Goal: Task Accomplishment & Management: Use online tool/utility

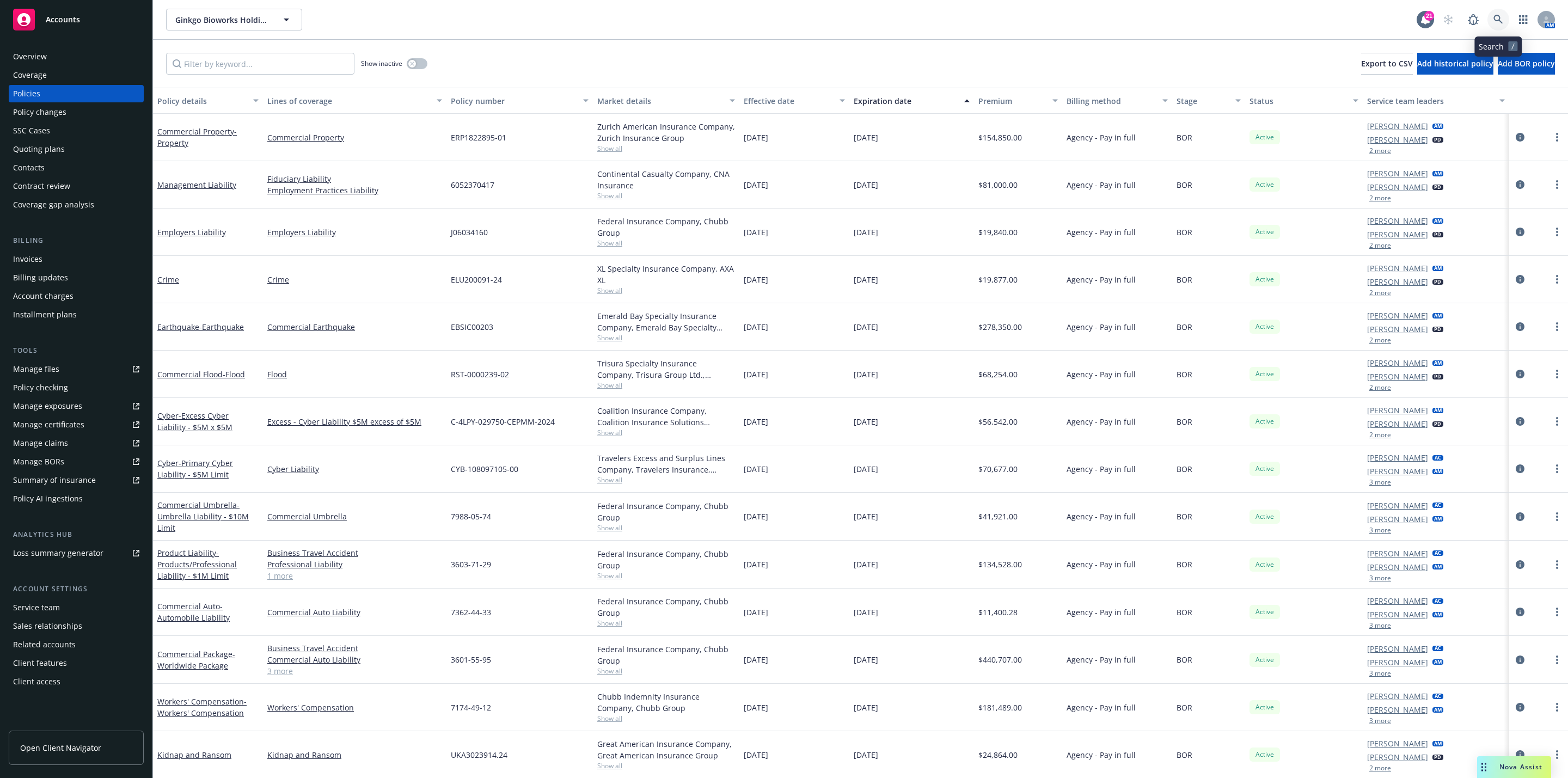
click at [1501, 22] on icon at bounding box center [1498, 20] width 10 height 10
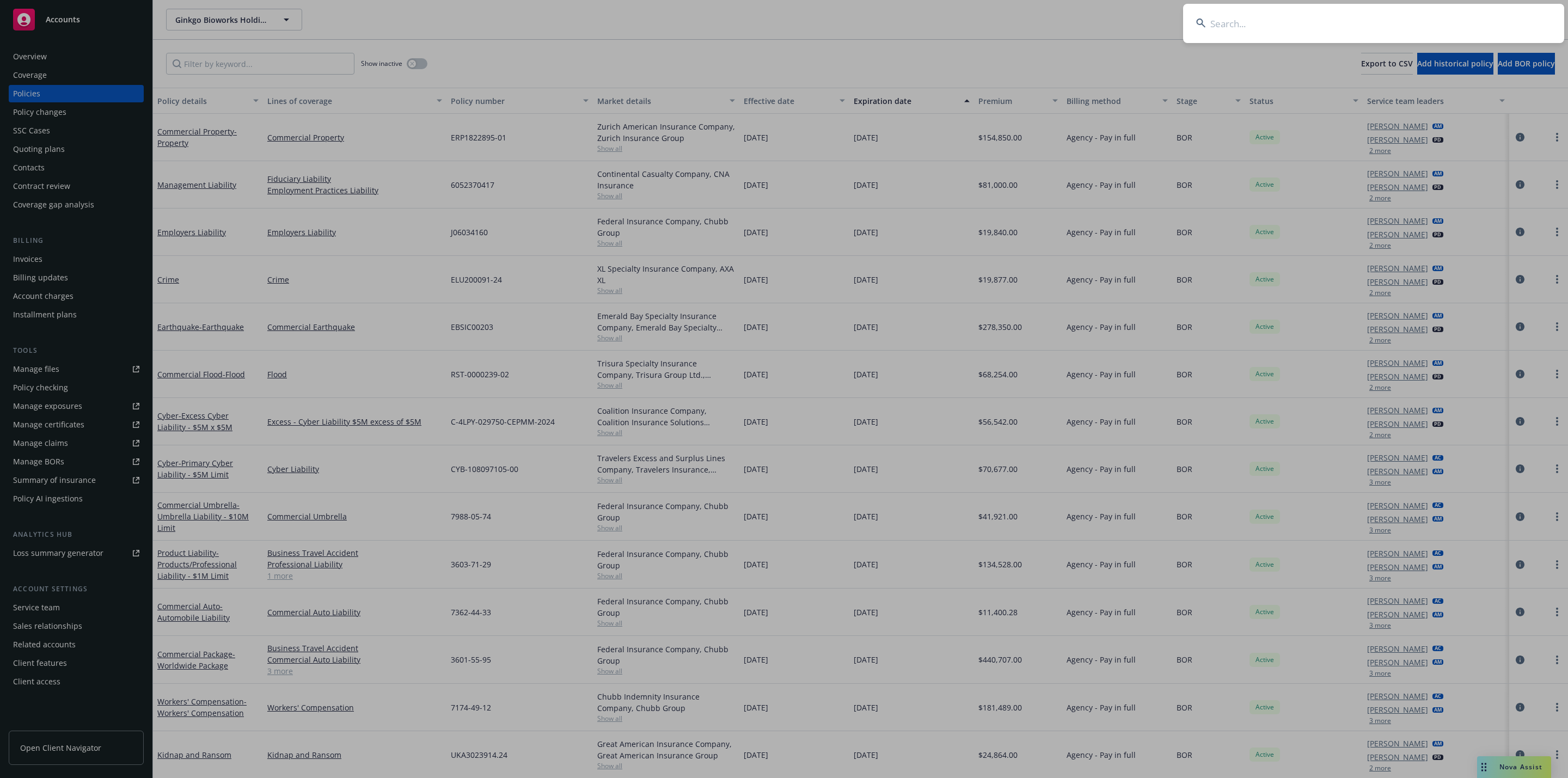
click at [1363, 26] on input at bounding box center [1373, 24] width 381 height 39
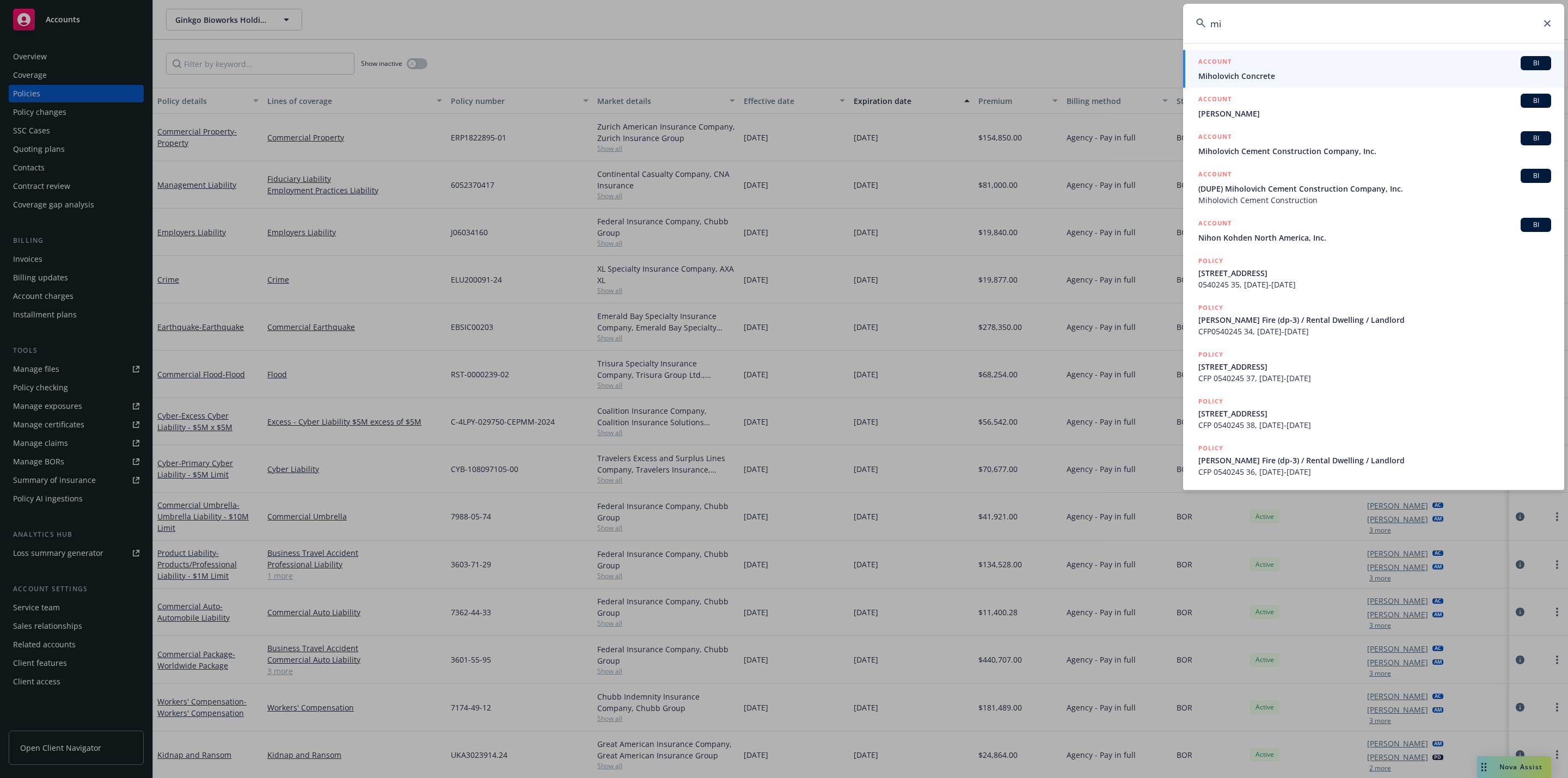
type input "m"
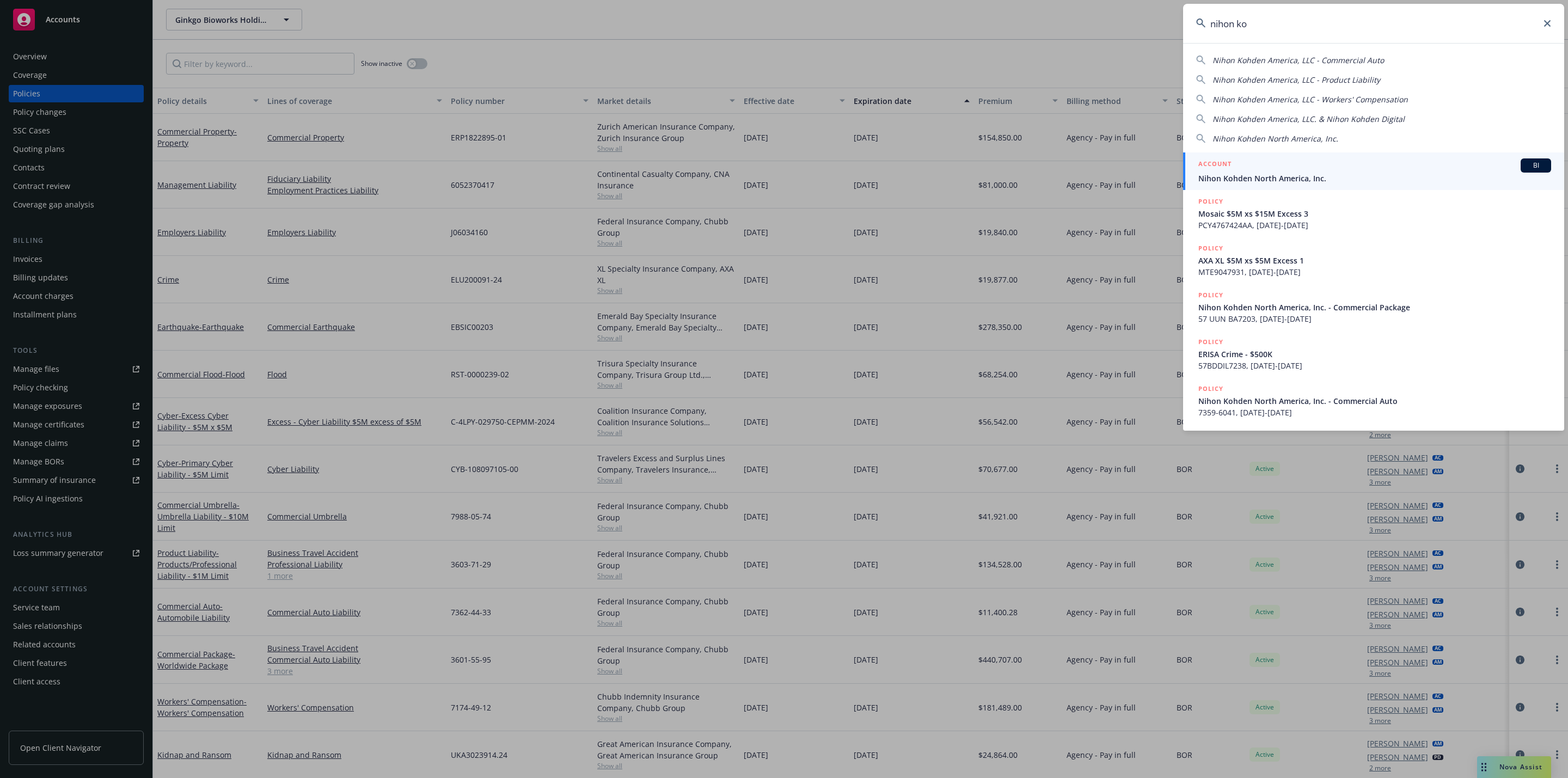
type input "nihon ko"
click at [1279, 175] on span "Nihon Kohden North America, Inc." at bounding box center [1375, 178] width 353 height 11
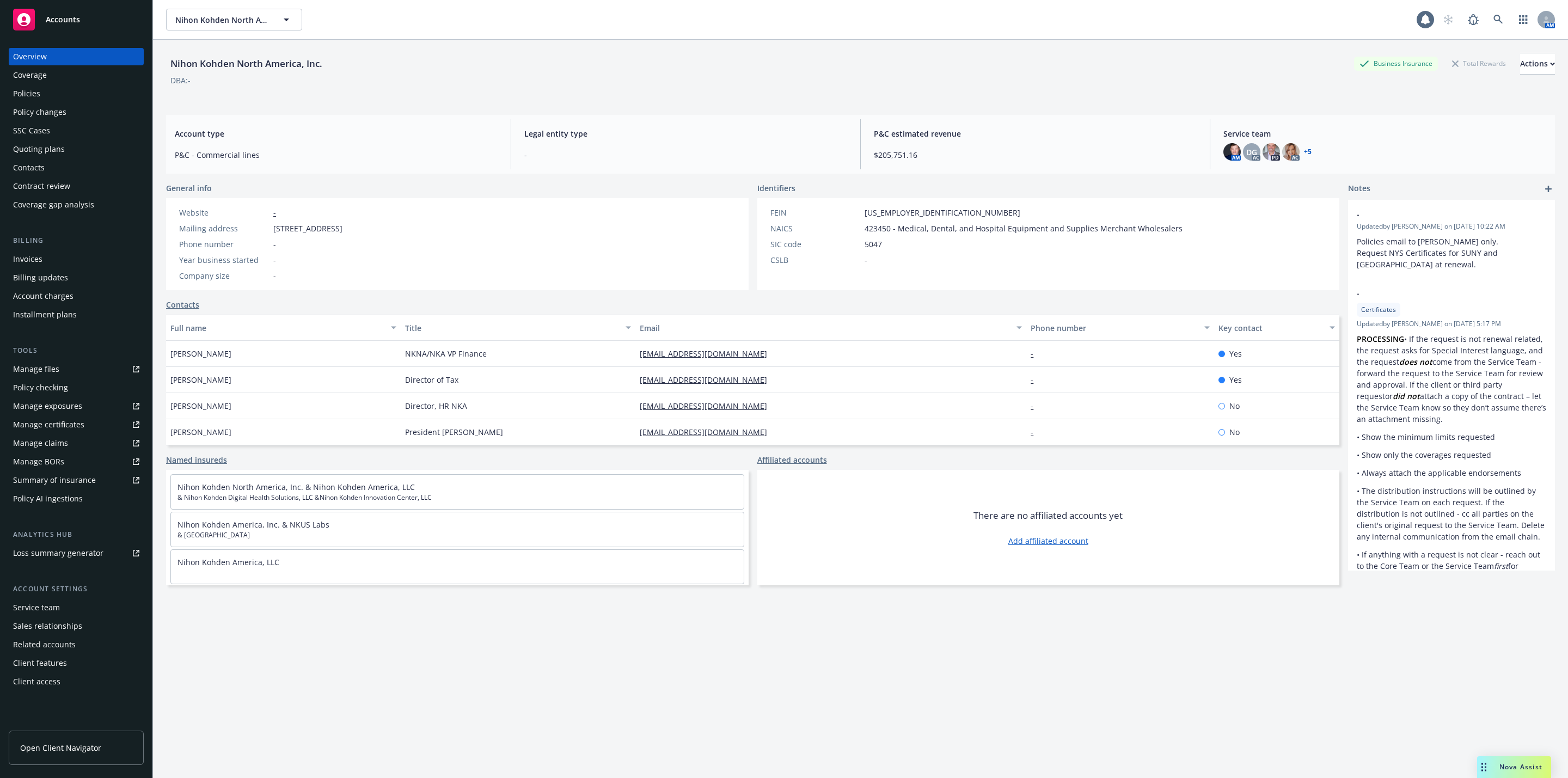
click at [61, 95] on div "Policies" at bounding box center [76, 94] width 127 height 18
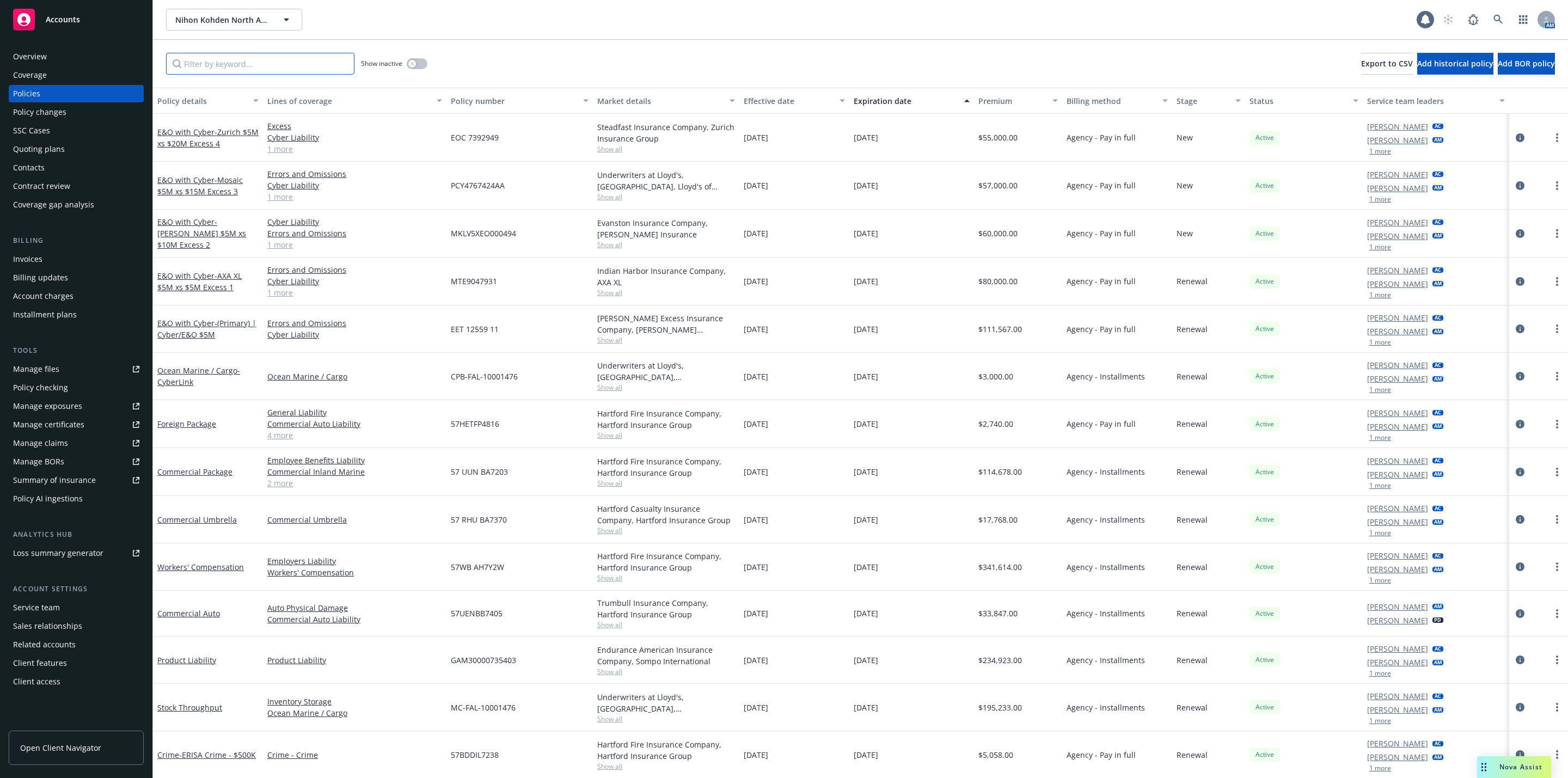
click at [226, 66] on input "Filter by keyword..." at bounding box center [261, 63] width 189 height 22
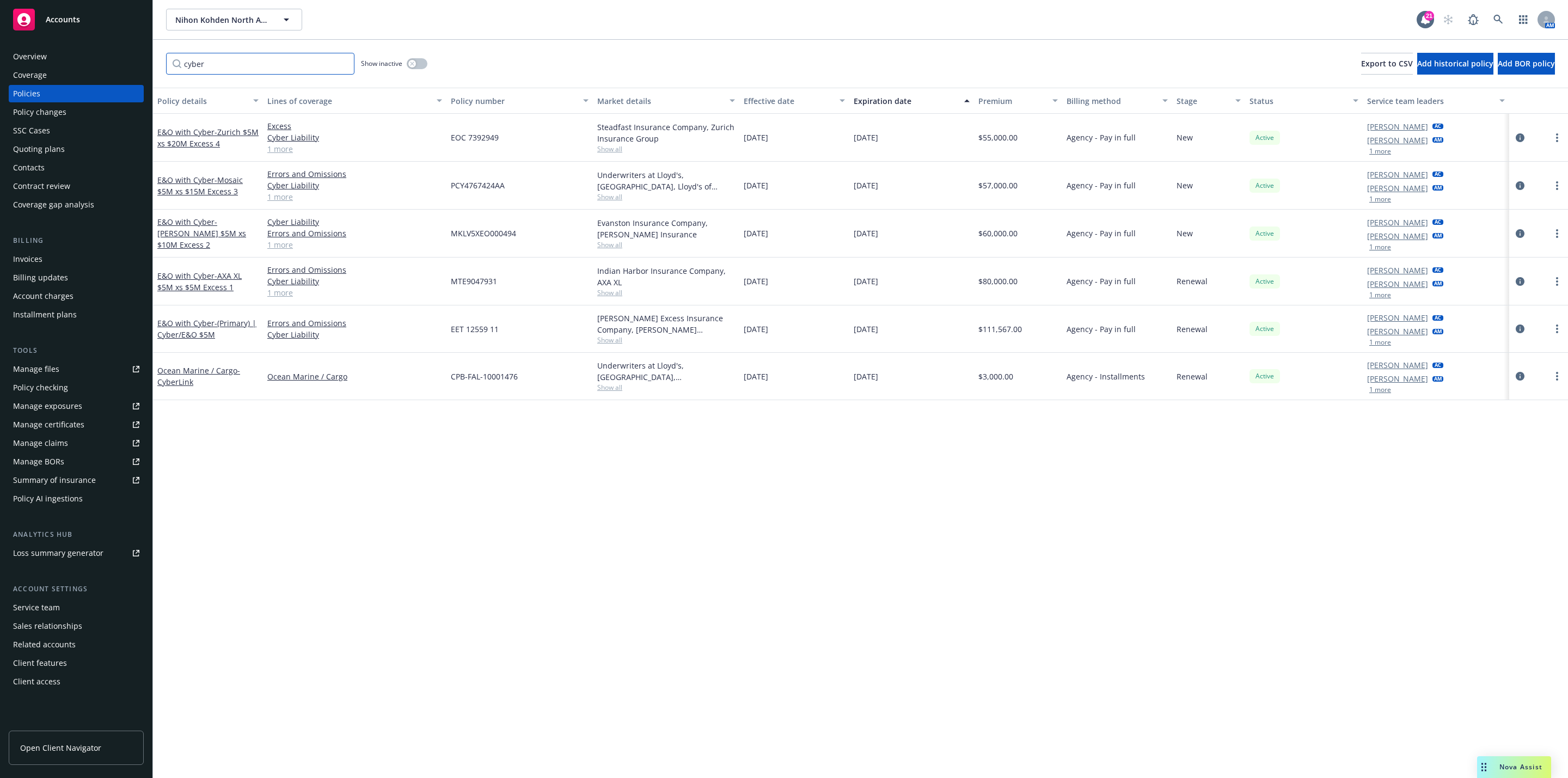
type input "cyber"
click at [312, 500] on div "Policy details Lines of coverage Policy number Market details Effective date Ex…" at bounding box center [860, 432] width 1414 height 690
click at [211, 323] on link "E&O with Cyber - (Primary) | Cyber/E&O $5M" at bounding box center [207, 329] width 99 height 22
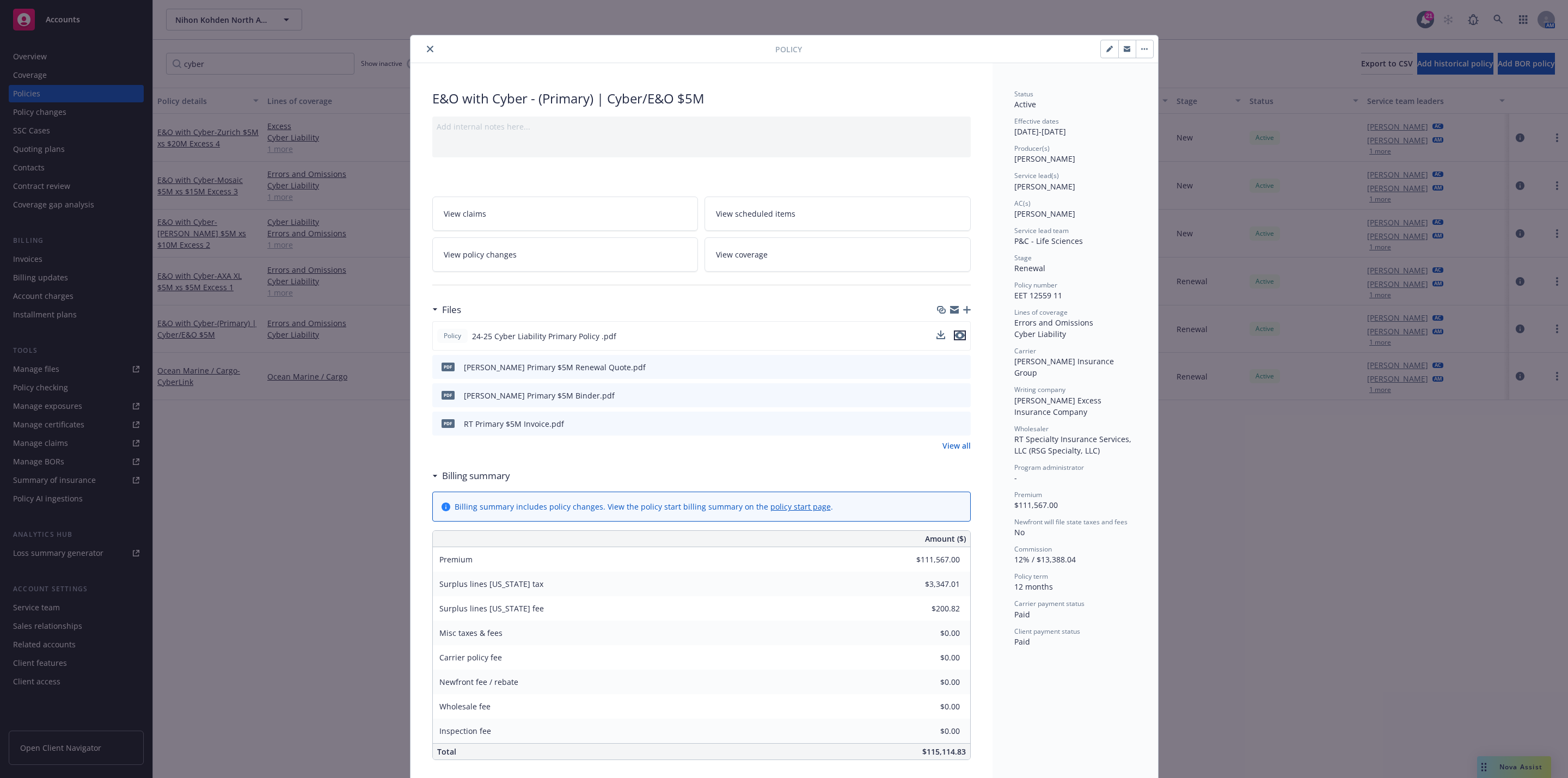
click at [955, 339] on icon "preview file" at bounding box center [959, 335] width 10 height 7
click at [1244, 106] on div "Policy E&O with Cyber - (Primary) | Cyber/E&O $5M Add internal notes here... Vi…" at bounding box center [784, 389] width 1568 height 778
drag, startPoint x: 433, startPoint y: 59, endPoint x: 425, endPoint y: 51, distance: 11.3
click at [431, 58] on div "Policy" at bounding box center [784, 49] width 747 height 28
click at [427, 51] on icon "close" at bounding box center [430, 49] width 7 height 7
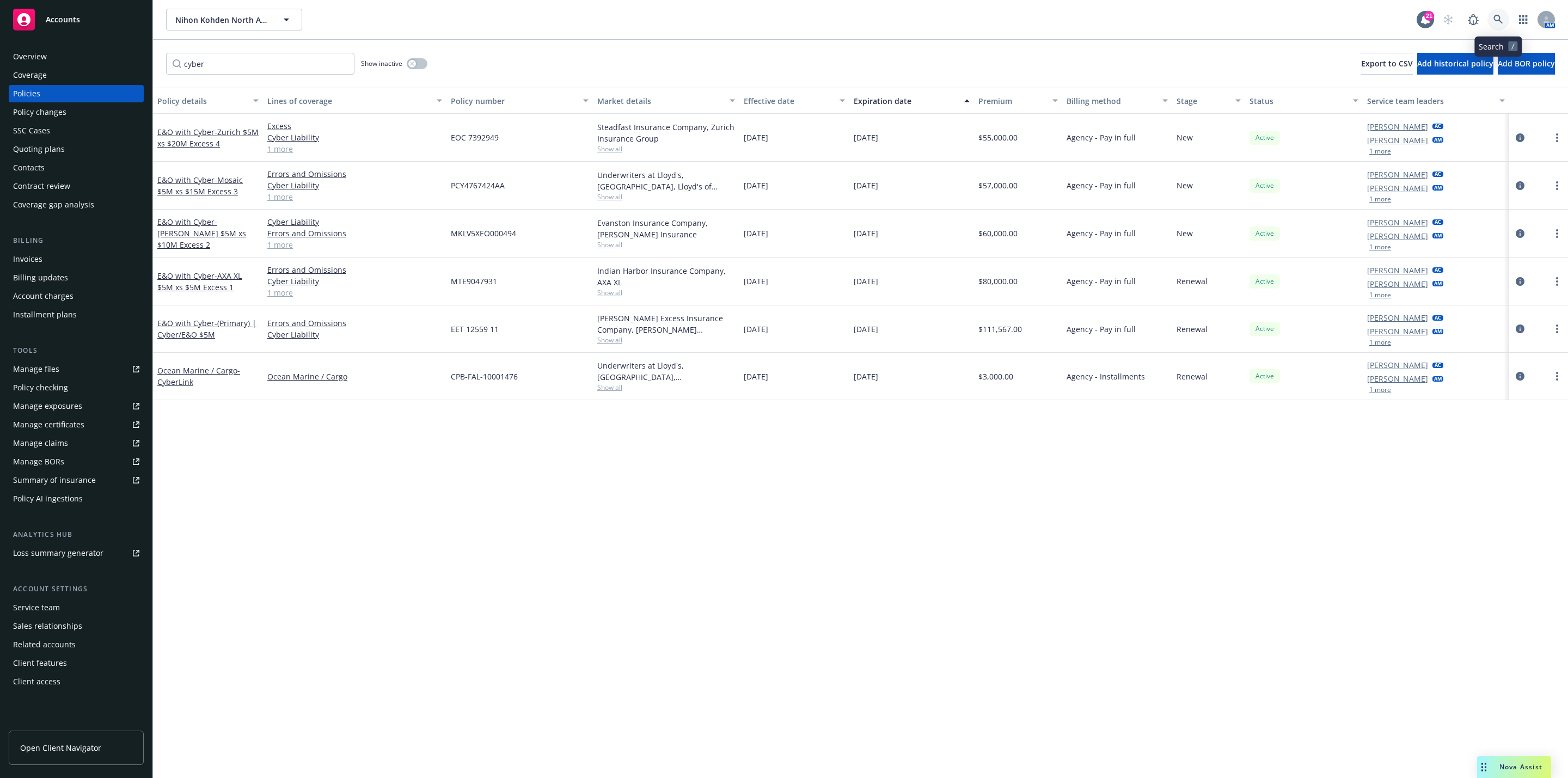
click at [1503, 26] on link at bounding box center [1498, 20] width 22 height 22
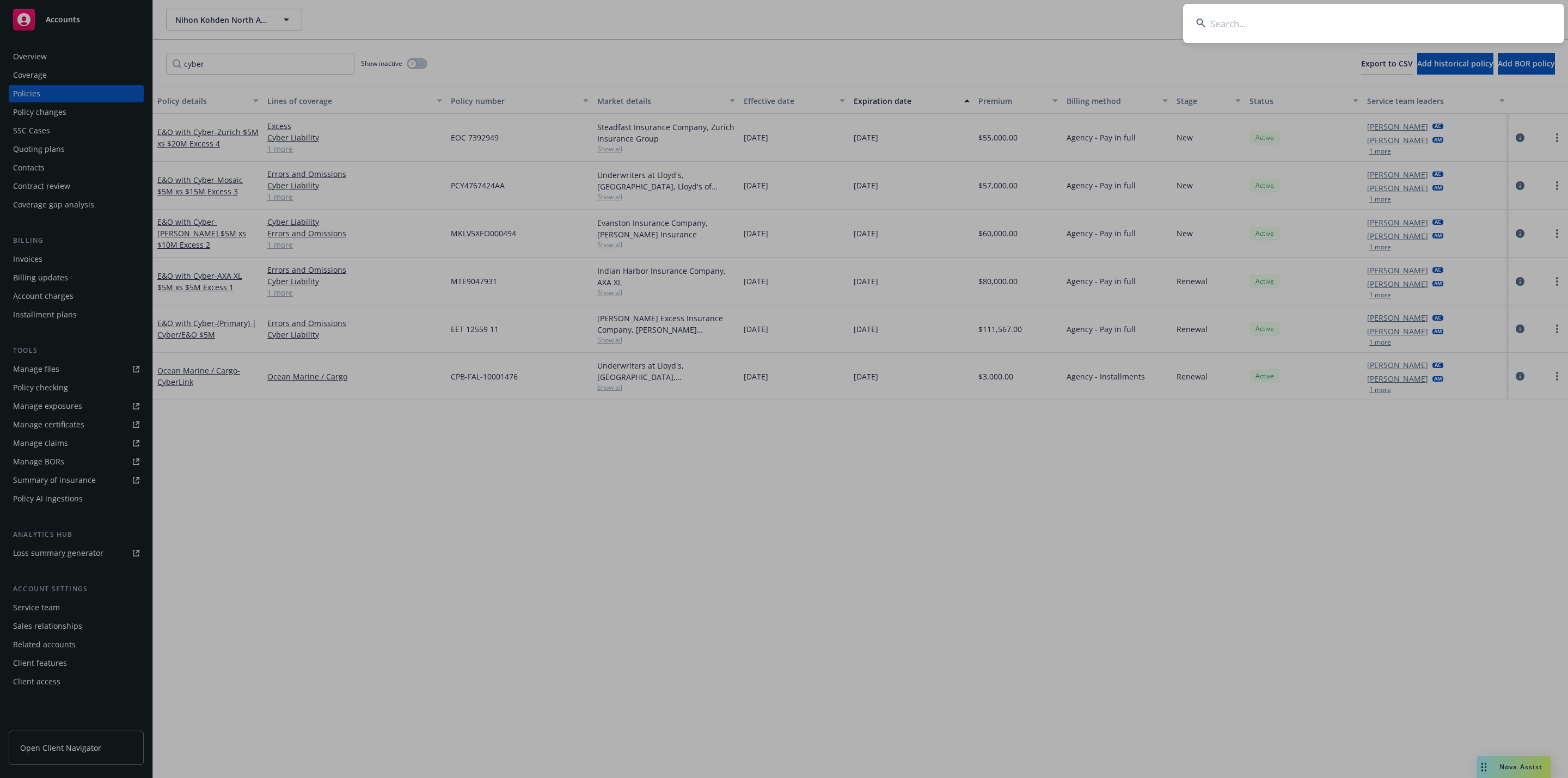
click at [1363, 33] on input at bounding box center [1373, 24] width 381 height 39
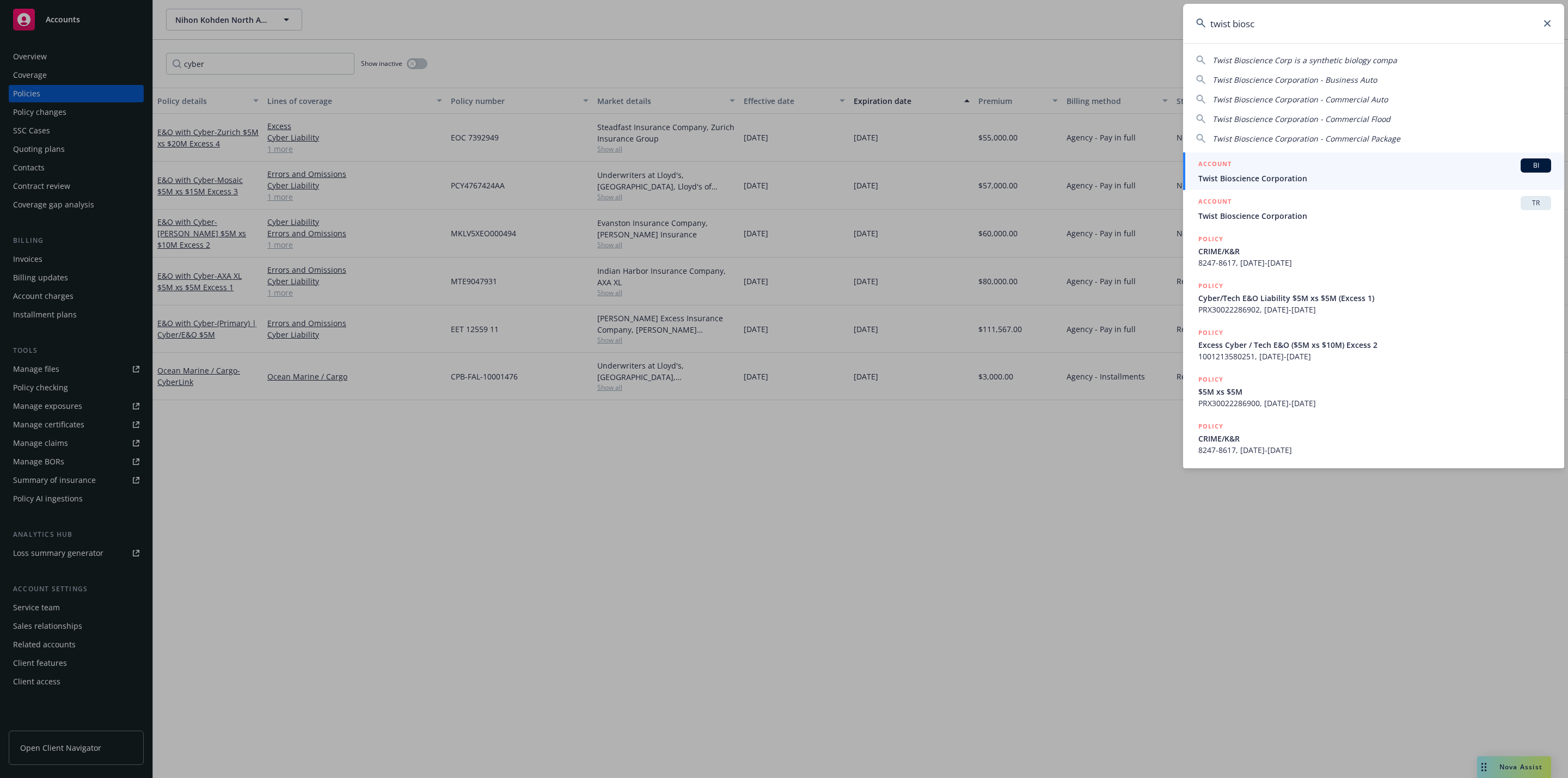
type input "twist biosc"
click at [1272, 178] on span "Twist Bioscience Corporation" at bounding box center [1375, 178] width 353 height 11
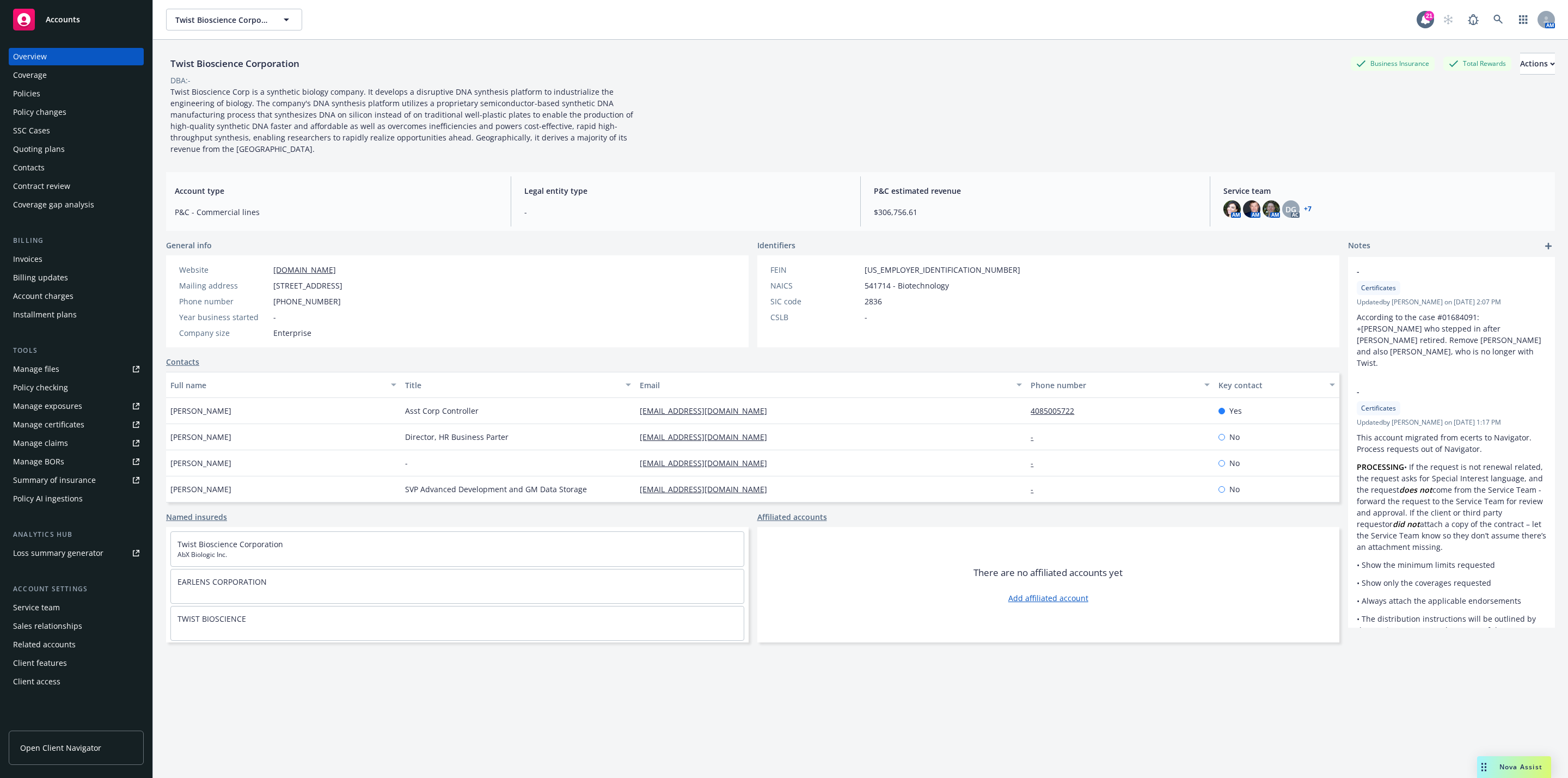
click at [26, 97] on div "Policies" at bounding box center [26, 94] width 27 height 18
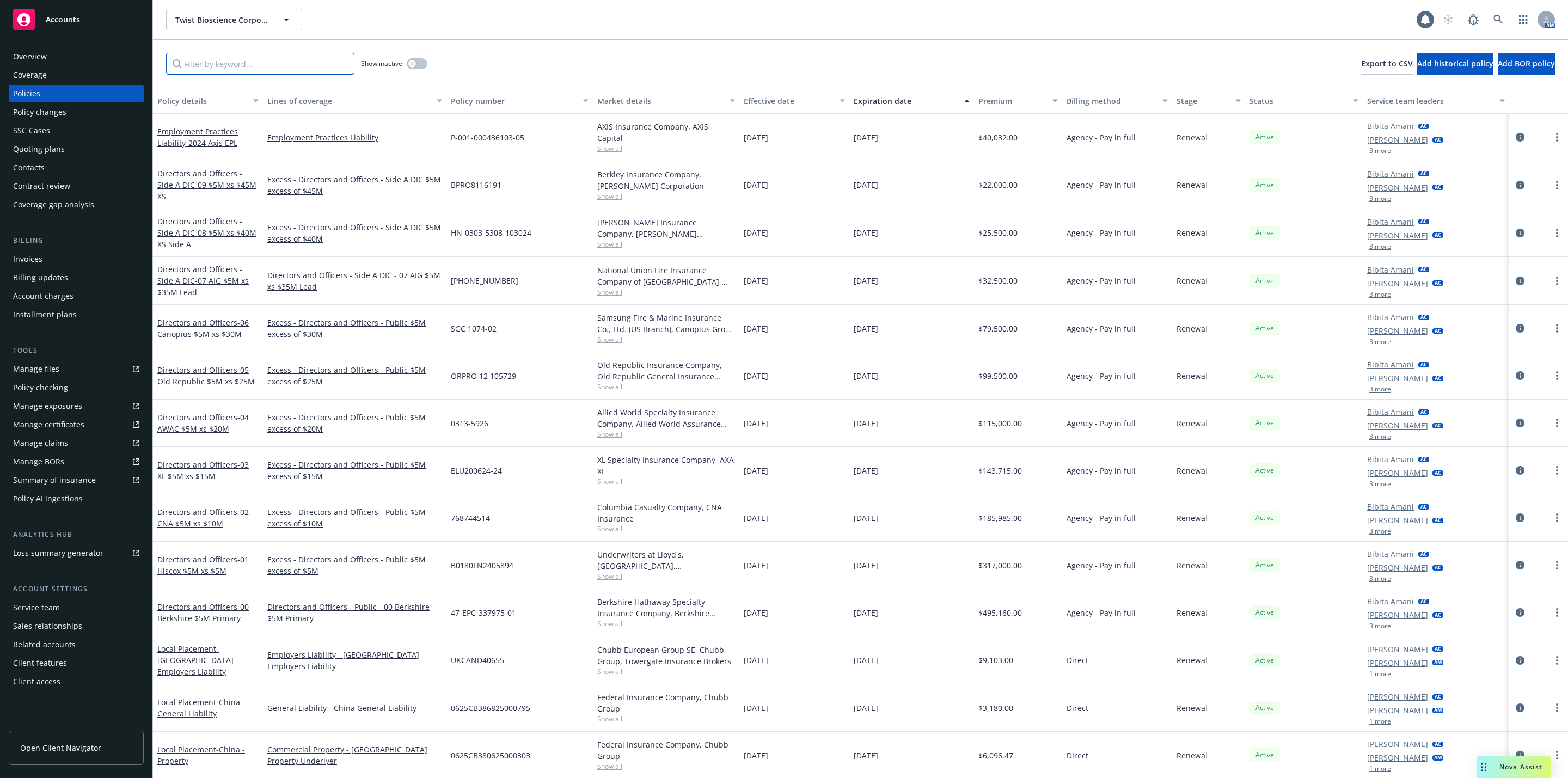
click at [275, 65] on input "Filter by keyword..." at bounding box center [261, 63] width 189 height 22
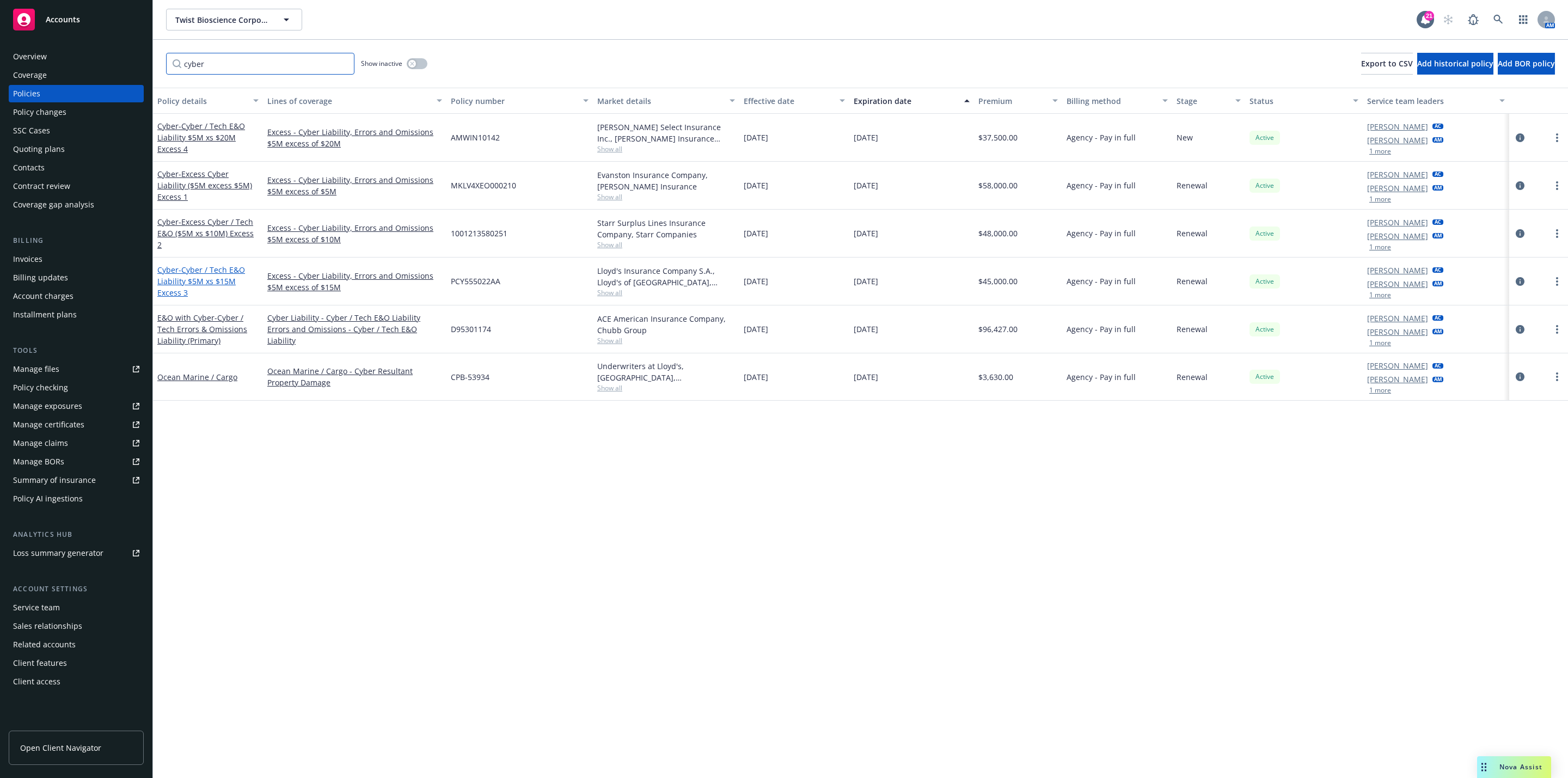
type input "cyber"
click at [219, 282] on span "- Cyber / Tech E&O Liability $5M xs $15M Excess 3" at bounding box center [201, 281] width 88 height 33
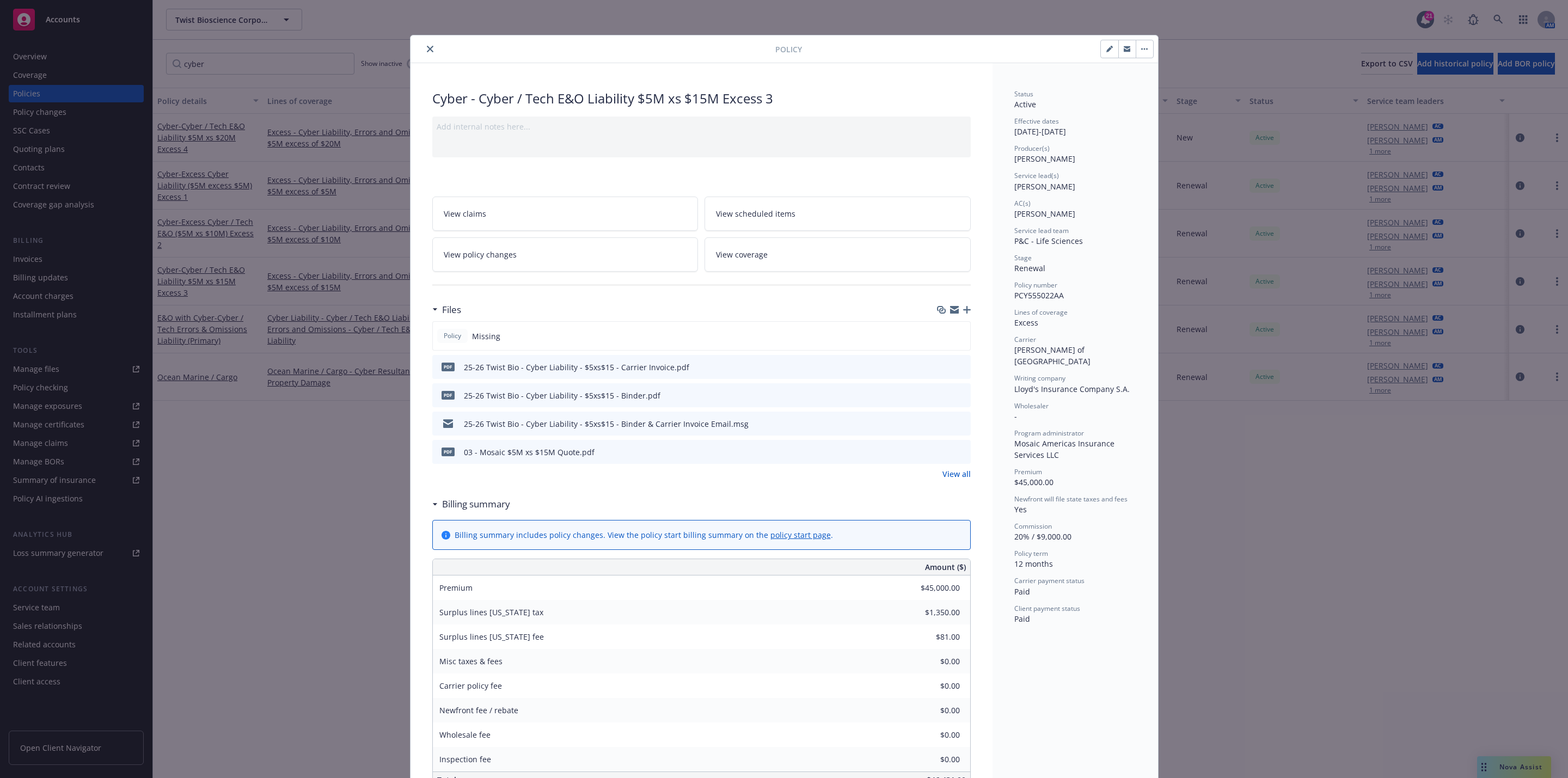
click at [963, 314] on icon "button" at bounding box center [966, 309] width 7 height 7
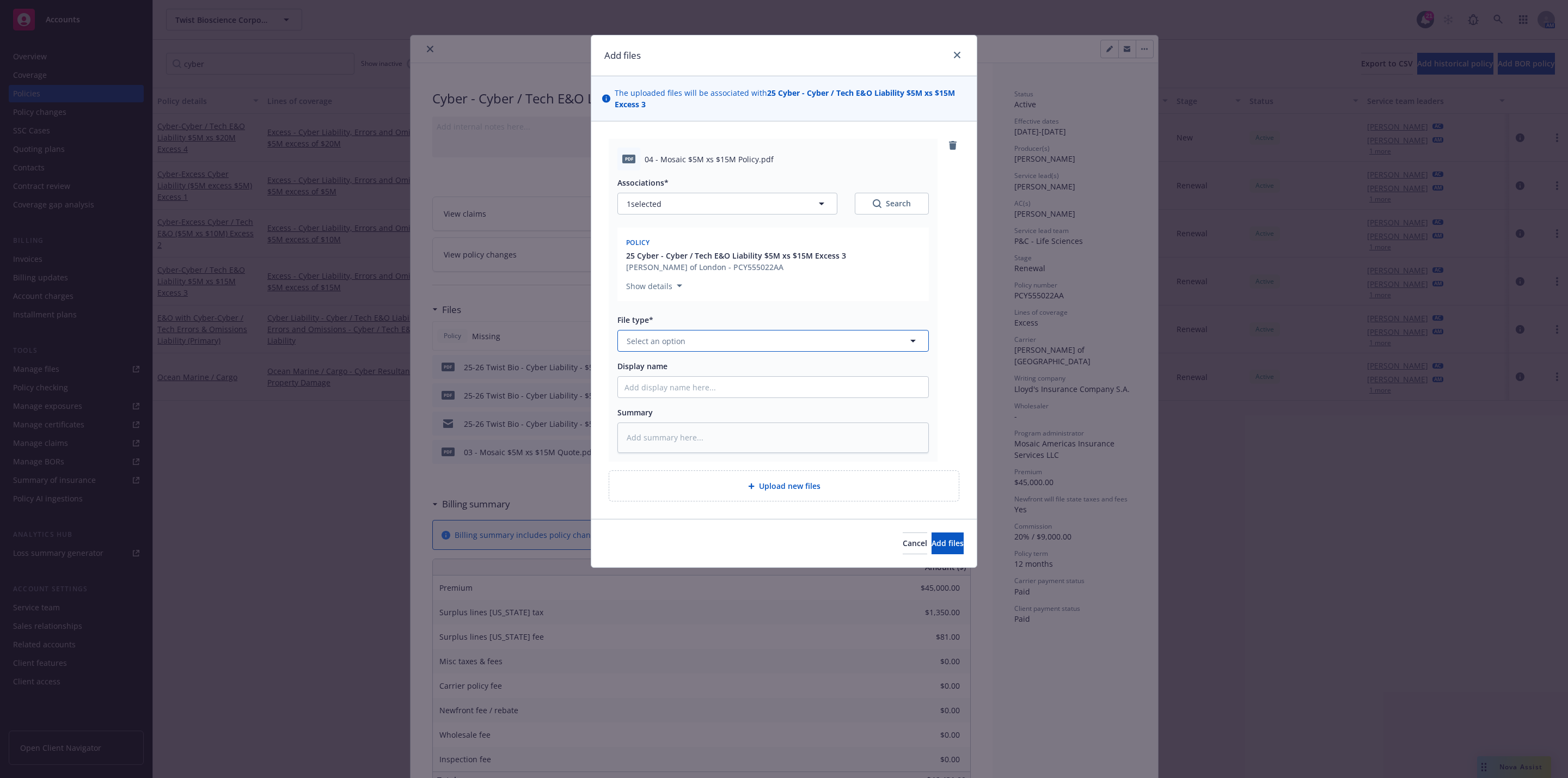
click at [714, 342] on button "Select an option" at bounding box center [773, 341] width 311 height 22
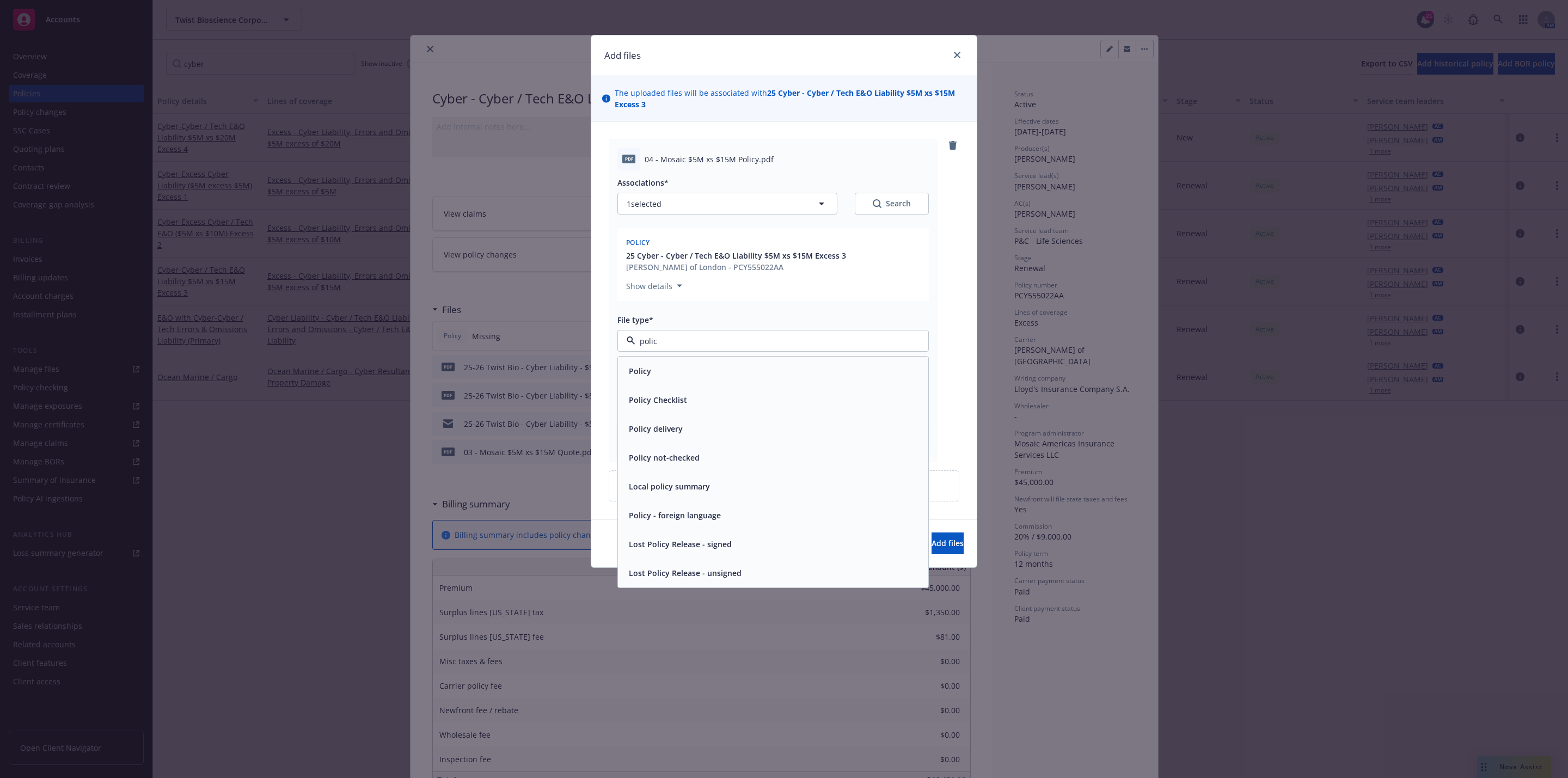
type input "policy"
click at [700, 373] on div "Policy" at bounding box center [772, 370] width 297 height 15
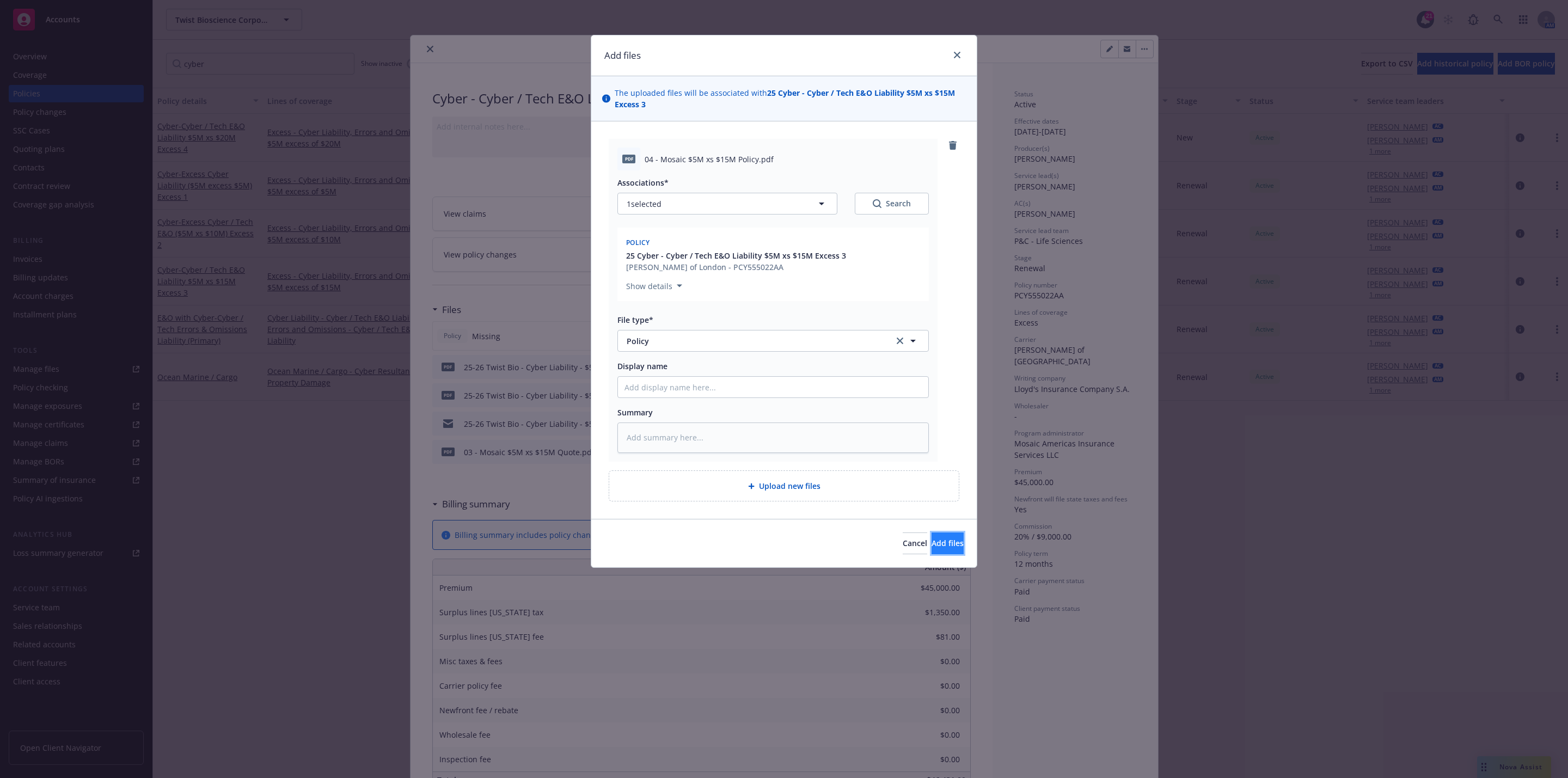
click at [931, 535] on button "Add files" at bounding box center [947, 544] width 32 height 22
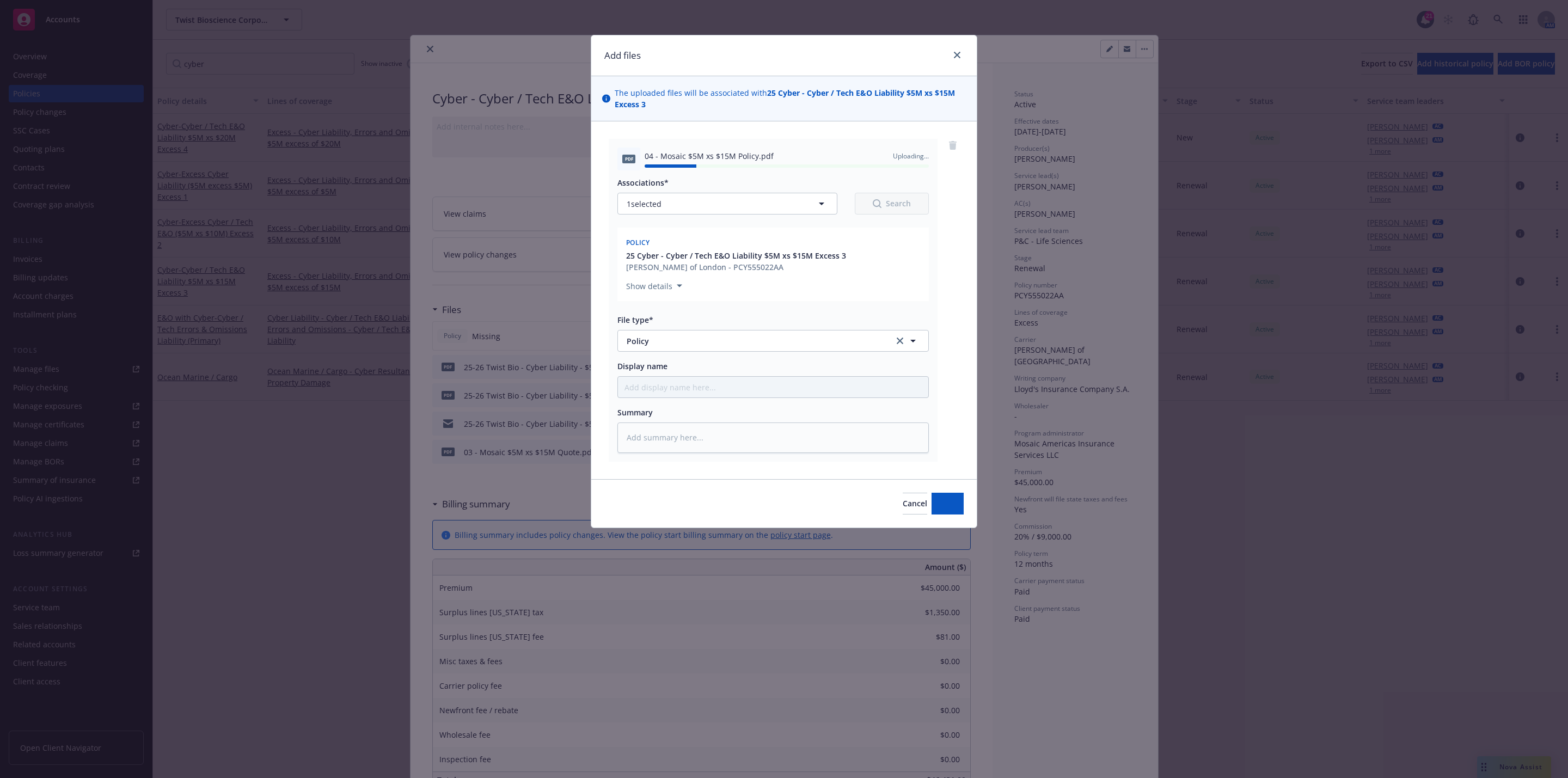
type textarea "x"
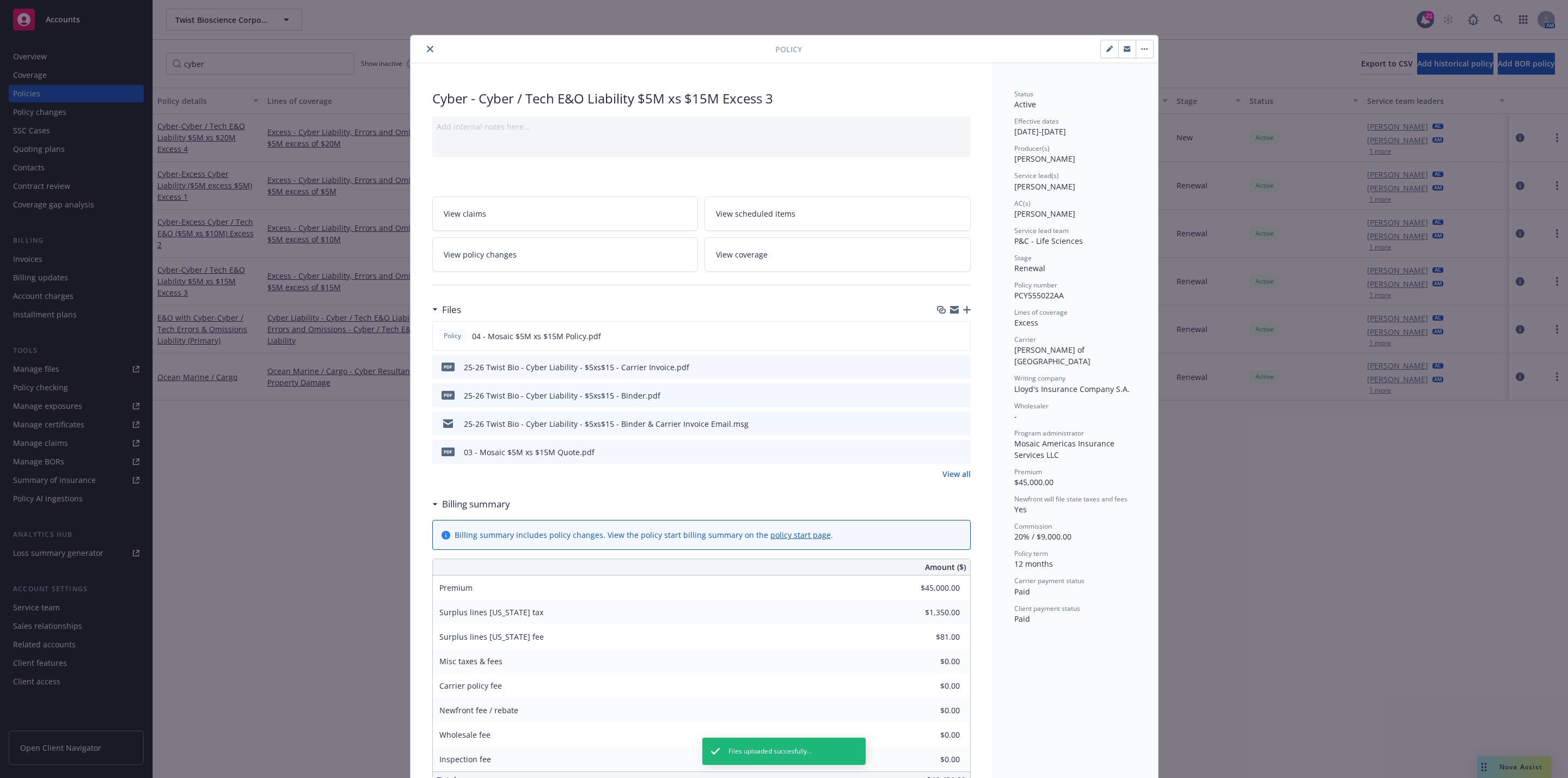
click at [427, 51] on icon "close" at bounding box center [430, 49] width 7 height 7
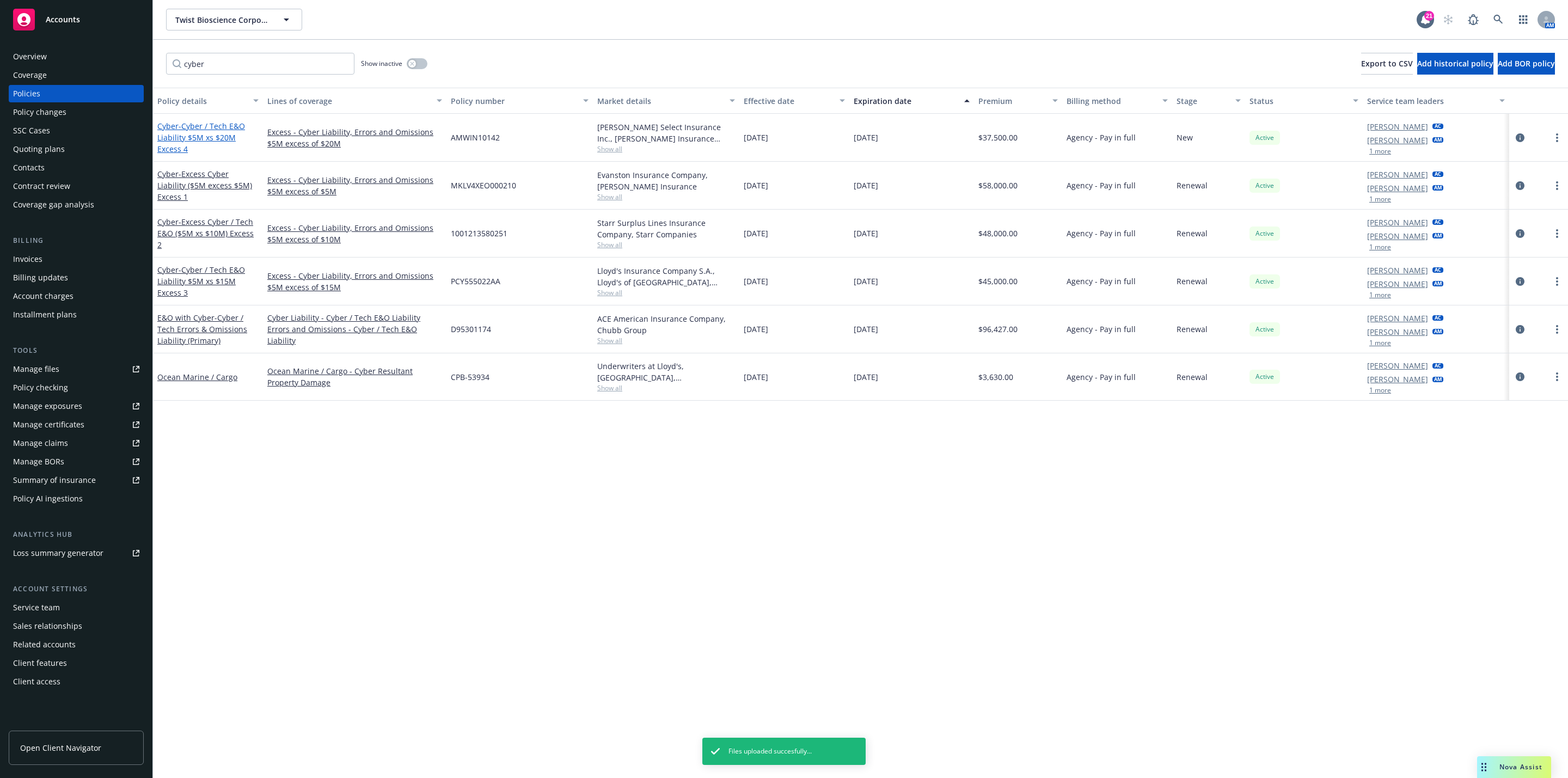
click at [220, 128] on span "- Cyber / Tech E&O Liability $5M xs $20M Excess 4" at bounding box center [201, 137] width 88 height 33
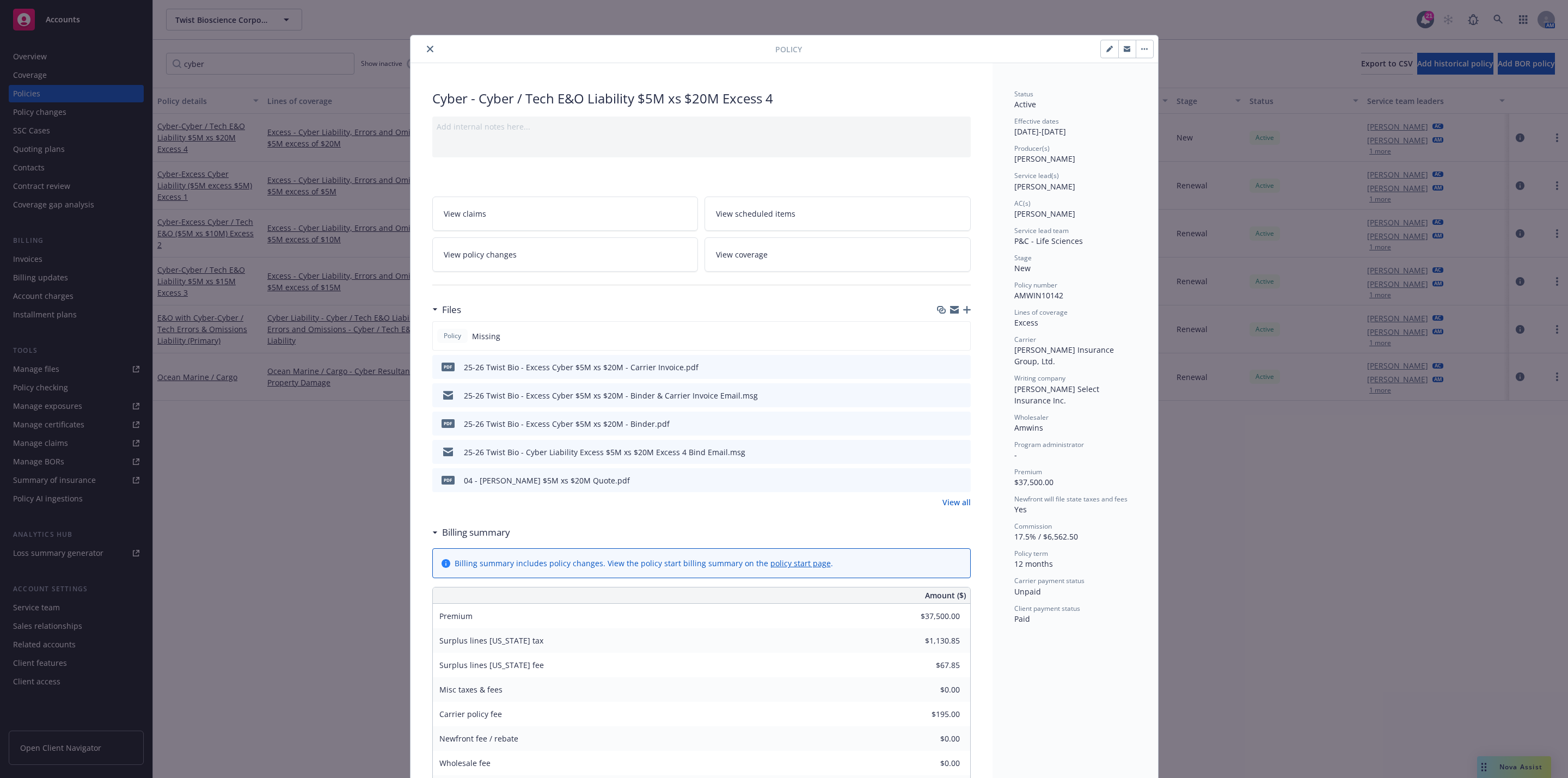
click at [938, 424] on icon "download file" at bounding box center [942, 423] width 9 height 9
drag, startPoint x: 410, startPoint y: 41, endPoint x: 418, endPoint y: 43, distance: 8.2
click at [418, 43] on div "Policy" at bounding box center [784, 49] width 747 height 28
click at [427, 46] on icon "close" at bounding box center [430, 49] width 7 height 7
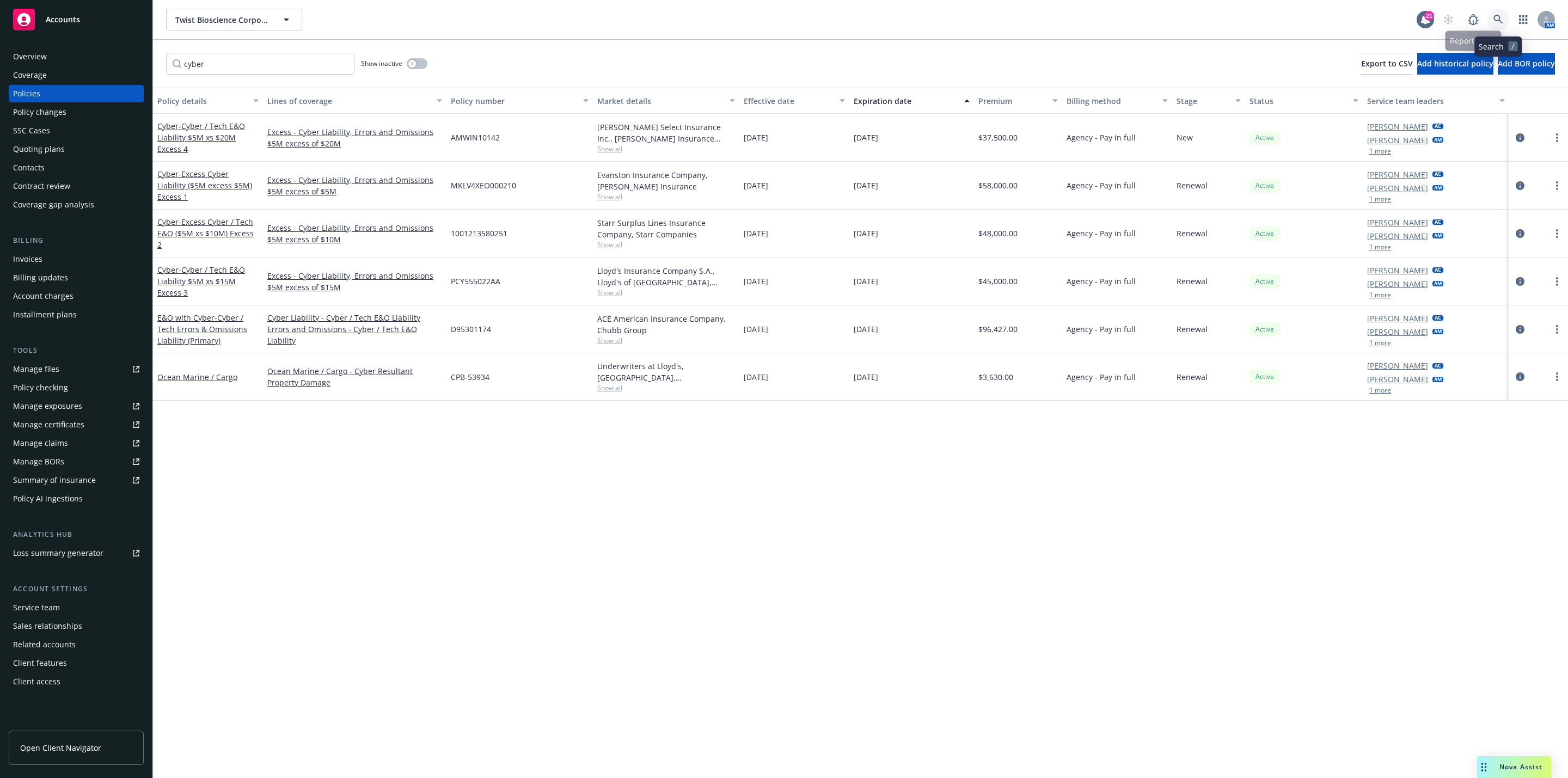
click at [1499, 18] on icon at bounding box center [1498, 20] width 9 height 9
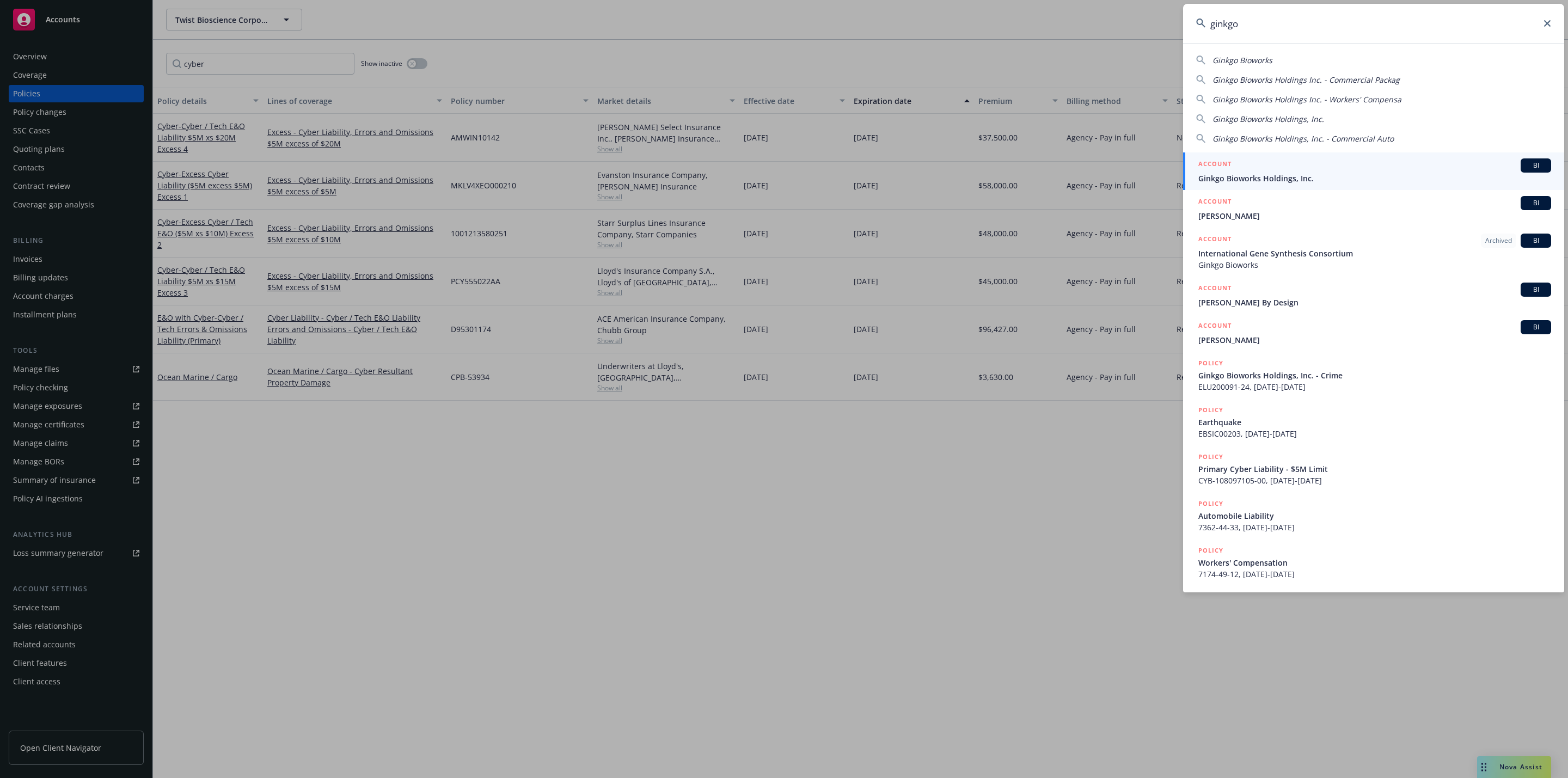
type input "ginkgo"
click at [1331, 170] on div "ACCOUNT BI" at bounding box center [1375, 165] width 353 height 14
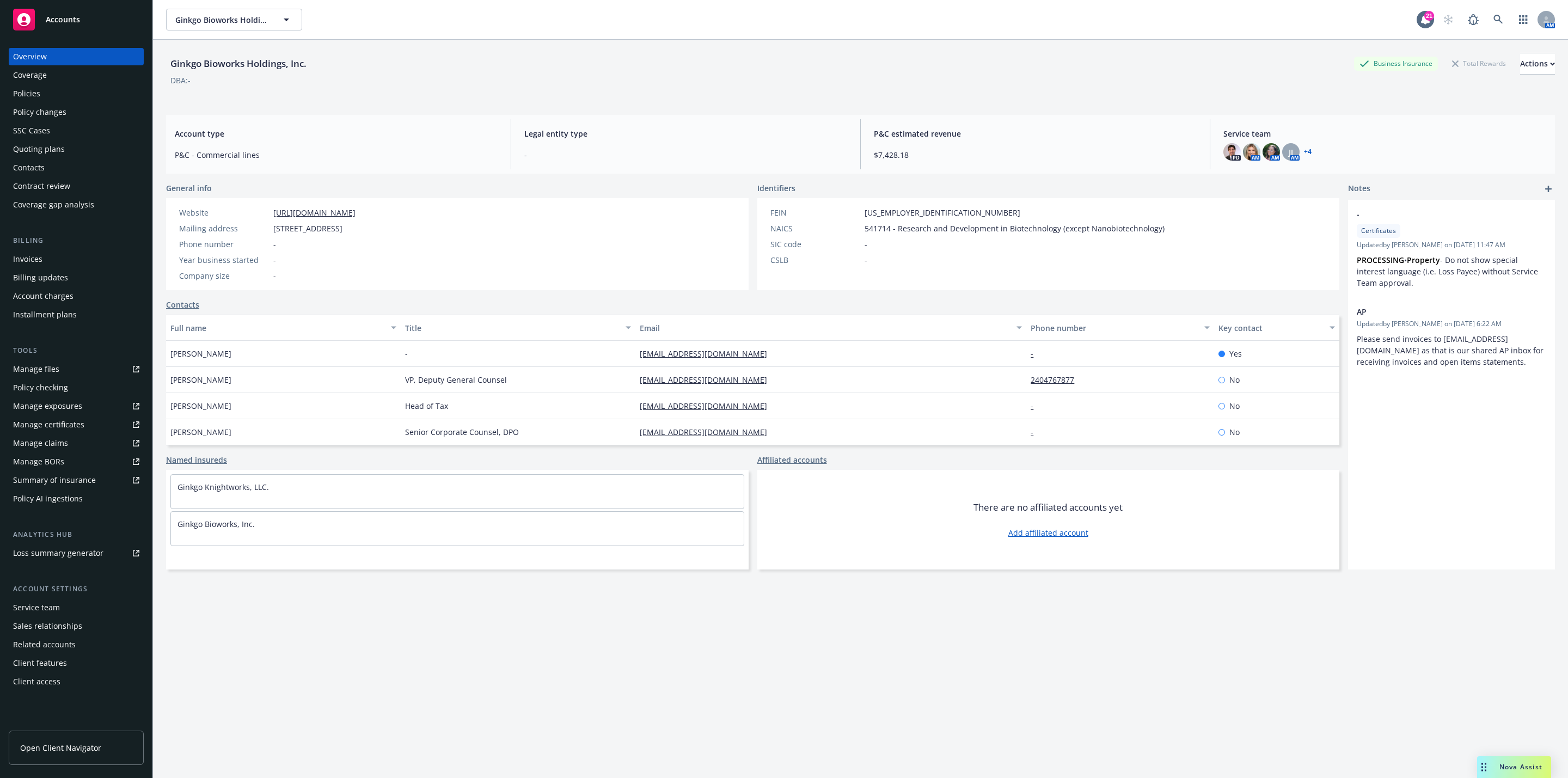
click at [84, 97] on div "Policies" at bounding box center [76, 94] width 127 height 18
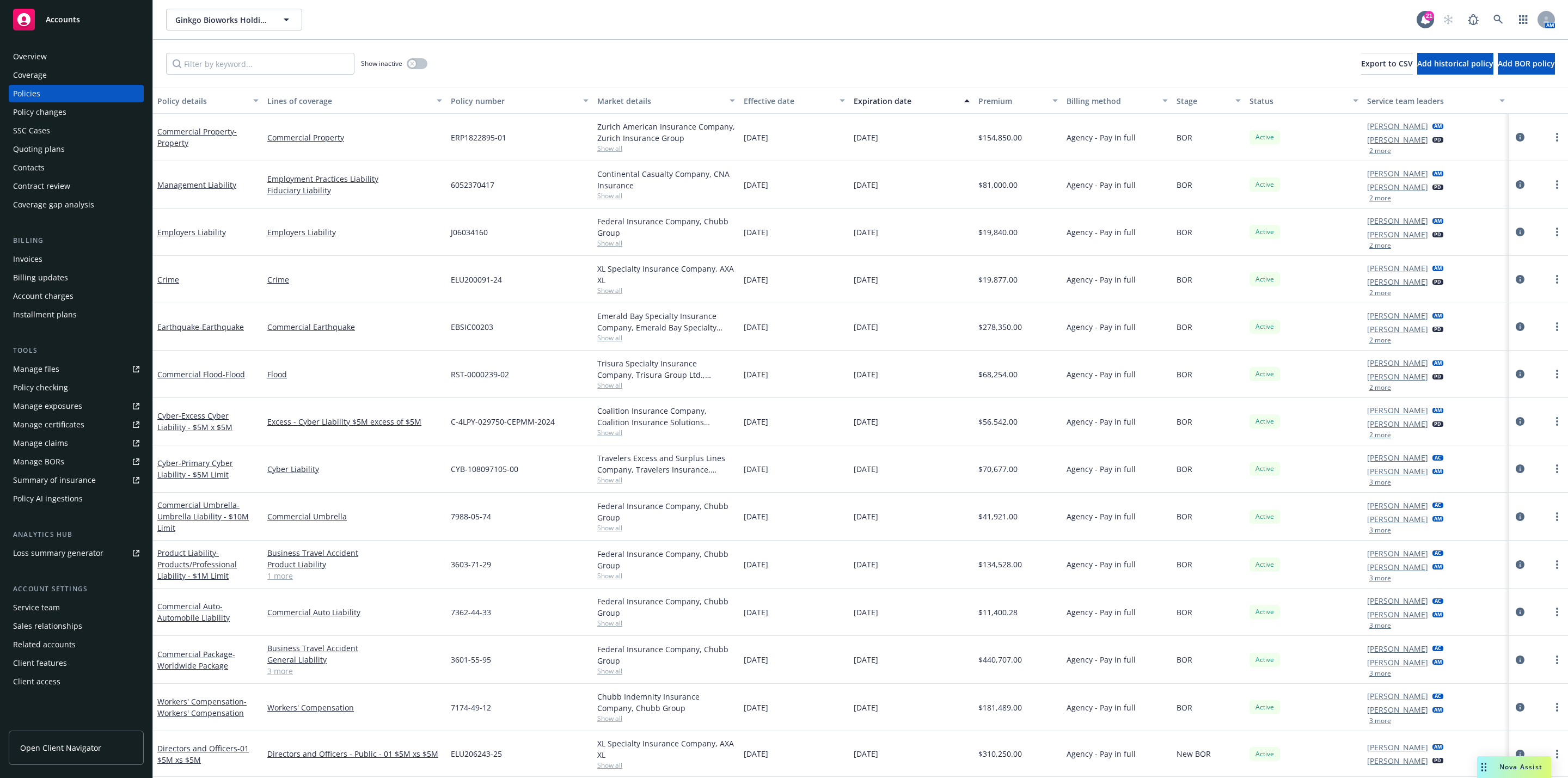
click at [63, 144] on div "Quoting plans" at bounding box center [76, 150] width 127 height 18
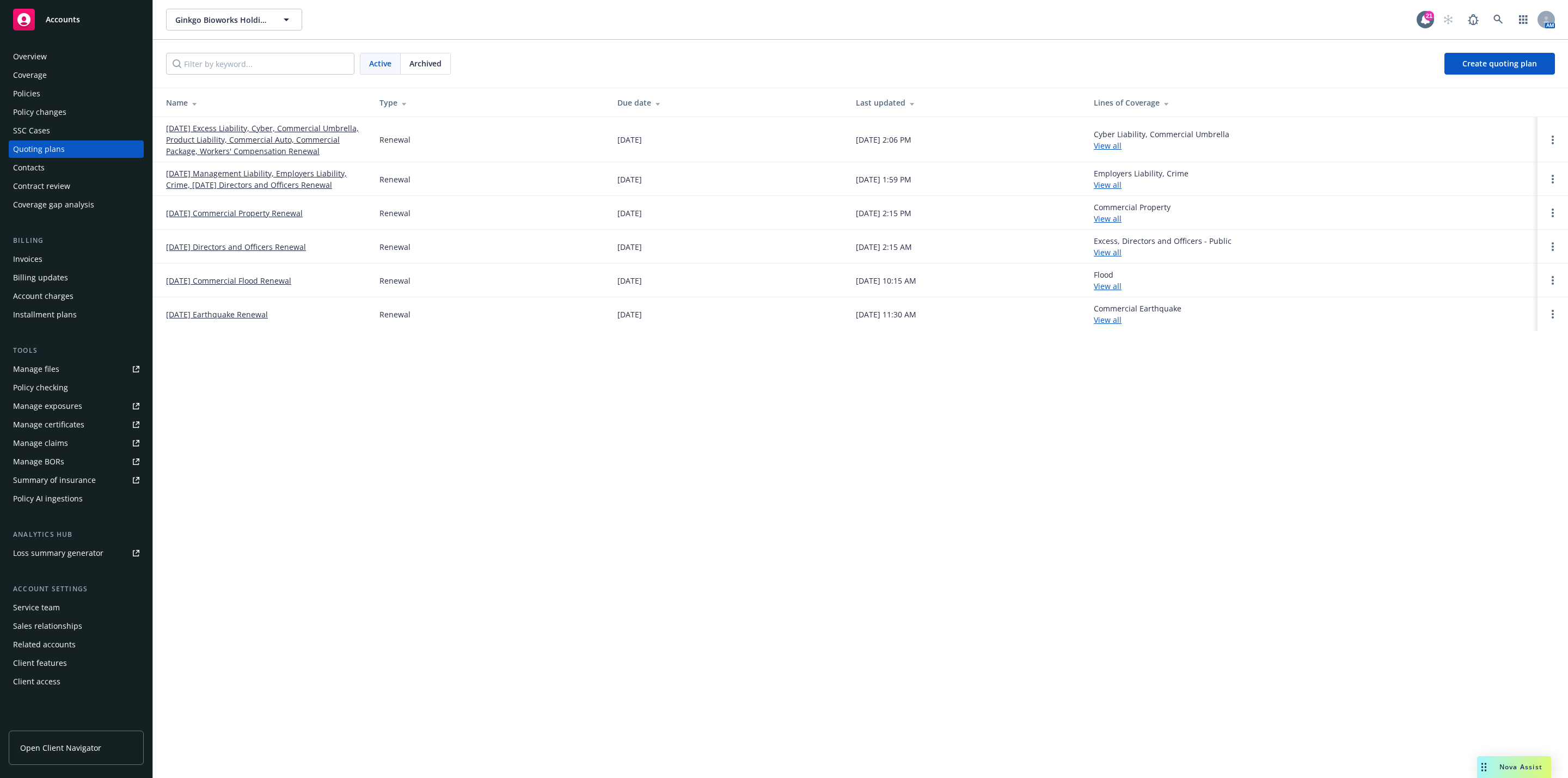
click at [265, 142] on link "09/30/25 Excess Liability, Cyber, Commercial Umbrella, Product Liability, Comme…" at bounding box center [264, 139] width 196 height 34
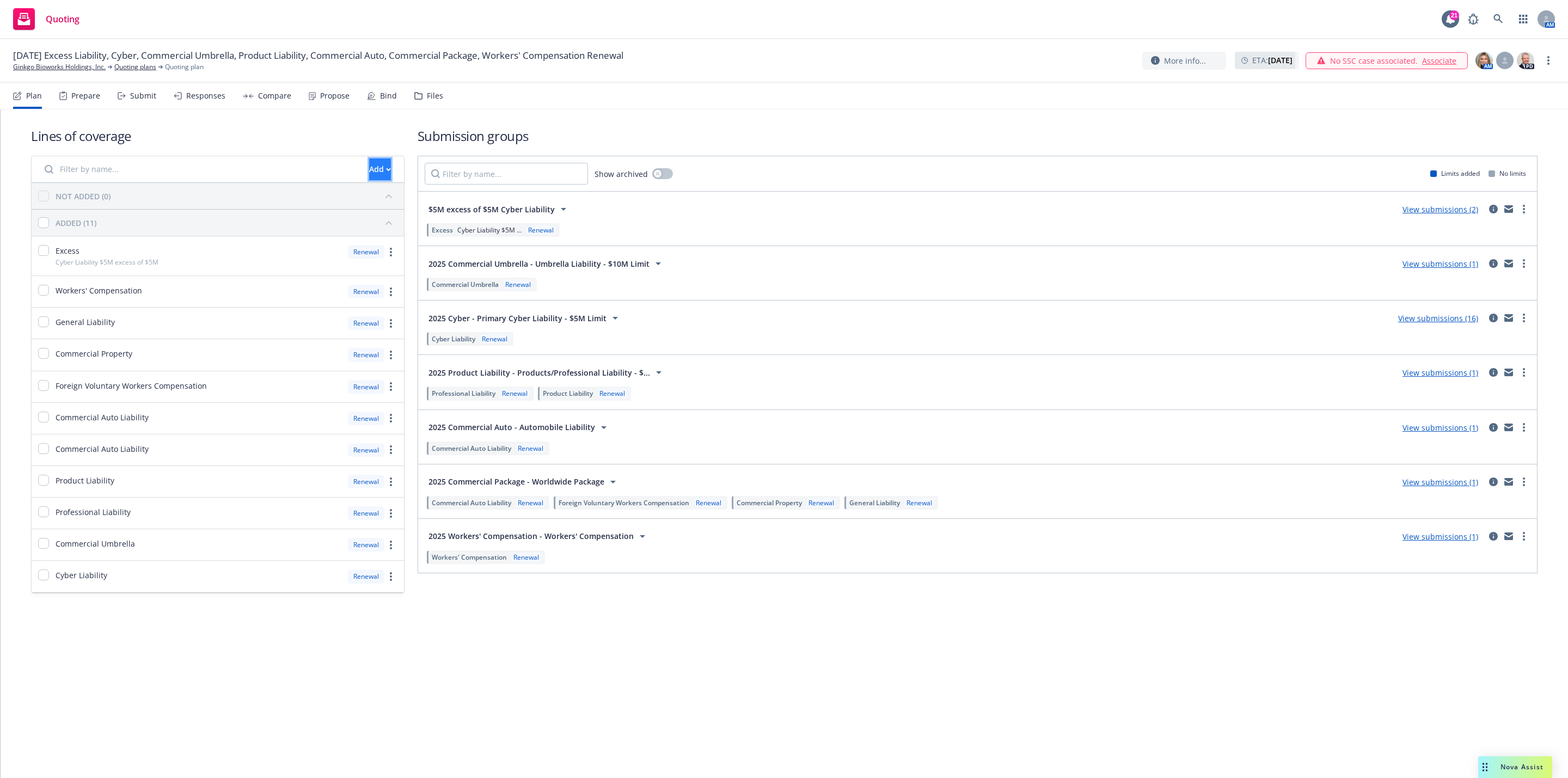
click at [370, 164] on div "Add" at bounding box center [380, 169] width 22 height 21
click at [377, 201] on span "Create new business lines of coverage" at bounding box center [416, 197] width 166 height 10
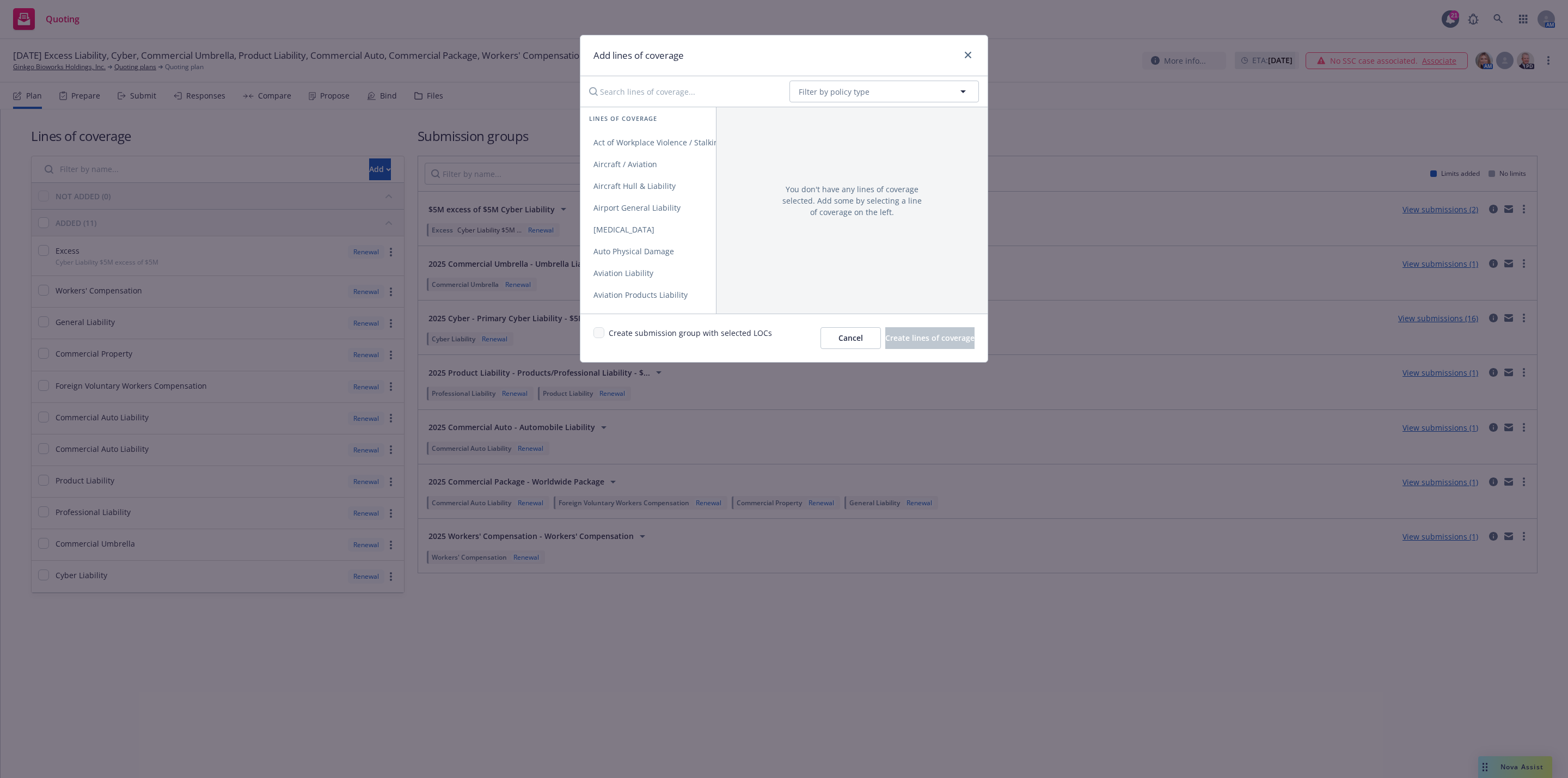
click at [701, 89] on input "Search lines of coverage..." at bounding box center [681, 92] width 198 height 22
type input "excess"
click at [642, 139] on link "Excess" at bounding box center [648, 143] width 135 height 22
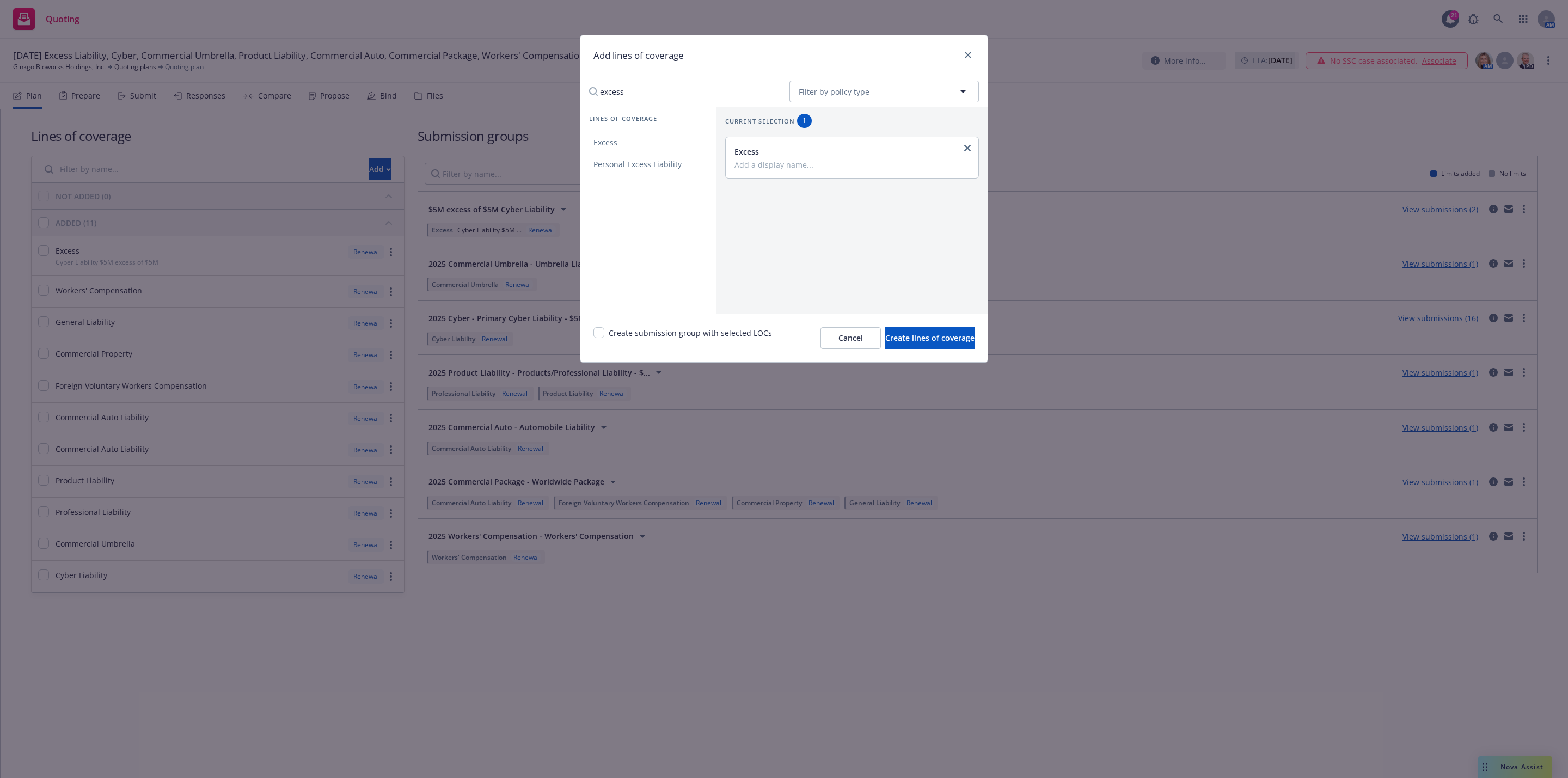
click at [796, 162] on input "Add a display name..." at bounding box center [851, 164] width 233 height 10
type input "Cyber Liability $5M xs $10M"
click at [921, 335] on span "Create lines of coverage" at bounding box center [930, 337] width 90 height 10
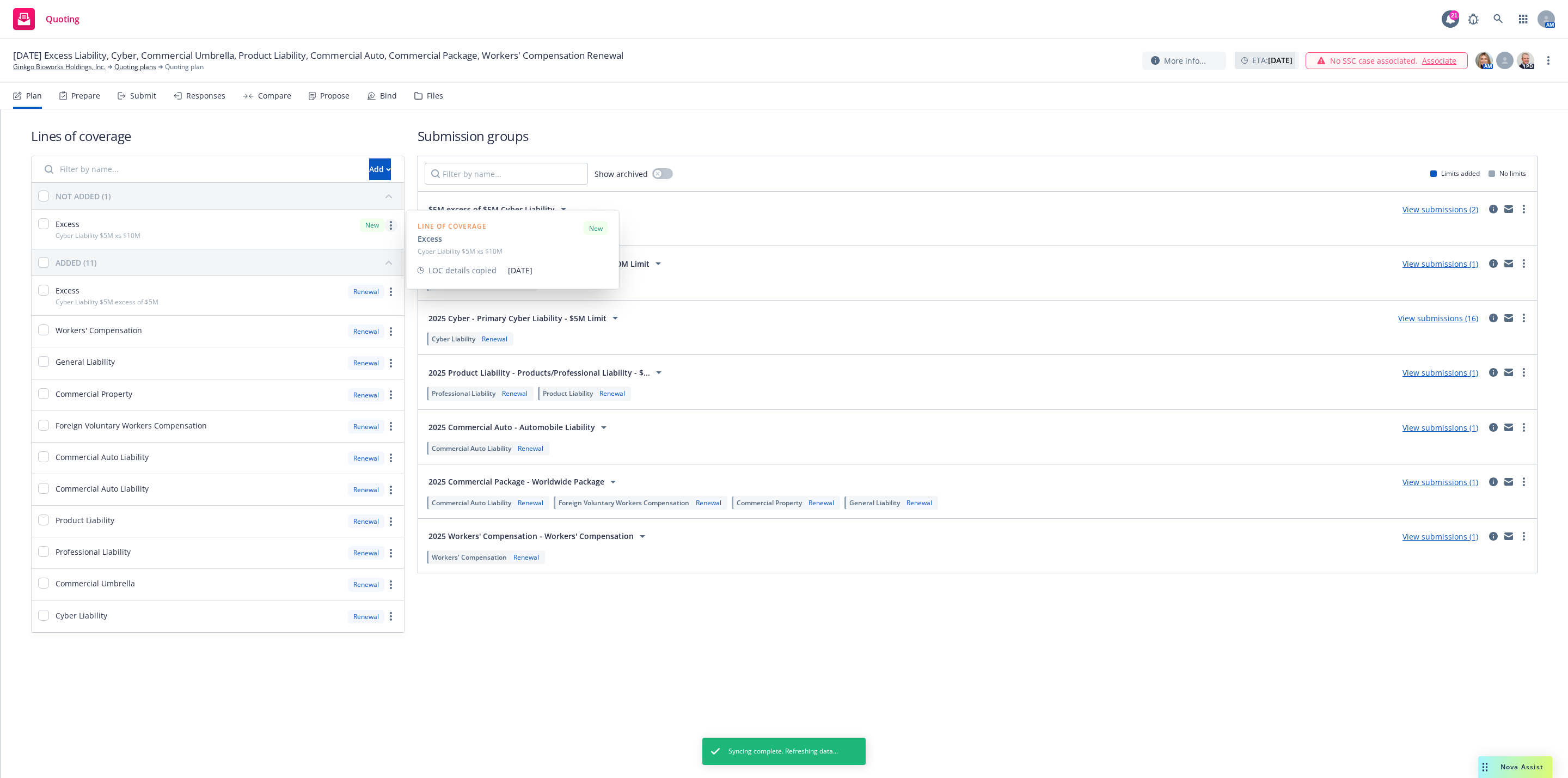
click at [385, 229] on link "more" at bounding box center [390, 225] width 13 height 13
click at [388, 229] on link "more" at bounding box center [390, 225] width 13 height 13
click at [44, 228] on input "checkbox" at bounding box center [44, 224] width 11 height 11
checkbox input "true"
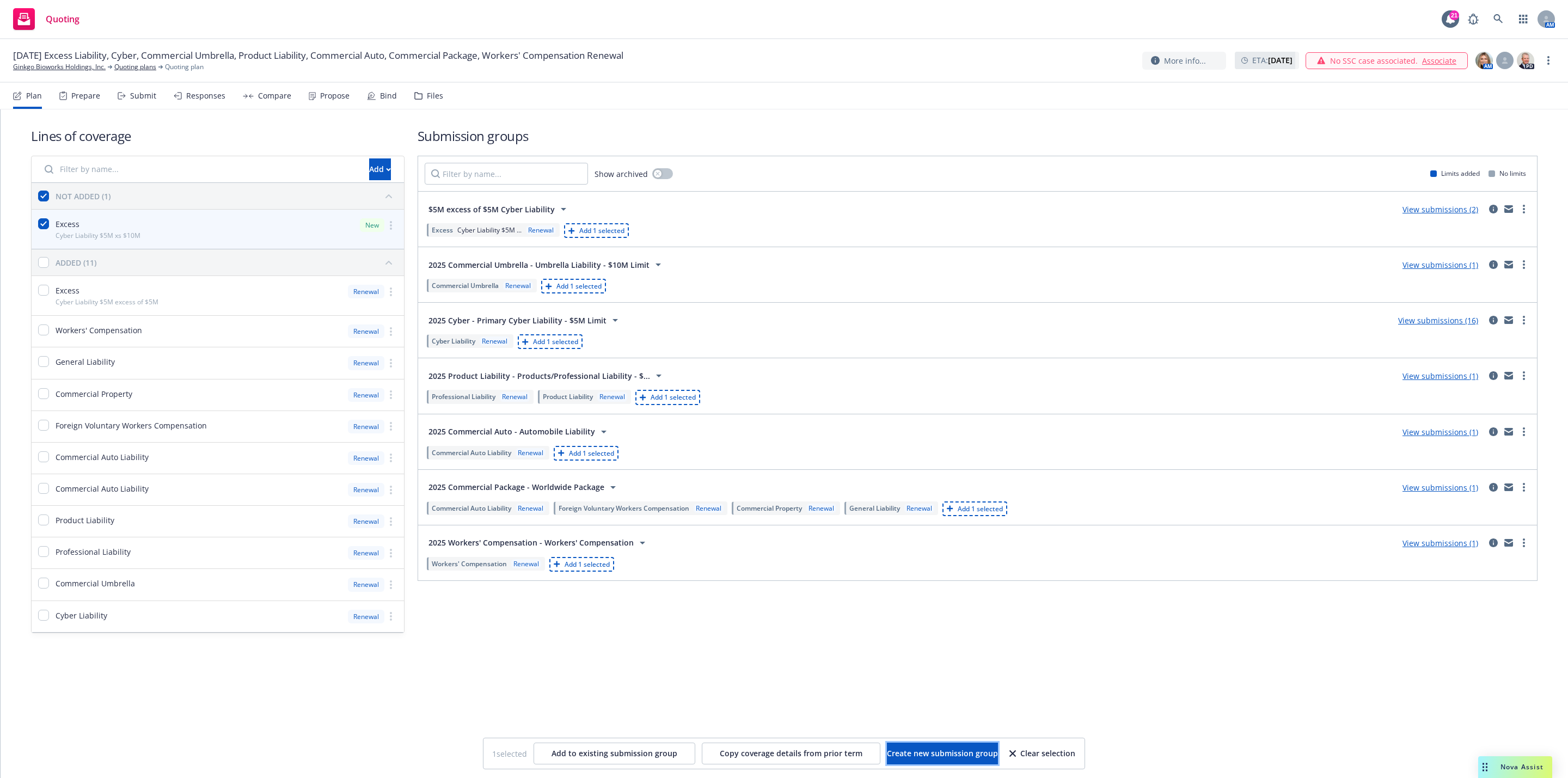
click at [912, 746] on button "Create new submission group" at bounding box center [942, 754] width 111 height 22
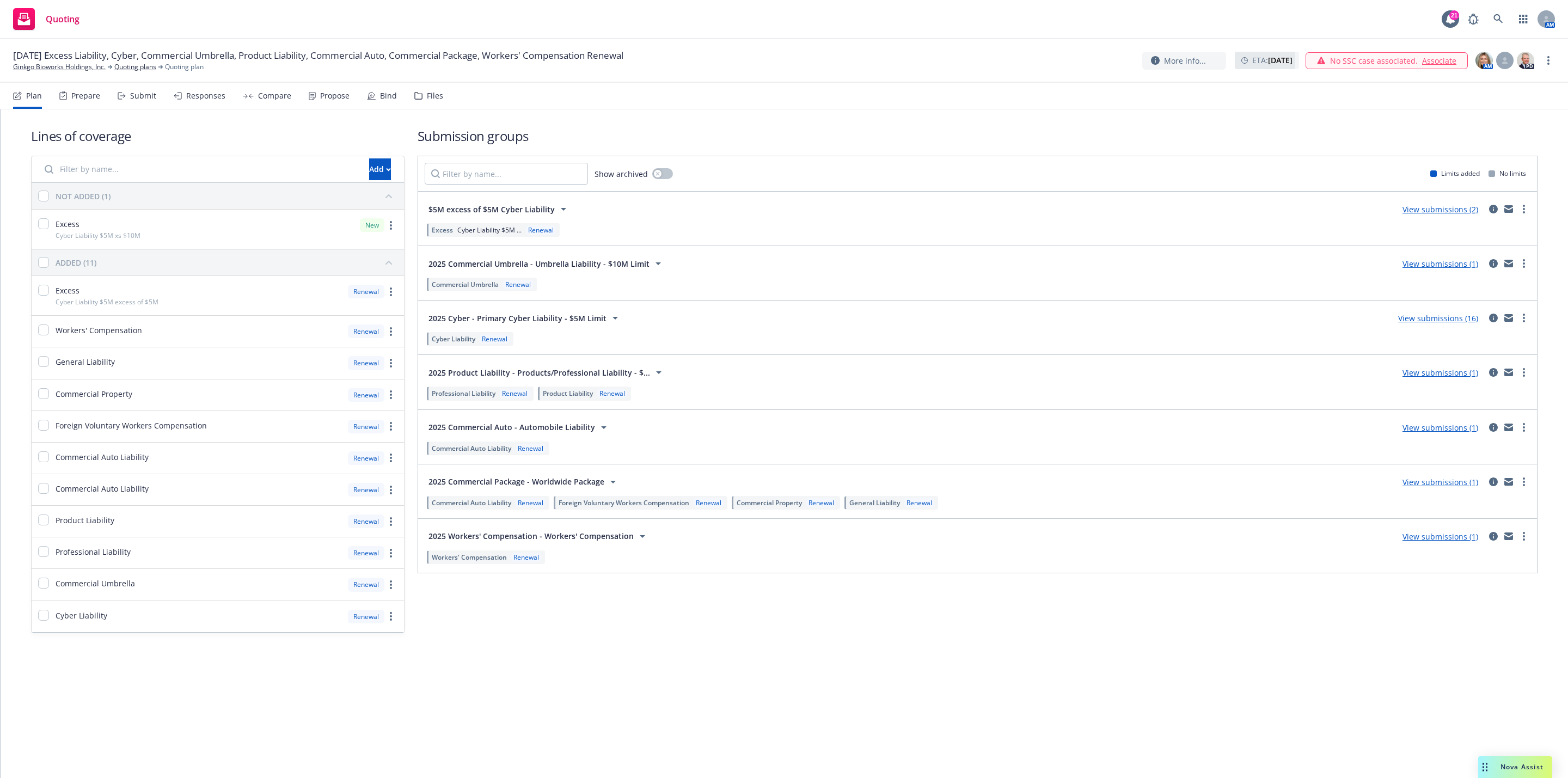
checkbox input "false"
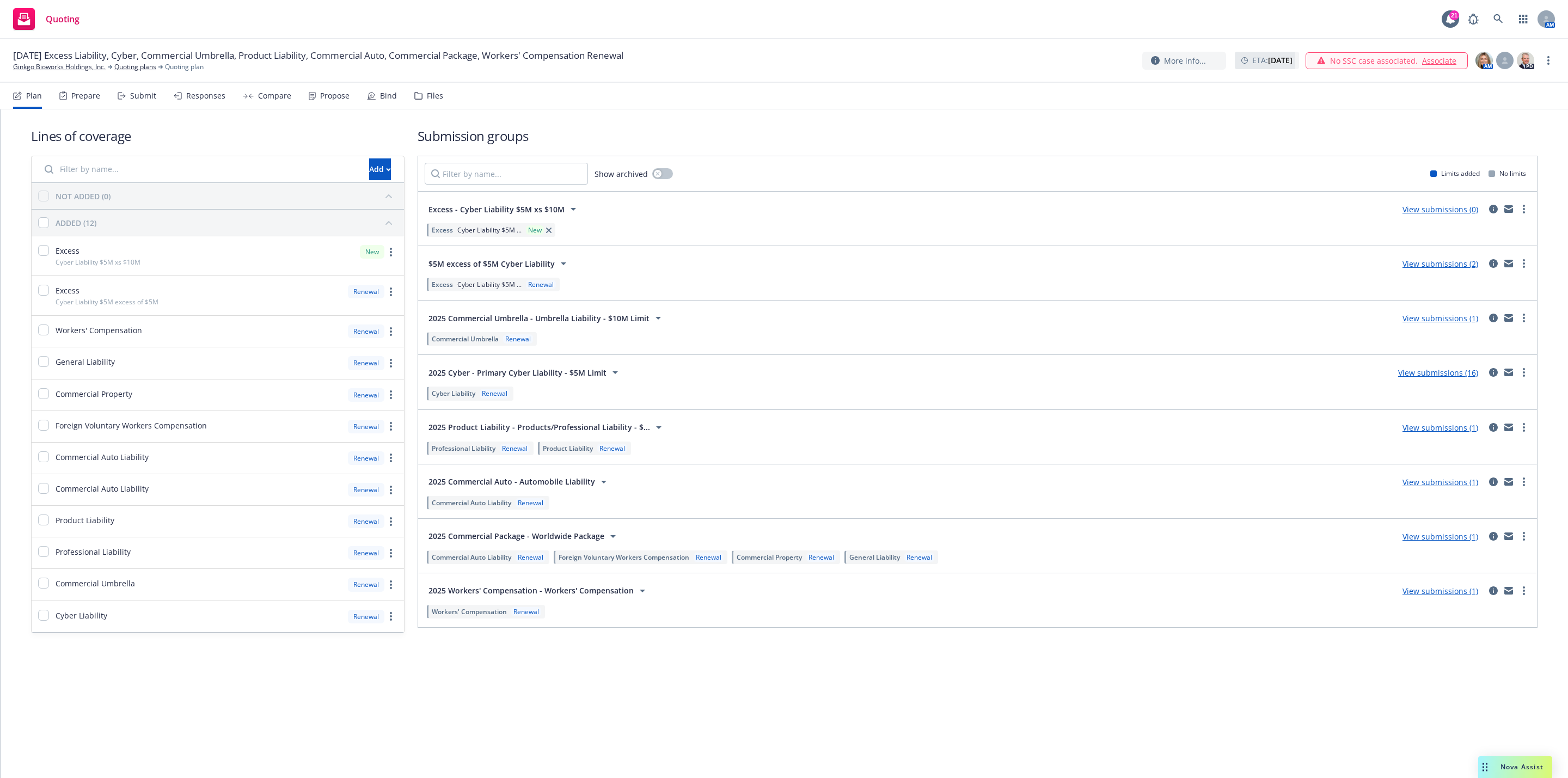
click at [1439, 211] on link "View submissions (0)" at bounding box center [1440, 209] width 75 height 10
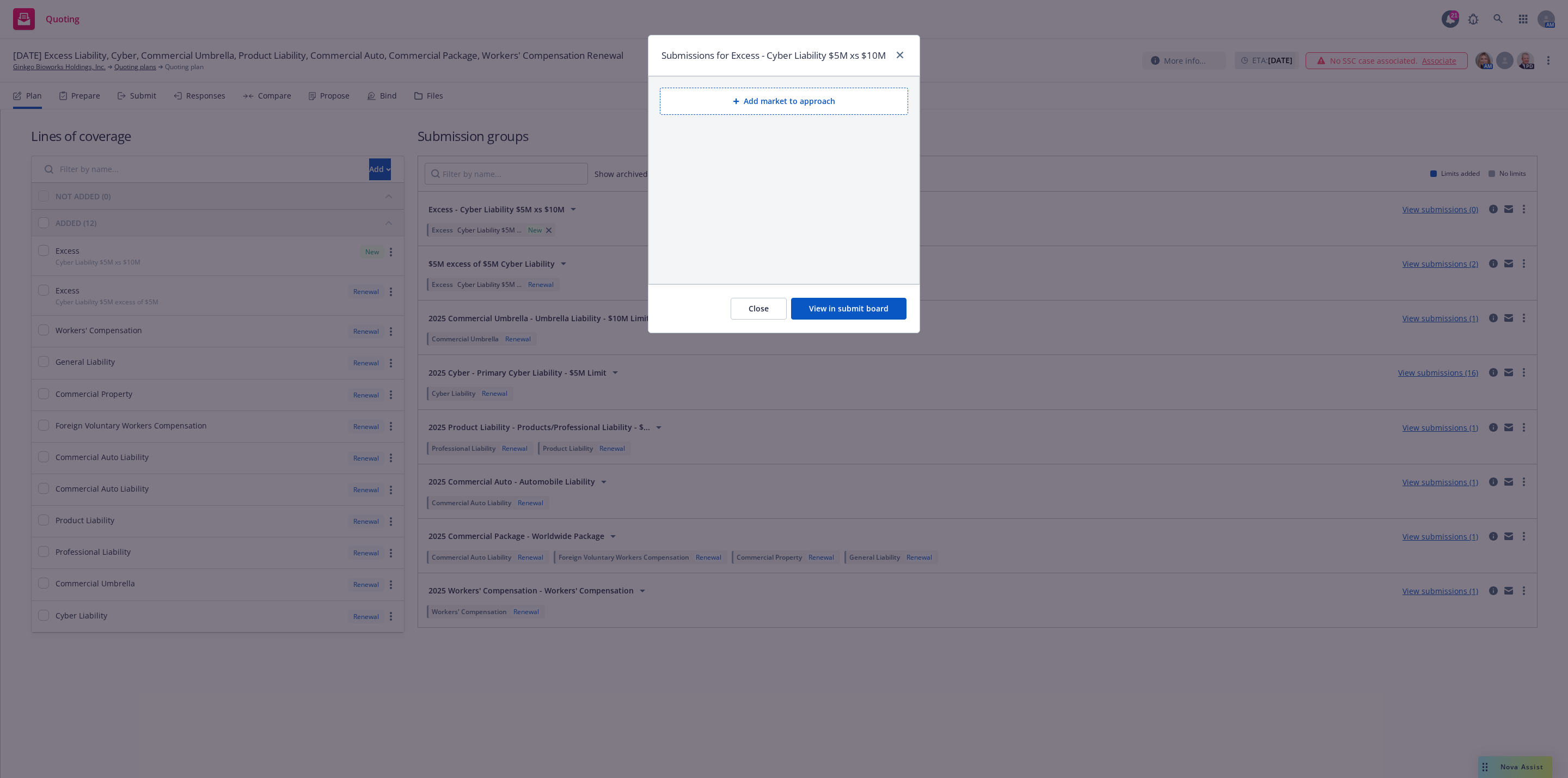
click at [864, 320] on button "View in submit board" at bounding box center [848, 309] width 115 height 22
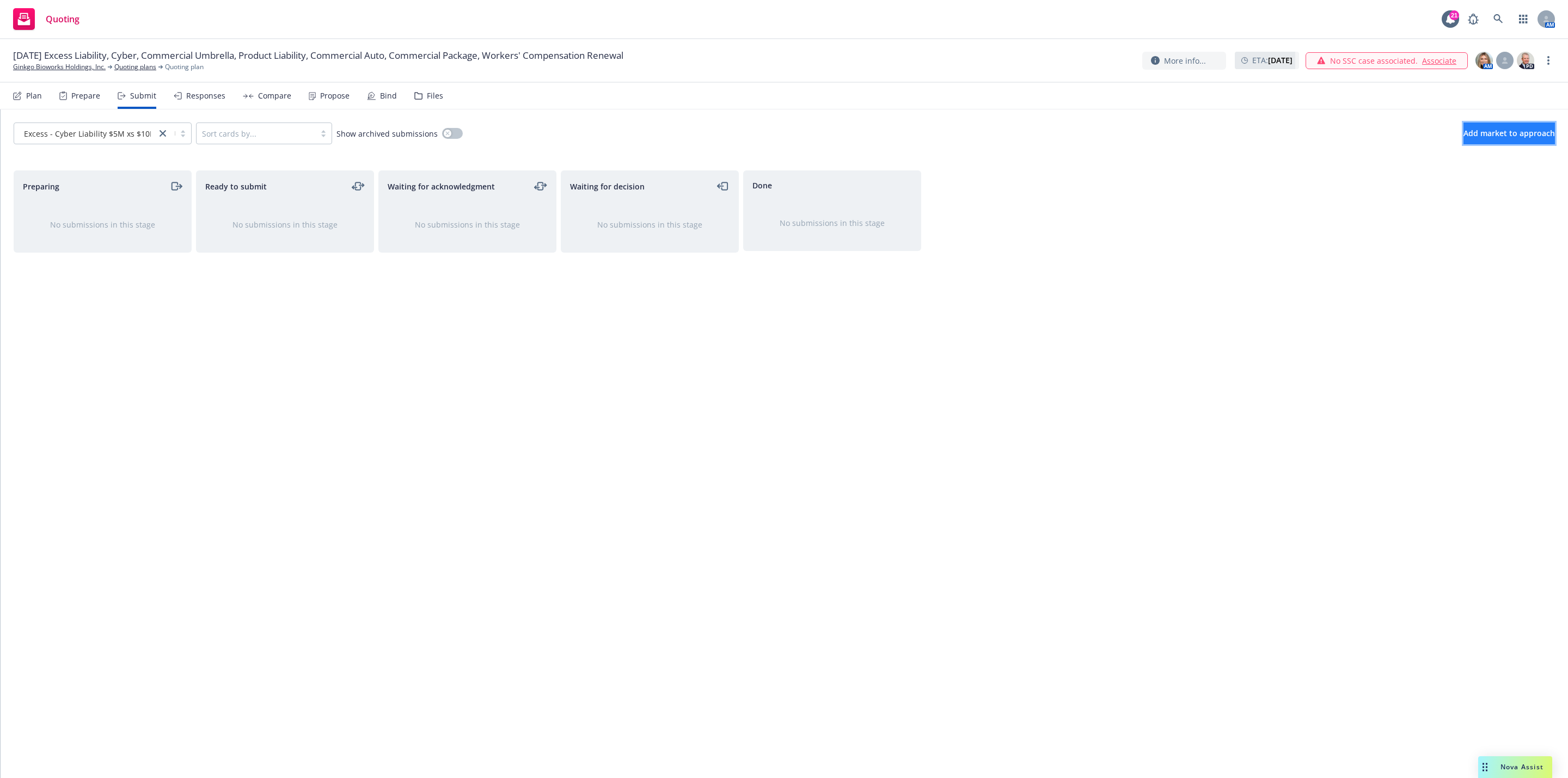
click at [1530, 125] on button "Add market to approach" at bounding box center [1509, 133] width 92 height 22
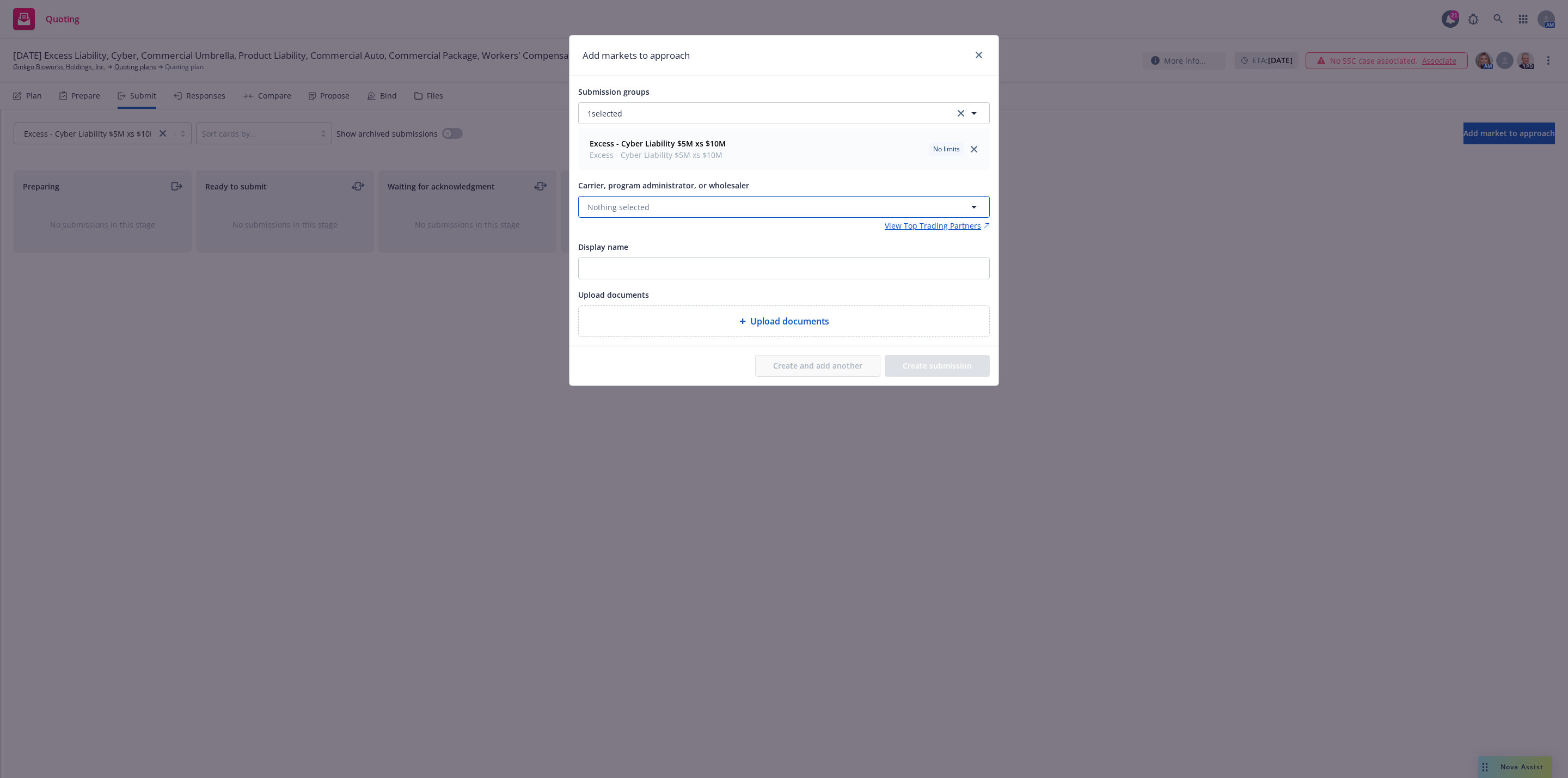
click at [689, 209] on button "Nothing selected" at bounding box center [784, 207] width 411 height 22
type input "coalition"
click at [685, 280] on span "Appointed carrier" at bounding box center [660, 275] width 142 height 11
click at [952, 370] on button "Create submission" at bounding box center [937, 366] width 105 height 22
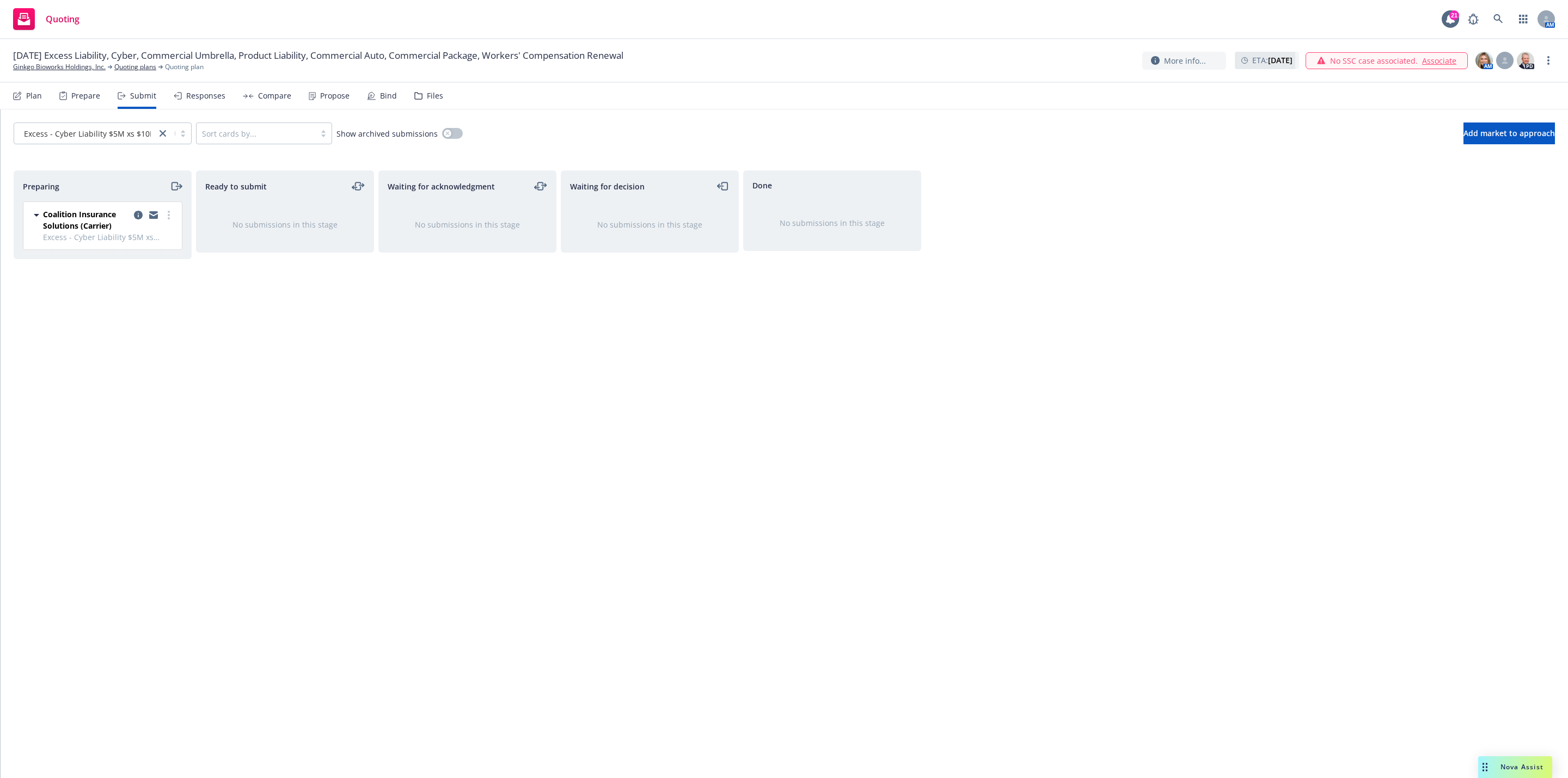
click at [165, 223] on div at bounding box center [154, 220] width 44 height 23
click at [172, 213] on link "more" at bounding box center [168, 215] width 13 height 13
click at [125, 306] on span "Add accepted decision" at bounding box center [120, 303] width 109 height 10
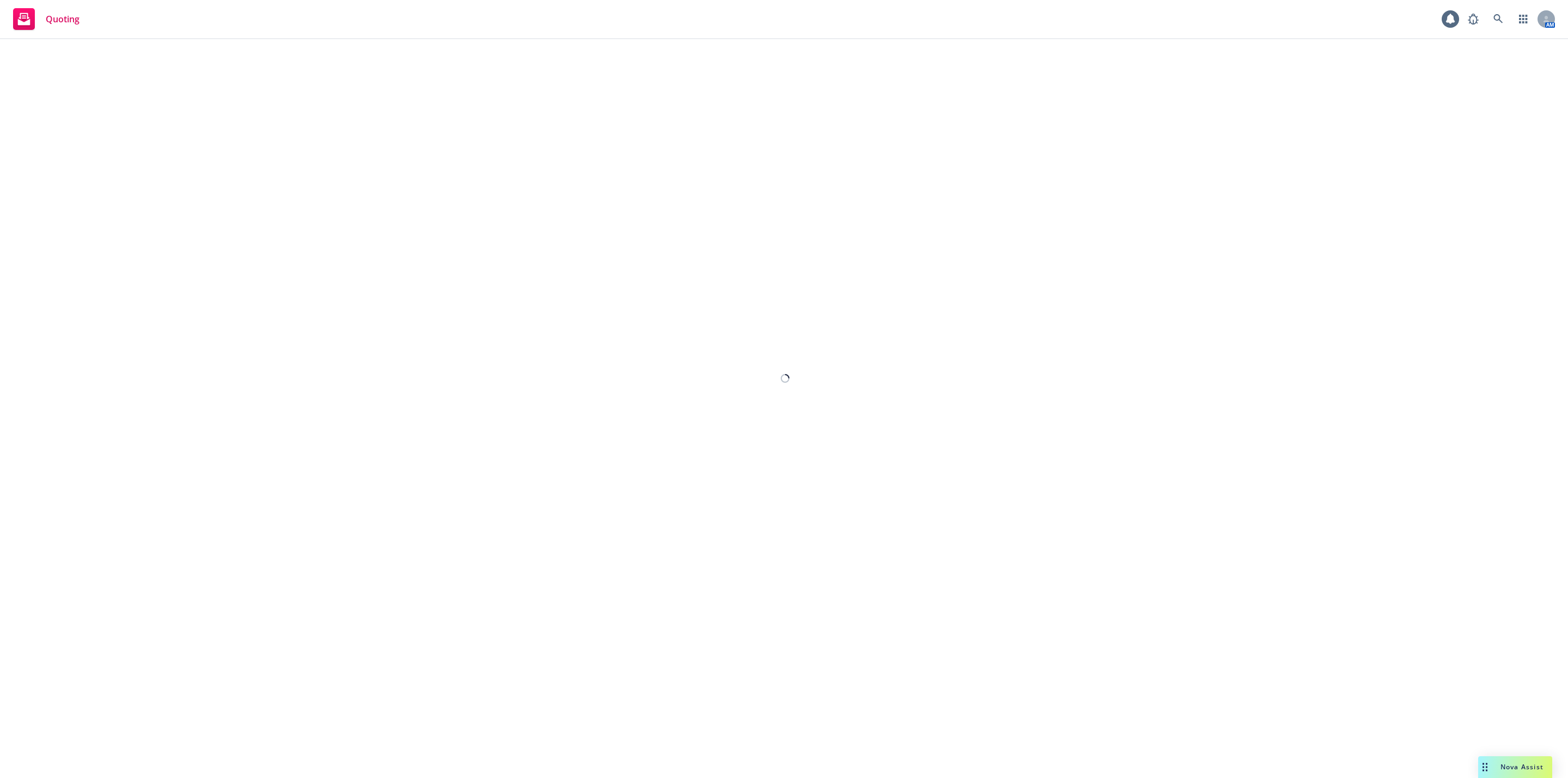
select select "12"
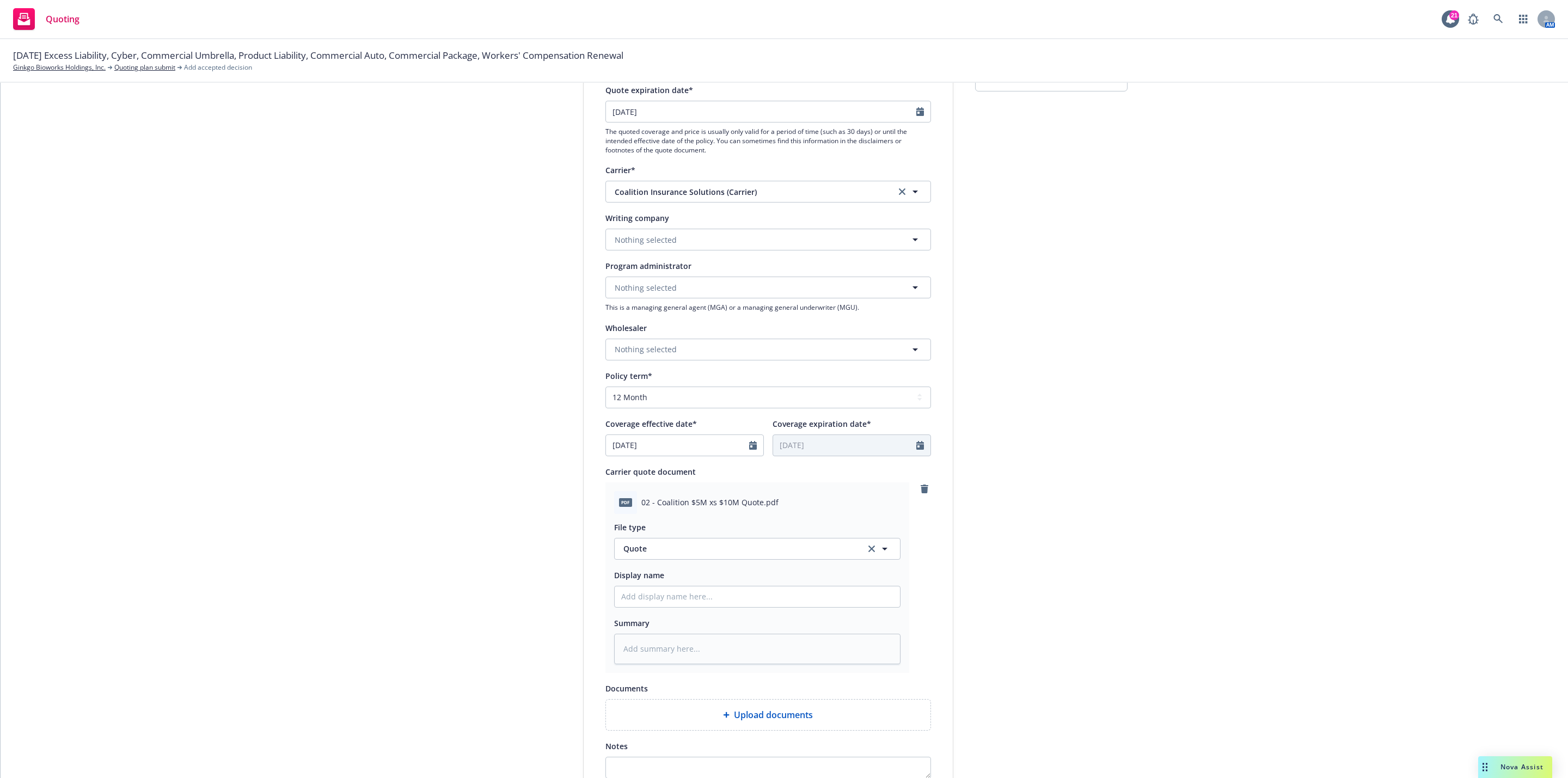
scroll to position [230, 0]
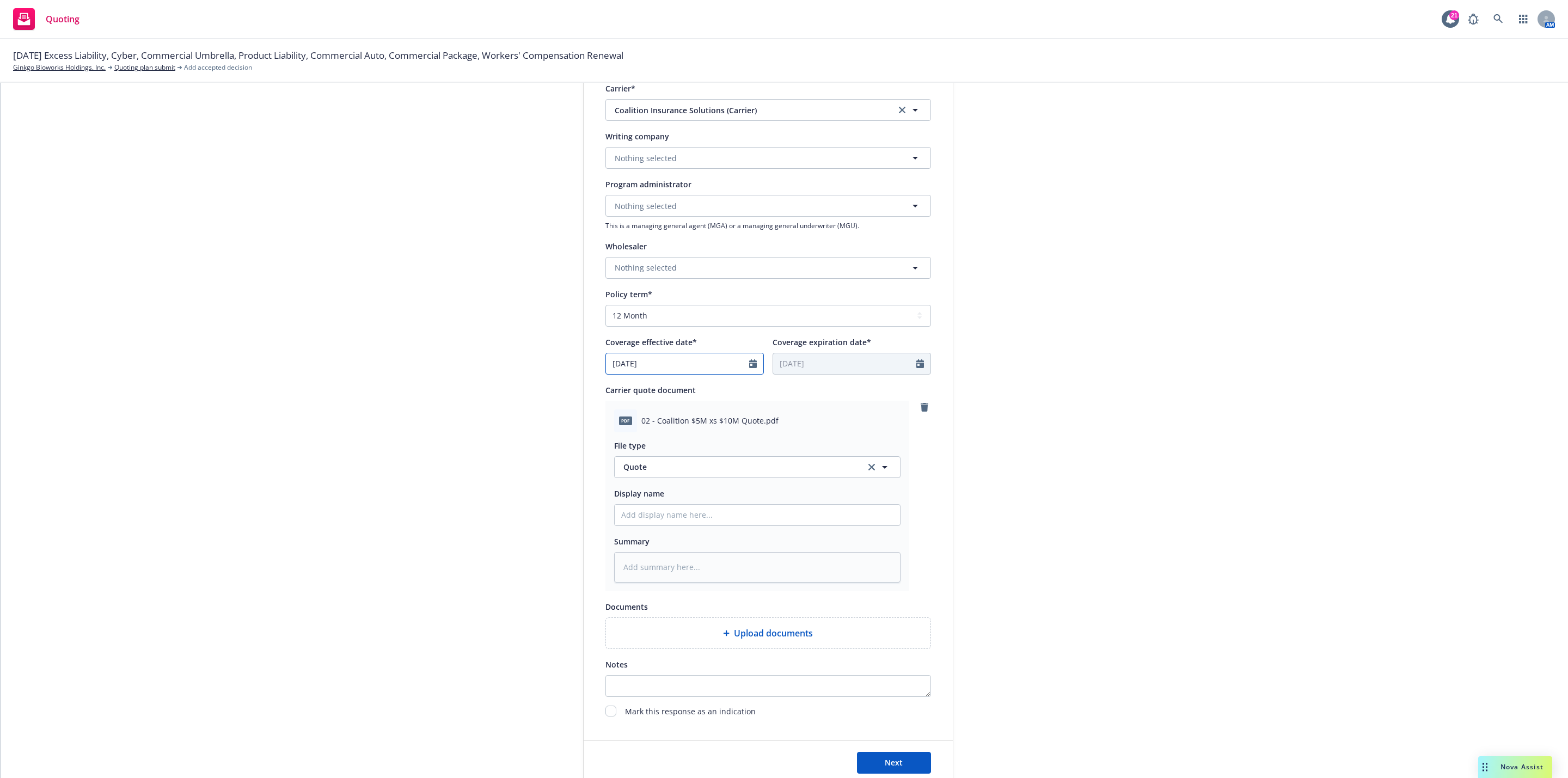
click at [749, 366] on icon "Calendar" at bounding box center [753, 364] width 7 height 9
select select "9"
click at [652, 490] on span "30" at bounding box center [655, 492] width 15 height 13
type input "09/30/2025"
type input "09/30/2026"
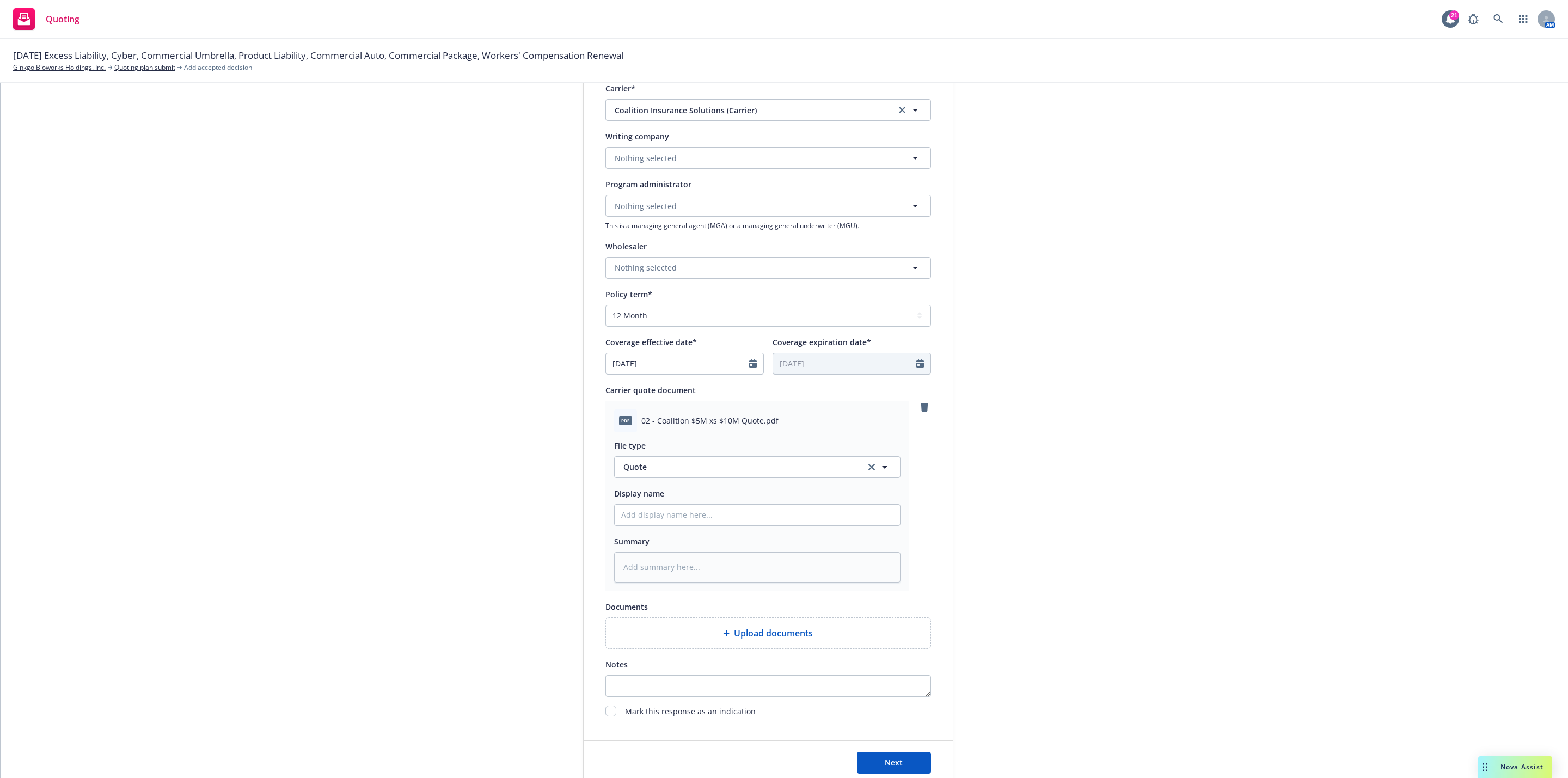
click at [998, 465] on div "submission Carrier Coalition Insurance Solutions (Carrier) Last updated 9/25, 1…" at bounding box center [1051, 341] width 152 height 889
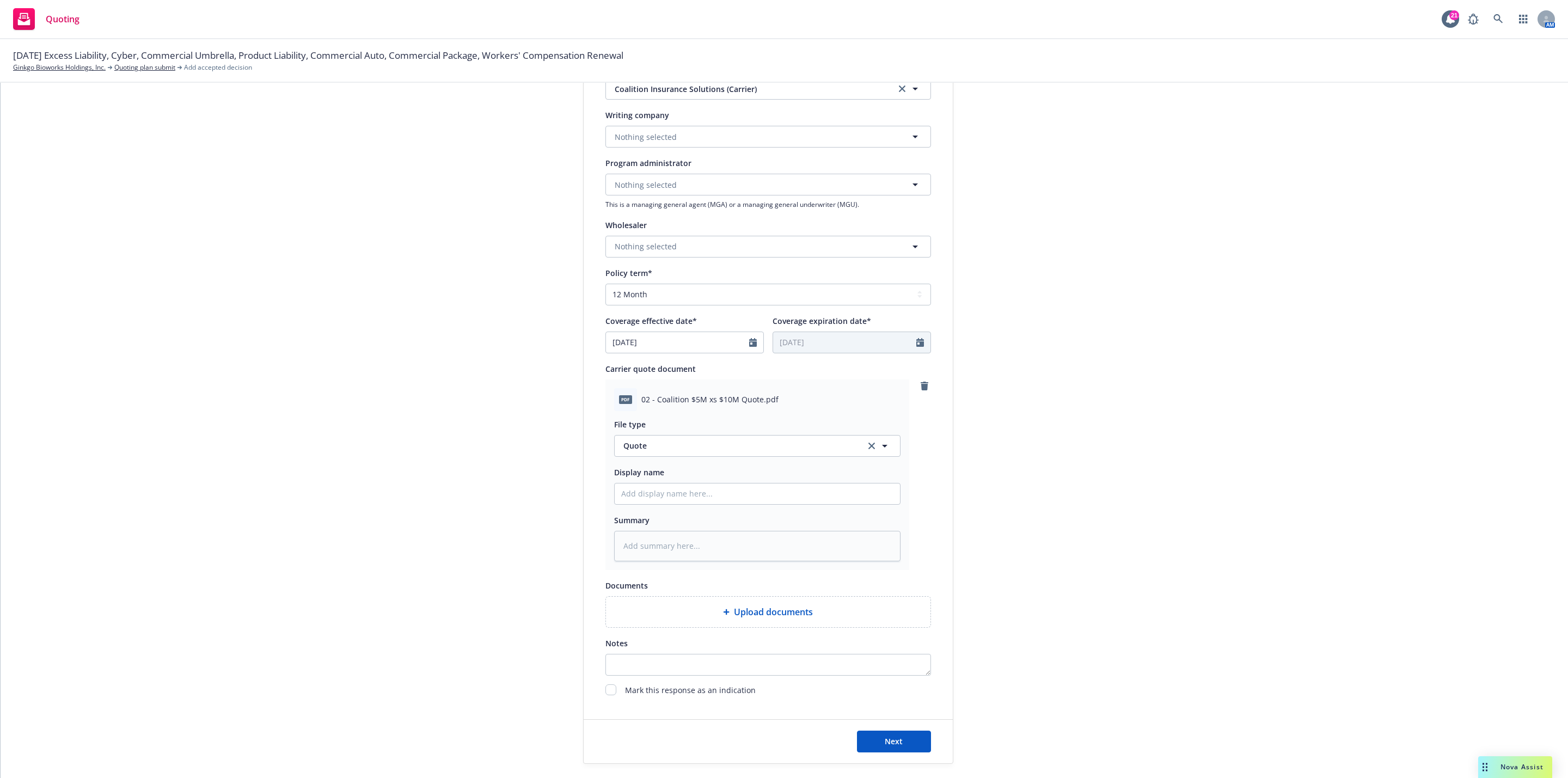
scroll to position [307, 0]
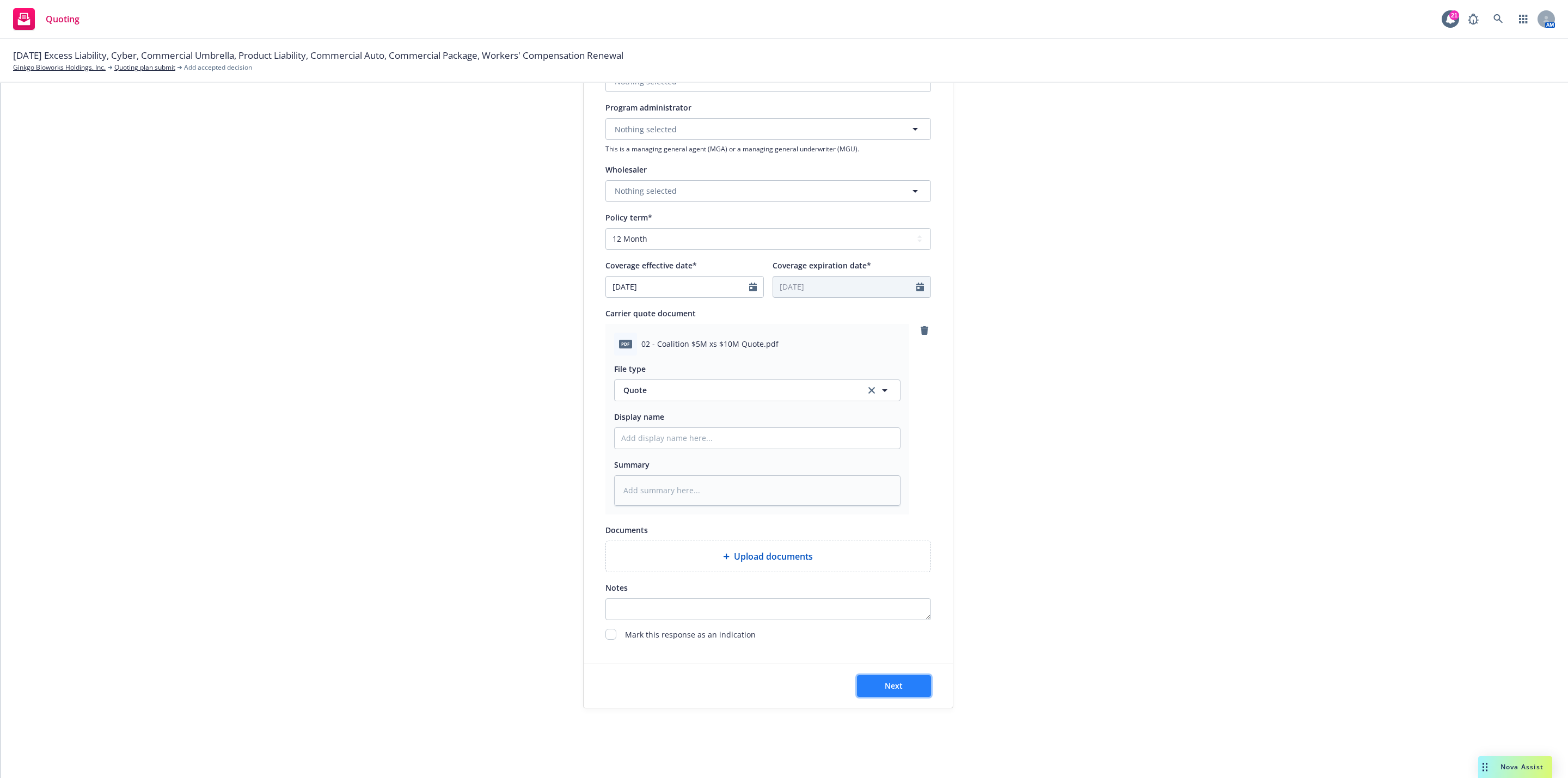
click at [902, 694] on button "Next" at bounding box center [894, 686] width 74 height 22
type textarea "x"
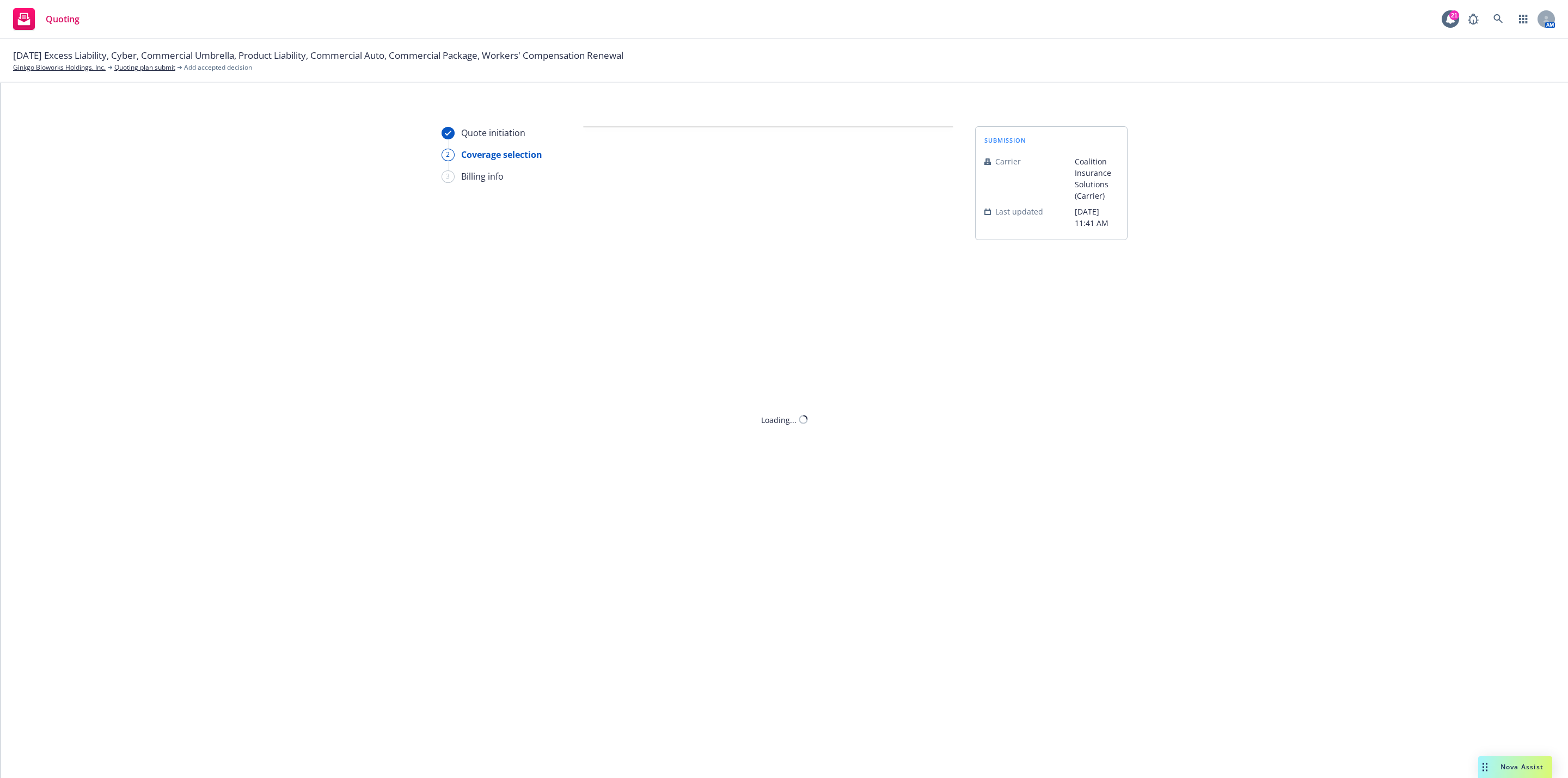
scroll to position [0, 0]
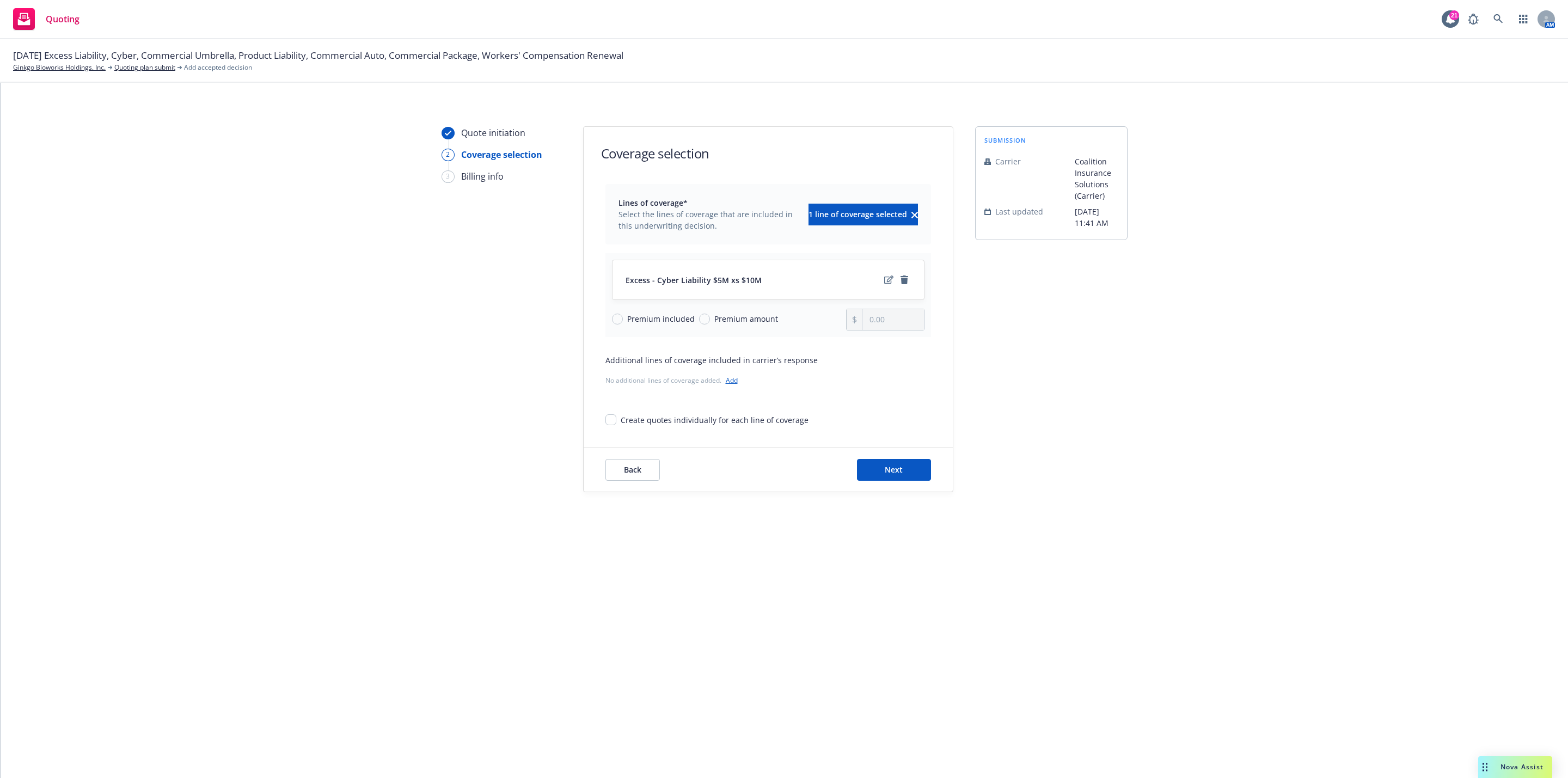
click at [718, 319] on span "Premium amount" at bounding box center [746, 319] width 64 height 11
click at [710, 319] on input "Premium amount" at bounding box center [704, 319] width 11 height 11
radio input "true"
click at [889, 321] on input "0.00" at bounding box center [893, 319] width 61 height 21
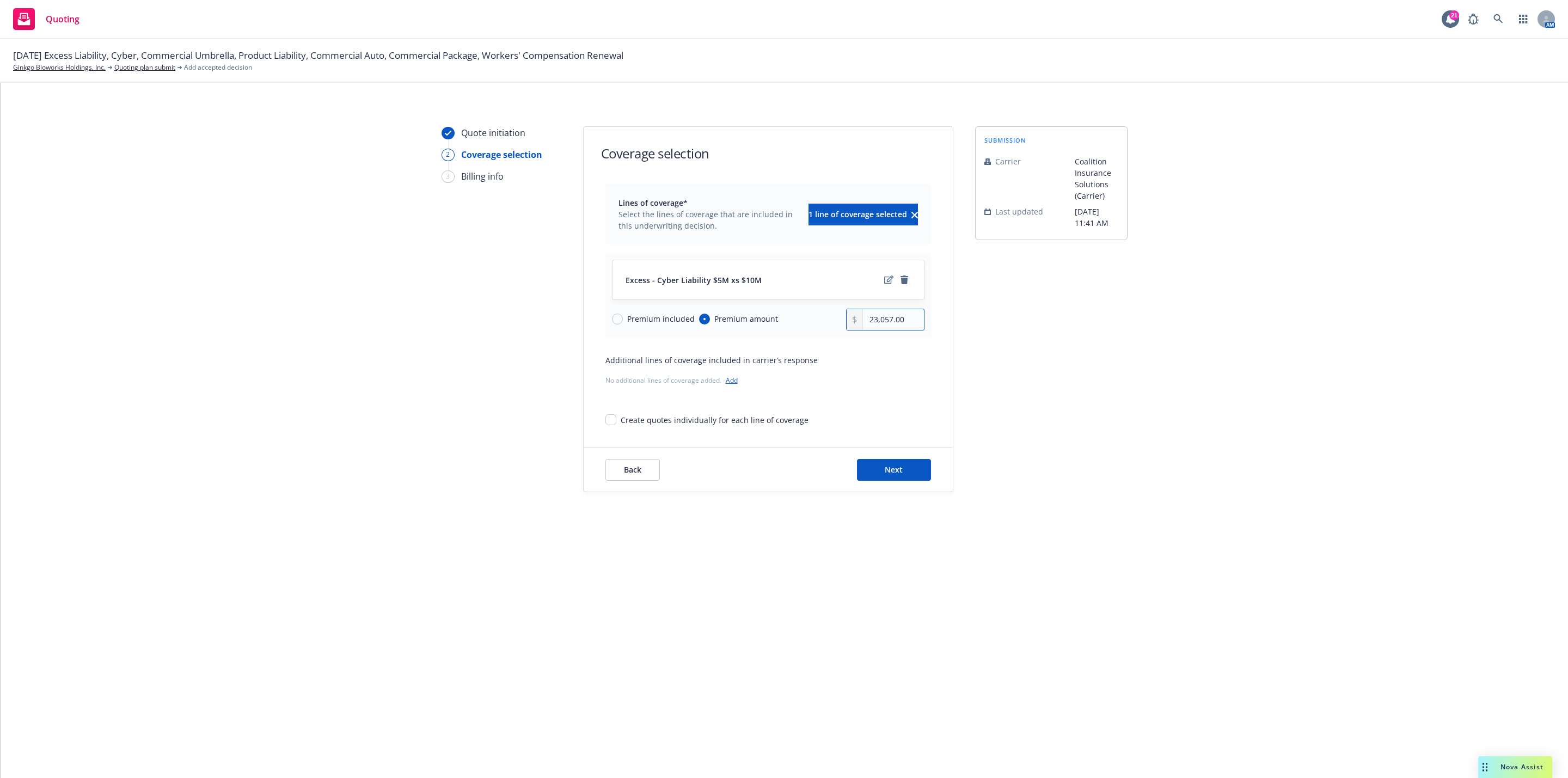
type input "23,057.00"
click at [887, 360] on div "Additional lines of coverage included in carrier’s response" at bounding box center [768, 360] width 326 height 11
click at [906, 465] on button "Next" at bounding box center [894, 470] width 74 height 22
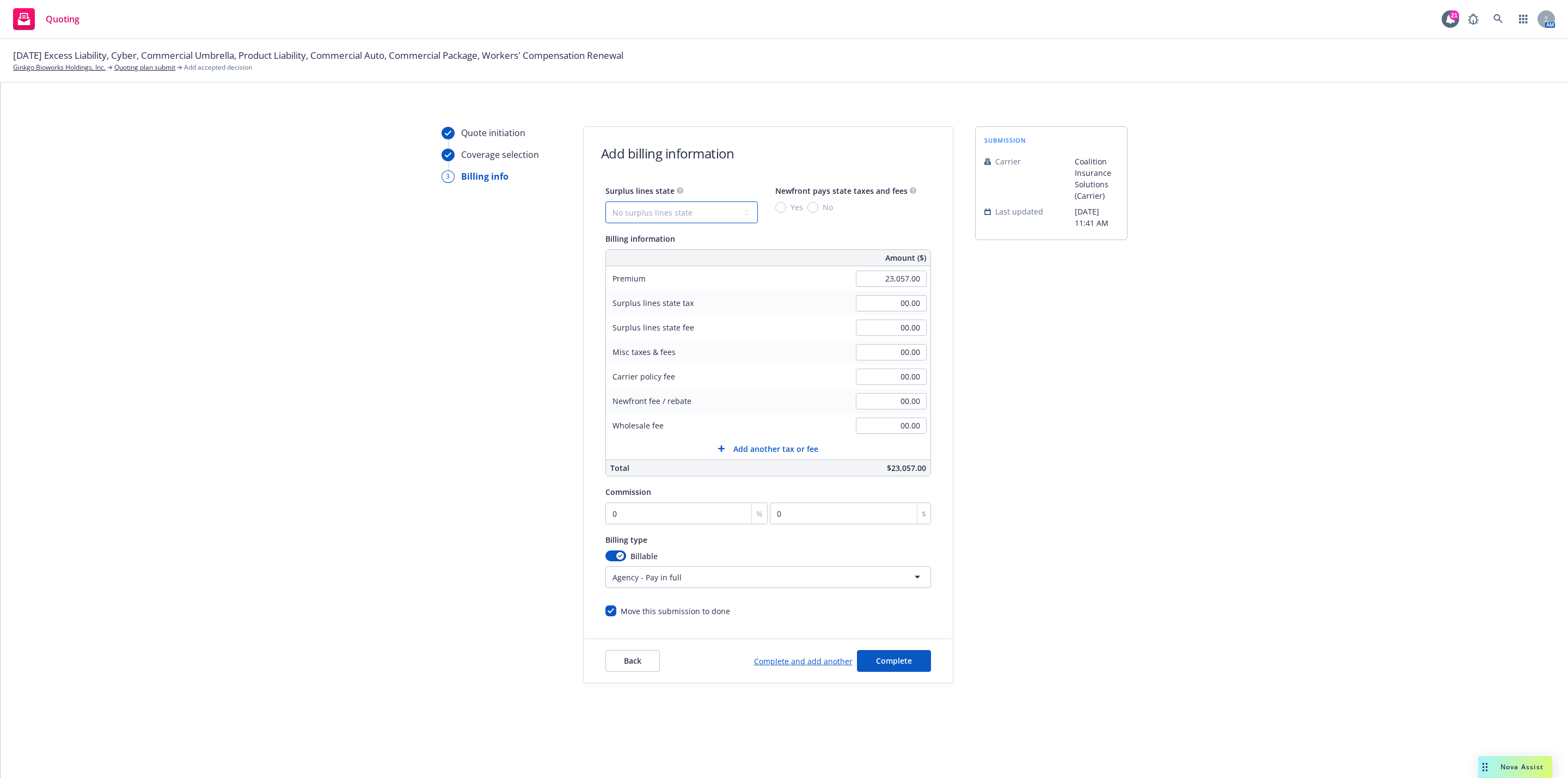
click at [726, 218] on select "No surplus lines state Alaska Alabama Arkansas Arizona California Colorado Conn…" at bounding box center [681, 212] width 152 height 22
select select "CA"
click at [605, 201] on select "No surplus lines state Alaska Alabama Arkansas Arizona California Colorado Conn…" at bounding box center [681, 212] width 152 height 22
type input "691.71"
type input "41.50"
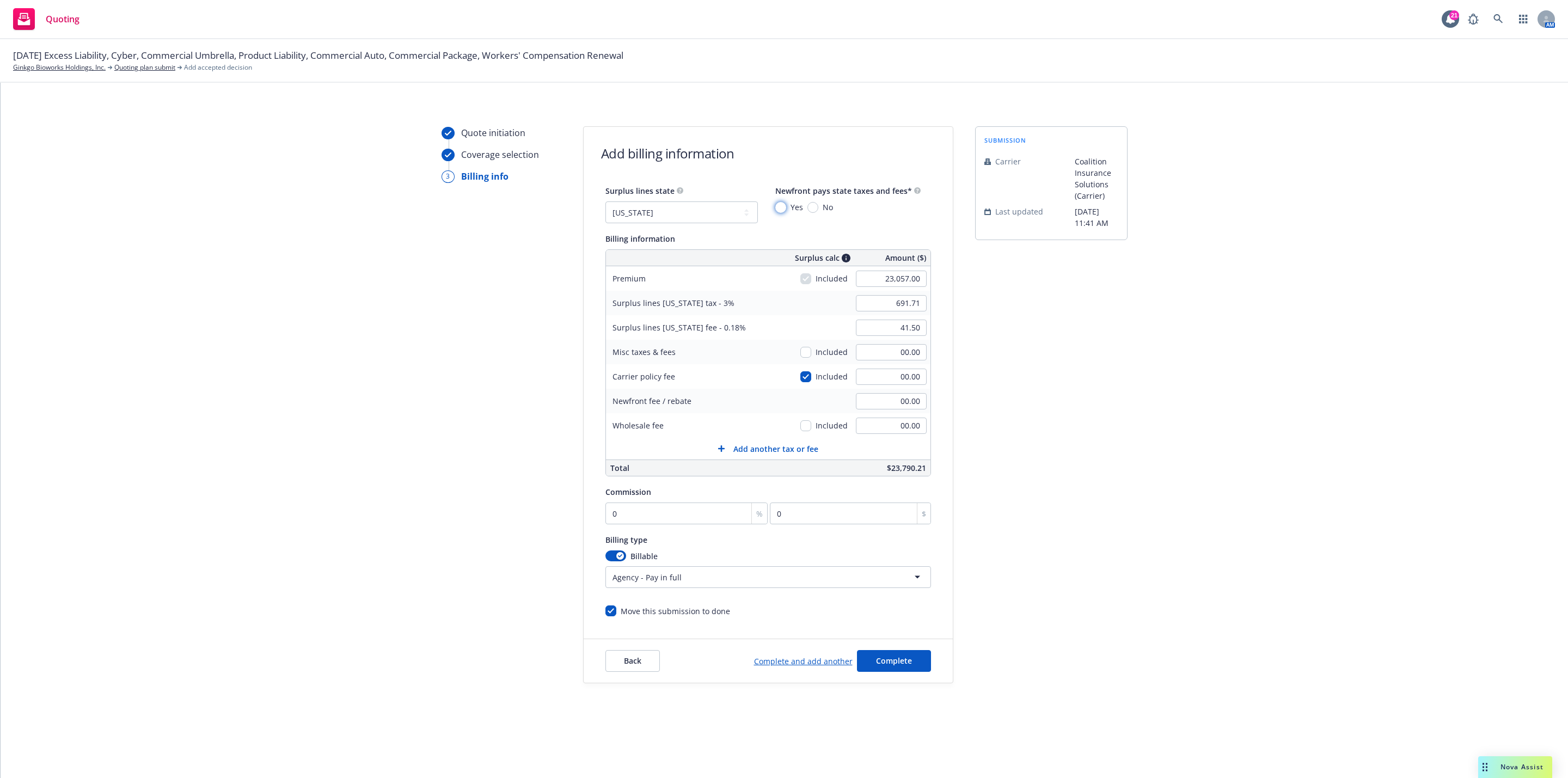
click at [779, 209] on input "Yes" at bounding box center [780, 207] width 11 height 11
radio input "true"
click at [897, 385] on input "00.00" at bounding box center [891, 377] width 71 height 16
type input "100"
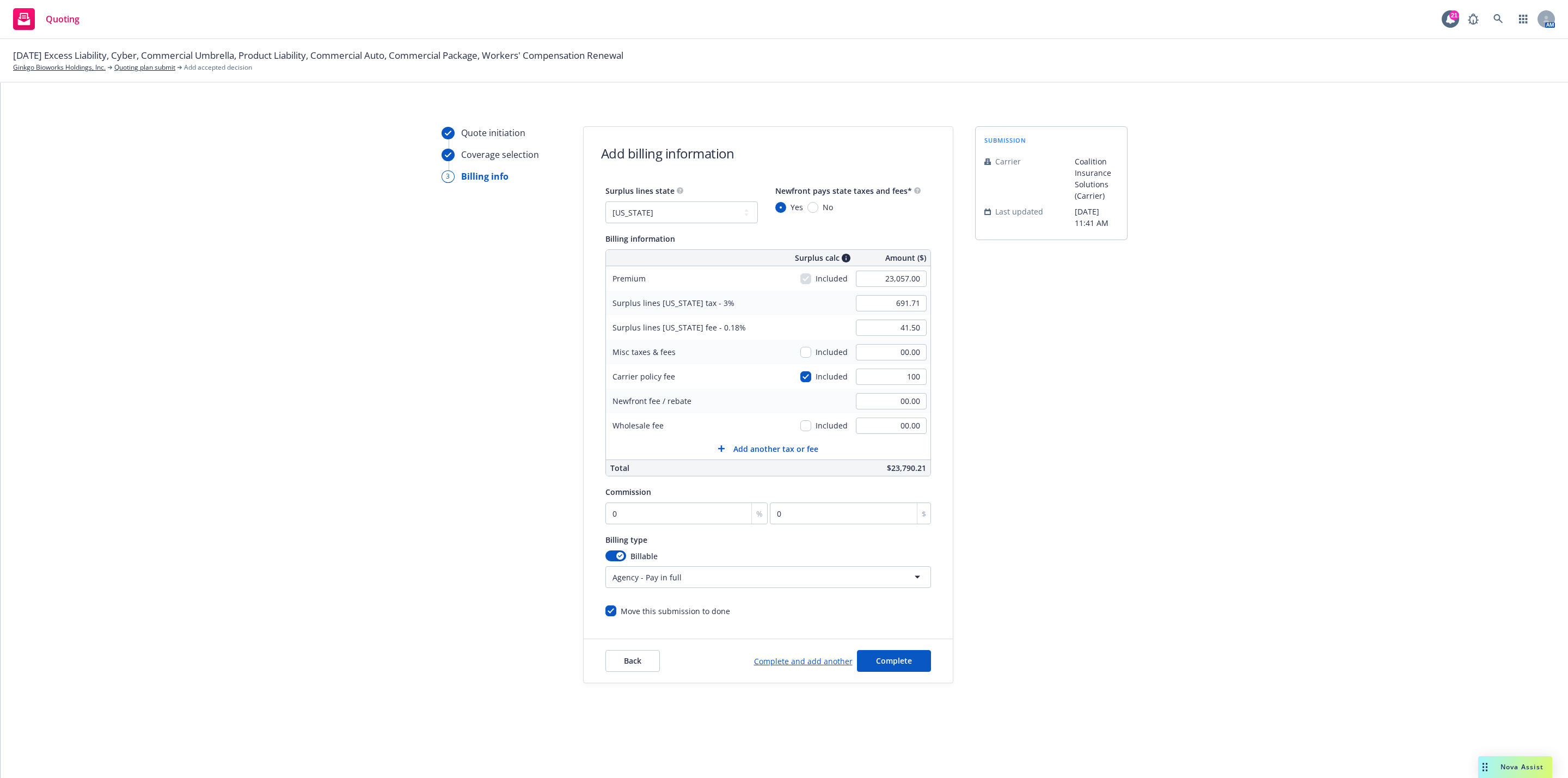
type input "694.71"
type input "41.68"
type input "100.00"
click at [1002, 381] on div "submission Carrier Coalition Insurance Solutions (Carrier) Last updated 9/25, 1…" at bounding box center [1051, 405] width 152 height 557
click at [811, 378] on input "checkbox" at bounding box center [806, 377] width 11 height 11
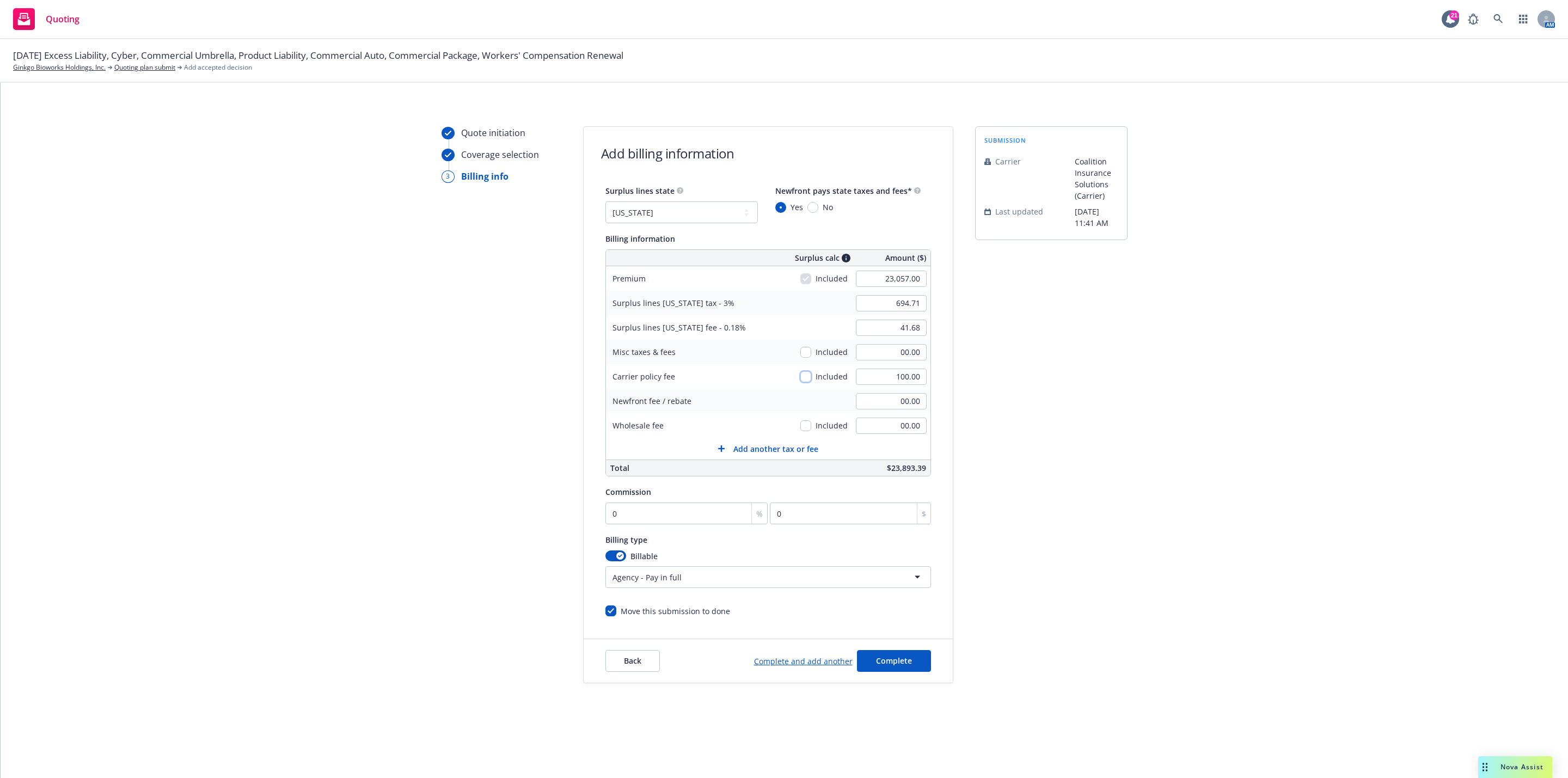
checkbox input "false"
type input "691.71"
type input "41.50"
click at [811, 378] on input "checkbox" at bounding box center [806, 377] width 11 height 11
checkbox input "true"
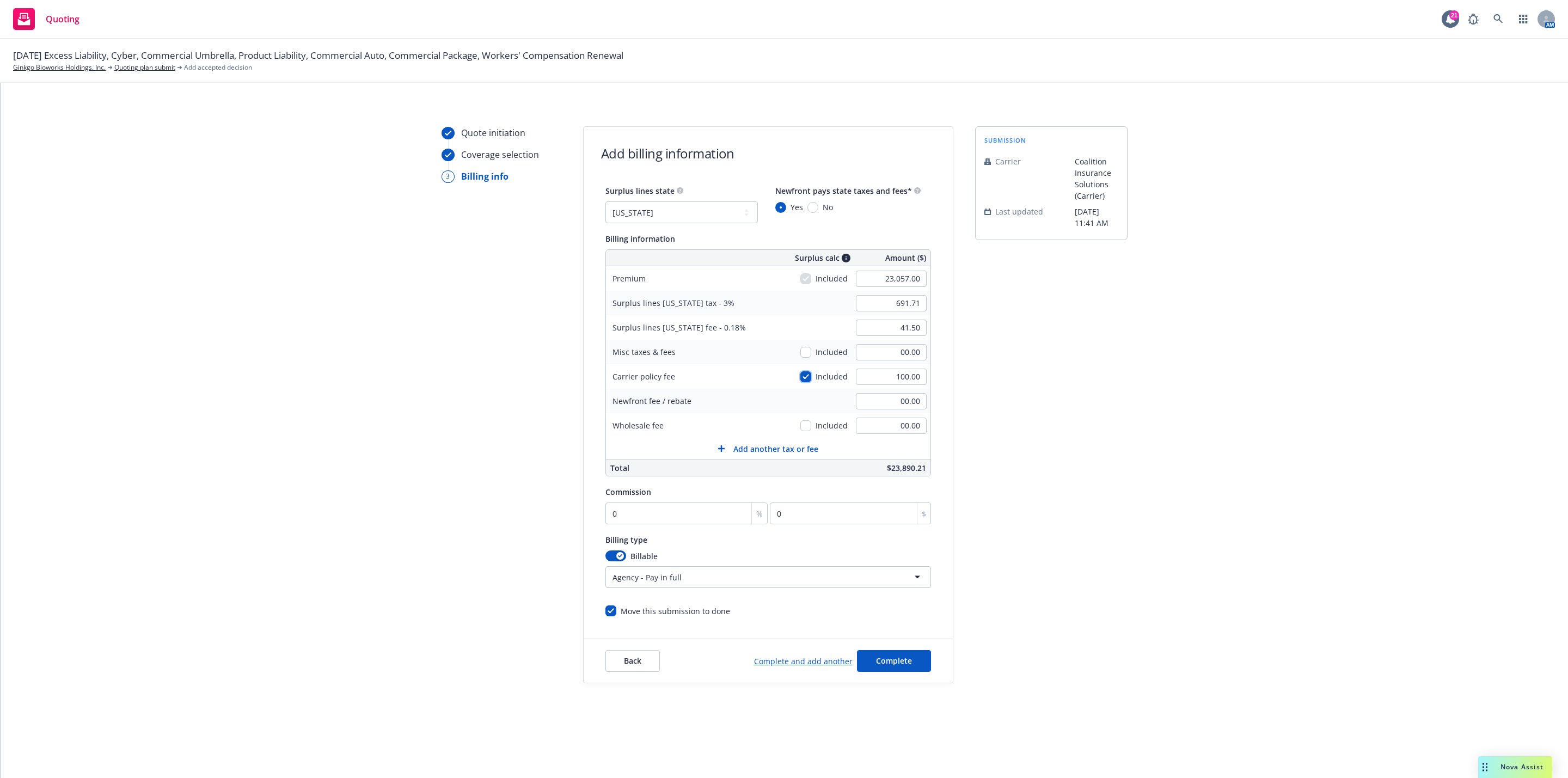
type input "694.71"
type input "41.68"
click at [810, 378] on input "checkbox" at bounding box center [806, 377] width 11 height 11
checkbox input "false"
type input "691.71"
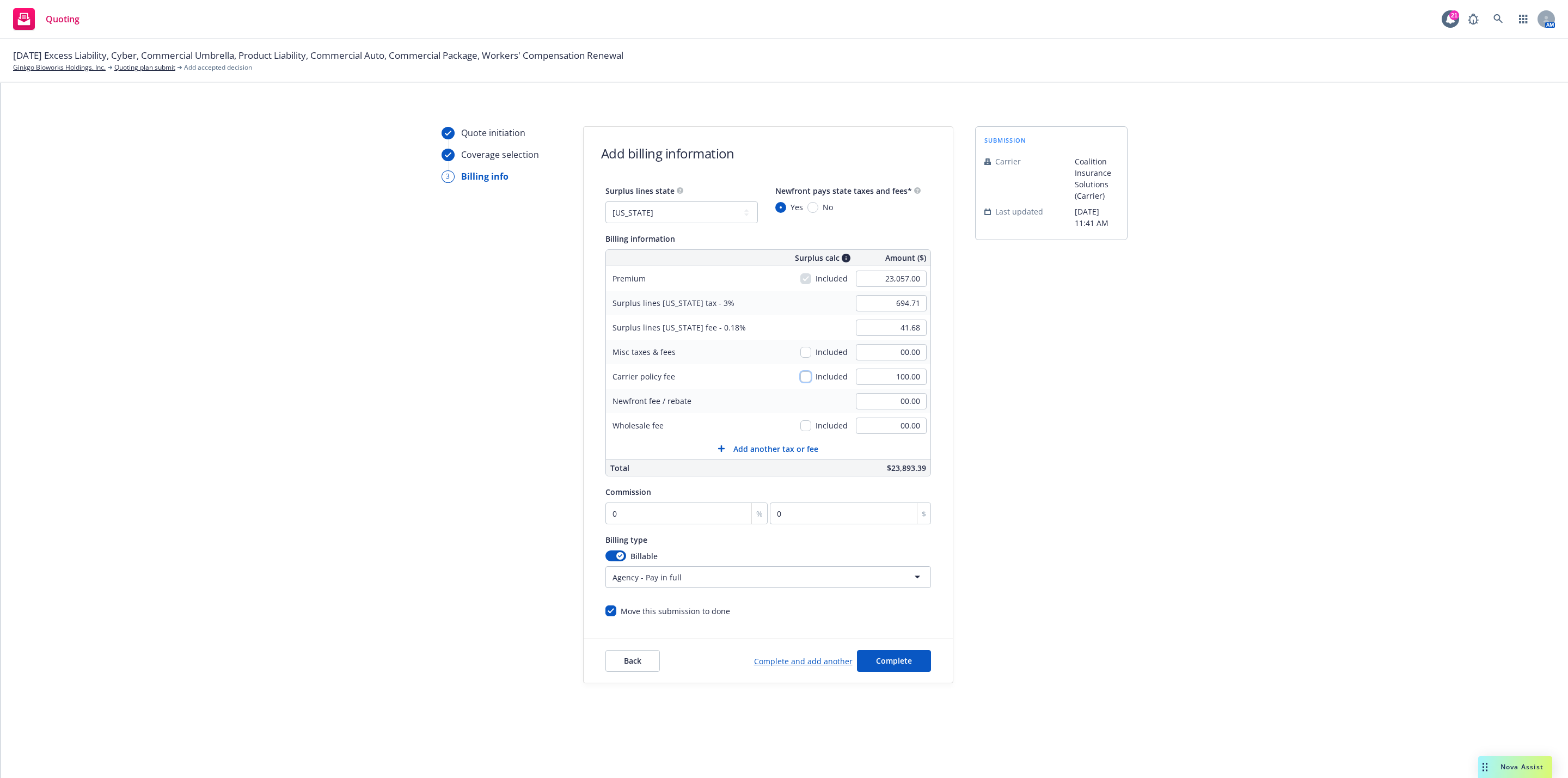
type input "41.50"
click at [810, 378] on input "checkbox" at bounding box center [806, 377] width 11 height 11
checkbox input "true"
type input "694.71"
type input "41.68"
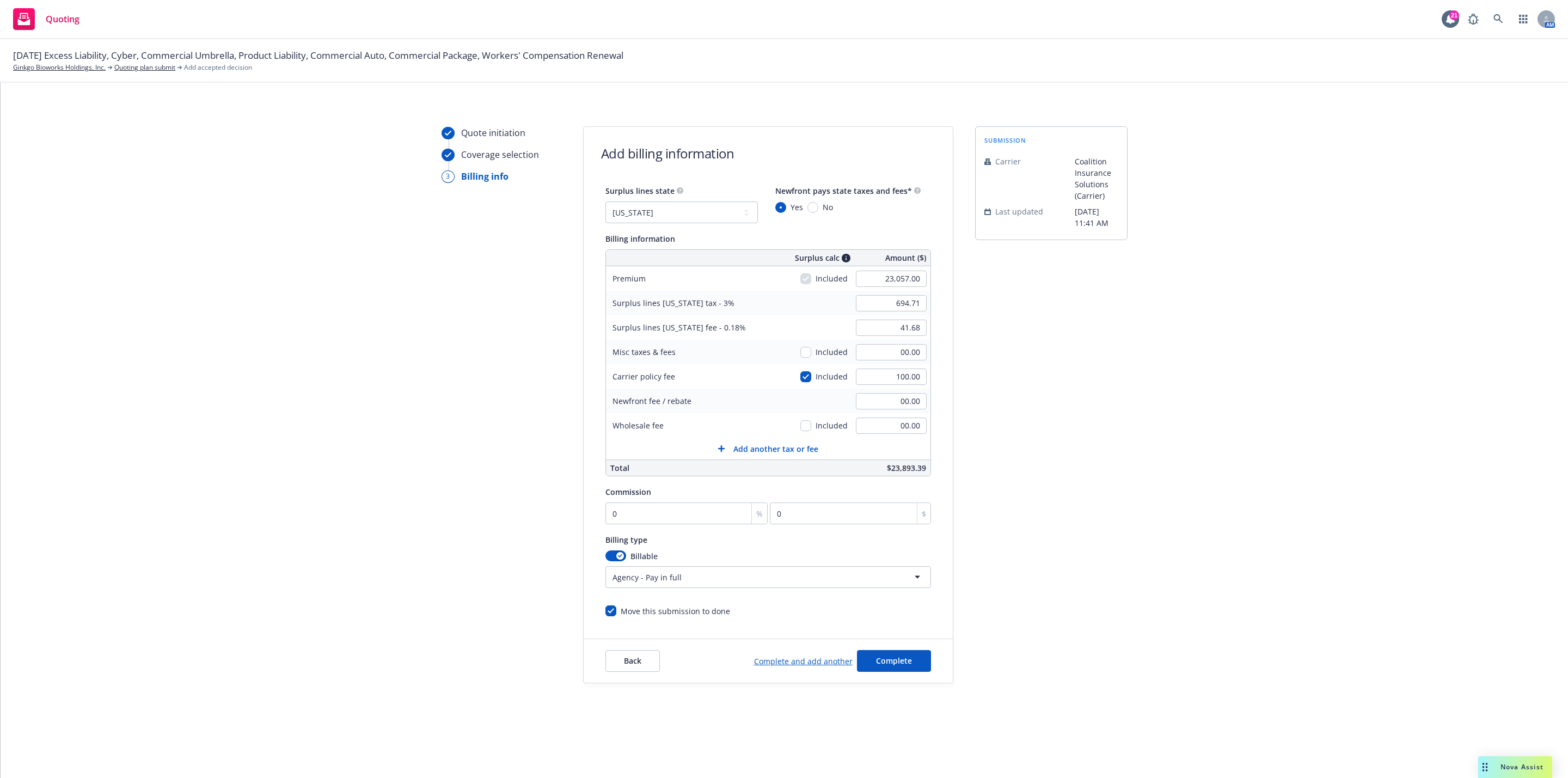
click at [1025, 386] on div "submission Carrier Coalition Insurance Solutions (Carrier) Last updated 9/25, 1…" at bounding box center [1051, 405] width 152 height 557
click at [1083, 484] on div "submission Carrier Coalition Insurance Solutions (Carrier) Last updated 9/25, 1…" at bounding box center [1051, 405] width 152 height 557
click at [1015, 565] on div "submission Carrier Coalition Insurance Solutions (Carrier) Last updated 9/25, 1…" at bounding box center [1051, 405] width 152 height 557
click at [959, 577] on div "Quote initiation Coverage selection 3 Billing info Add billing information Surp…" at bounding box center [784, 405] width 1541 height 557
click at [947, 580] on div "Surplus lines state No surplus lines state Alaska Alabama Arkansas Arizona Cali…" at bounding box center [768, 400] width 369 height 433
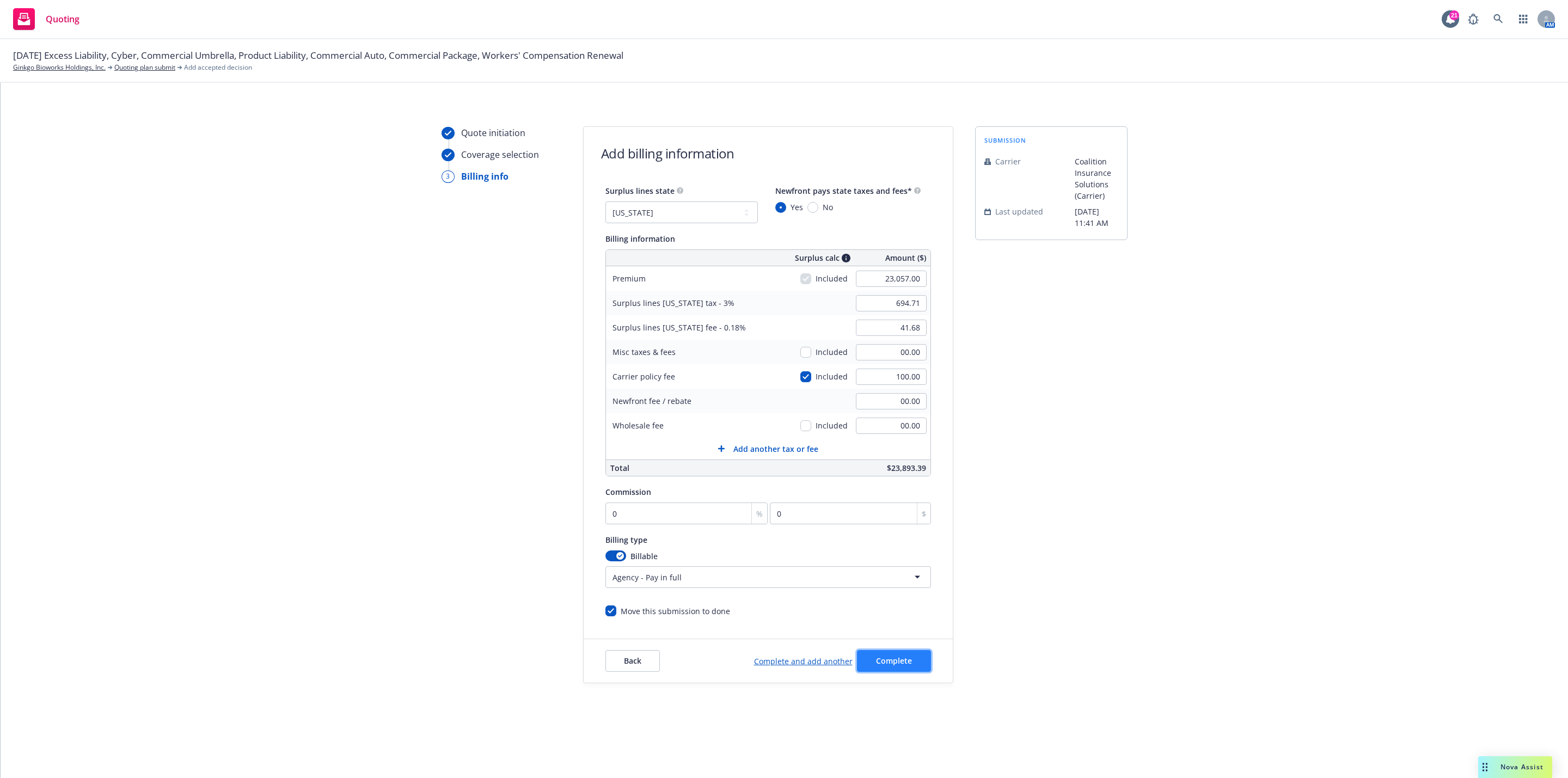
click at [889, 666] on span "Complete" at bounding box center [893, 661] width 36 height 10
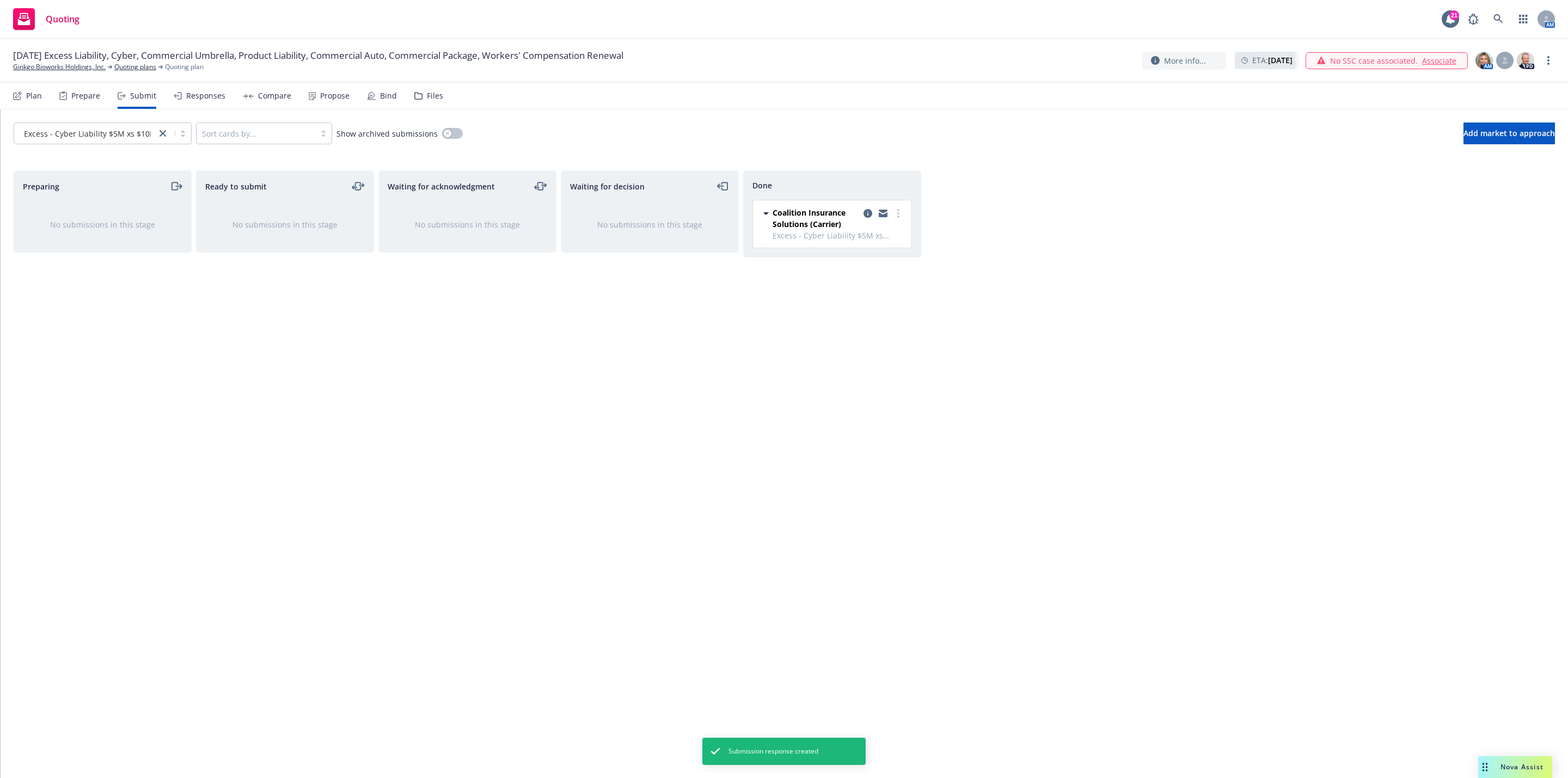
click at [192, 97] on div "Responses" at bounding box center [206, 96] width 39 height 9
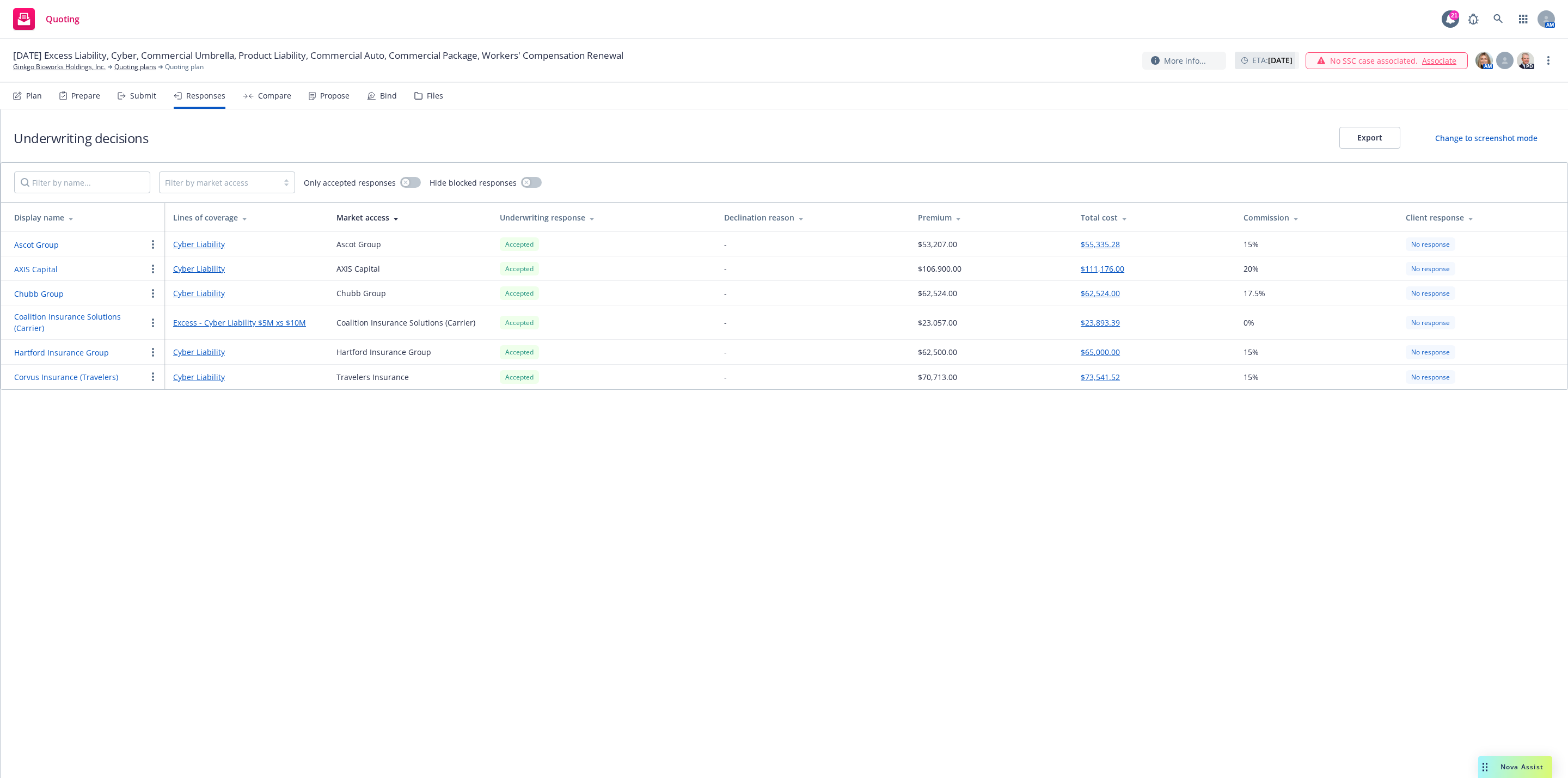
click at [1093, 296] on button "$62,524.00" at bounding box center [1100, 293] width 39 height 11
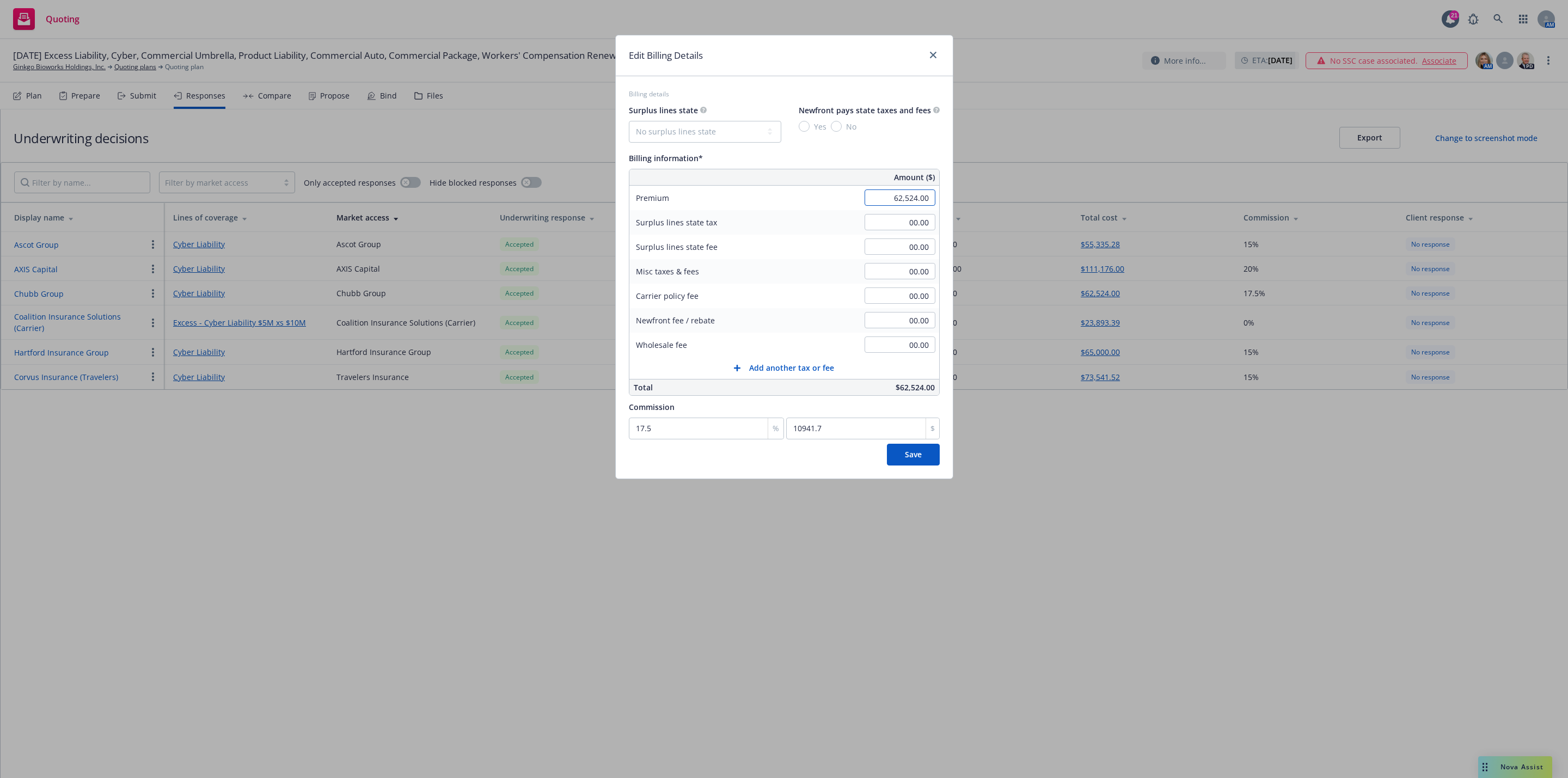
click at [890, 192] on input "62,524.00" at bounding box center [899, 197] width 71 height 16
type input "51,669.00"
type input "9042.08"
click at [866, 172] on div "Amount ($)" at bounding box center [824, 176] width 229 height 15
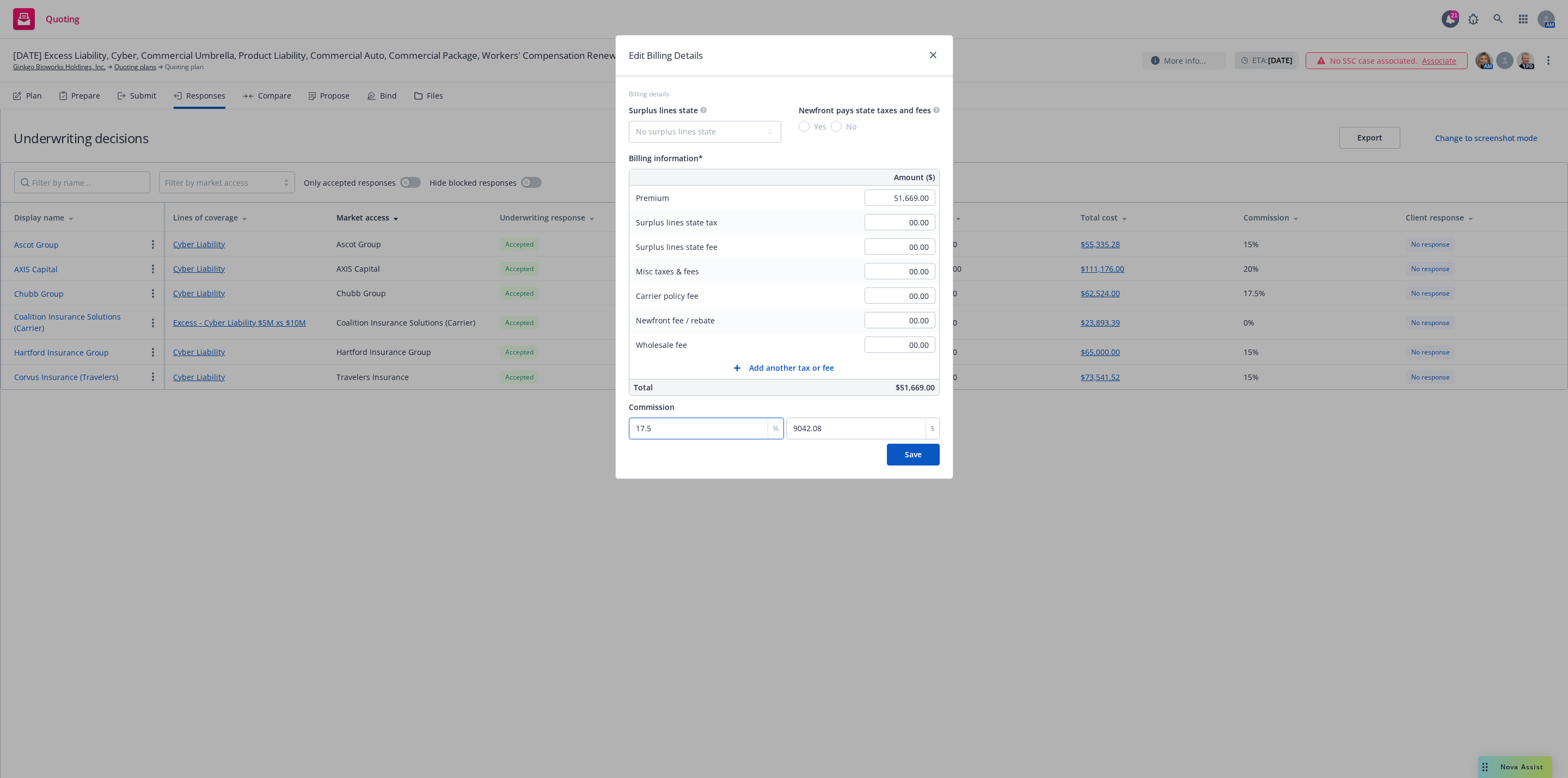
click at [708, 420] on input "17.5" at bounding box center [706, 428] width 155 height 22
click at [708, 422] on input "17.5" at bounding box center [706, 428] width 155 height 22
type input "0"
click at [718, 457] on div "Save" at bounding box center [784, 455] width 311 height 22
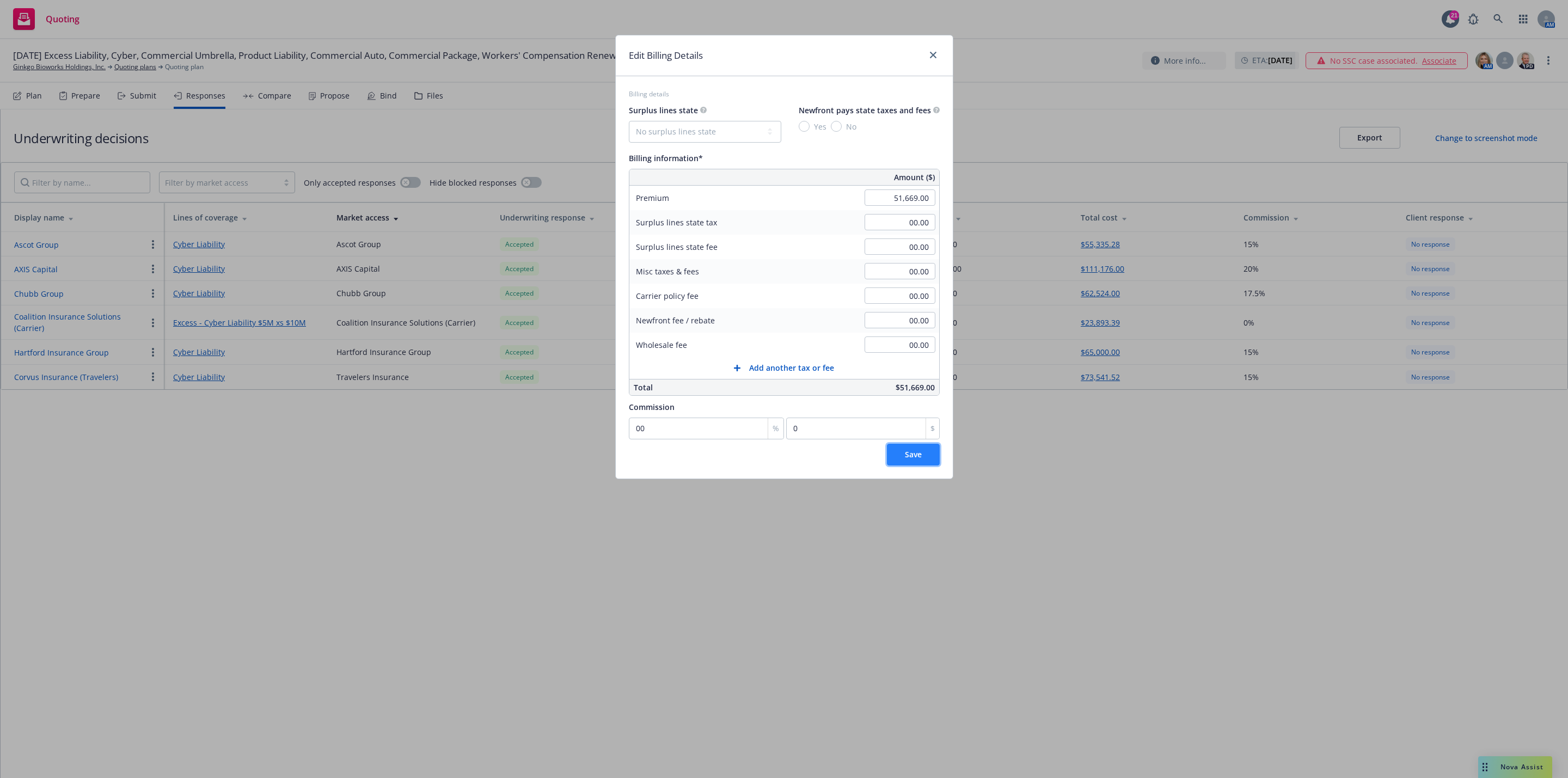
click at [906, 459] on span "Save" at bounding box center [913, 454] width 17 height 10
type input "17.5"
type input "9042.08"
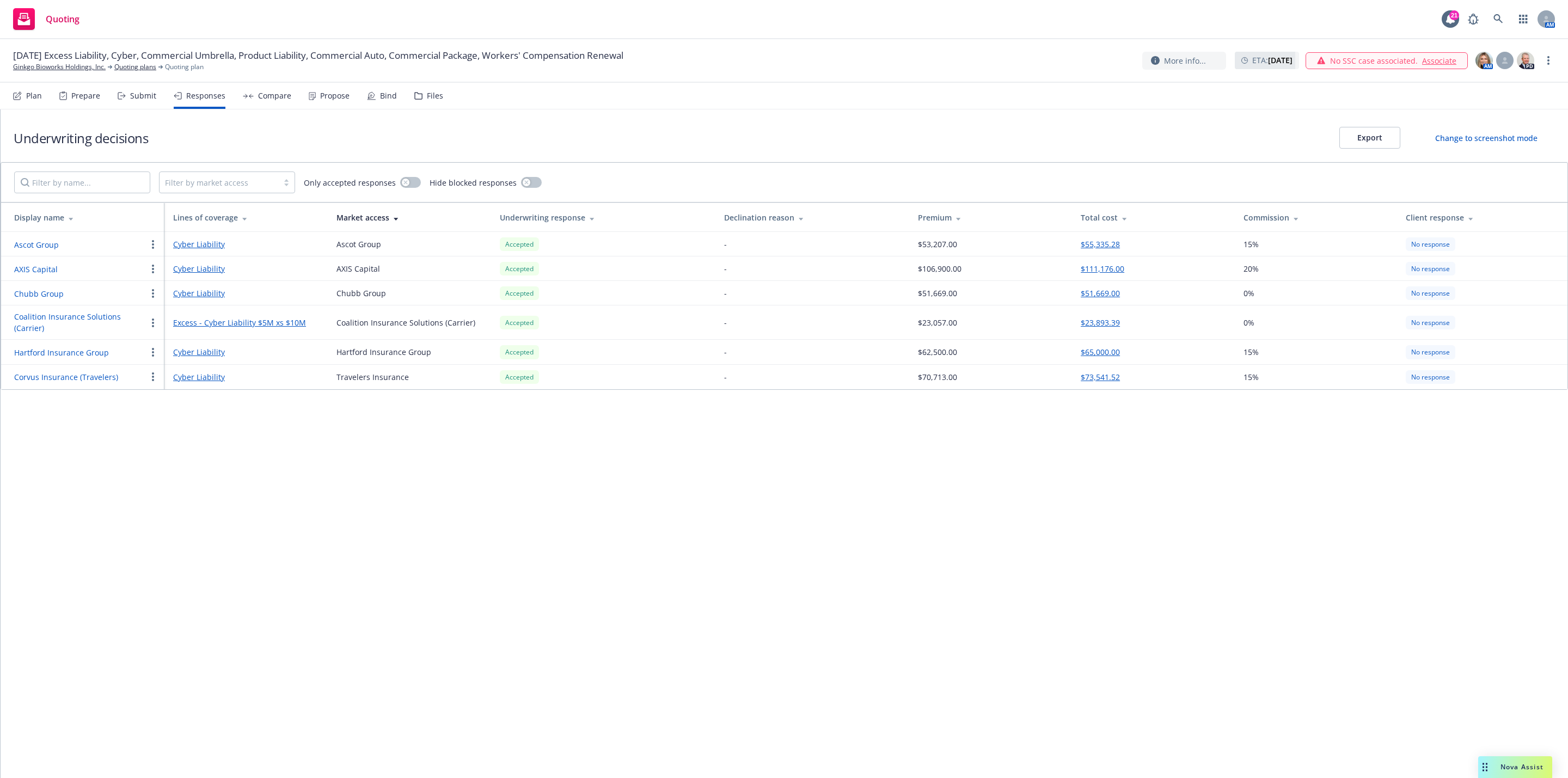
drag, startPoint x: 1107, startPoint y: 297, endPoint x: 1207, endPoint y: 415, distance: 154.7
click at [1216, 315] on tbody "Ascot Group Cyber Liability Ascot Group Accepted - $53,207.00 $55,335.28 15% No…" at bounding box center [784, 311] width 1566 height 158
click at [1184, 448] on div "Underwriting decisions Export Change to screenshot mode Filter by market access…" at bounding box center [784, 444] width 1567 height 669
click at [134, 66] on link "Quoting plans" at bounding box center [135, 67] width 42 height 10
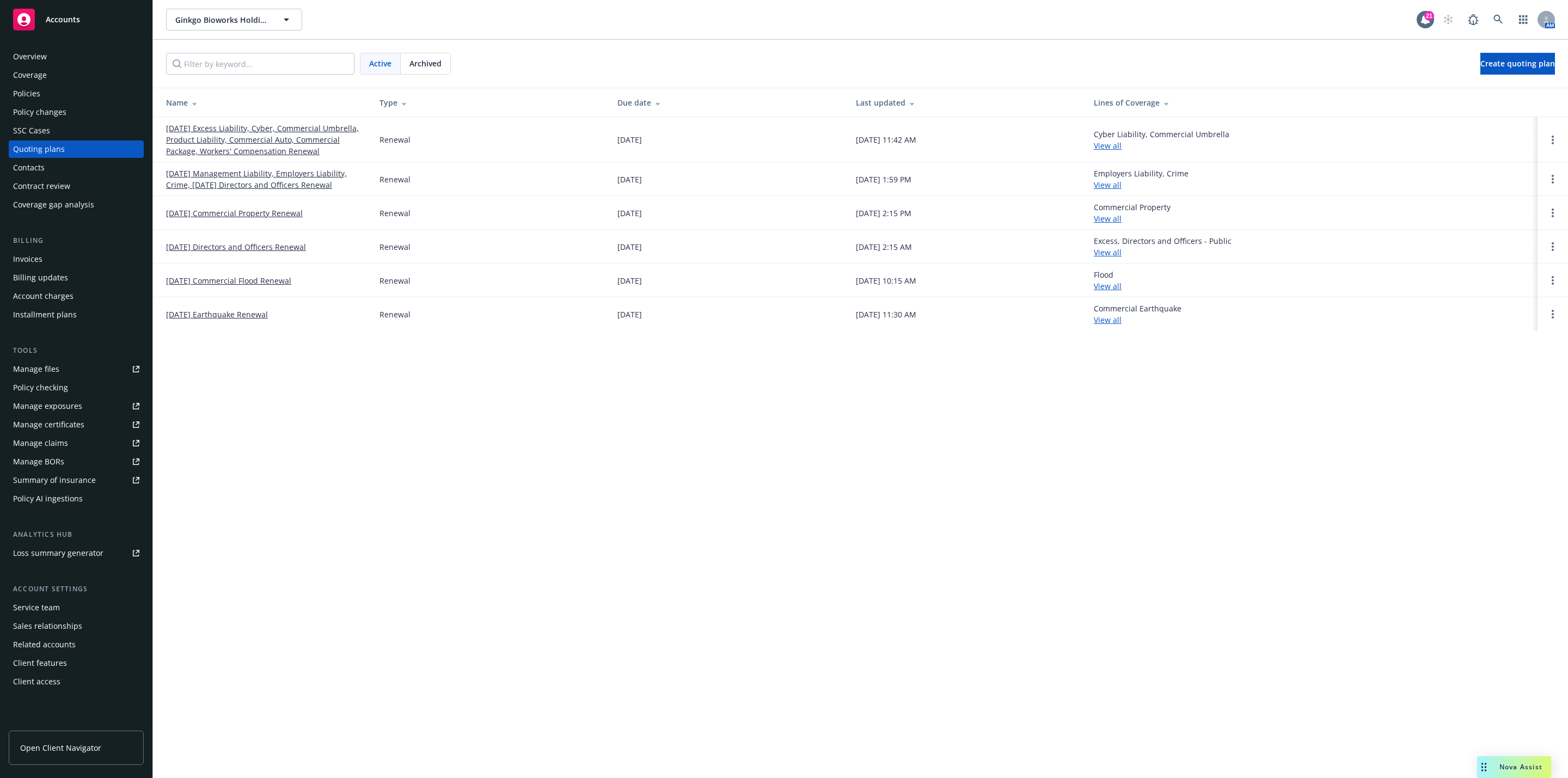
click at [245, 139] on link "[DATE] Excess Liability, Cyber, Commercial Umbrella, Product Liability, Commerc…" at bounding box center [264, 139] width 196 height 34
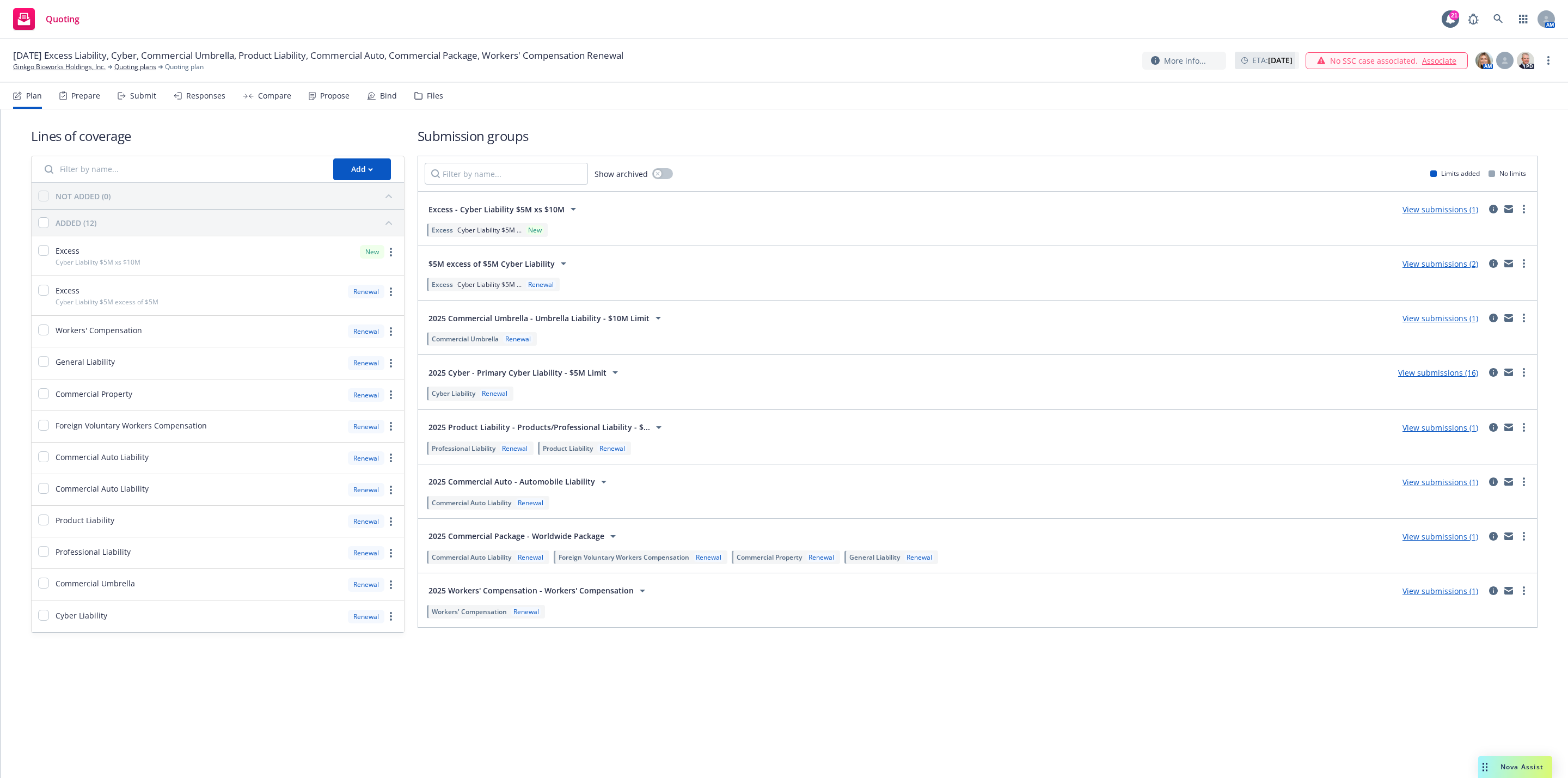
click at [1423, 260] on div "View submissions (2)" at bounding box center [1440, 263] width 89 height 13
click at [1423, 263] on link "View submissions (2)" at bounding box center [1440, 263] width 75 height 10
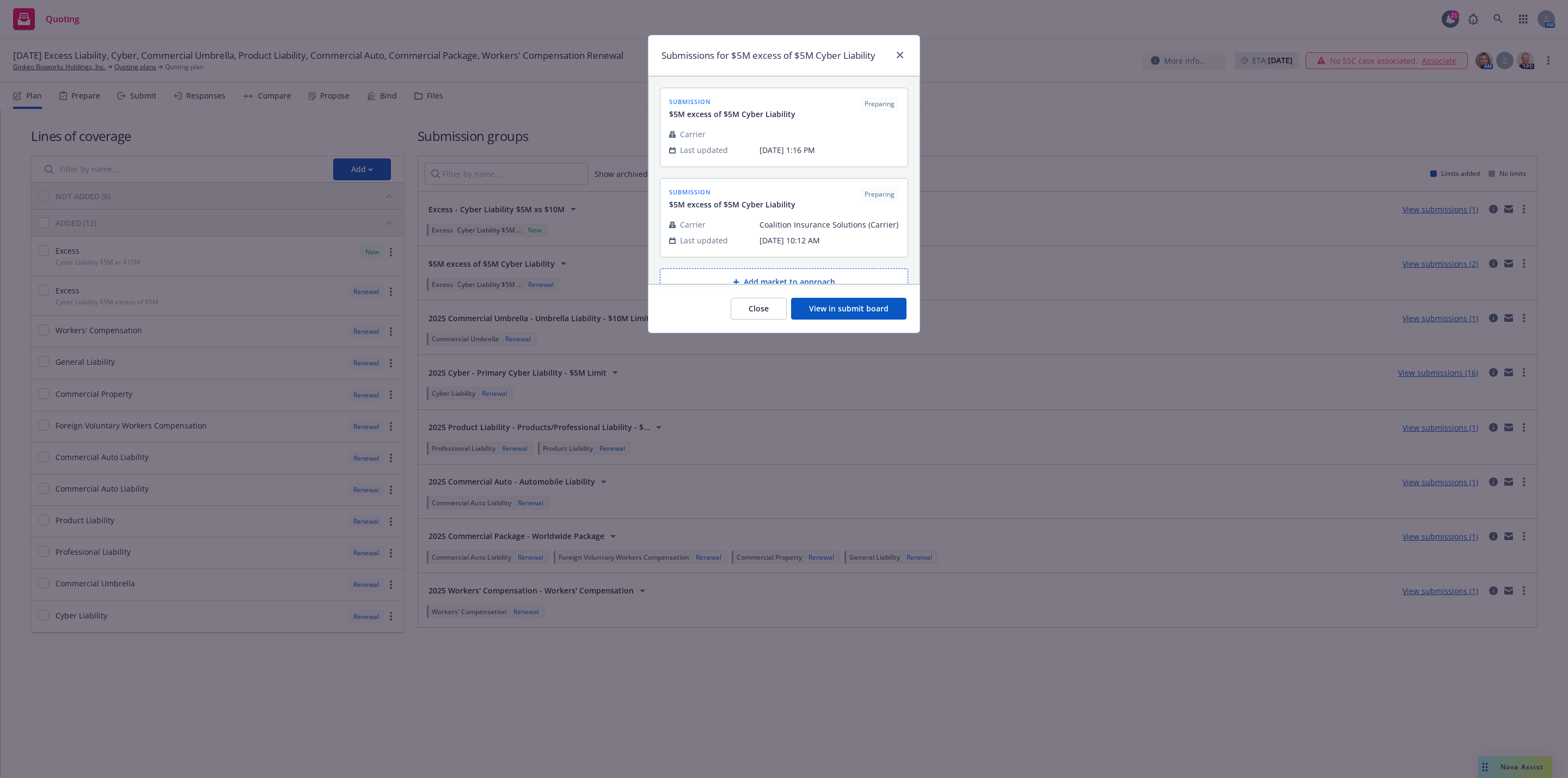
click at [859, 315] on button "View in submit board" at bounding box center [848, 309] width 115 height 22
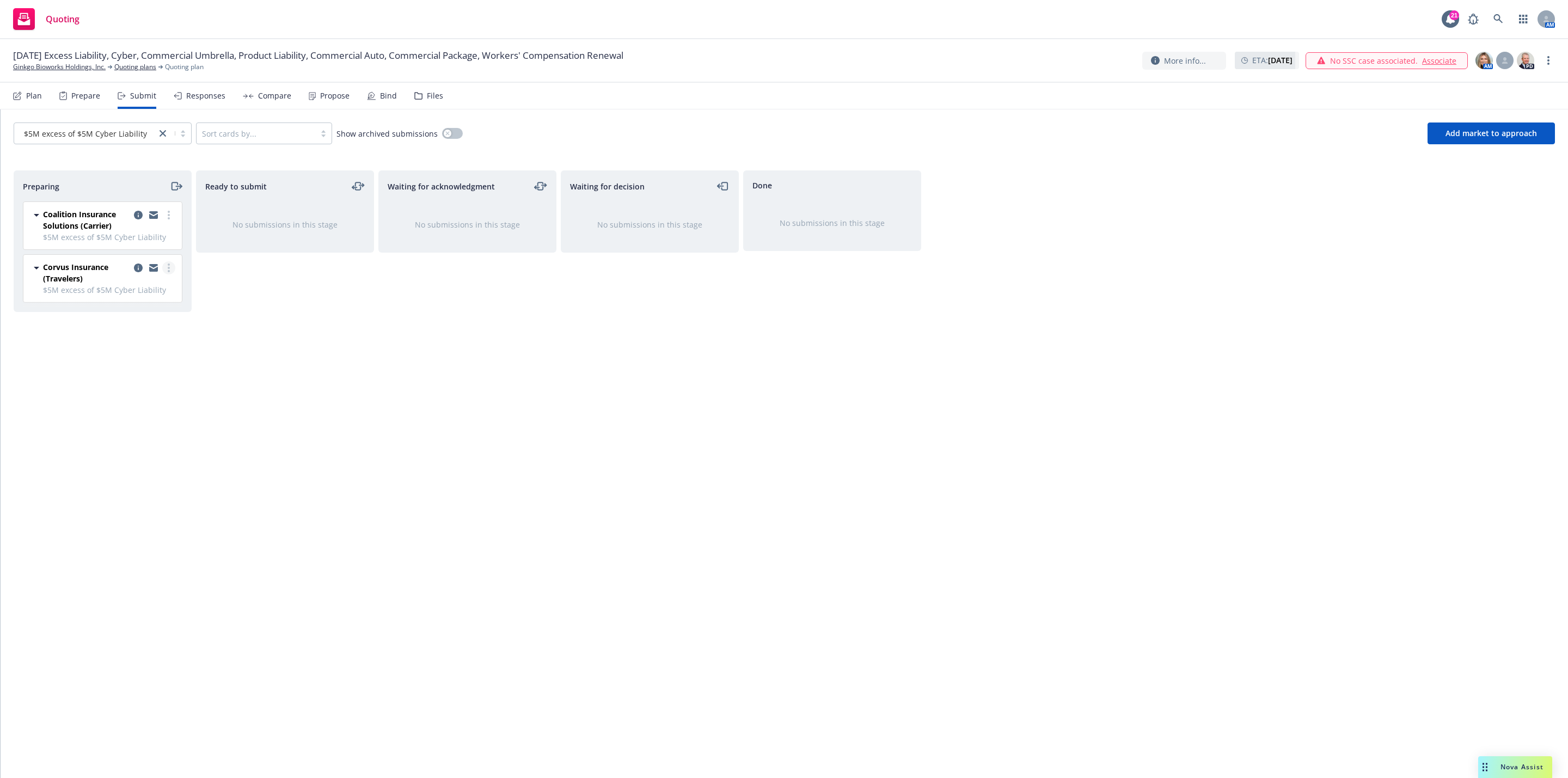
click at [174, 269] on link "more" at bounding box center [168, 267] width 13 height 13
click at [133, 356] on span "Add accepted decision" at bounding box center [120, 356] width 109 height 10
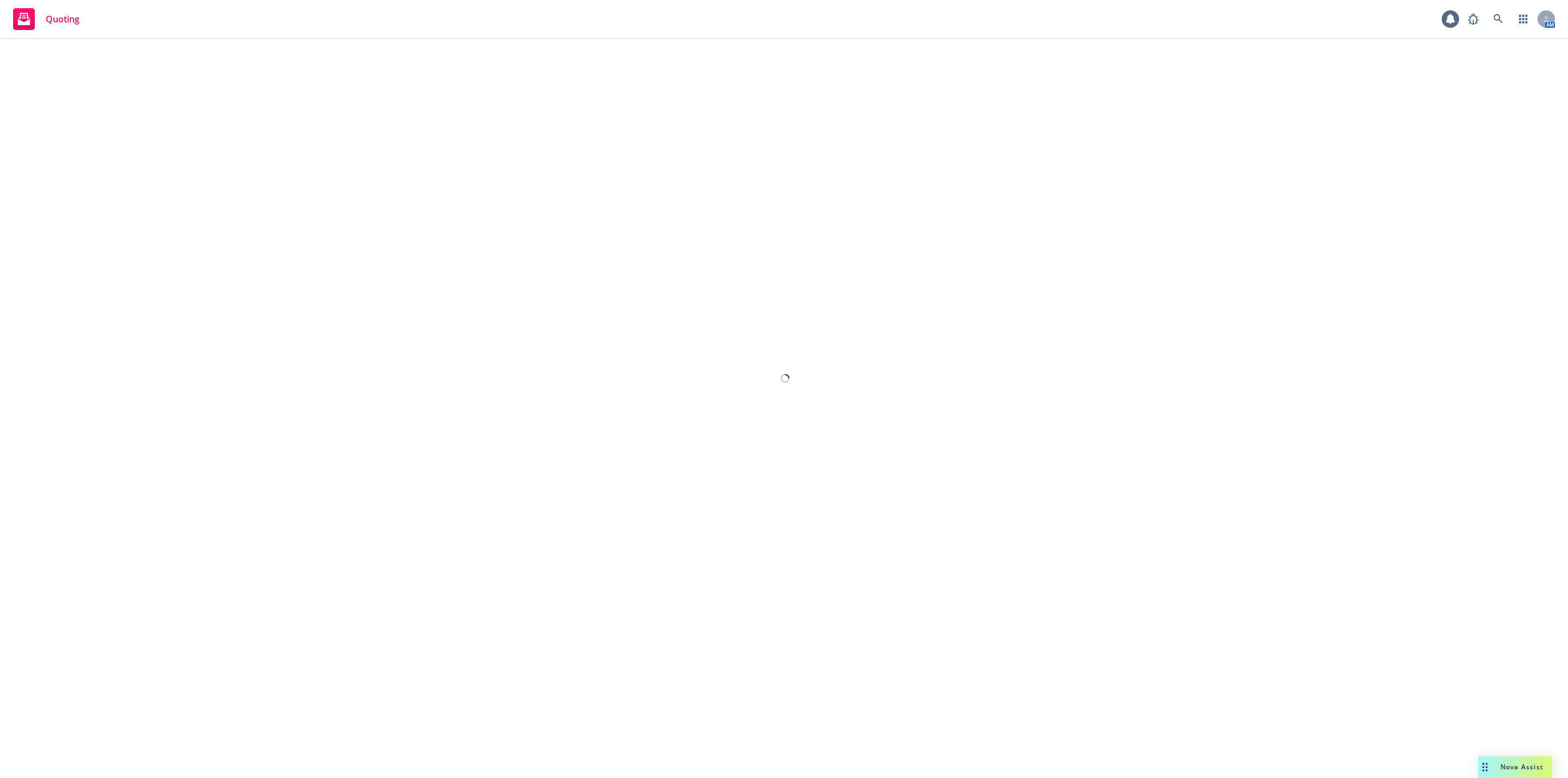
select select "12"
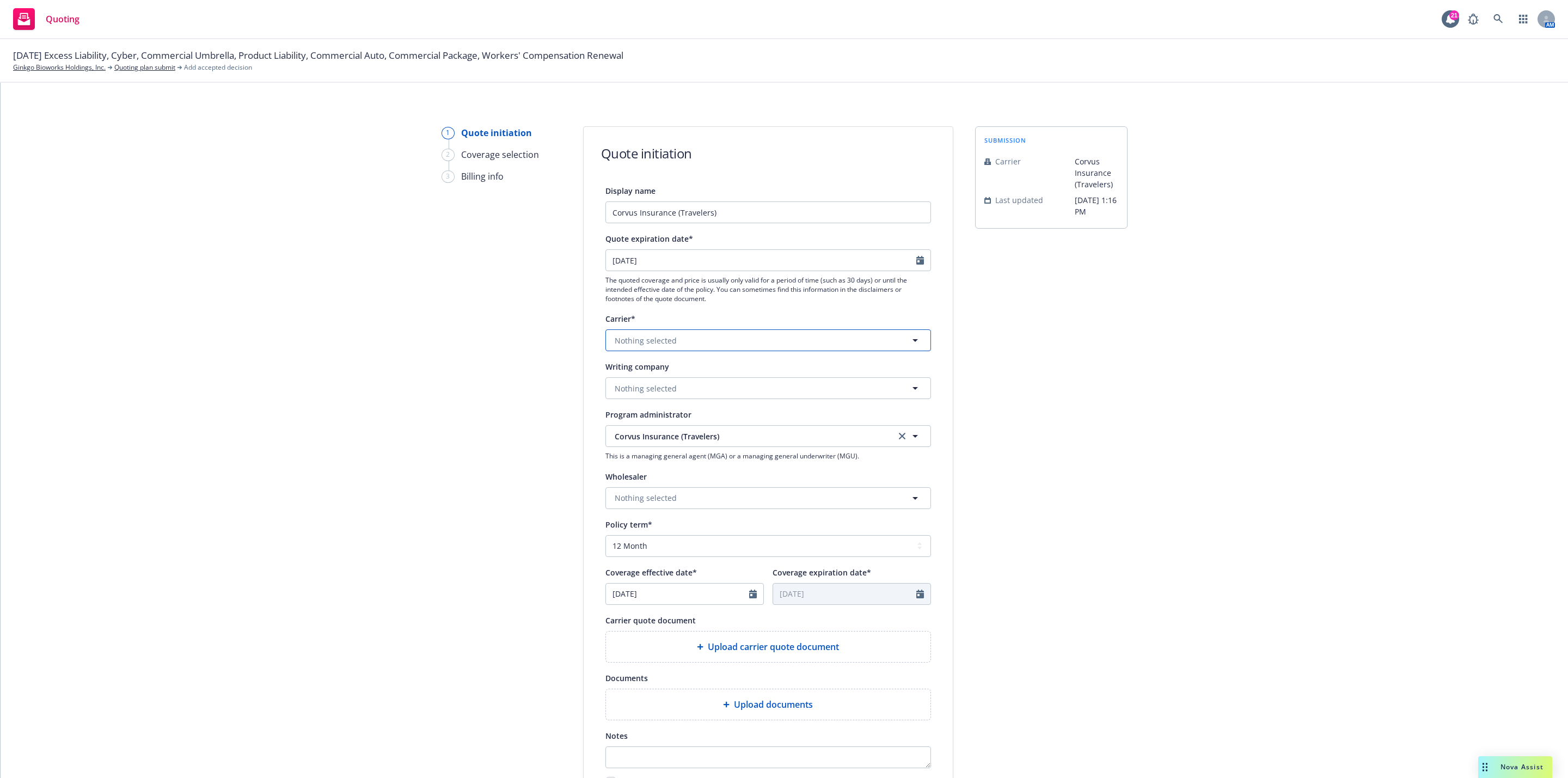
click at [733, 348] on button "Nothing selected" at bounding box center [768, 340] width 326 height 22
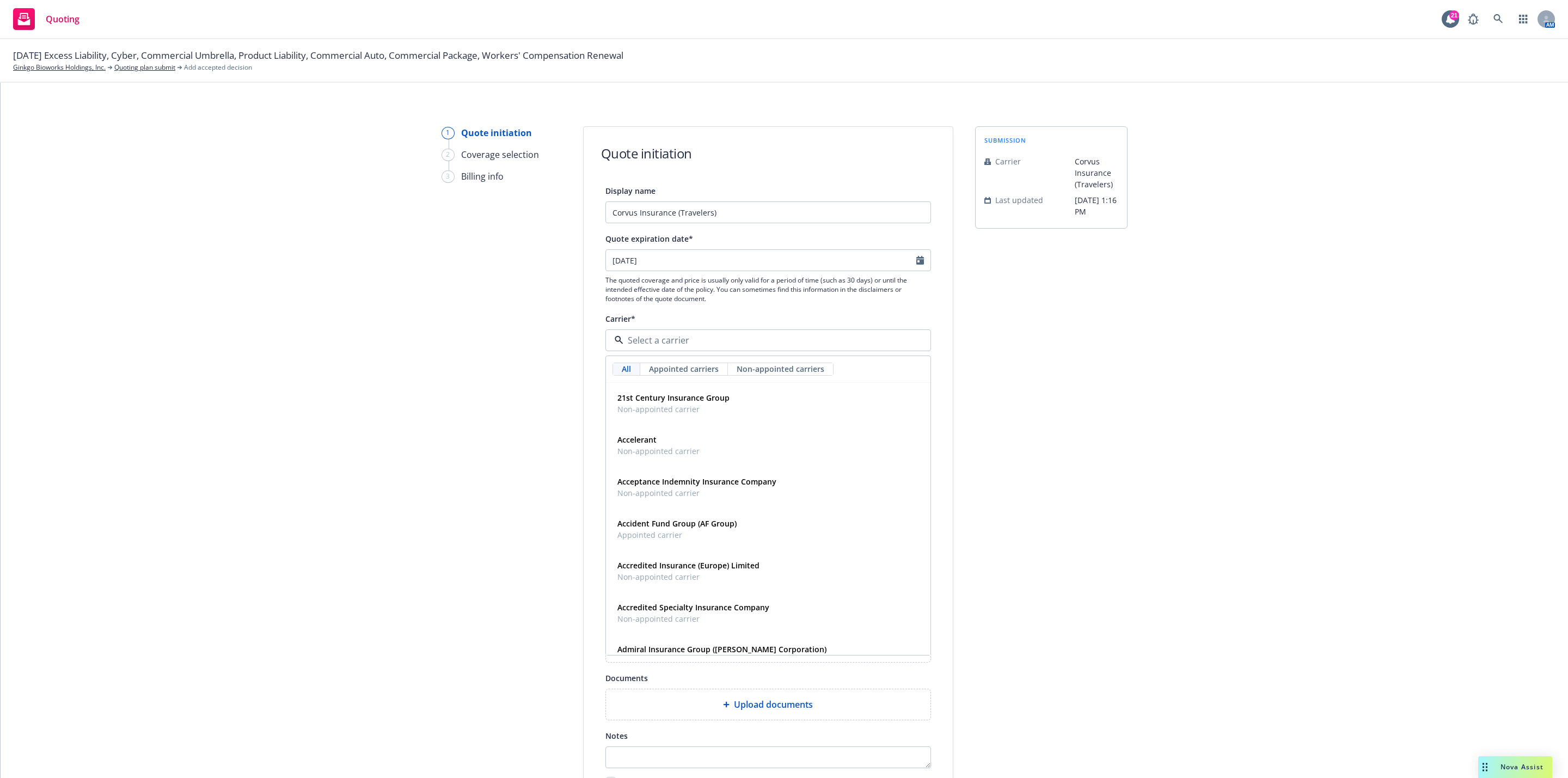
type input "c"
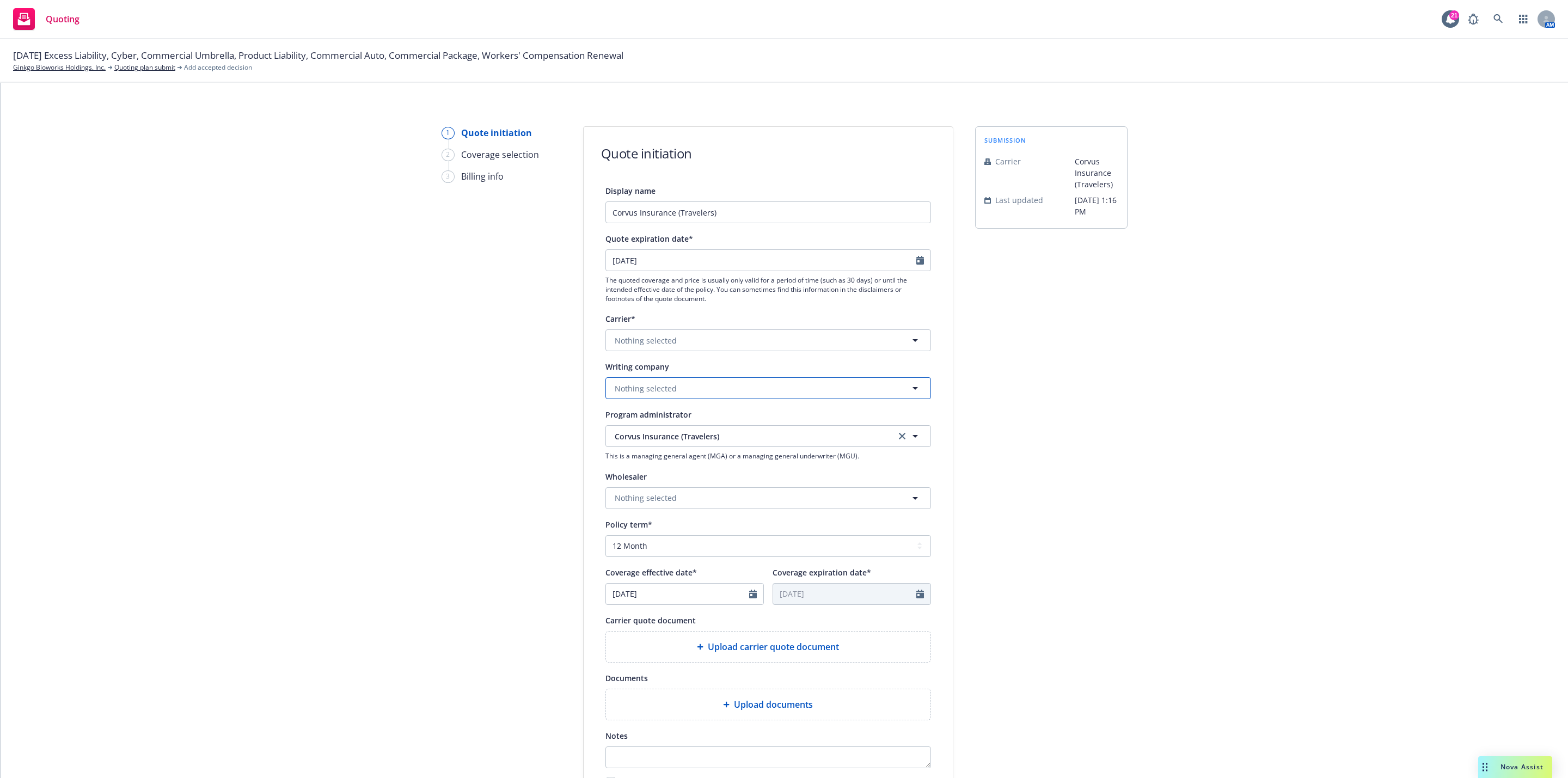
click at [711, 395] on button "Nothing selected" at bounding box center [768, 388] width 326 height 22
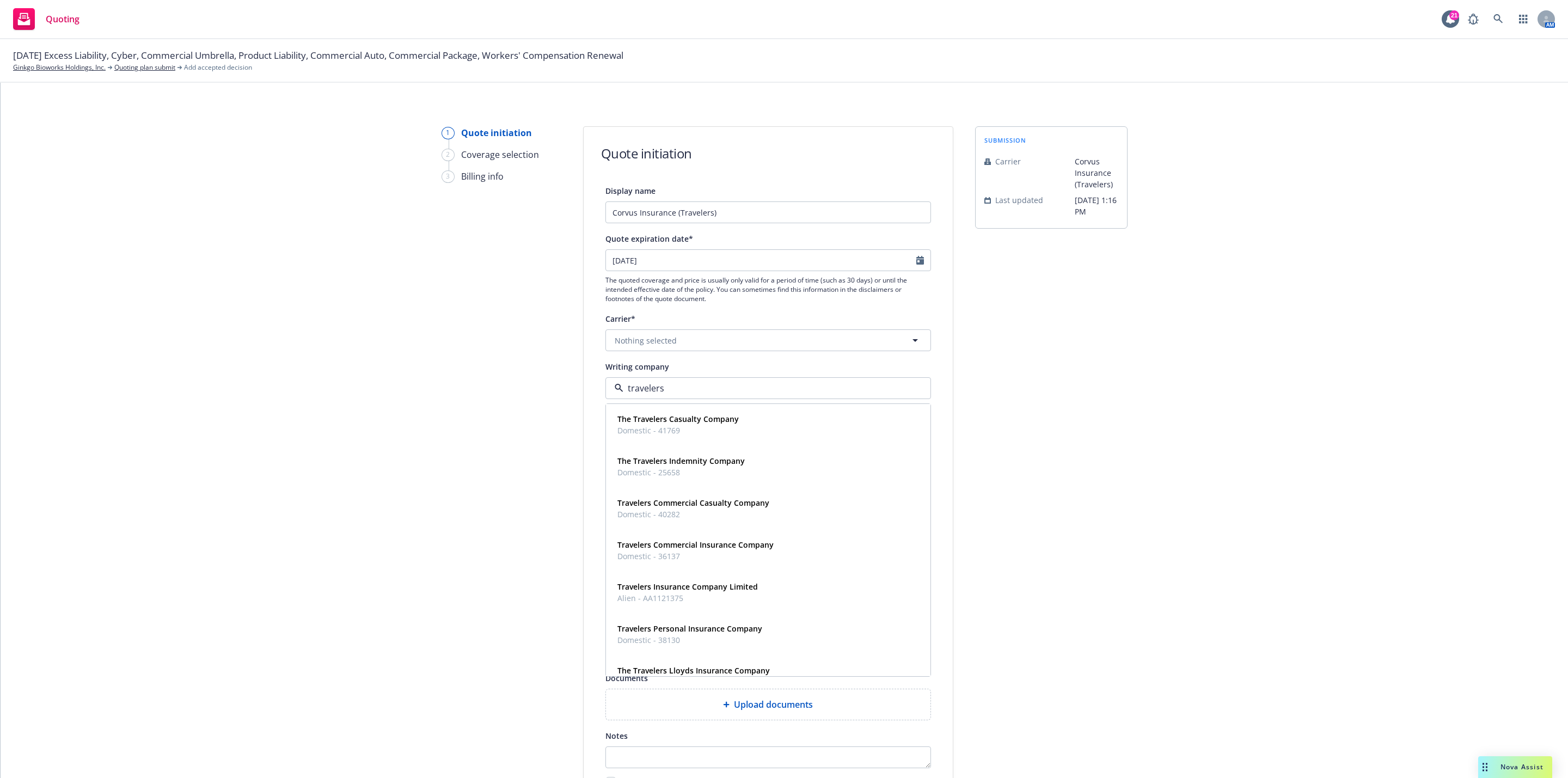
type input "travelers e"
click at [732, 427] on span "Domestic - 29696" at bounding box center [700, 430] width 166 height 11
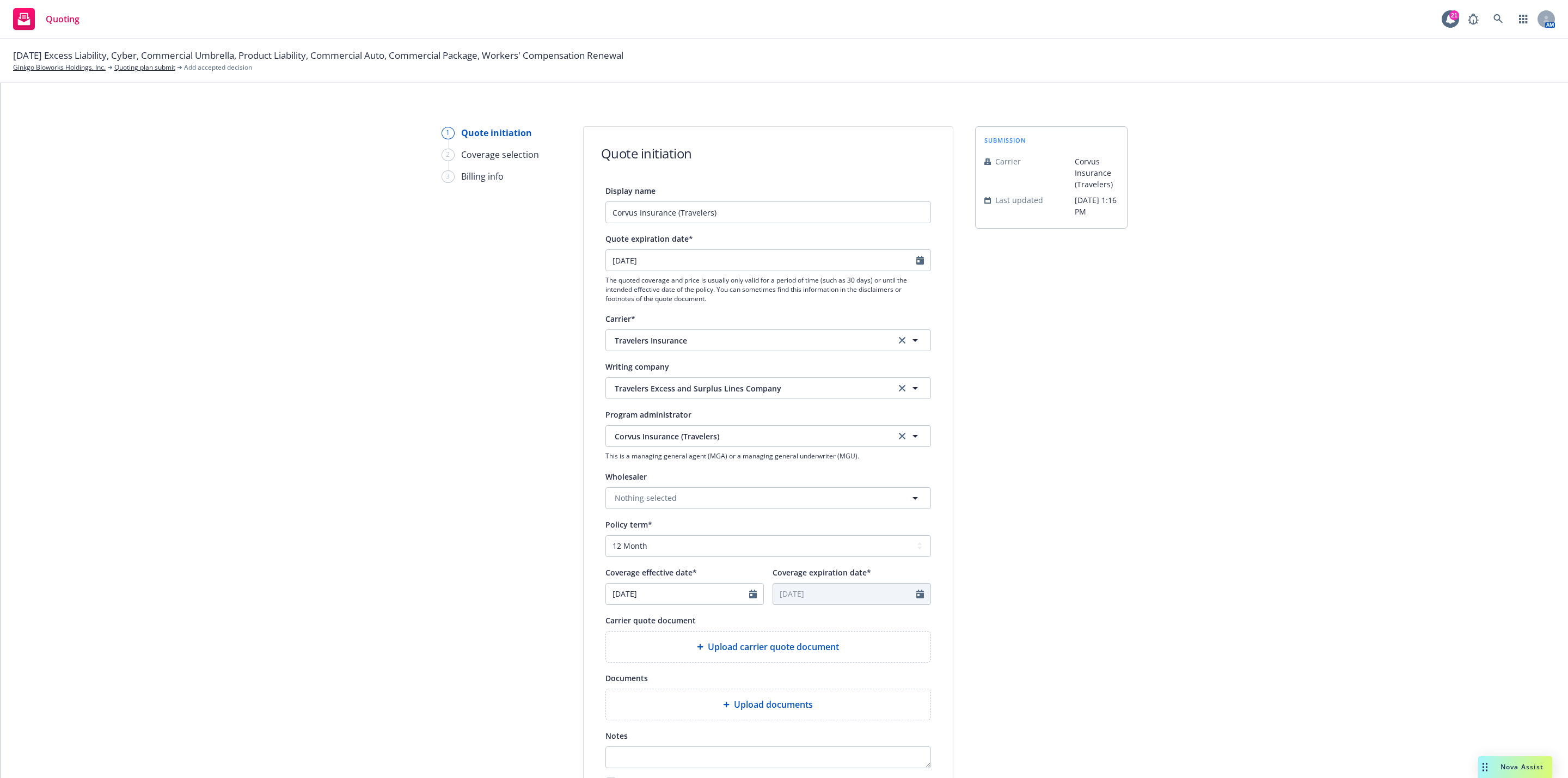
click at [1048, 430] on div "submission Carrier Corvus Insurance (Travelers) Last updated 9/24, 1:16 PM" at bounding box center [1051, 492] width 152 height 730
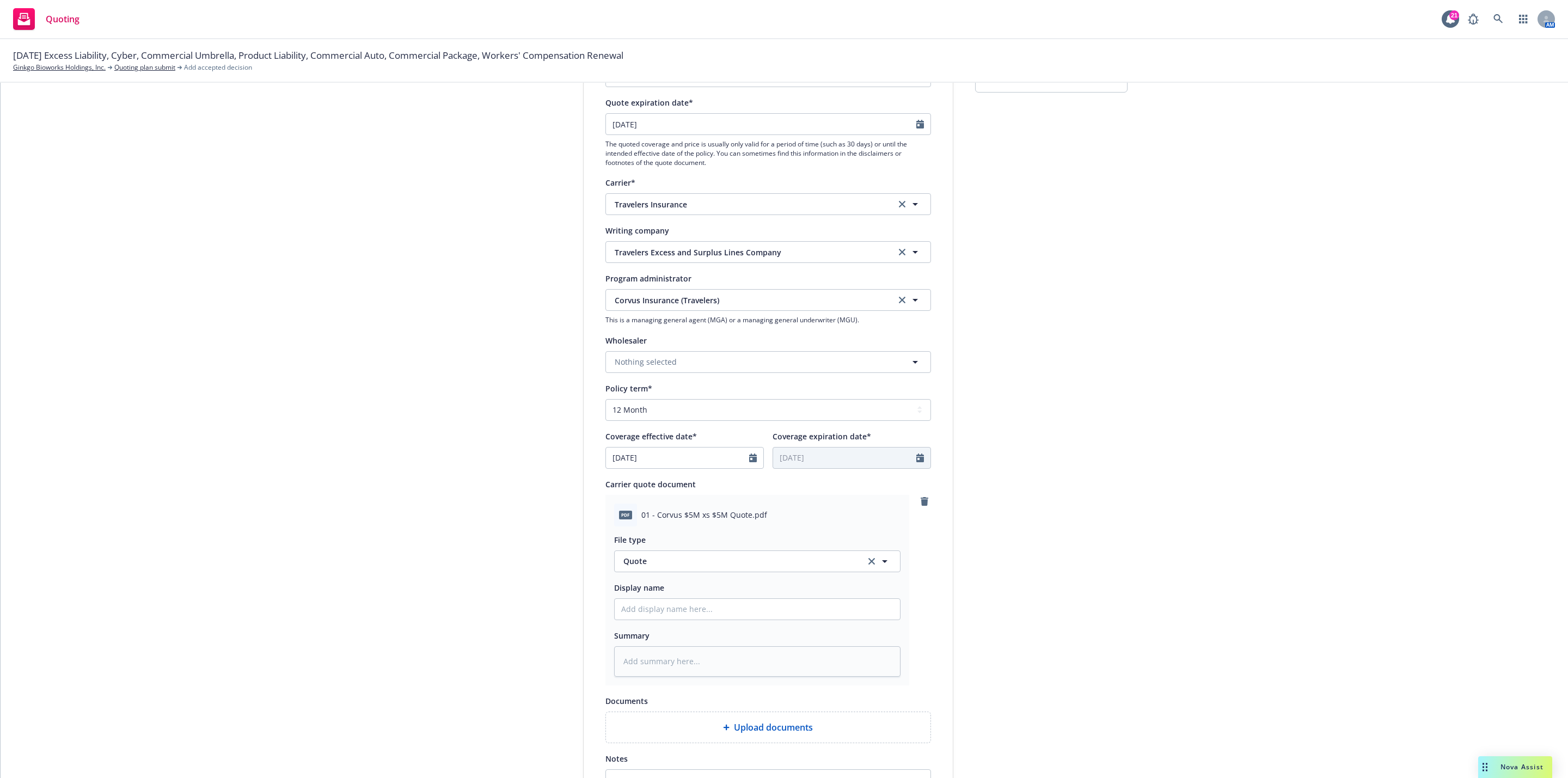
scroll to position [307, 0]
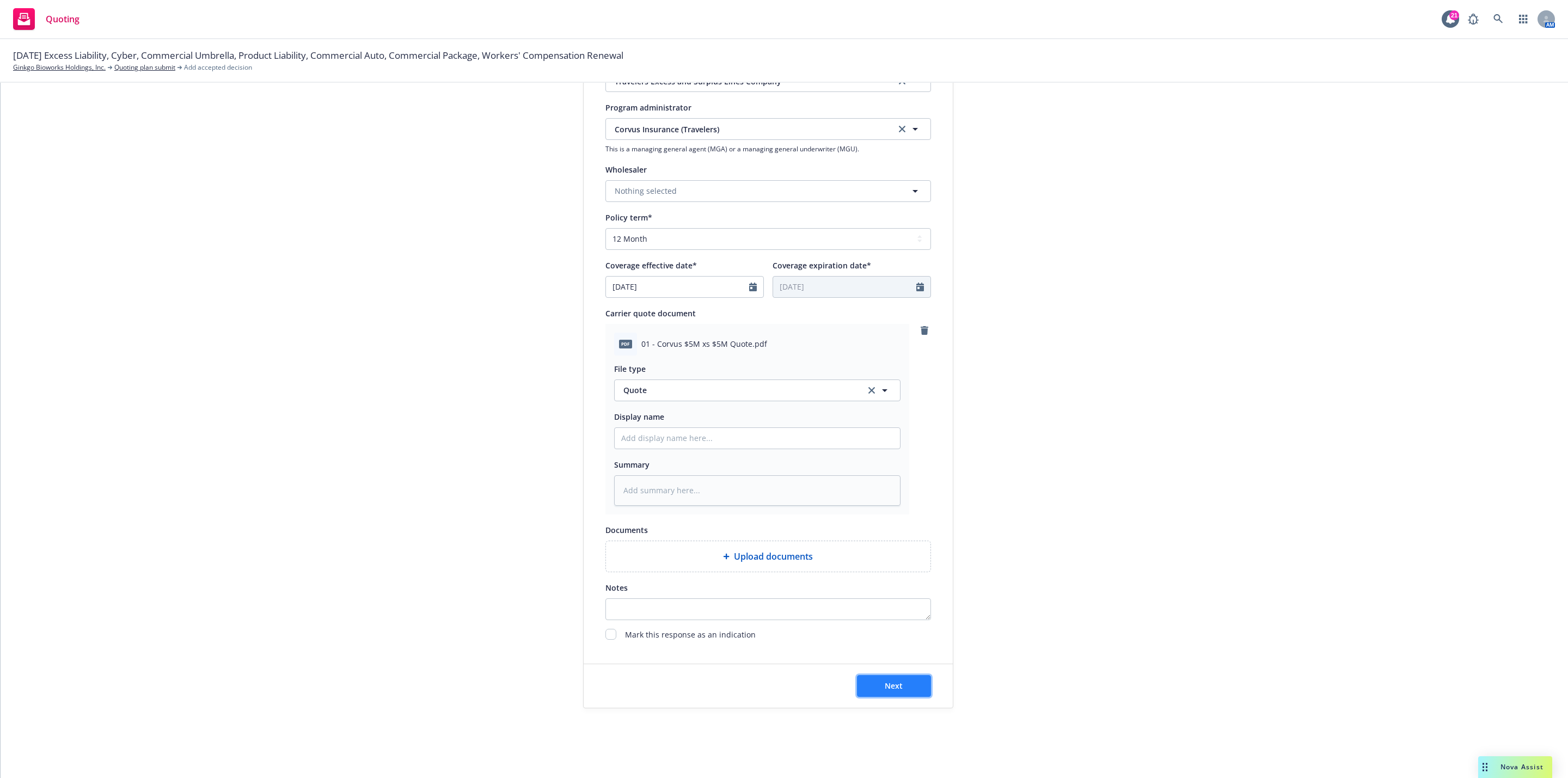
click at [873, 676] on button "Next" at bounding box center [894, 686] width 74 height 22
type textarea "x"
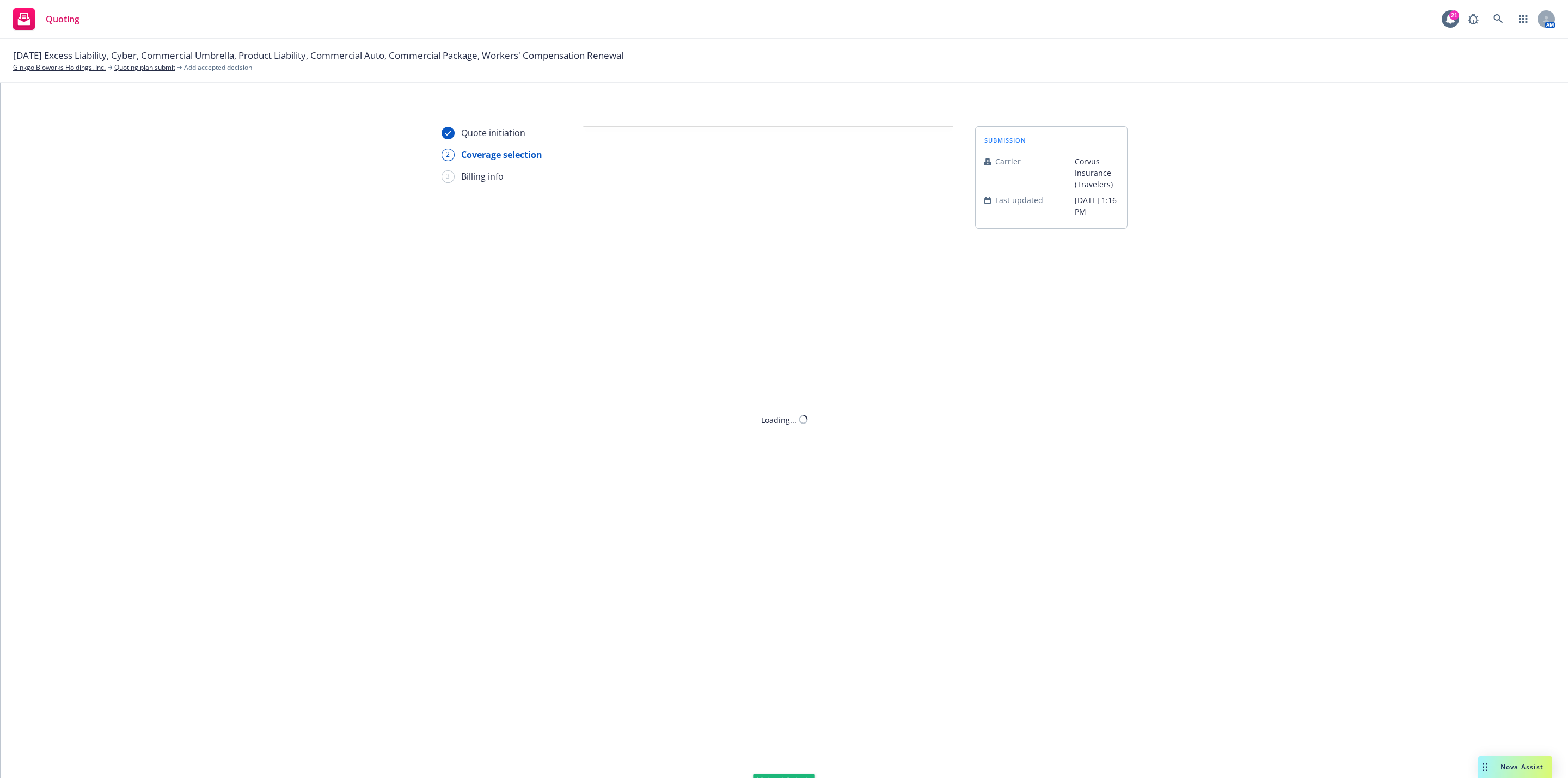
scroll to position [0, 0]
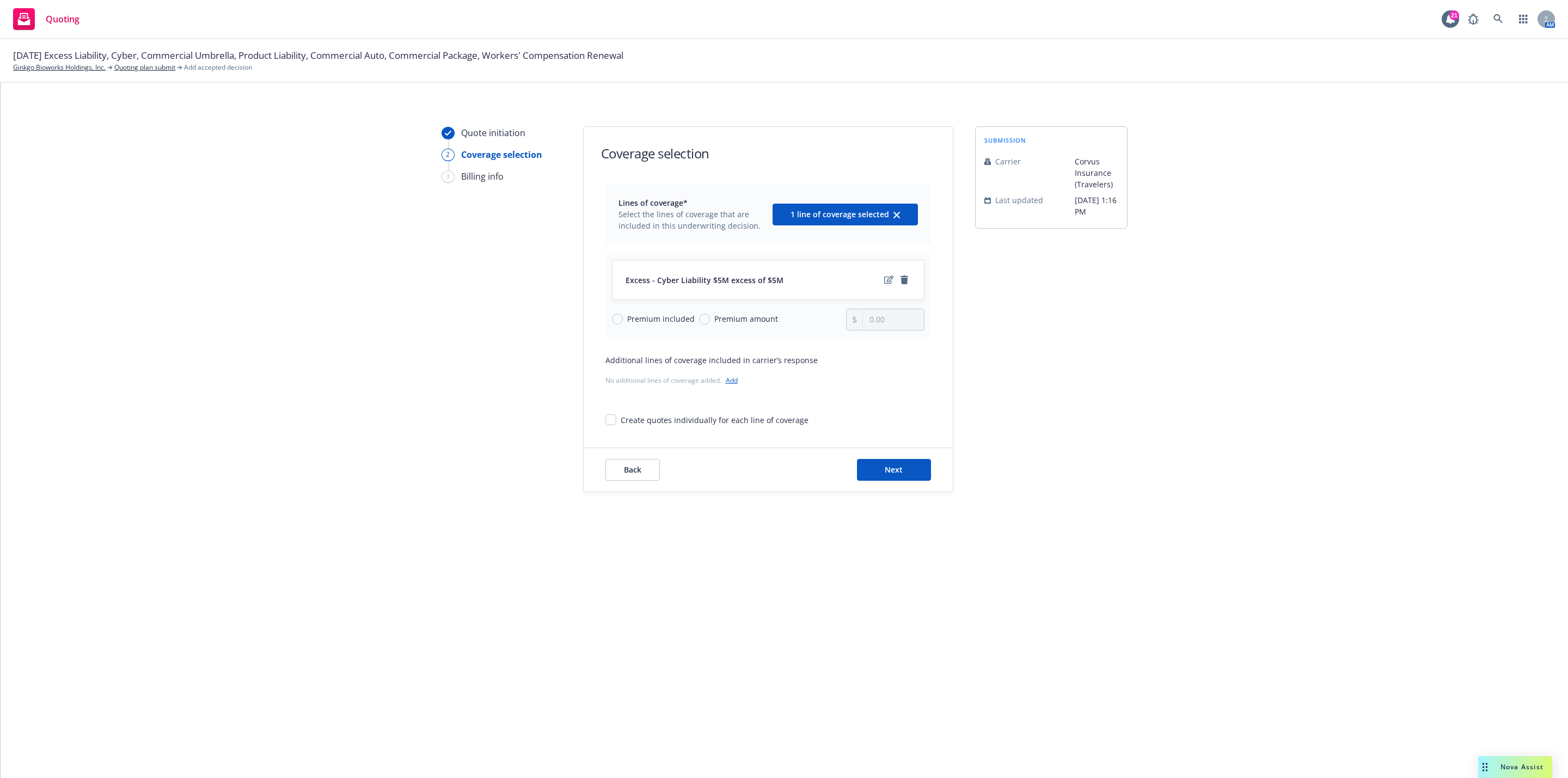
click at [753, 309] on div "Premium included Premium amount" at bounding box center [729, 319] width 234 height 22
click at [748, 315] on span "Premium amount" at bounding box center [746, 319] width 64 height 11
click at [755, 323] on span "Premium amount" at bounding box center [746, 319] width 64 height 11
click at [710, 323] on input "Premium amount" at bounding box center [704, 319] width 11 height 11
radio input "true"
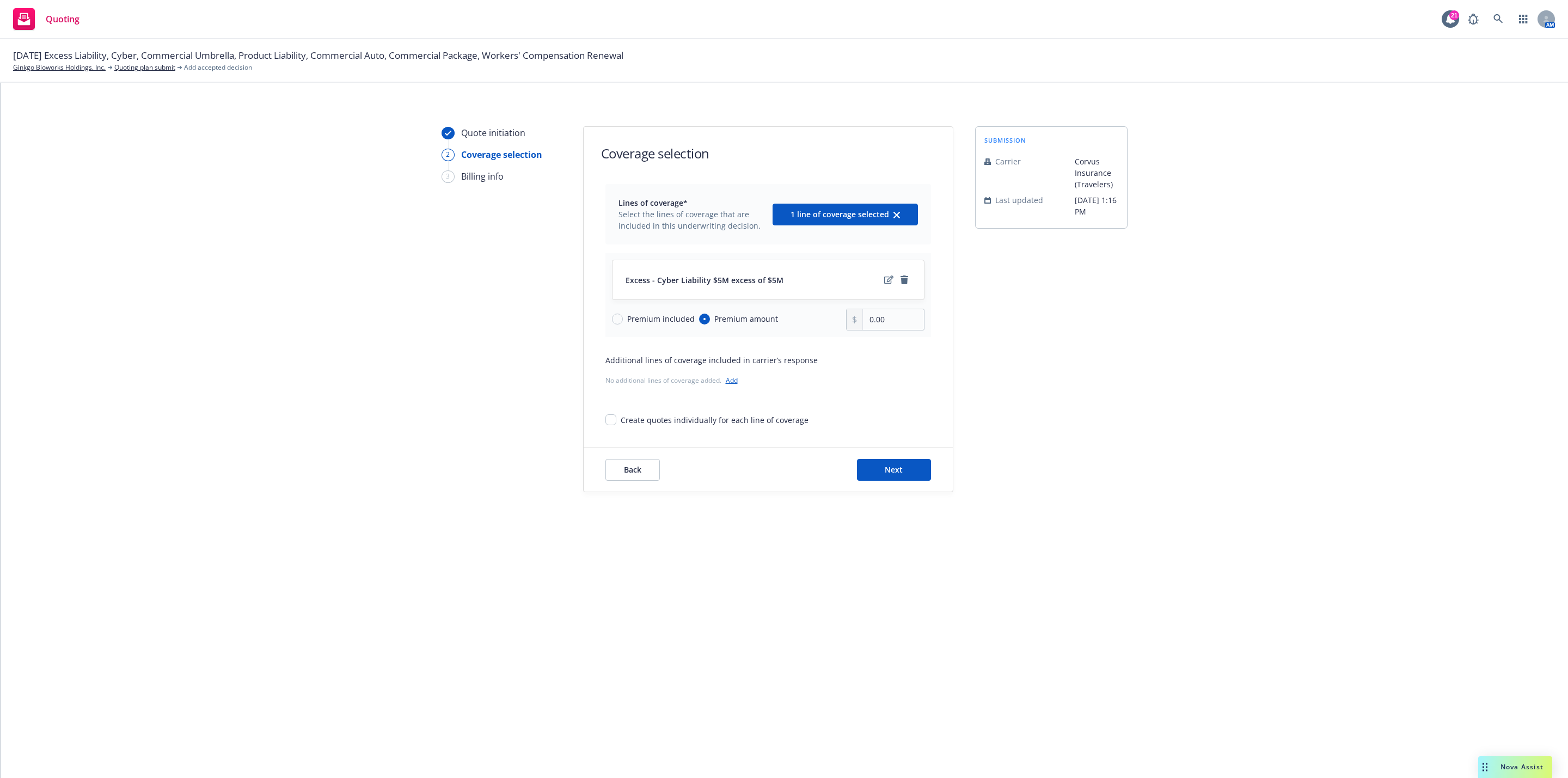
click at [862, 317] on div at bounding box center [854, 319] width 16 height 21
click at [872, 319] on input "0.00" at bounding box center [893, 319] width 61 height 21
type input "36,168.00"
click at [887, 369] on div "Additional lines of coverage included in carrier’s response No additional lines…" at bounding box center [768, 371] width 326 height 34
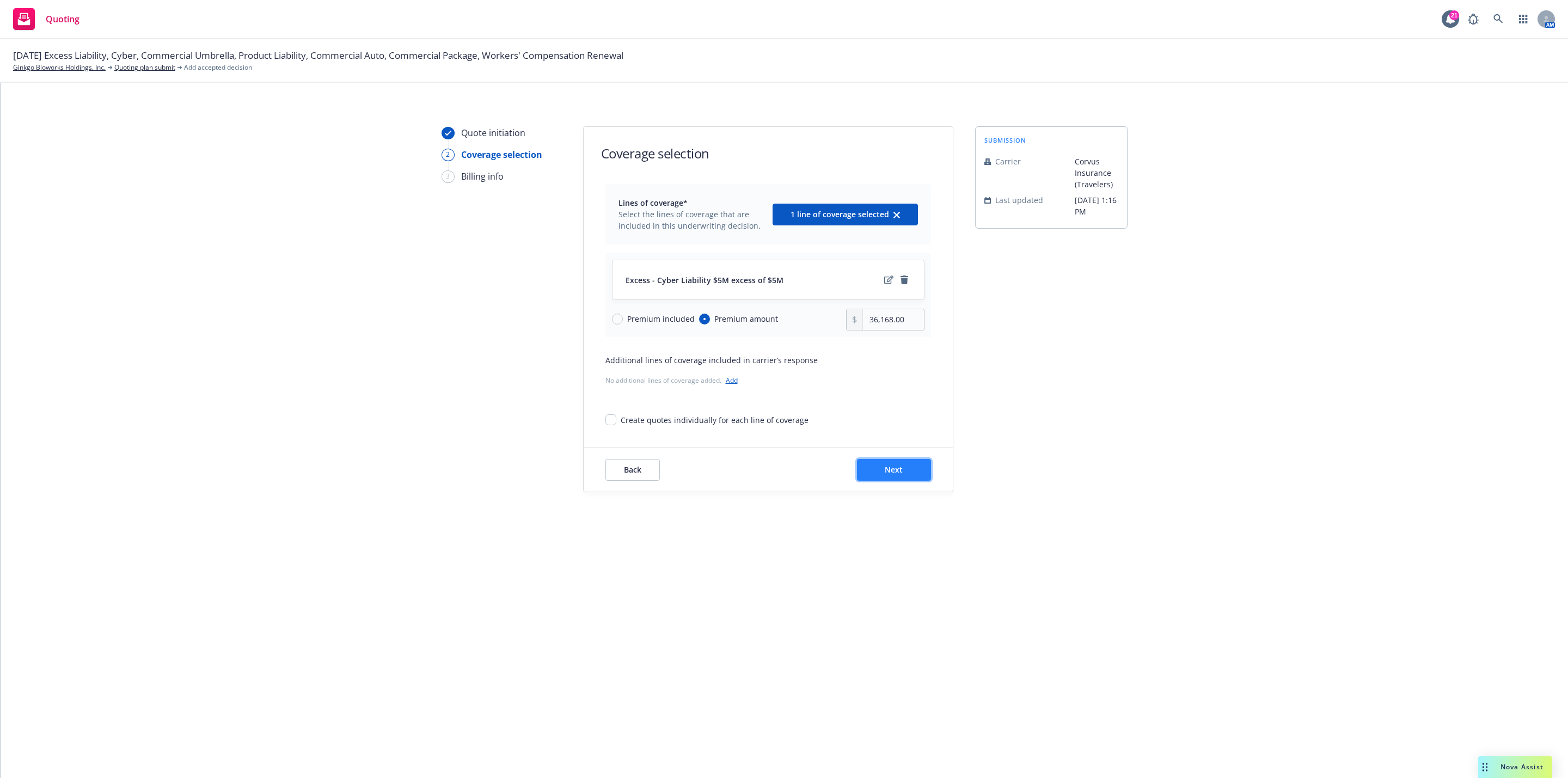
click at [882, 469] on button "Next" at bounding box center [894, 470] width 74 height 22
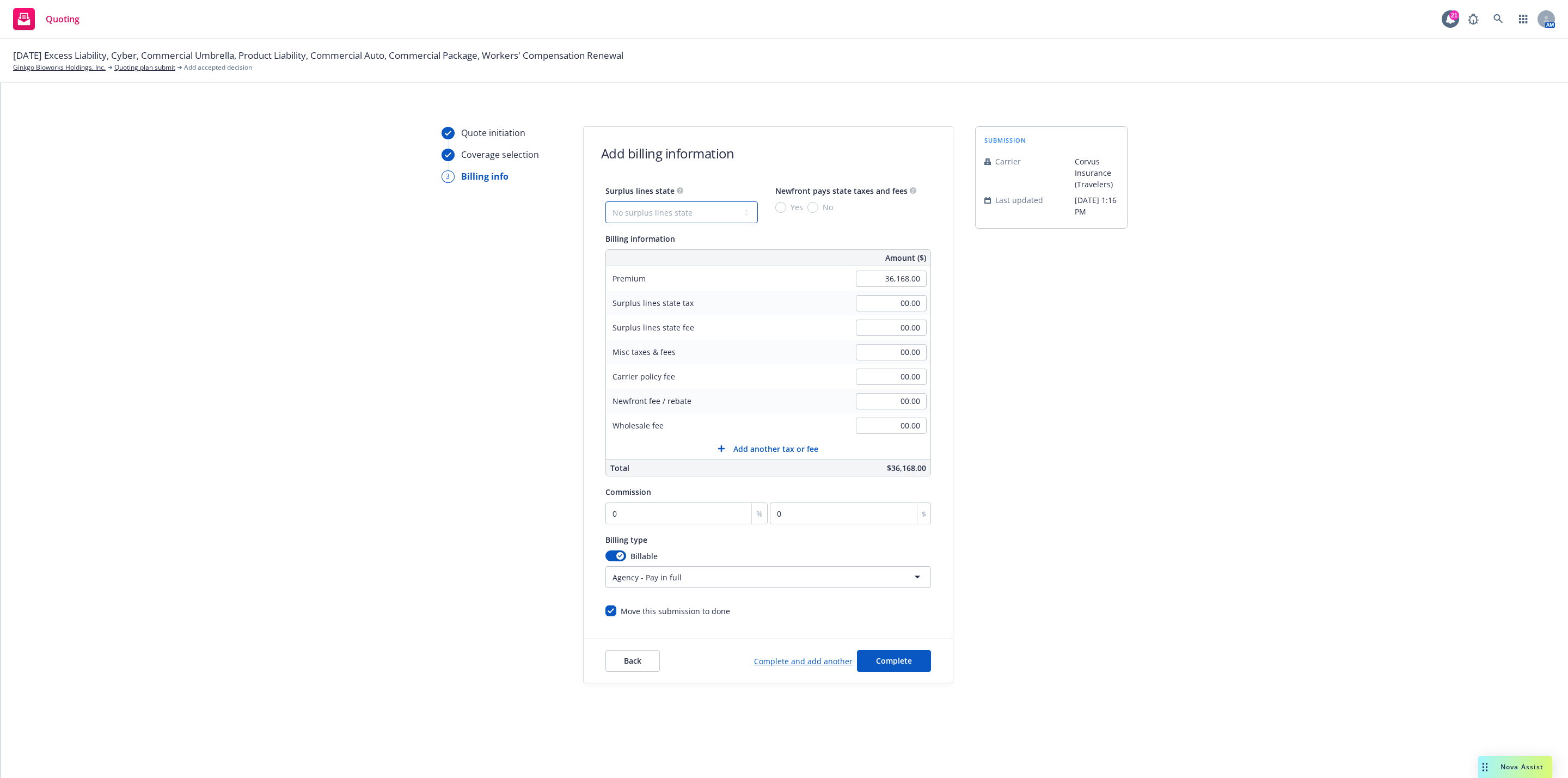
click at [704, 209] on select "No surplus lines state Alaska Alabama Arkansas Arizona California Colorado Conn…" at bounding box center [681, 212] width 152 height 22
select select "CA"
click at [605, 201] on select "No surplus lines state Alaska Alabama Arkansas Arizona California Colorado Conn…" at bounding box center [681, 212] width 152 height 22
type input "1,085.04"
type input "65.10"
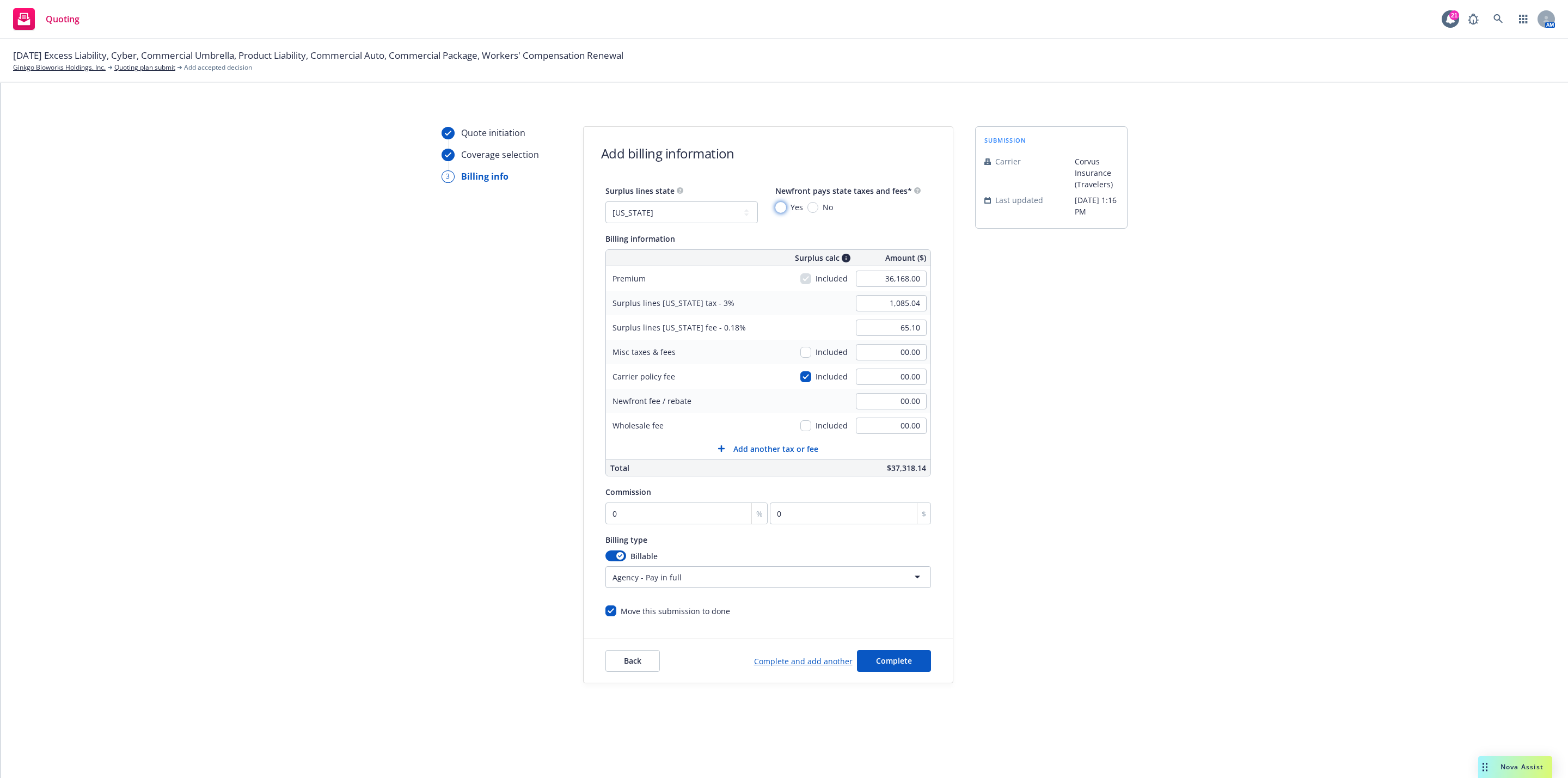
click at [779, 208] on input "Yes" at bounding box center [780, 207] width 11 height 11
radio input "true"
click at [1025, 525] on div "submission Carrier Corvus Insurance (Travelers) Last updated 9/24, 1:16 PM" at bounding box center [1051, 405] width 152 height 557
click at [914, 657] on button "Complete" at bounding box center [894, 661] width 74 height 22
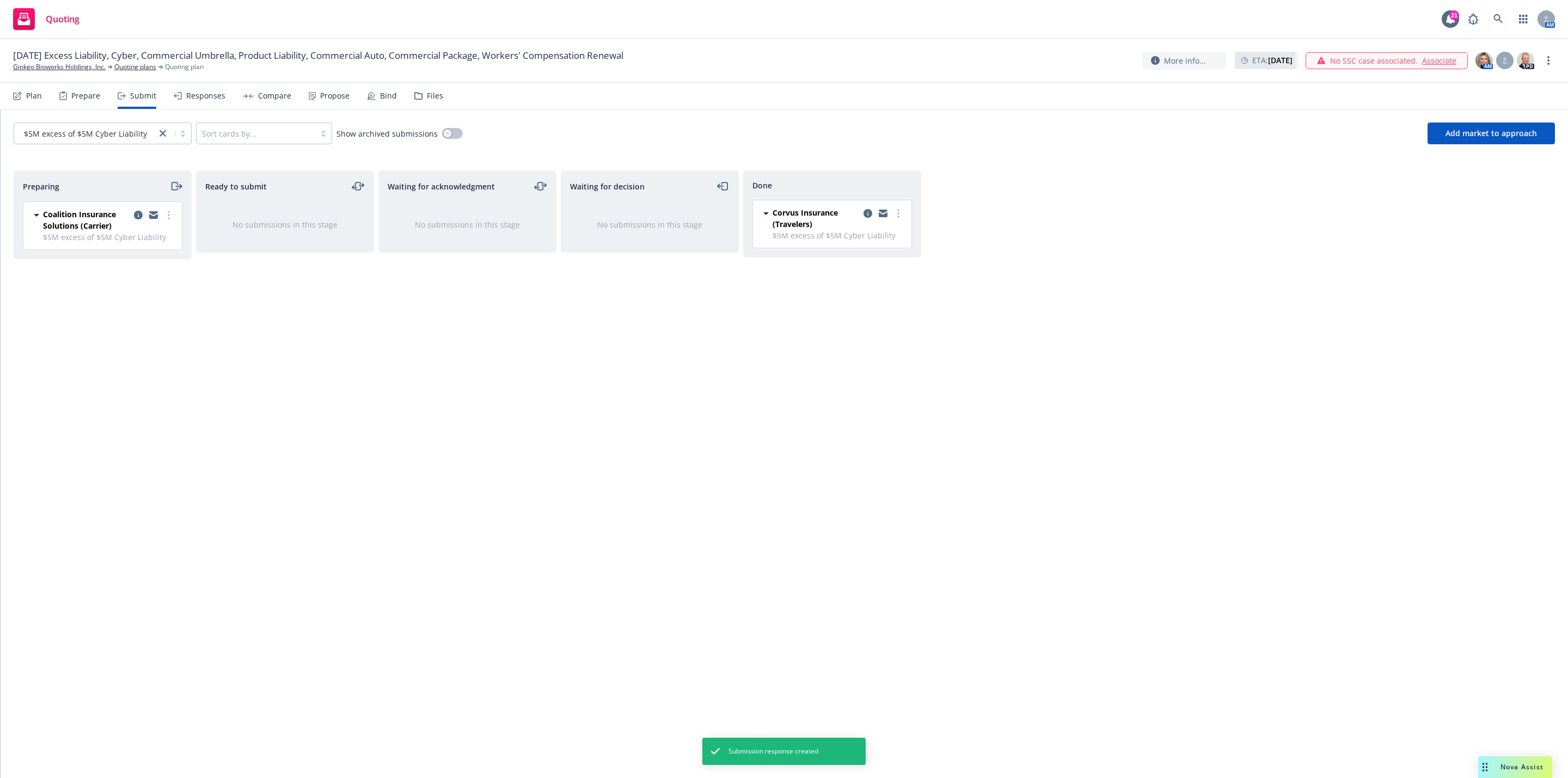
click at [216, 100] on div "Responses" at bounding box center [206, 96] width 39 height 9
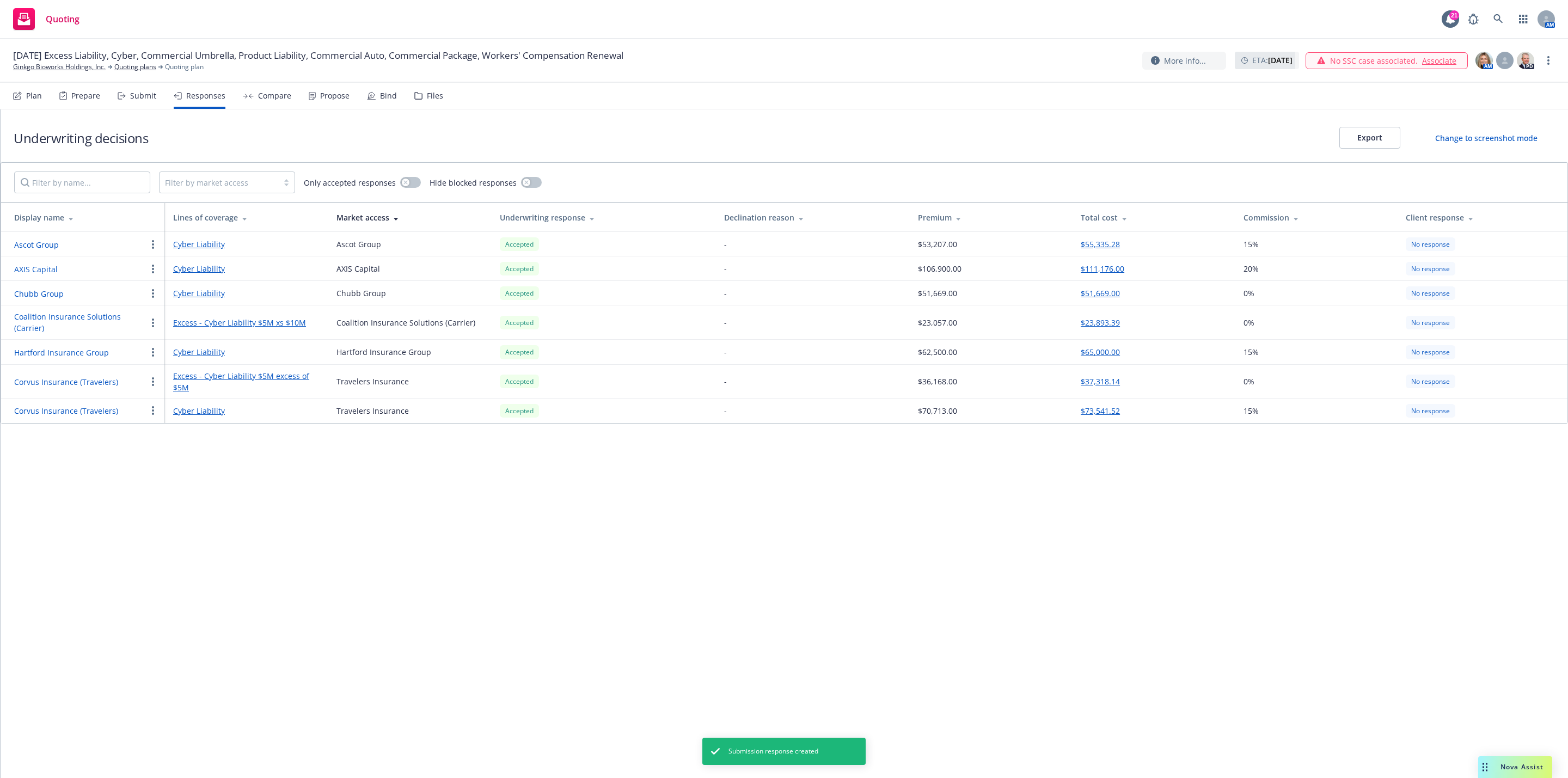
click at [1129, 571] on div "Underwriting decisions Export Change to screenshot mode Filter by market access…" at bounding box center [784, 444] width 1567 height 669
click at [905, 608] on div "Underwriting decisions Export Change to screenshot mode Filter by market access…" at bounding box center [784, 444] width 1567 height 669
drag, startPoint x: 900, startPoint y: 383, endPoint x: 945, endPoint y: 381, distance: 45.0
click at [945, 381] on tr "Corvus Insurance (Travelers) Excess - Cyber Liability $5M excess of $5M Travele…" at bounding box center [784, 382] width 1566 height 34
copy tr "$36,168"
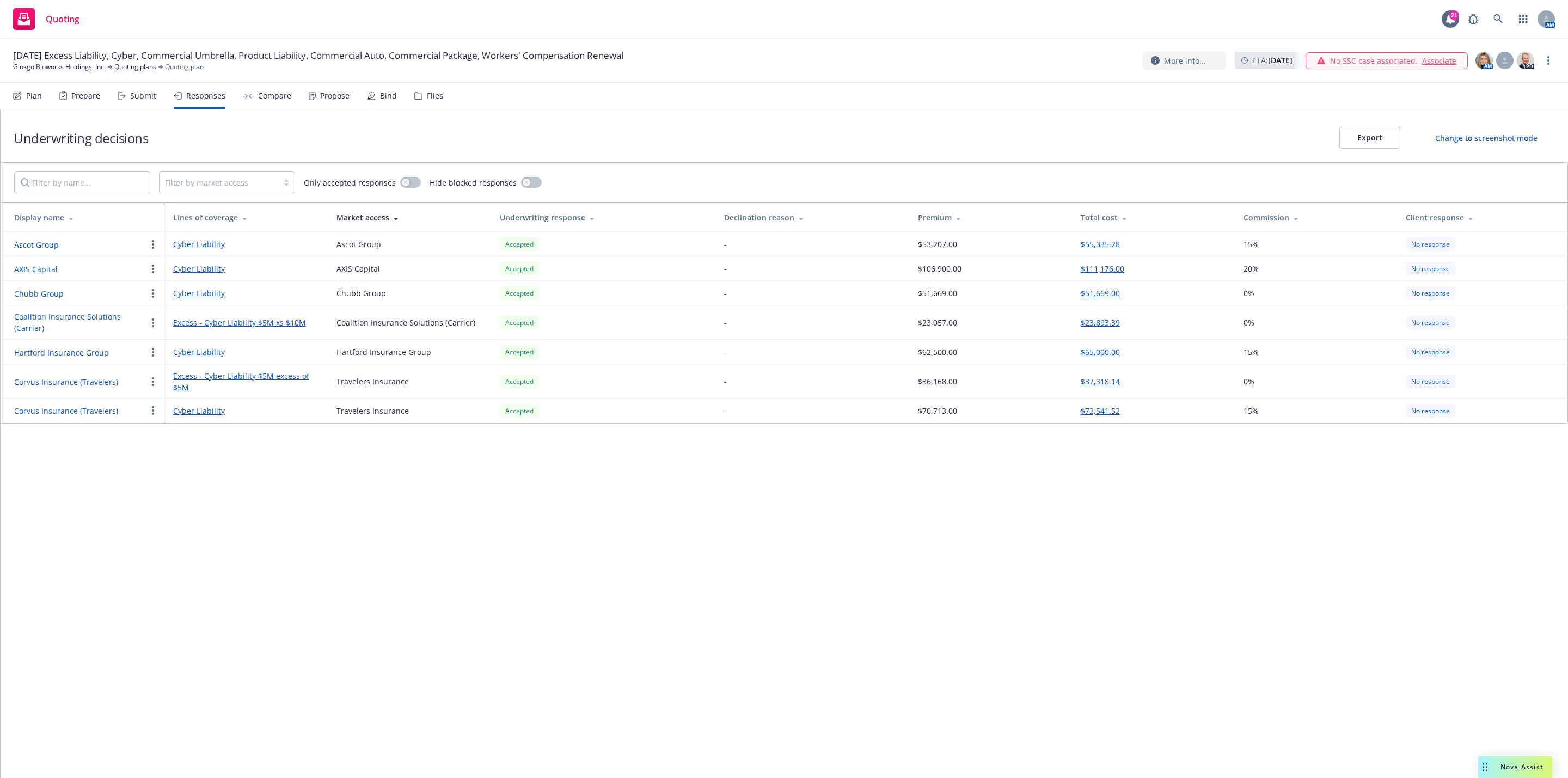
click at [776, 549] on div "Underwriting decisions Export Change to screenshot mode Filter by market access…" at bounding box center [784, 444] width 1567 height 669
click at [425, 538] on div "Underwriting decisions Export Change to screenshot mode Filter by market access…" at bounding box center [784, 444] width 1567 height 669
click at [1491, 767] on div "Nova Assist" at bounding box center [1522, 767] width 61 height 9
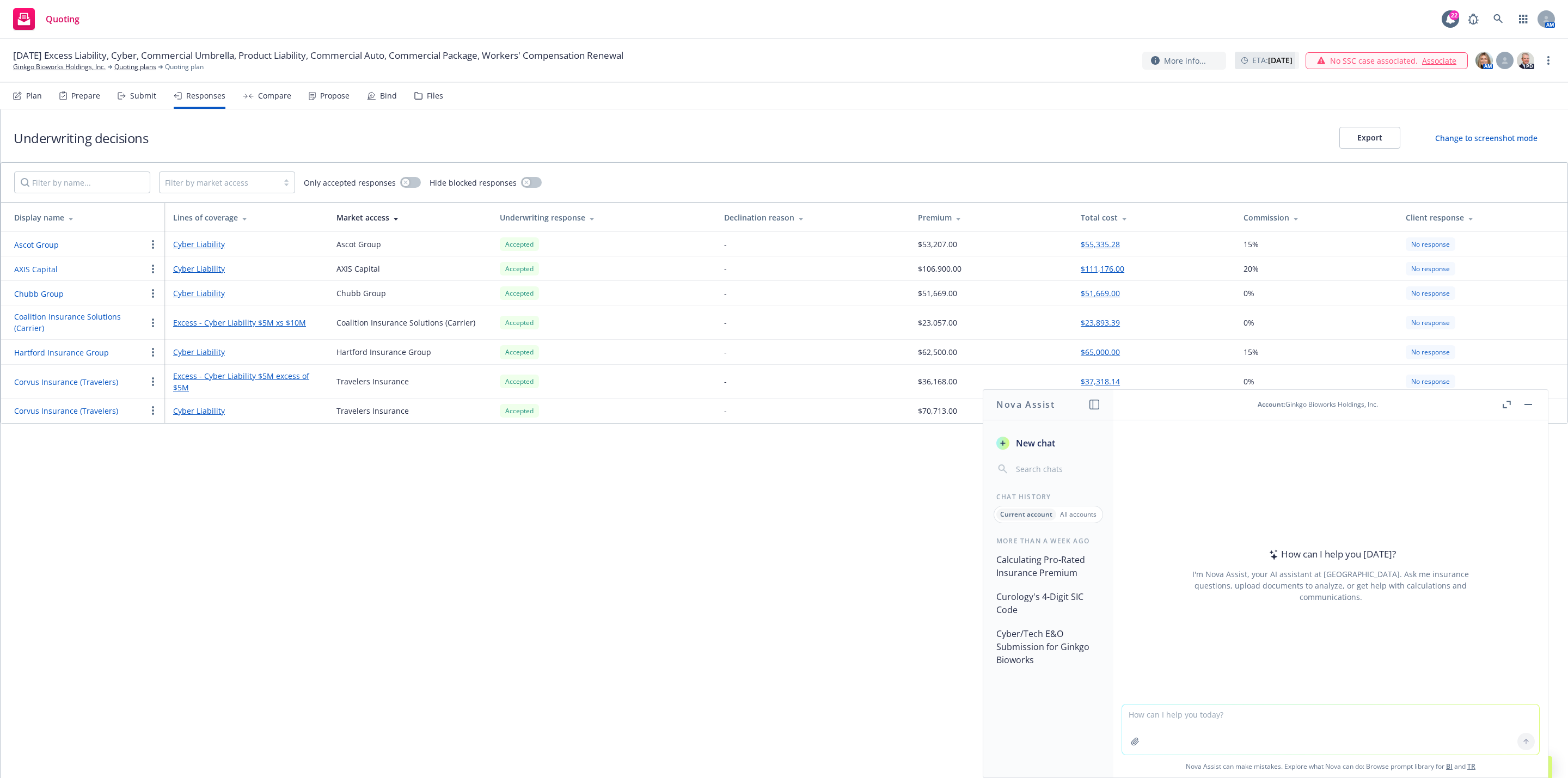
click at [1202, 715] on textarea at bounding box center [1330, 730] width 417 height 50
paste textarea "https://jobs.ashbyhq.com/newfront/054c03e9-dc97-4859-8beb-25293865408a?source=L…"
click at [1359, 724] on textarea "There is an open job at Newfront with the title "Account Coordinator - Cyber". …" at bounding box center [1330, 723] width 417 height 61
click at [1442, 731] on textarea "There is an open job at Newfront with the title "Account Coordinator - Cyber". …" at bounding box center [1330, 723] width 417 height 61
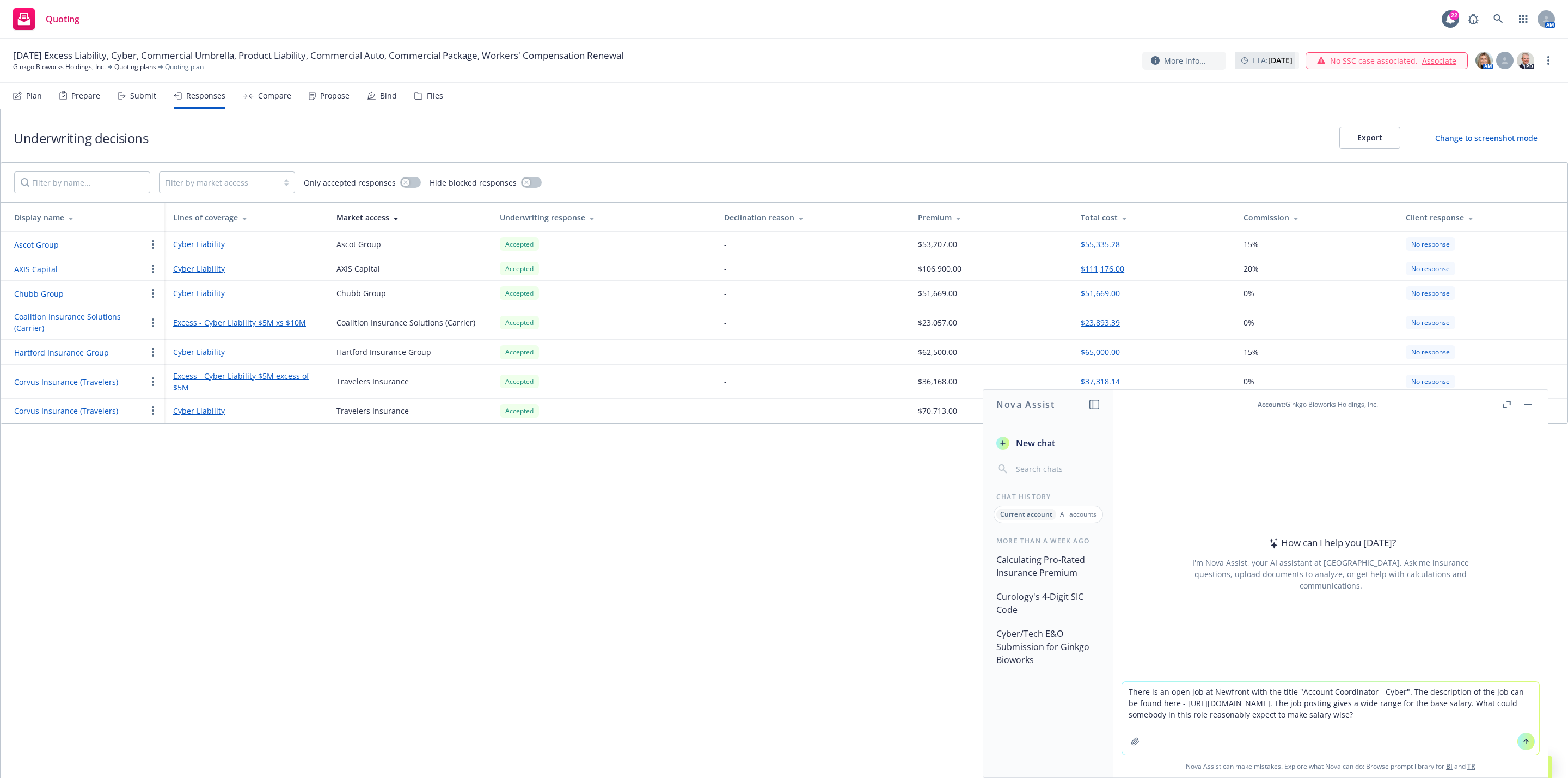
type textarea "There is an open job at Newfront with the title "Account Coordinator - Cyber". …"
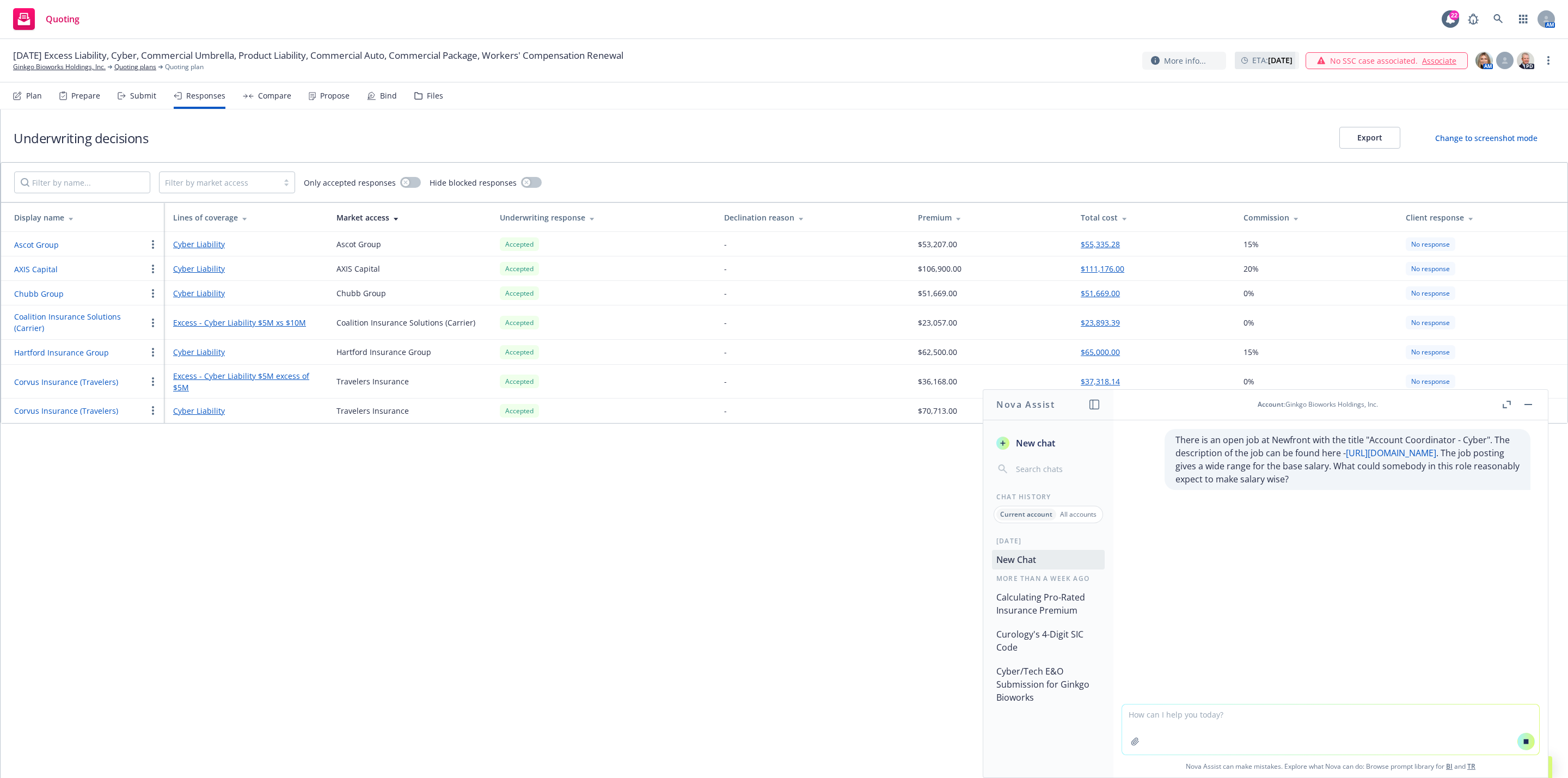
click at [789, 556] on div "Underwriting decisions Export Change to screenshot mode Filter by market access…" at bounding box center [784, 444] width 1567 height 669
click at [1489, 31] on div "Quoting 22 AM" at bounding box center [784, 20] width 1568 height 39
click at [1490, 22] on link at bounding box center [1498, 19] width 22 height 22
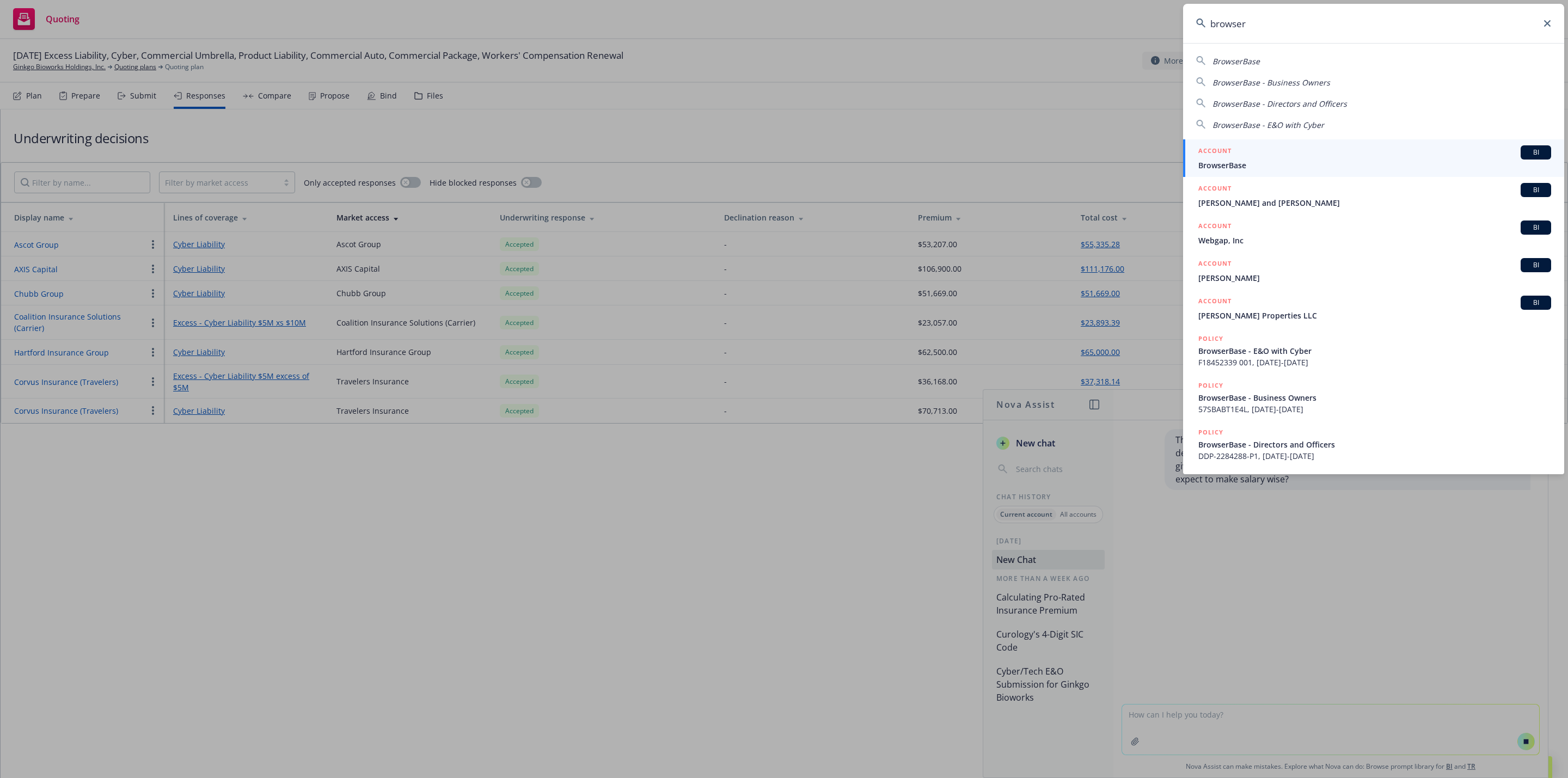
type input "browser"
click at [1271, 149] on div "ACCOUNT BI" at bounding box center [1375, 152] width 353 height 14
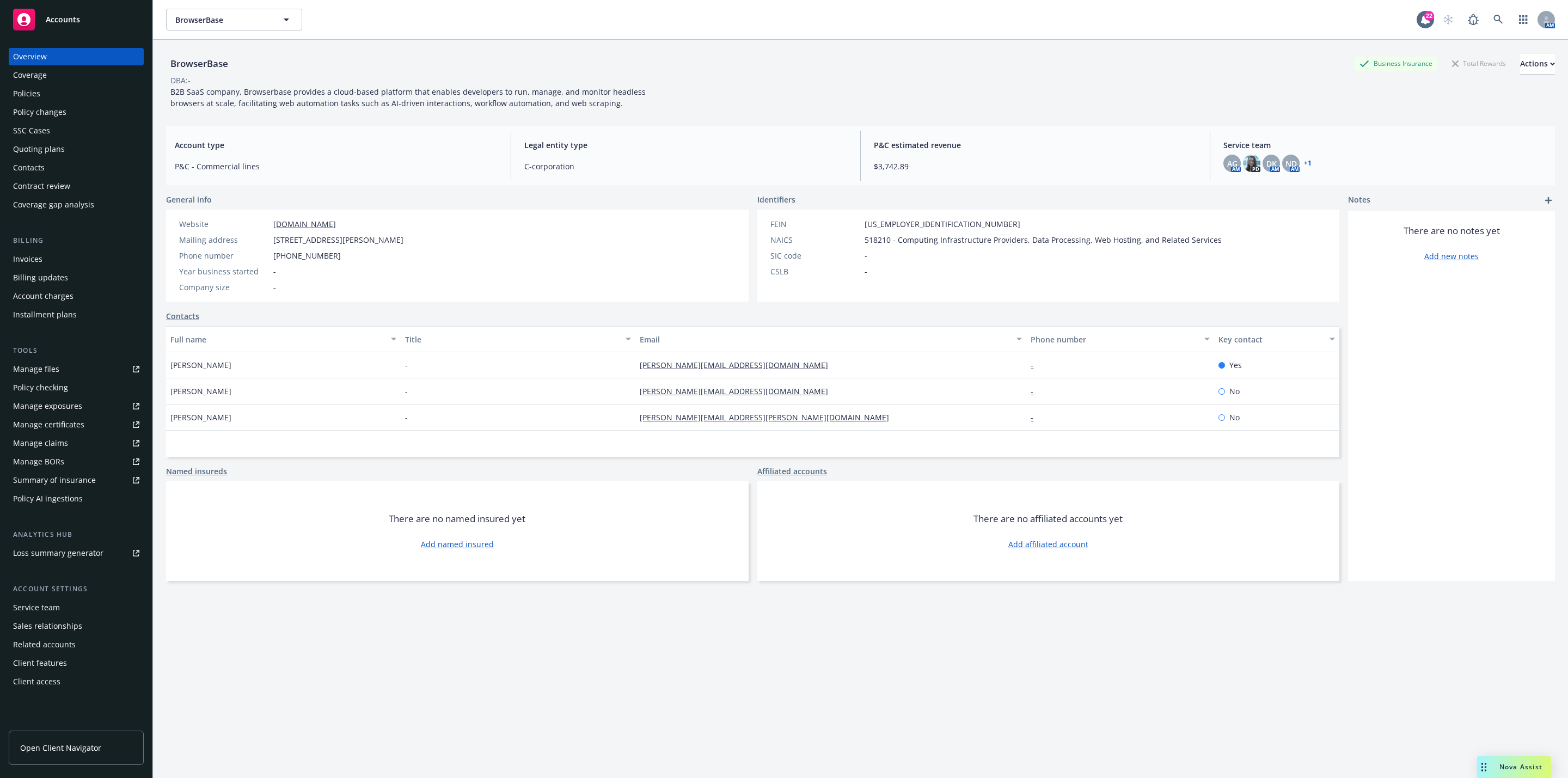
click at [1303, 164] on link "+ 1" at bounding box center [1307, 164] width 7 height 7
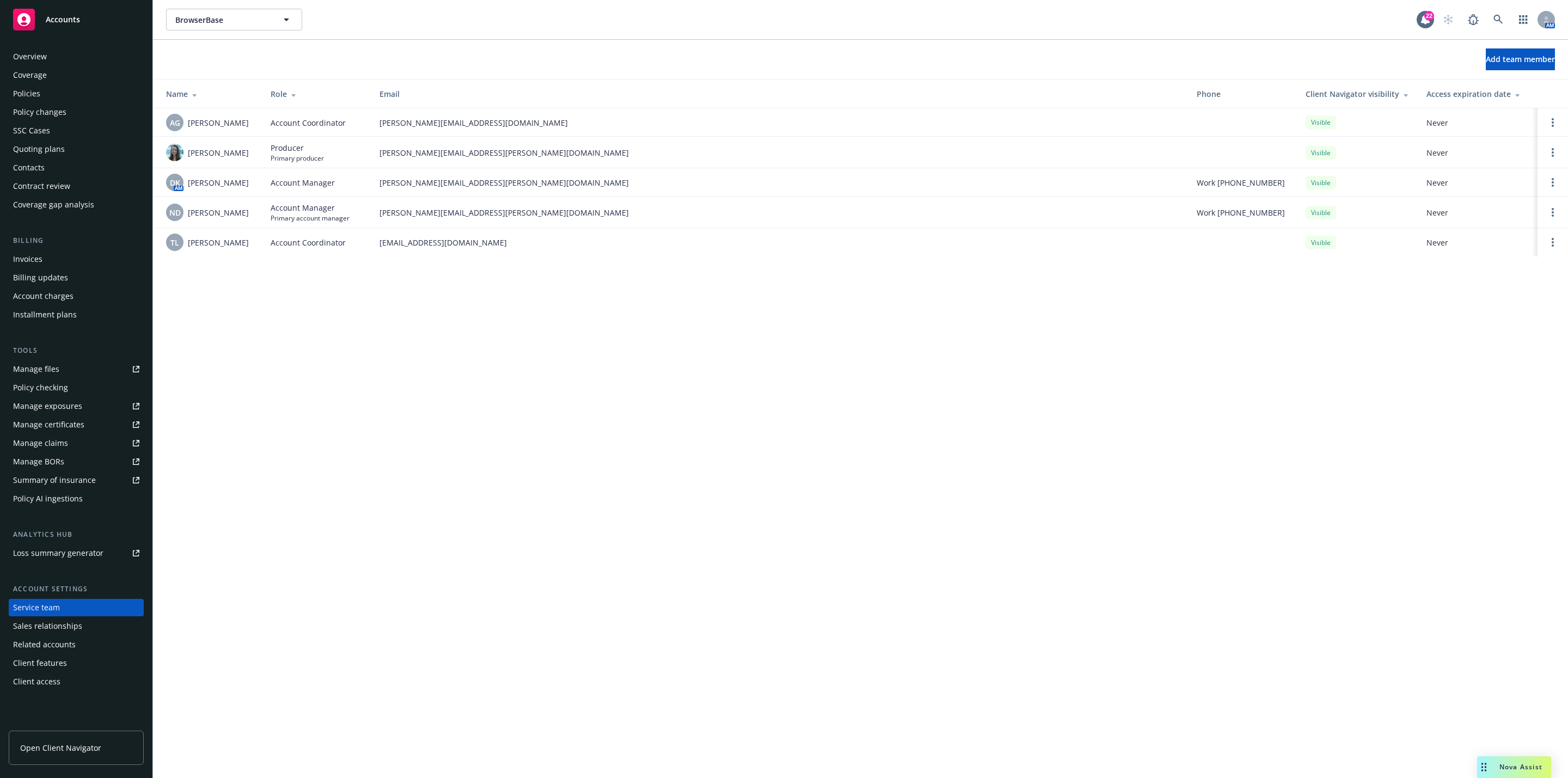
drag, startPoint x: 343, startPoint y: 329, endPoint x: 320, endPoint y: 320, distance: 24.7
click at [343, 329] on div "BrowserBase BrowserBase 22 AM Add team member Name Role Email Phone Client Navi…" at bounding box center [860, 389] width 1414 height 778
click at [70, 55] on div "Overview" at bounding box center [76, 57] width 127 height 18
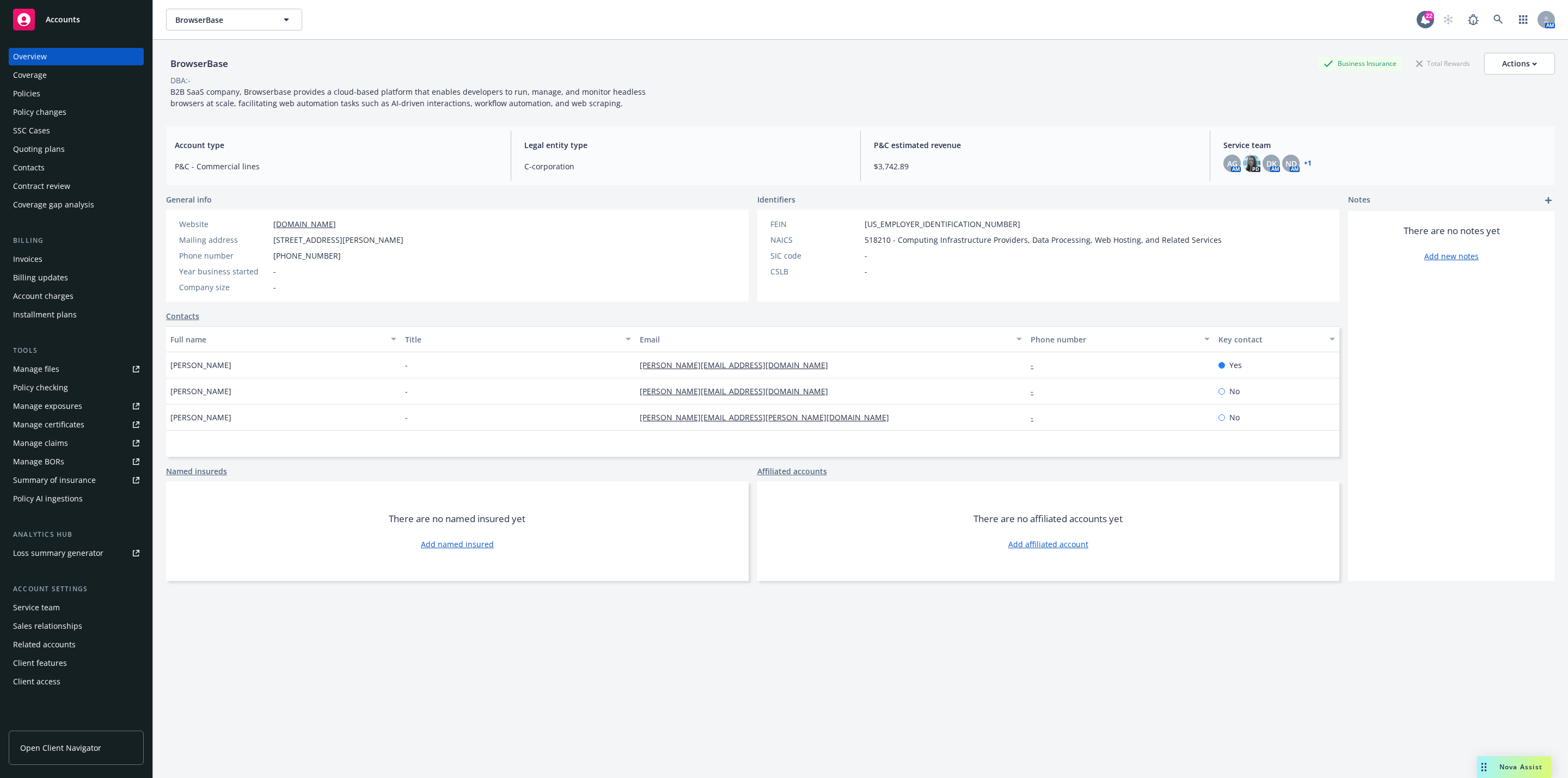
click at [1500, 767] on span "Nova Assist" at bounding box center [1521, 767] width 43 height 9
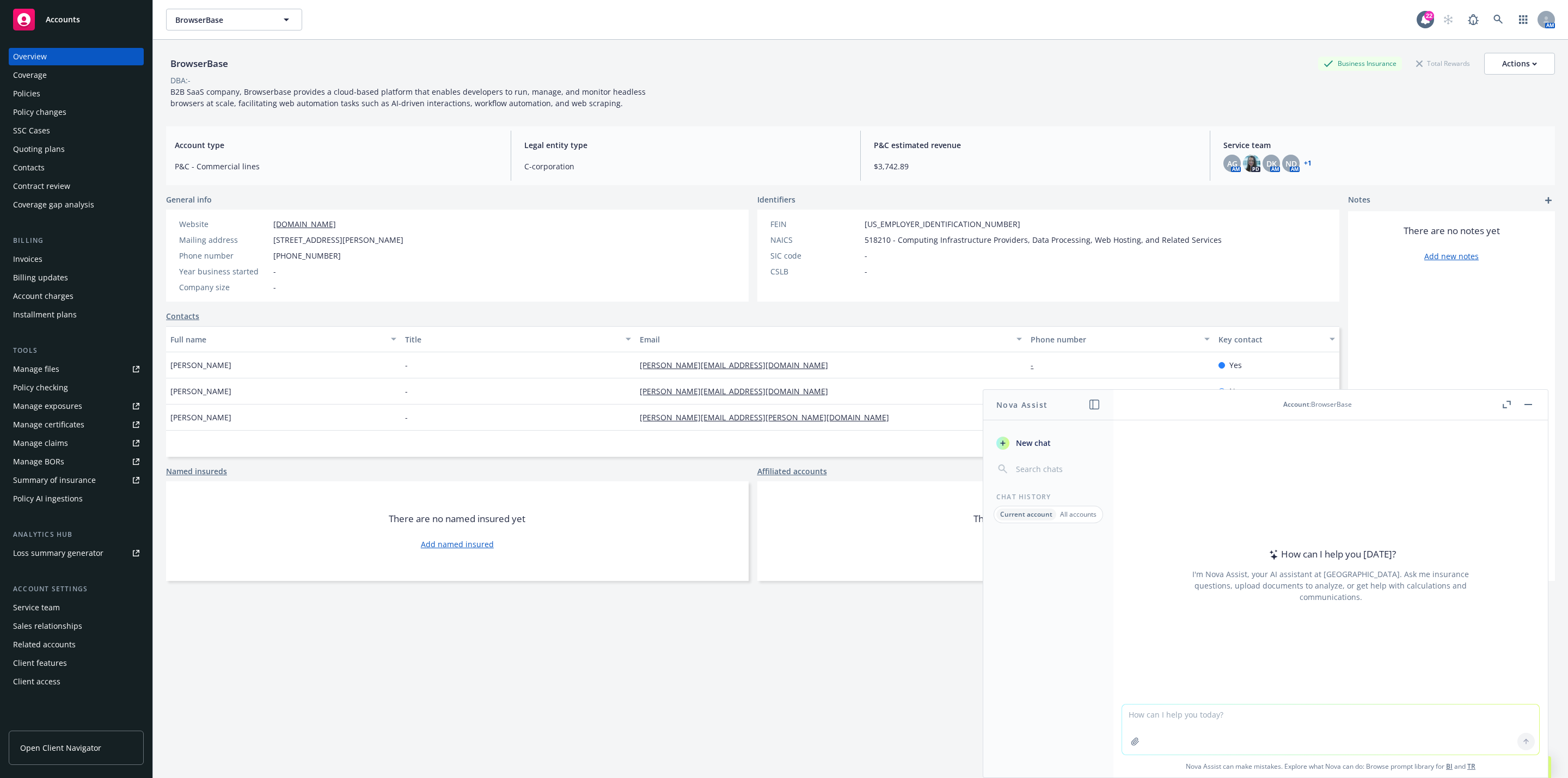
click at [28, 92] on div "Policies" at bounding box center [26, 94] width 27 height 18
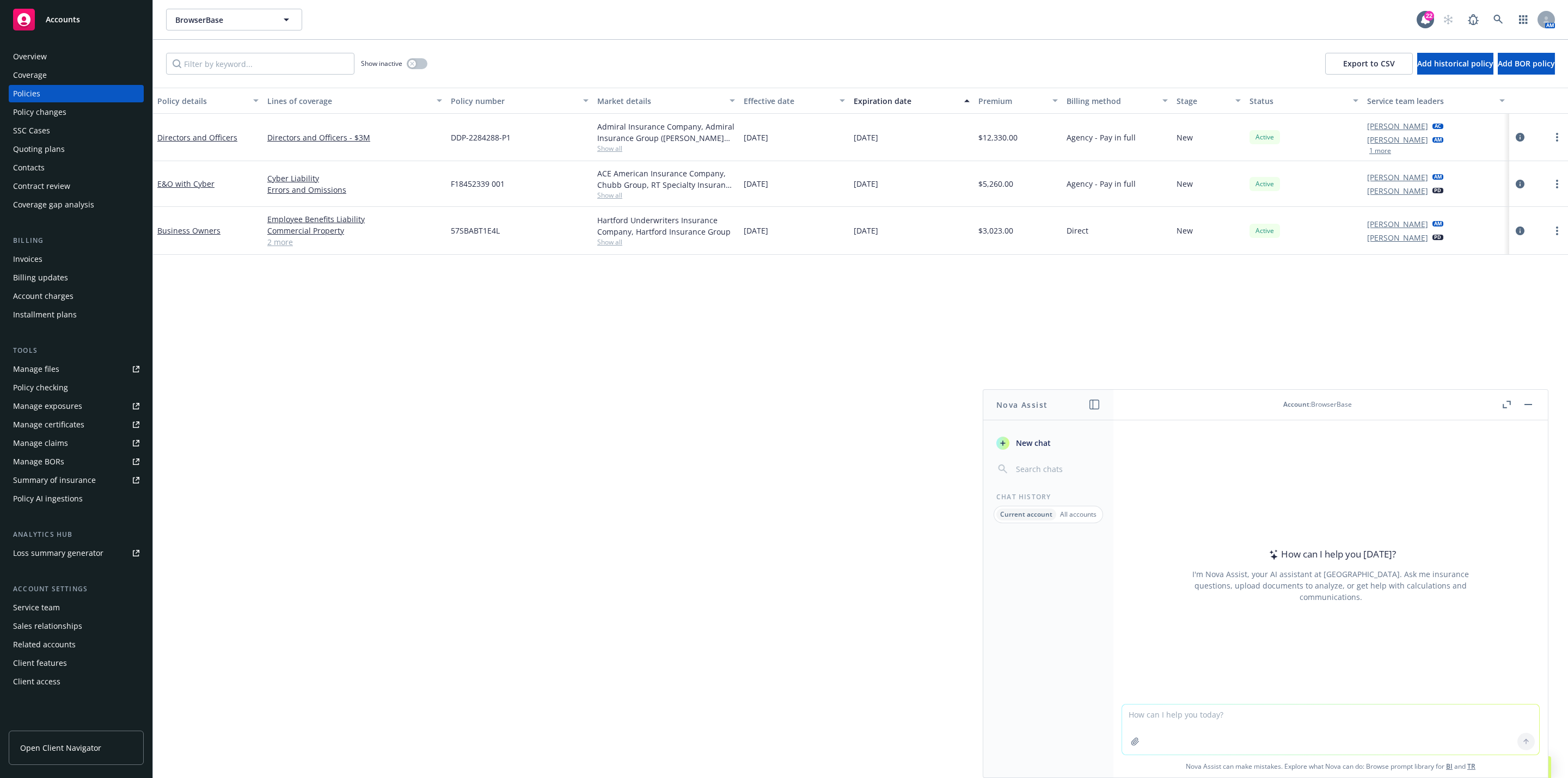
click at [1088, 564] on div at bounding box center [1048, 657] width 130 height 241
click at [1031, 491] on div "New chat Chat History Current account All accounts" at bounding box center [1048, 602] width 130 height 354
click at [1159, 682] on div "How can I help you [DATE]? I'm Nova Assist, your AI assistant at Newfront. Ask …" at bounding box center [1330, 562] width 434 height 284
click at [1048, 517] on p "Current account" at bounding box center [1026, 515] width 53 height 9
click at [1028, 482] on div "New chat Chat History Current account All accounts" at bounding box center [1048, 602] width 130 height 354
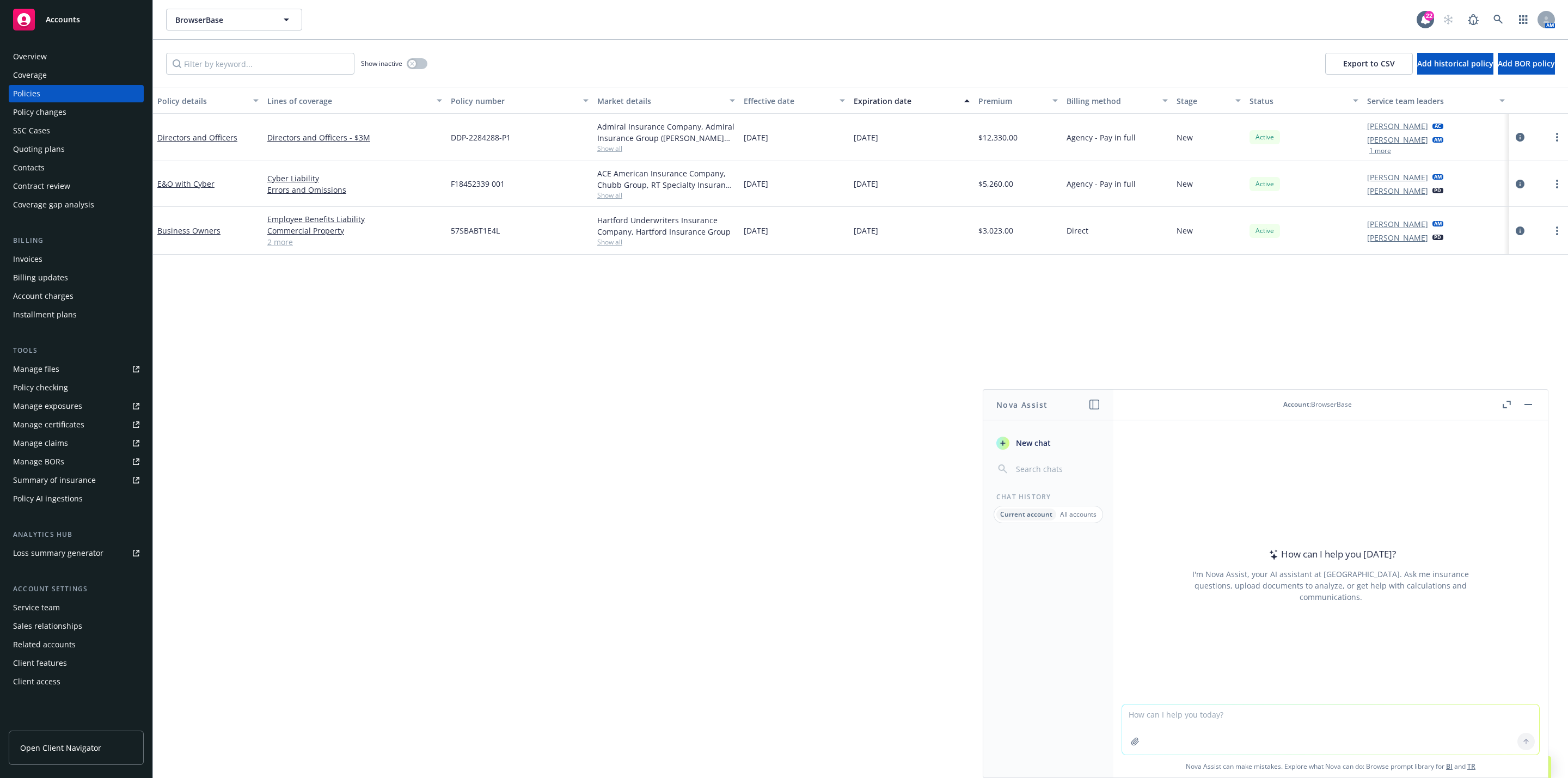
click at [1079, 513] on p "All accounts" at bounding box center [1078, 515] width 36 height 9
click at [1048, 559] on button "Salary Expectations for Account Coordinator - Cyber at [GEOGRAPHIC_DATA]" at bounding box center [1048, 571] width 112 height 41
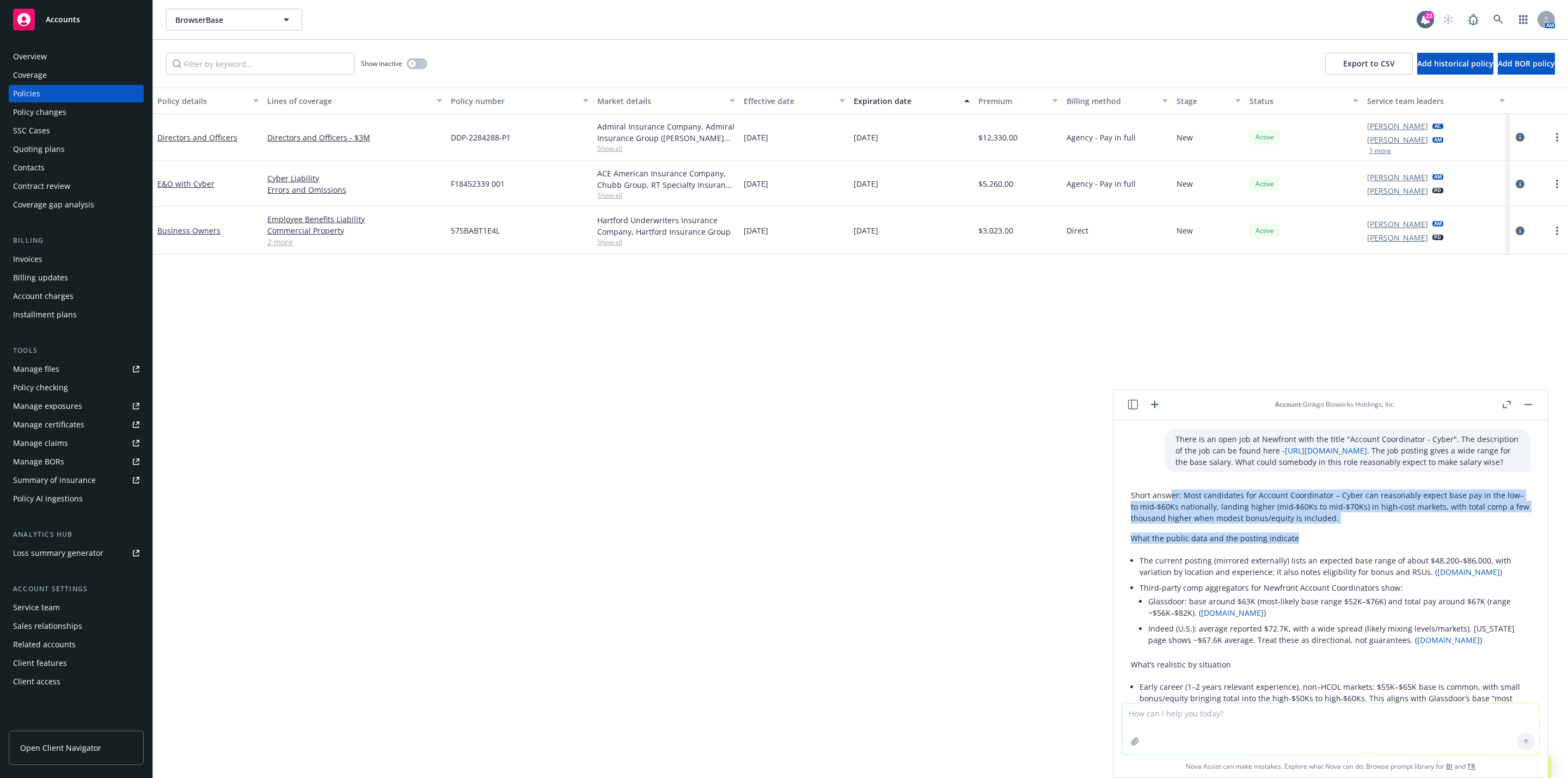
drag, startPoint x: 1171, startPoint y: 507, endPoint x: 1372, endPoint y: 548, distance: 205.1
click at [1372, 548] on div "Short answer: Most candidates for Account Coordinator – Cyber can reasonably ex…" at bounding box center [1330, 699] width 399 height 429
click at [1372, 544] on p "What the public data and the posting indicate" at bounding box center [1330, 538] width 399 height 11
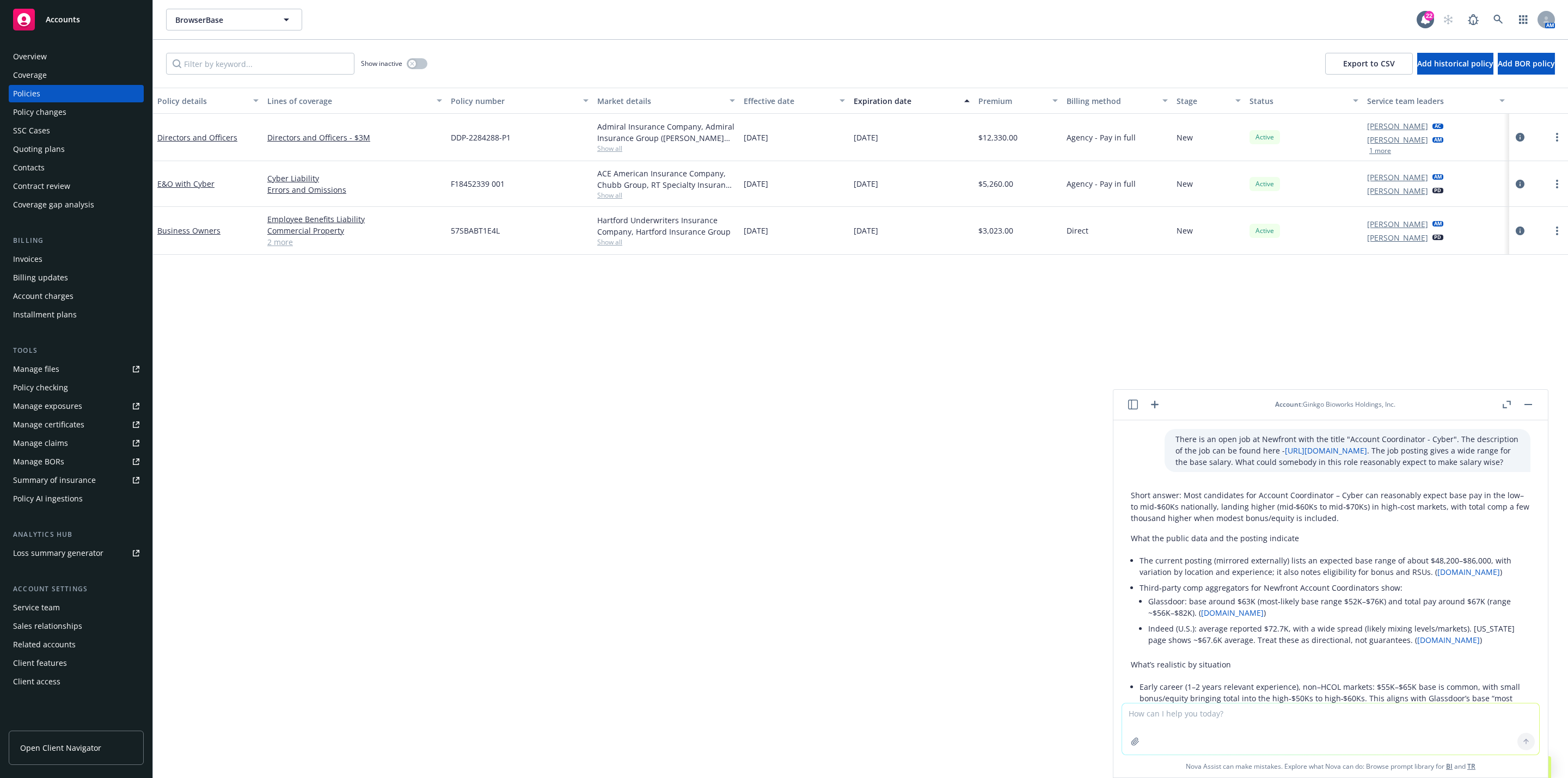
scroll to position [82, 0]
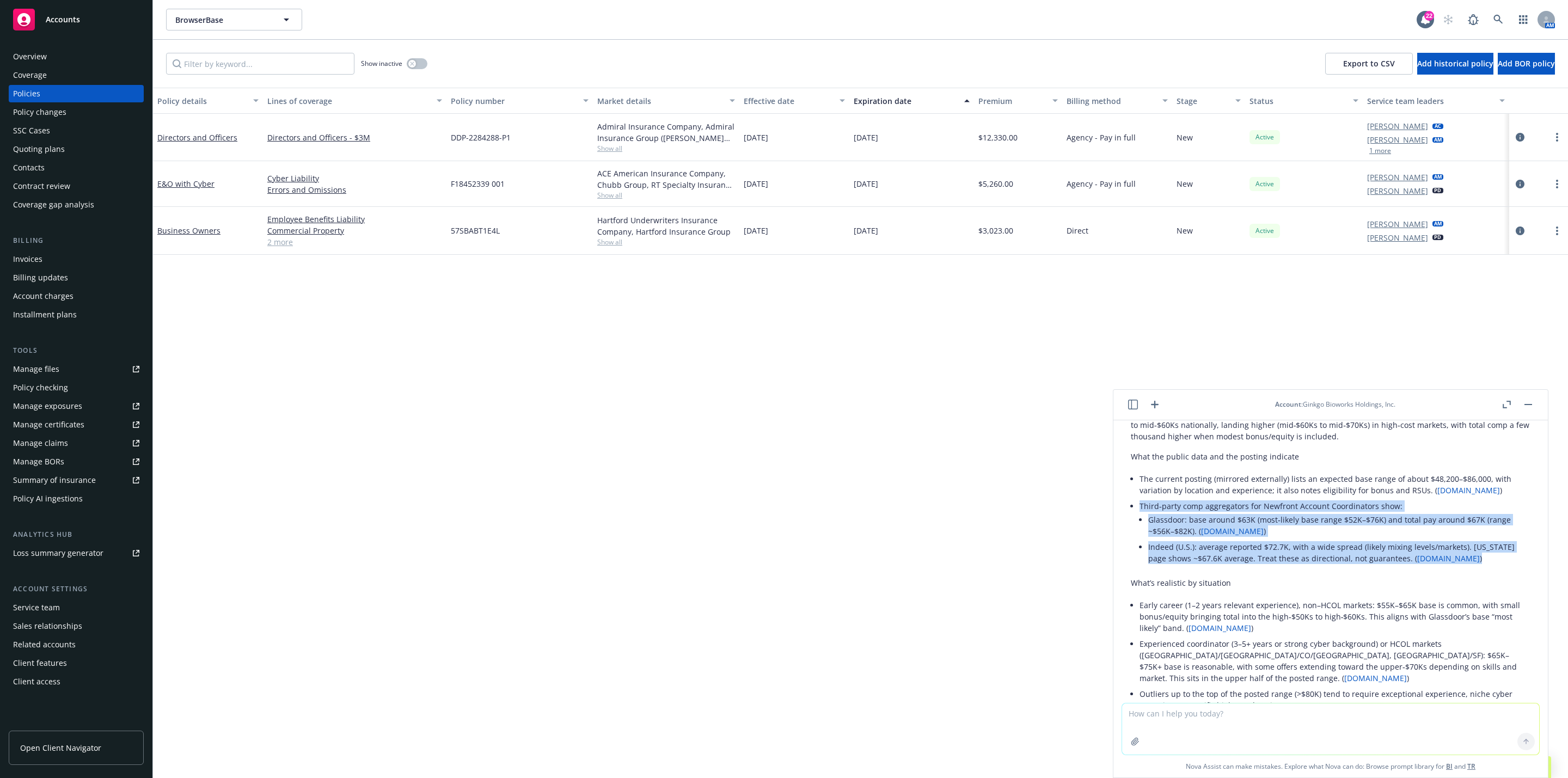
drag, startPoint x: 1140, startPoint y: 517, endPoint x: 1435, endPoint y: 569, distance: 299.5
click at [1460, 568] on li "Third‑party comp aggregators for Newfront Account Coordinators show: Glassdoor:…" at bounding box center [1334, 533] width 391 height 70
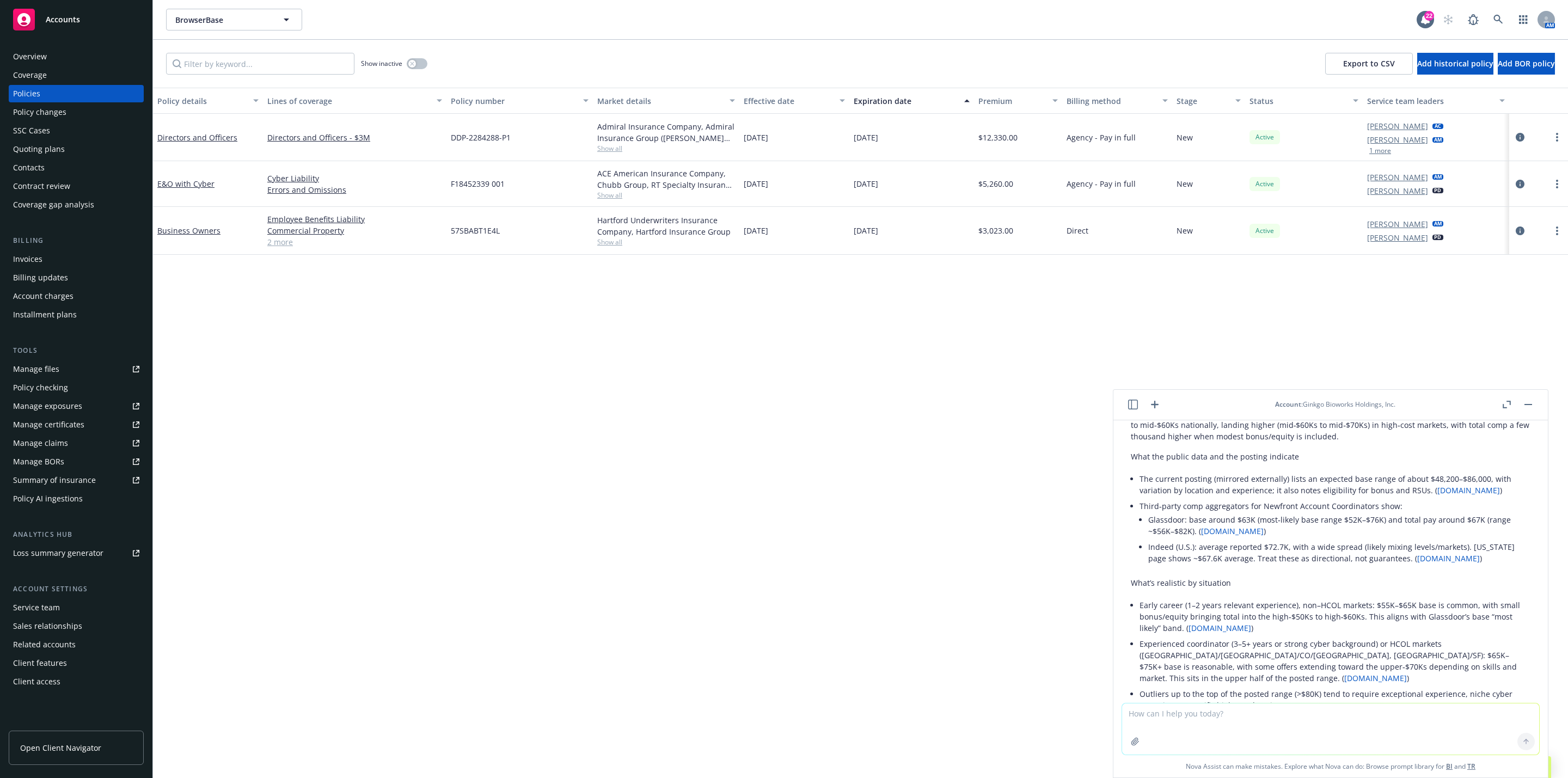
click at [1335, 589] on p "What’s realistic by situation" at bounding box center [1330, 583] width 399 height 11
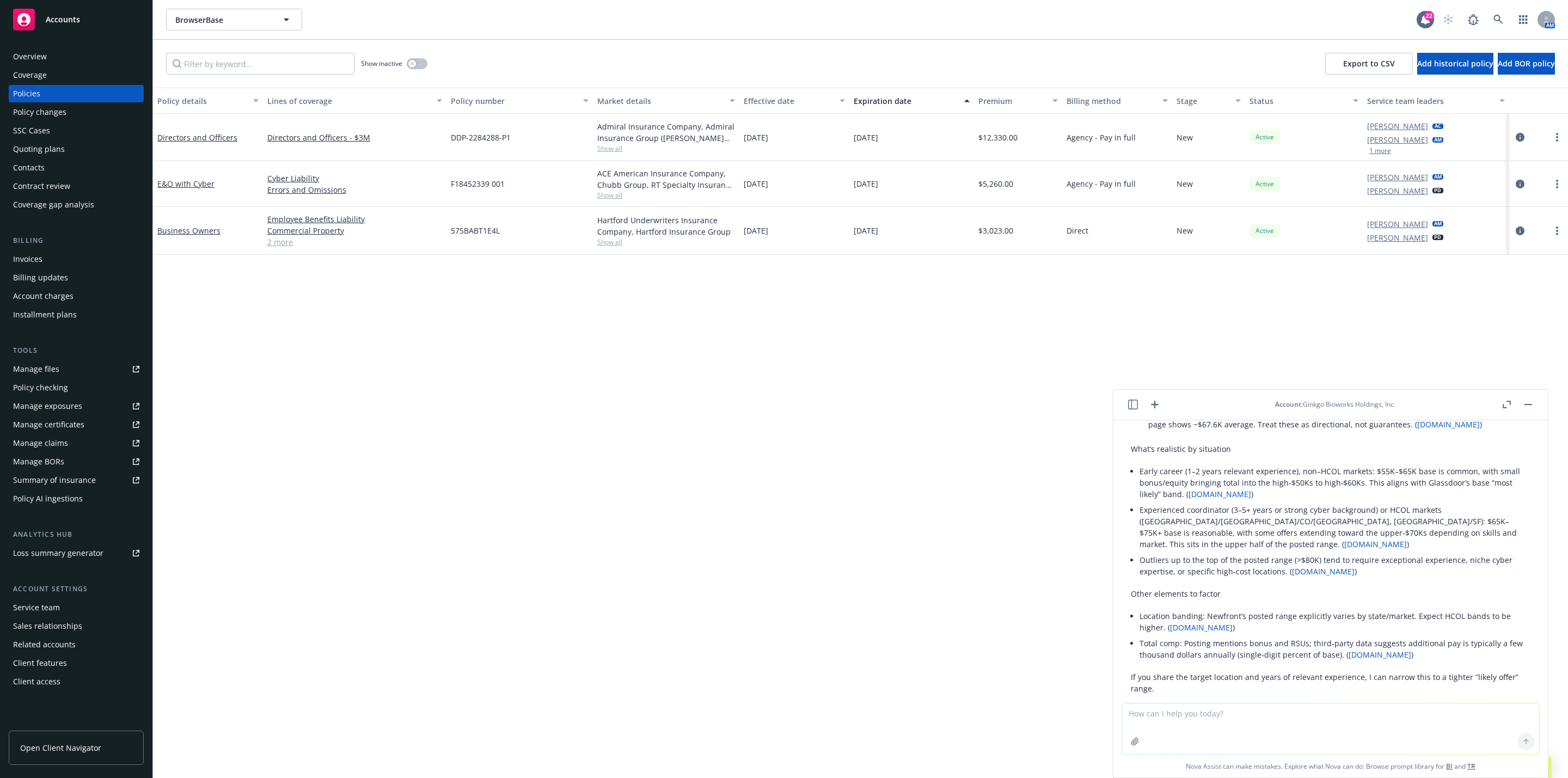
scroll to position [245, 0]
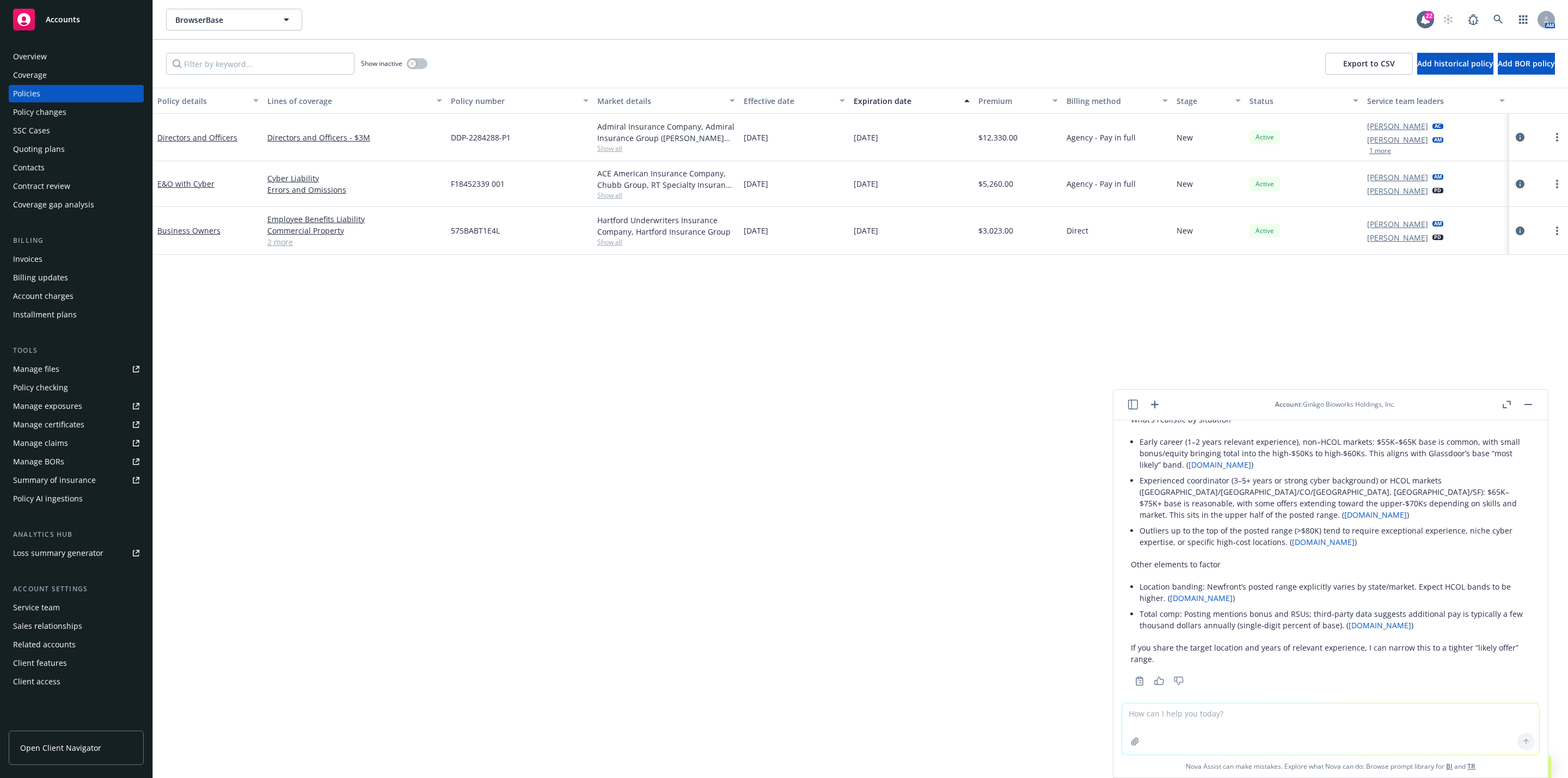
click at [1138, 489] on div "Short answer: Most candidates for Account Coordinator – Cyber can reasonably ex…" at bounding box center [1330, 455] width 399 height 429
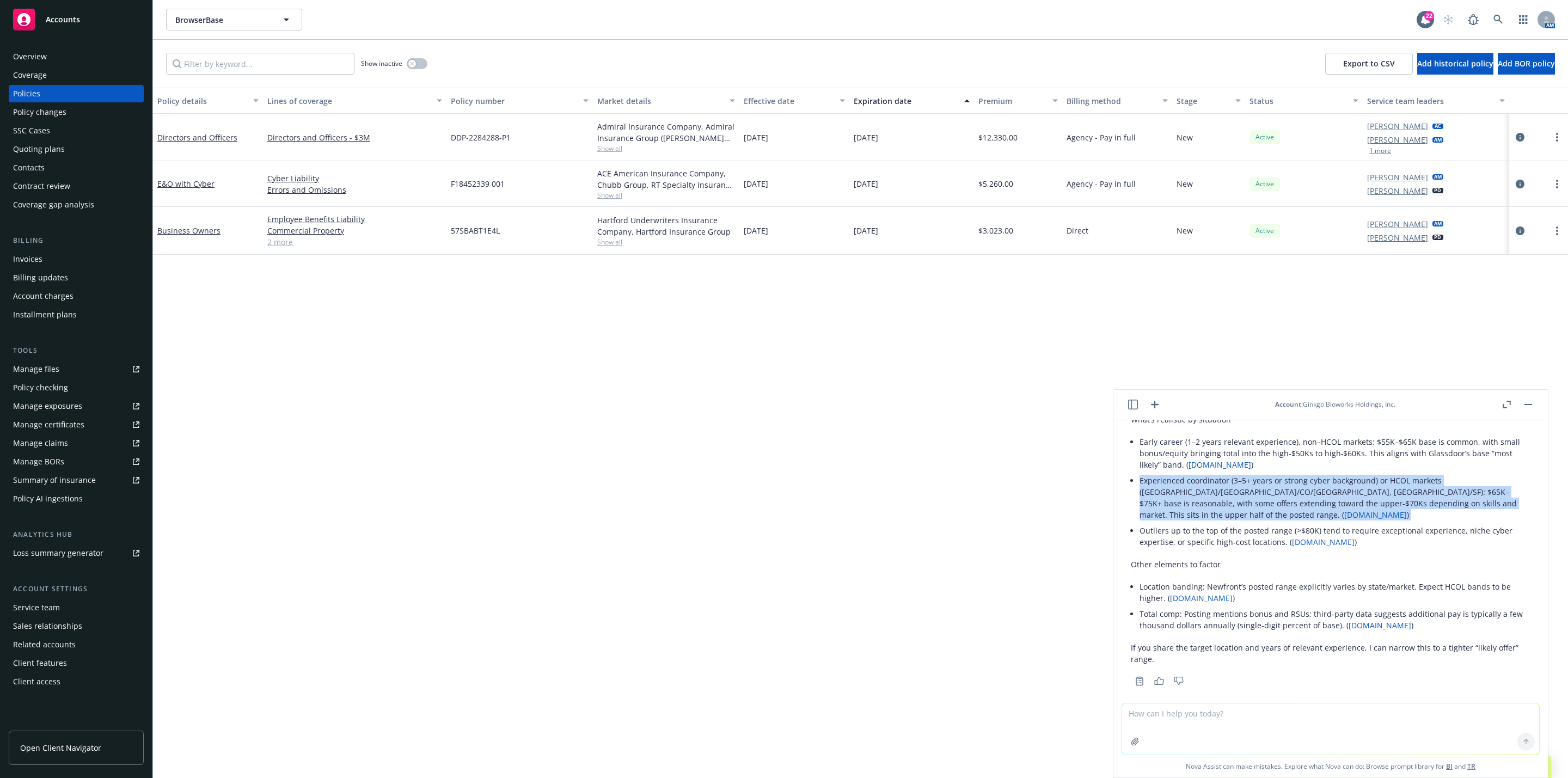
drag, startPoint x: 1140, startPoint y: 489, endPoint x: 1336, endPoint y: 511, distance: 197.2
click at [1496, 519] on li "Experienced coordinator (3–5+ years or strong cyber background) or HCOL markets…" at bounding box center [1334, 498] width 391 height 50
click at [1292, 510] on li "Experienced coordinator (3–5+ years or strong cyber background) or HCOL markets…" at bounding box center [1334, 498] width 391 height 50
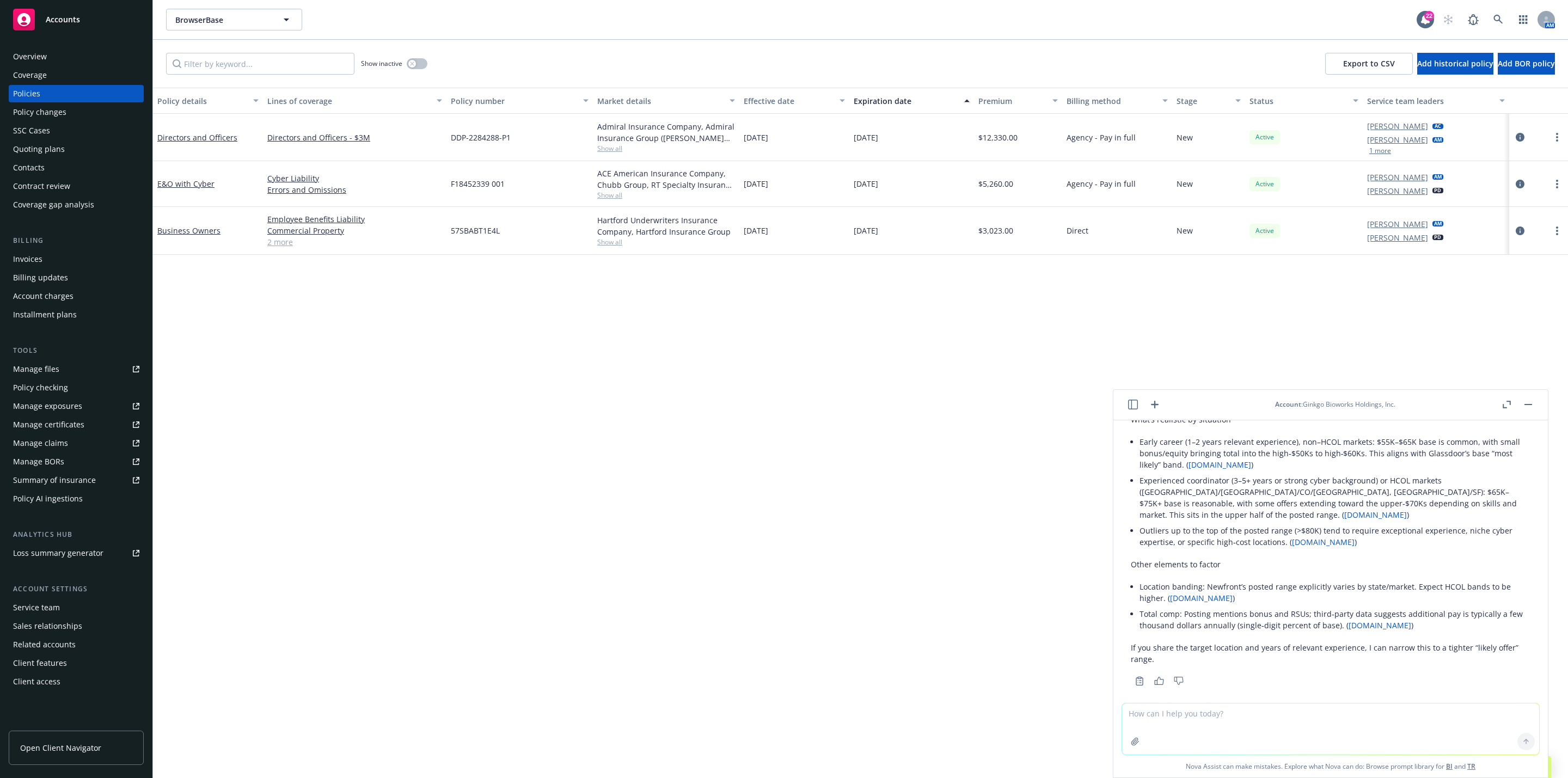
scroll to position [257, 0]
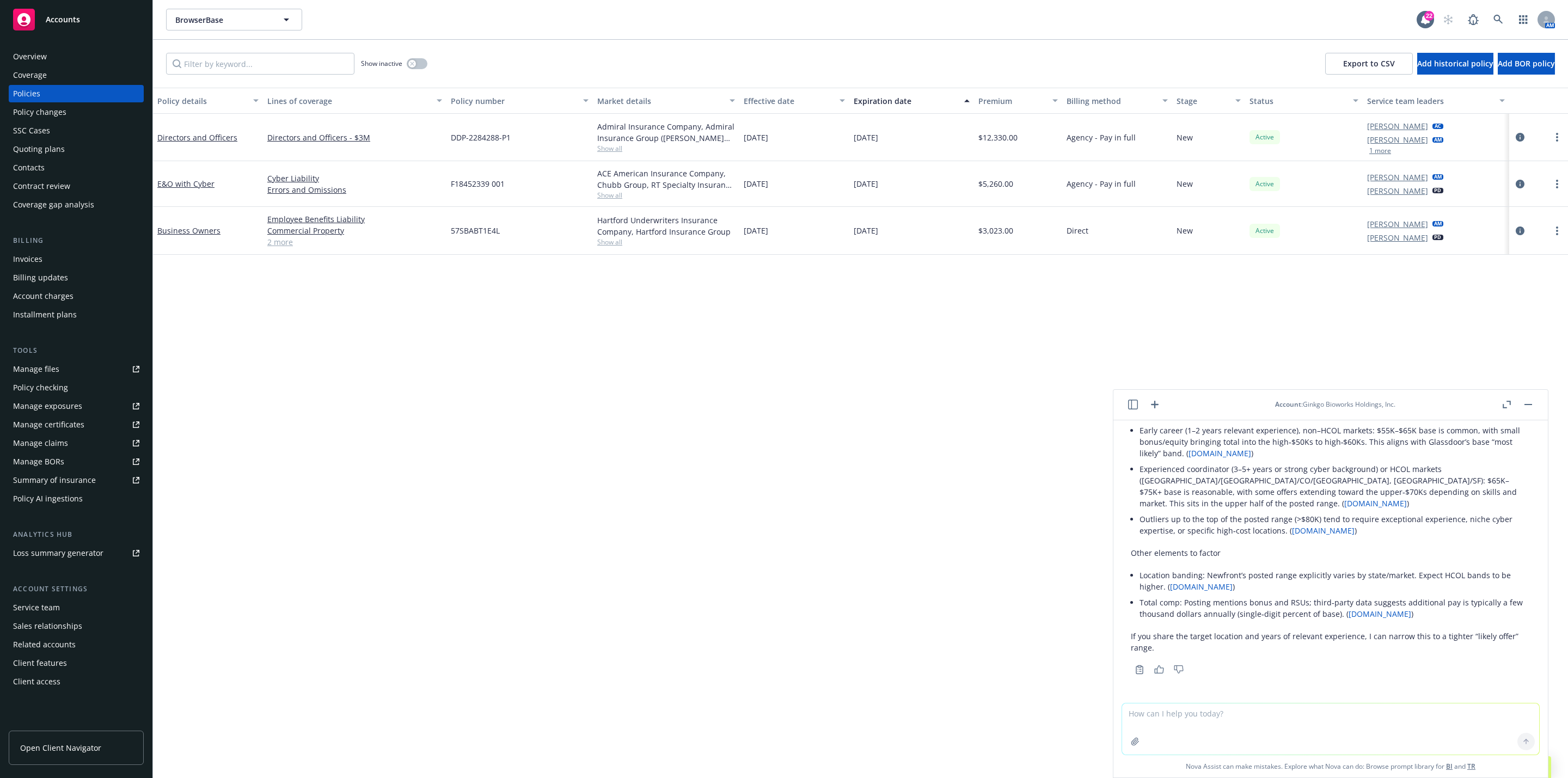
click at [1060, 513] on div "Policy details Lines of coverage Policy number Market details Effective date Ex…" at bounding box center [860, 432] width 1414 height 690
click at [1530, 406] on button "button" at bounding box center [1528, 404] width 13 height 13
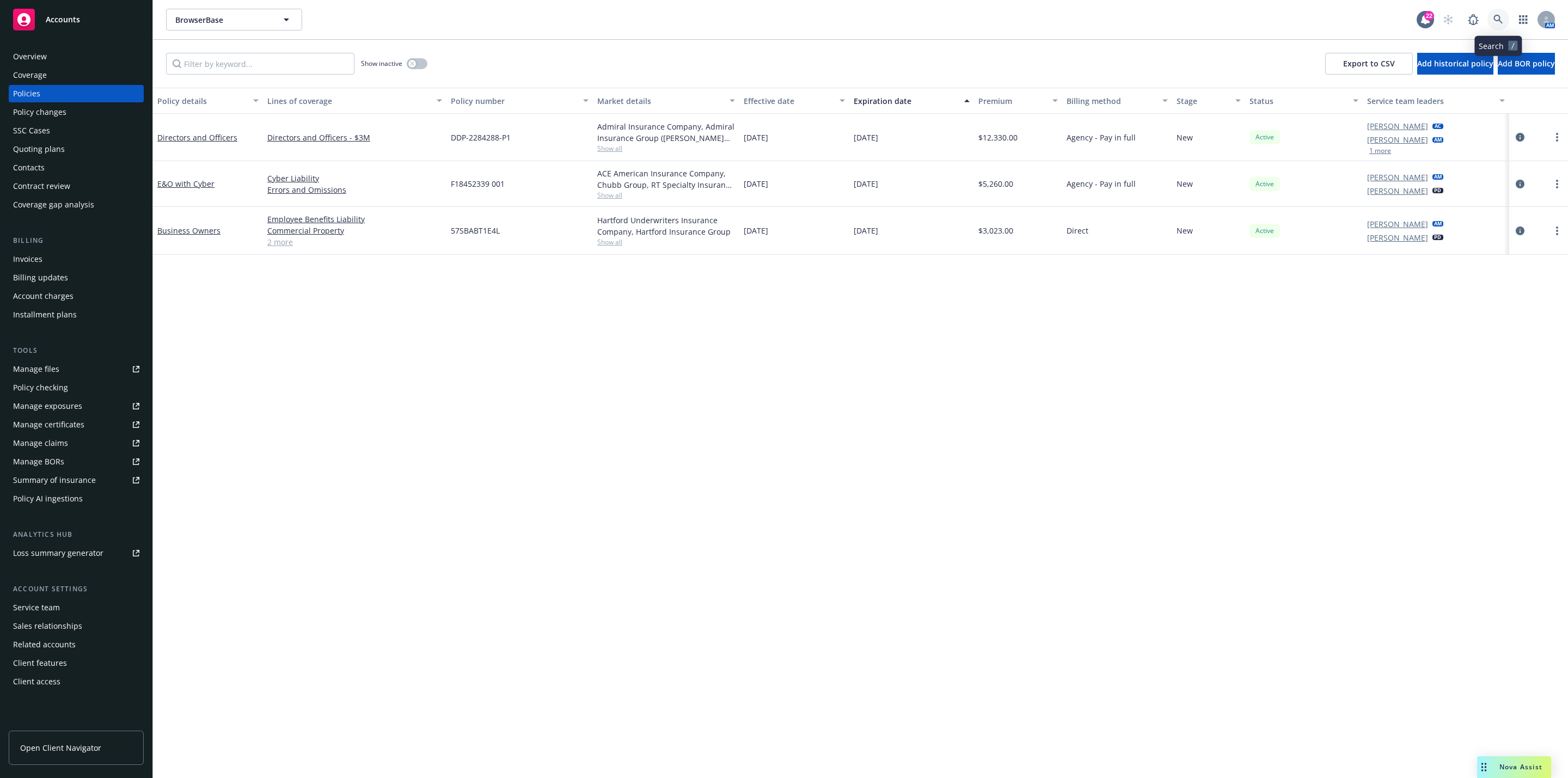
click at [1499, 17] on icon at bounding box center [1498, 20] width 9 height 9
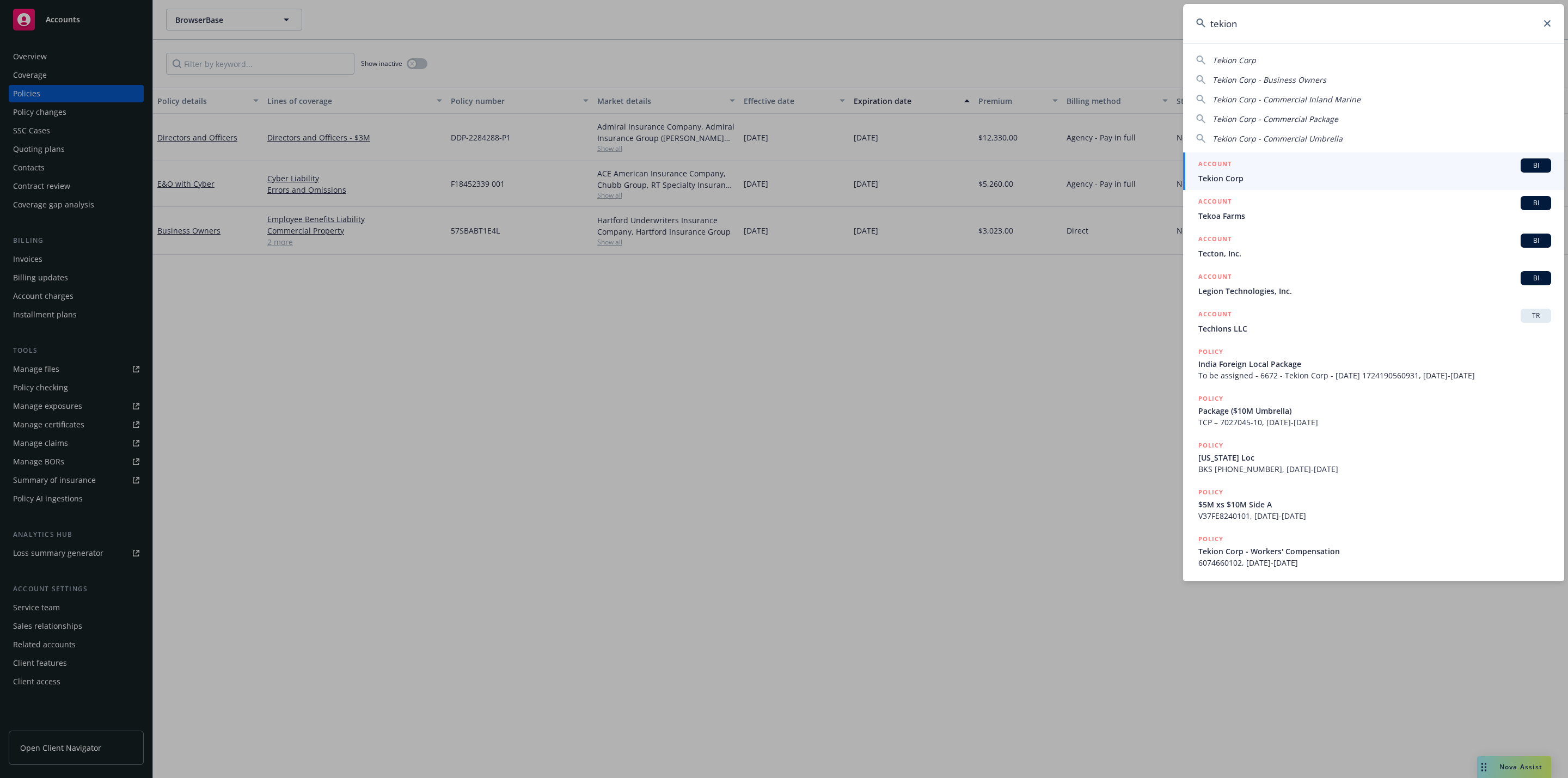
type input "tekion"
click at [1275, 167] on div "ACCOUNT BI" at bounding box center [1375, 165] width 353 height 14
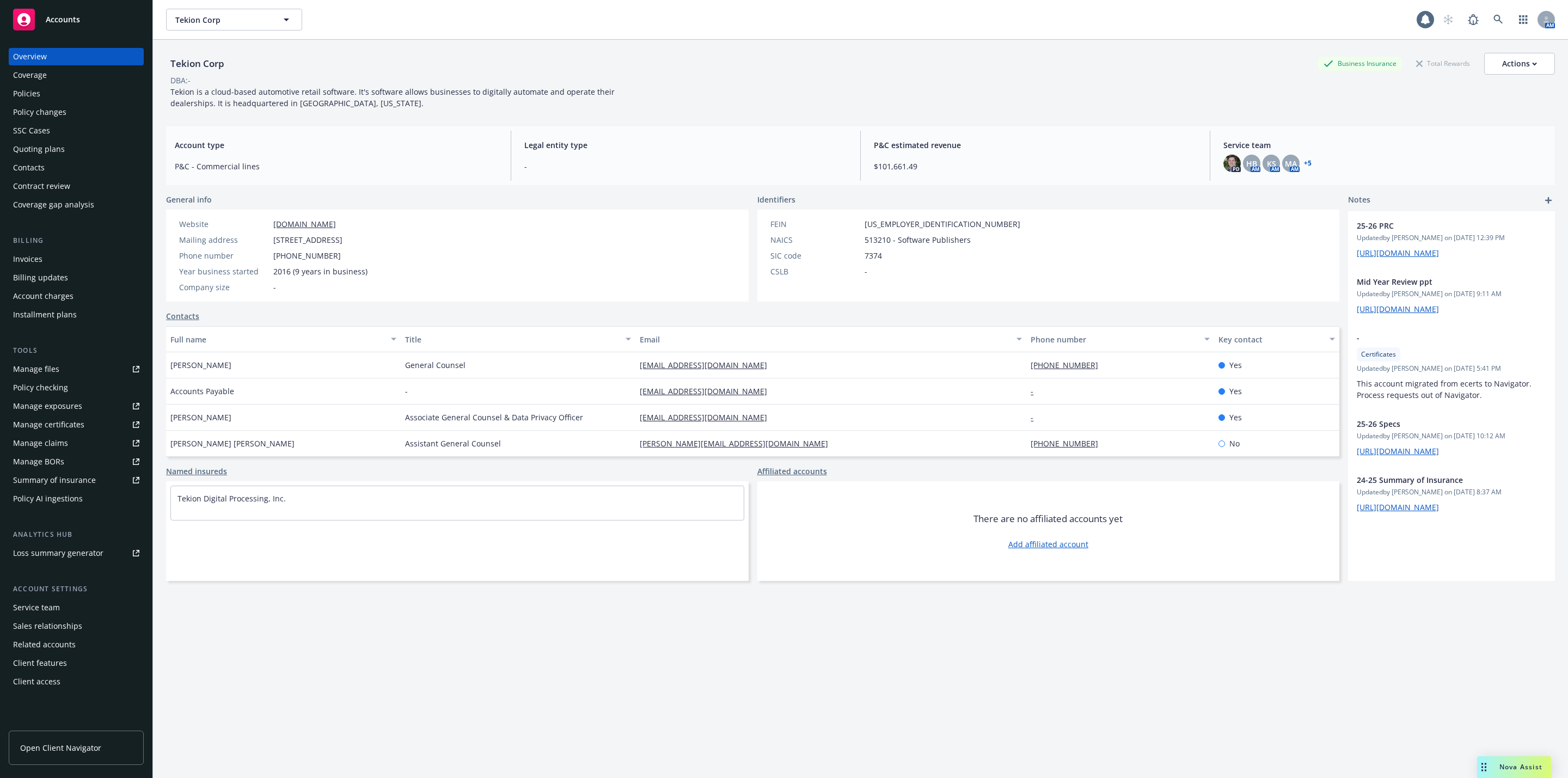
click at [83, 97] on div "Policies" at bounding box center [76, 94] width 127 height 18
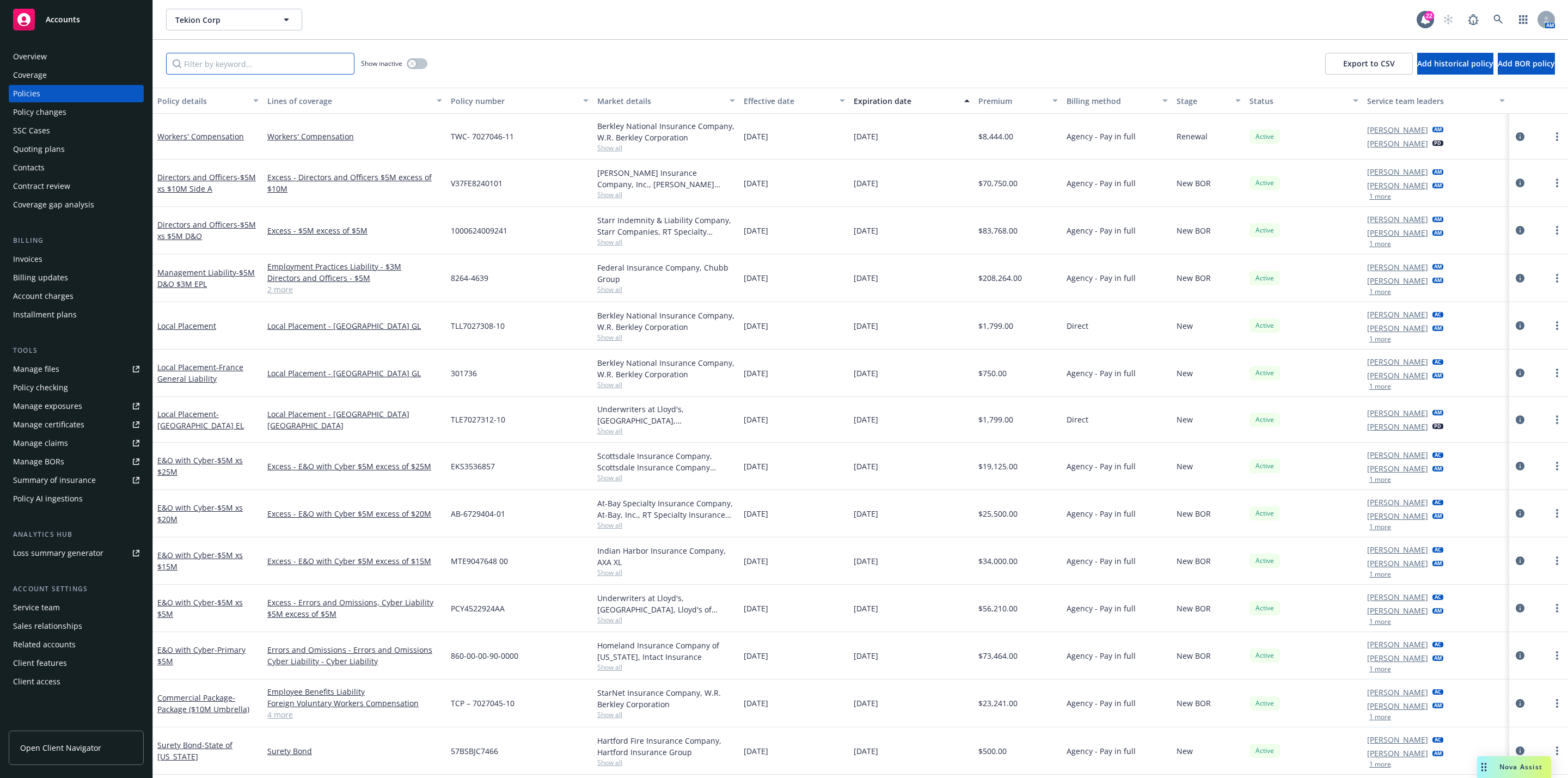
click at [193, 70] on input "Filter by keyword..." at bounding box center [261, 63] width 189 height 22
click at [61, 156] on div "Quoting plans" at bounding box center [38, 150] width 52 height 18
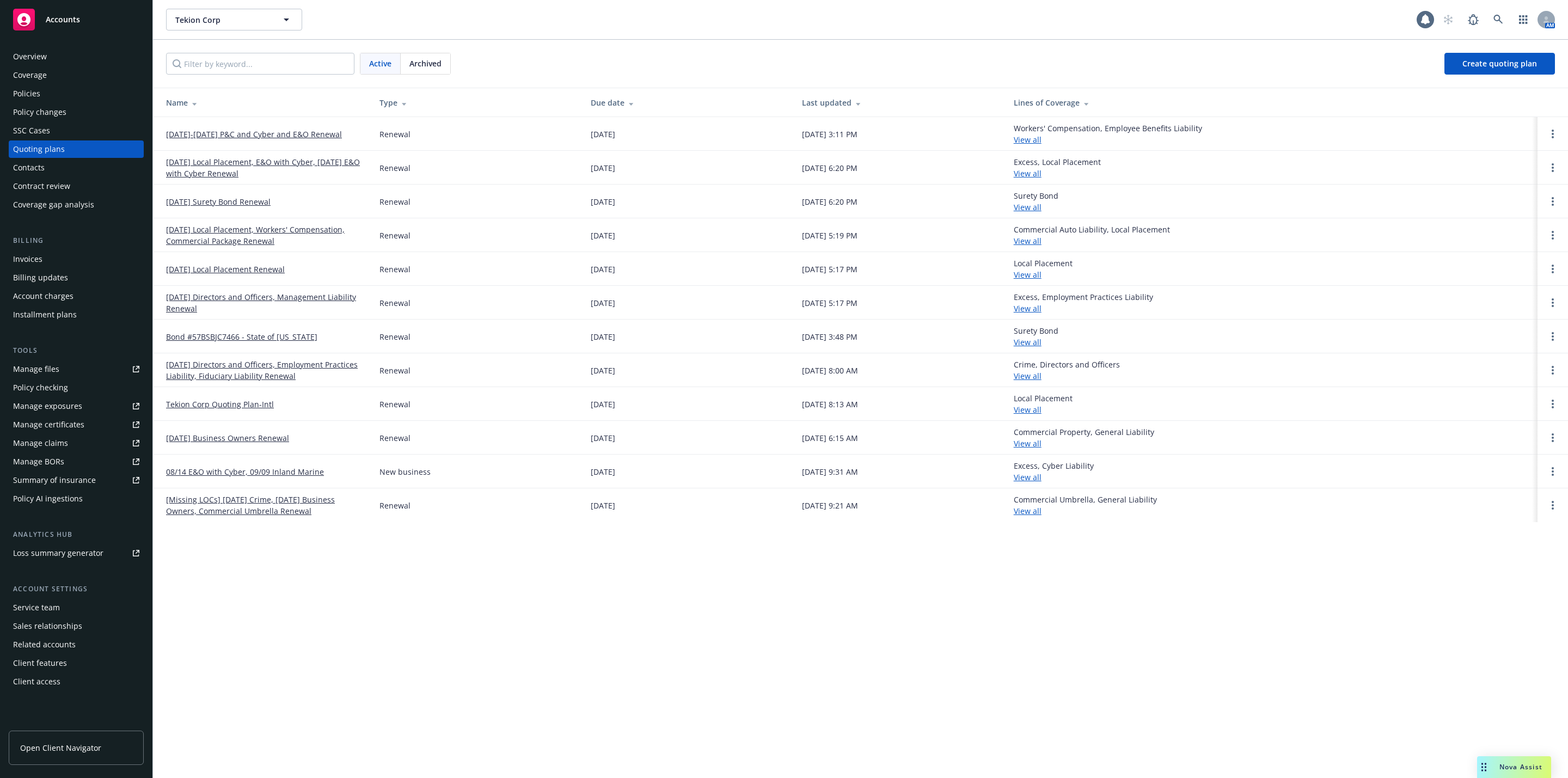
click at [250, 47] on div "Active Archived Create quoting plan" at bounding box center [860, 63] width 1414 height 48
click at [266, 133] on link "[DATE]-[DATE] P&C and Cyber and E&O Renewal" at bounding box center [254, 134] width 176 height 11
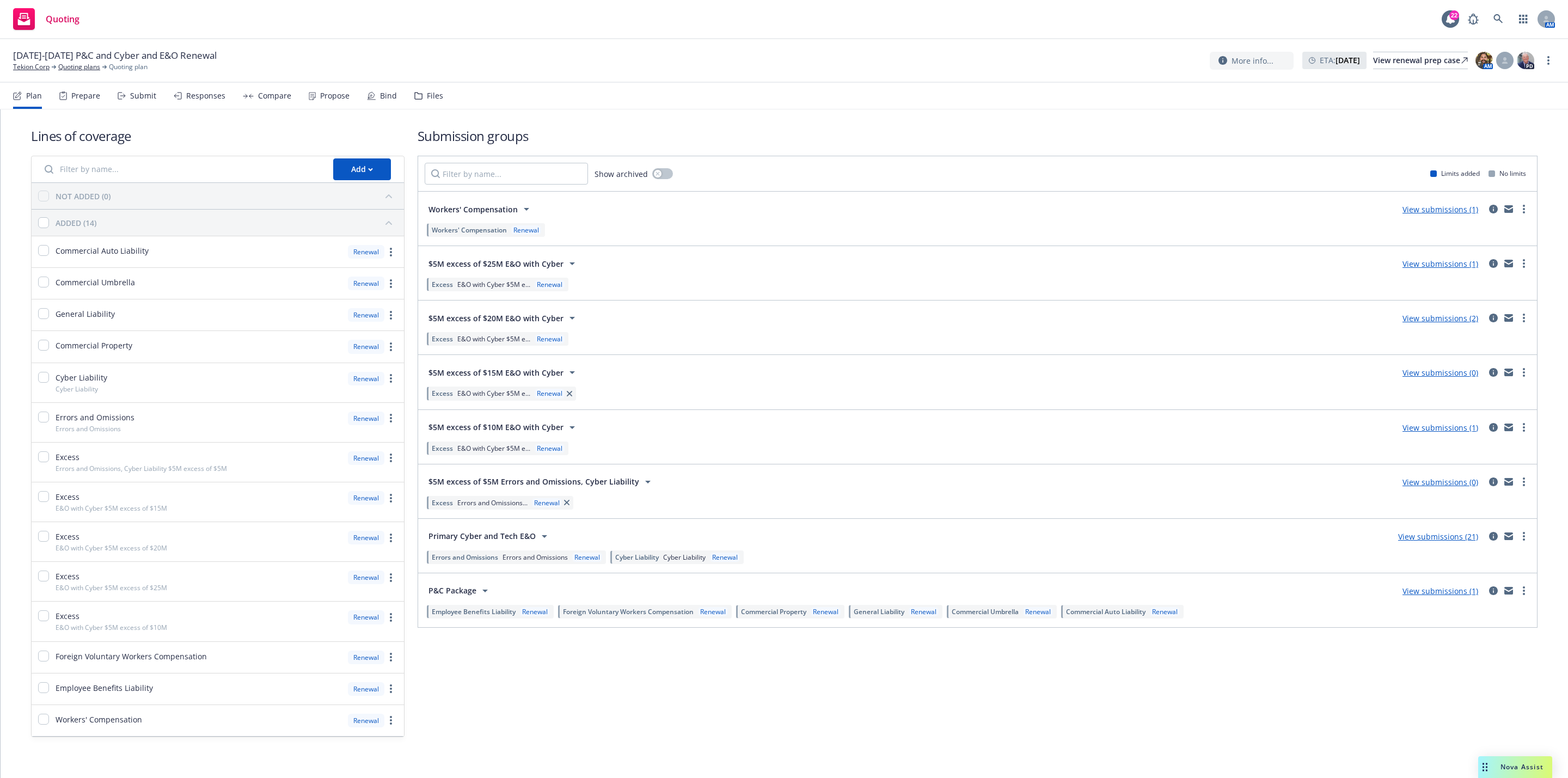
click at [331, 95] on div "Propose" at bounding box center [335, 96] width 30 height 9
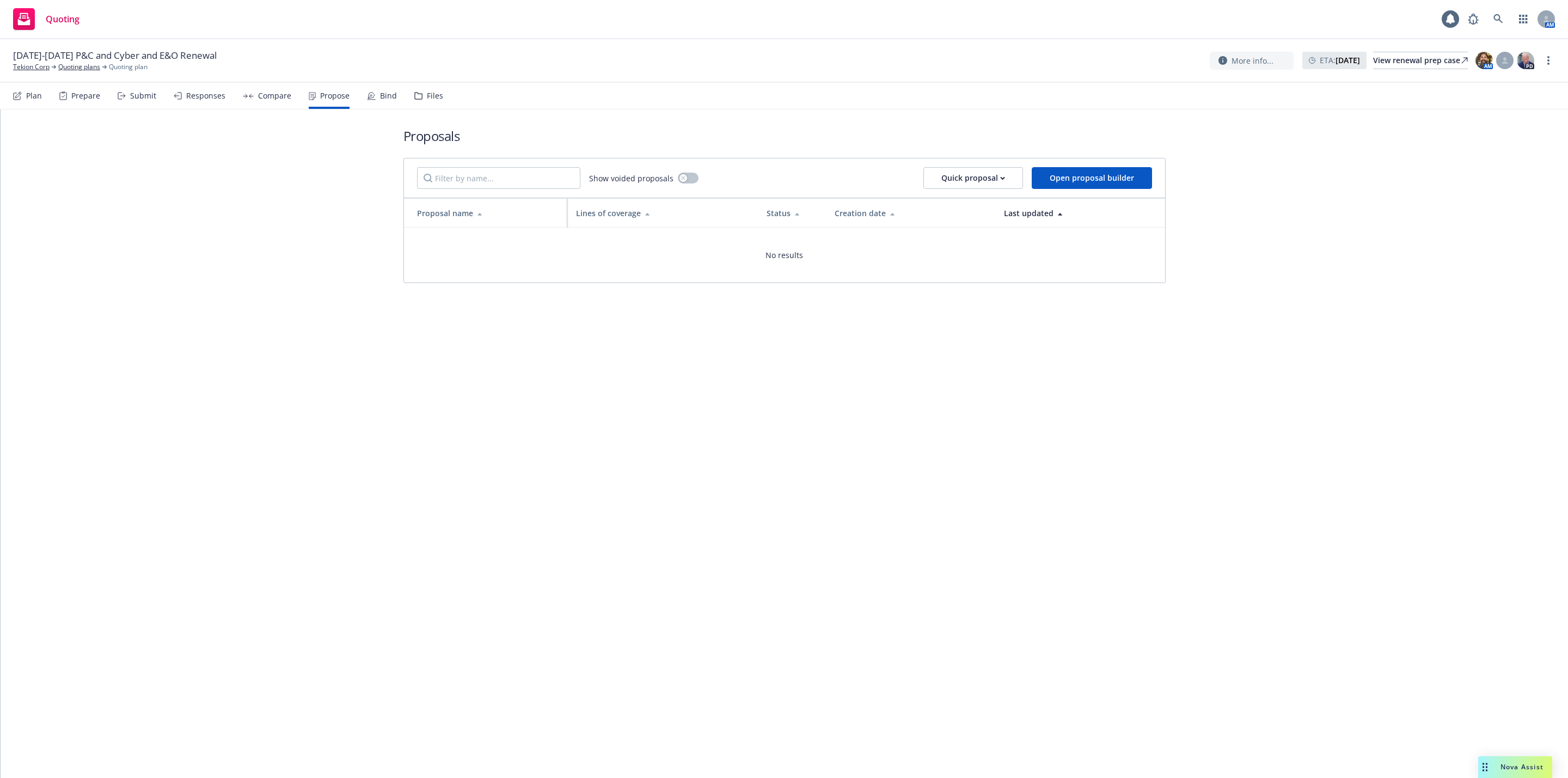
click at [376, 86] on div "Bind" at bounding box center [382, 96] width 30 height 26
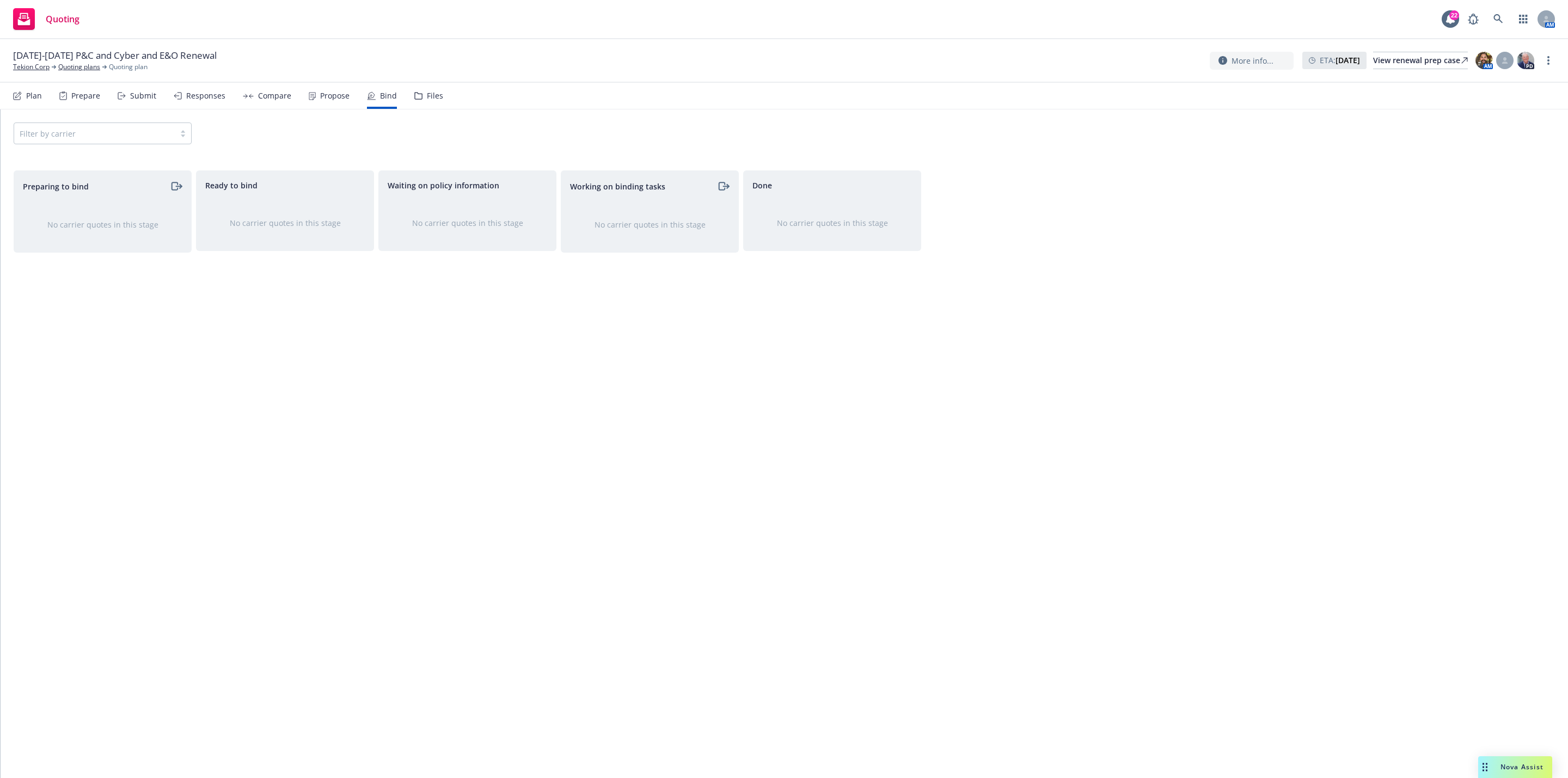
click at [438, 92] on div "Files" at bounding box center [435, 96] width 16 height 9
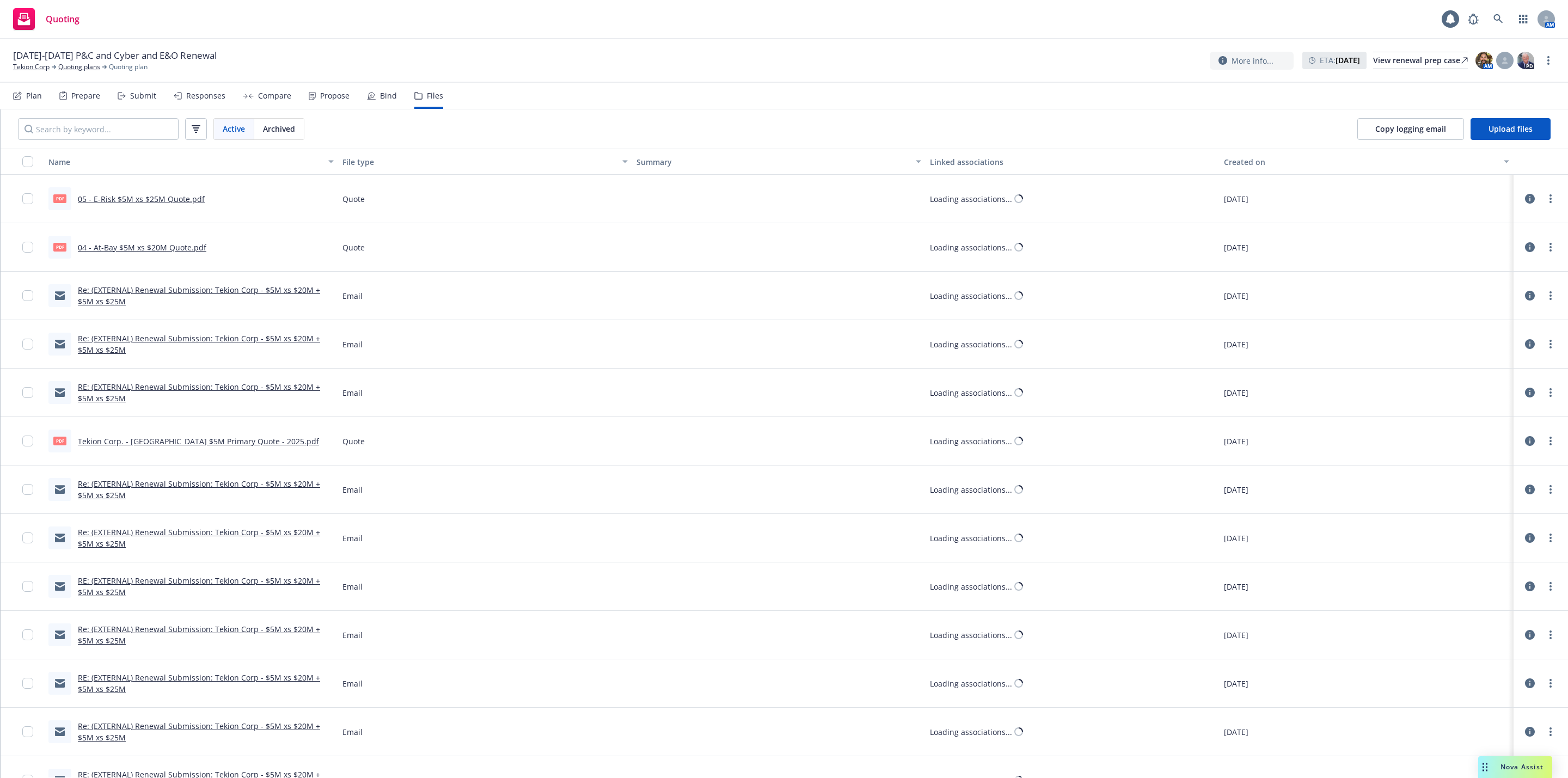
click at [311, 96] on icon at bounding box center [312, 96] width 3 height 0
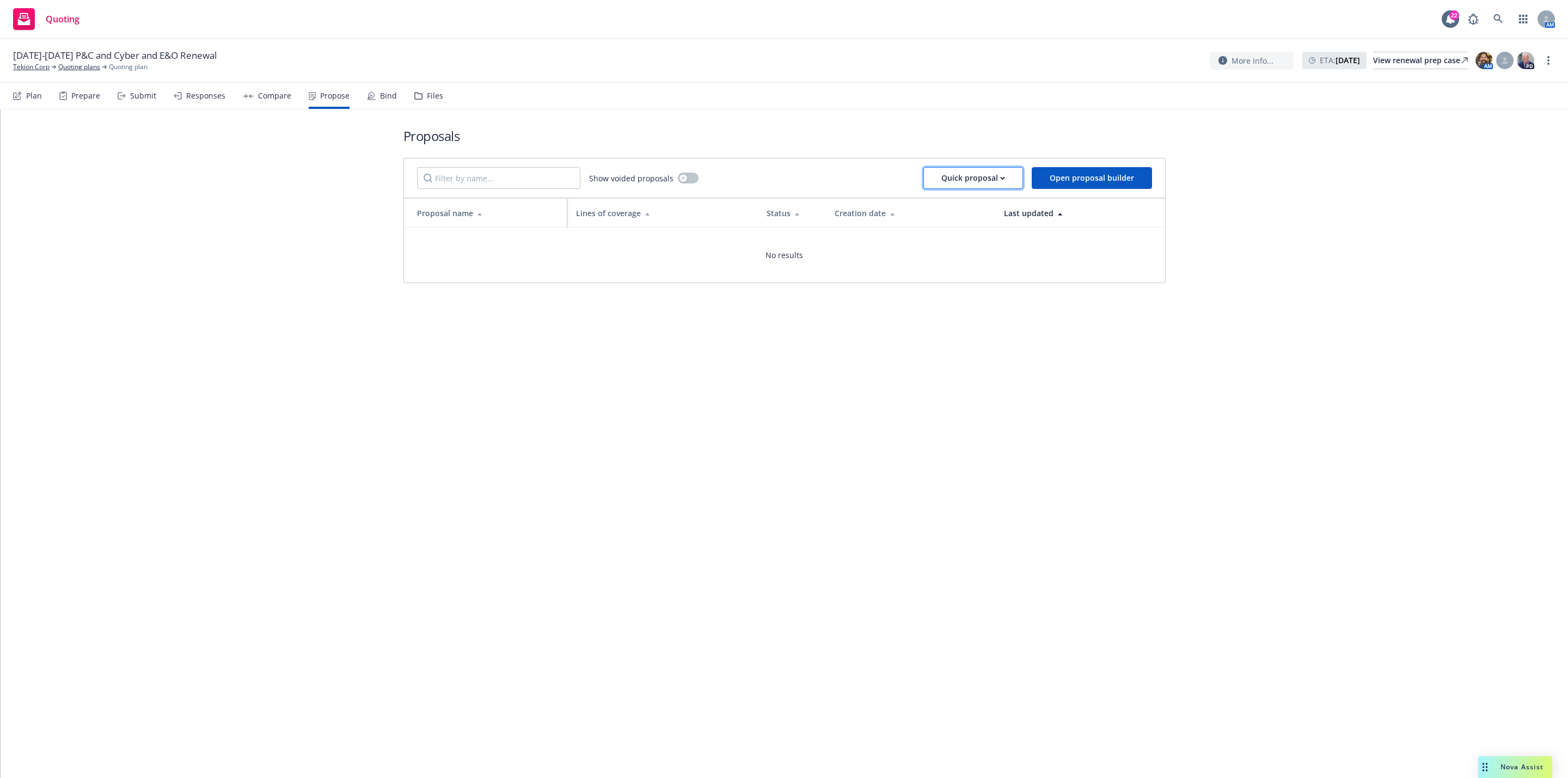
click at [967, 179] on div "Quick proposal" at bounding box center [973, 178] width 64 height 21
click at [1088, 181] on span "Open proposal builder" at bounding box center [1091, 177] width 84 height 10
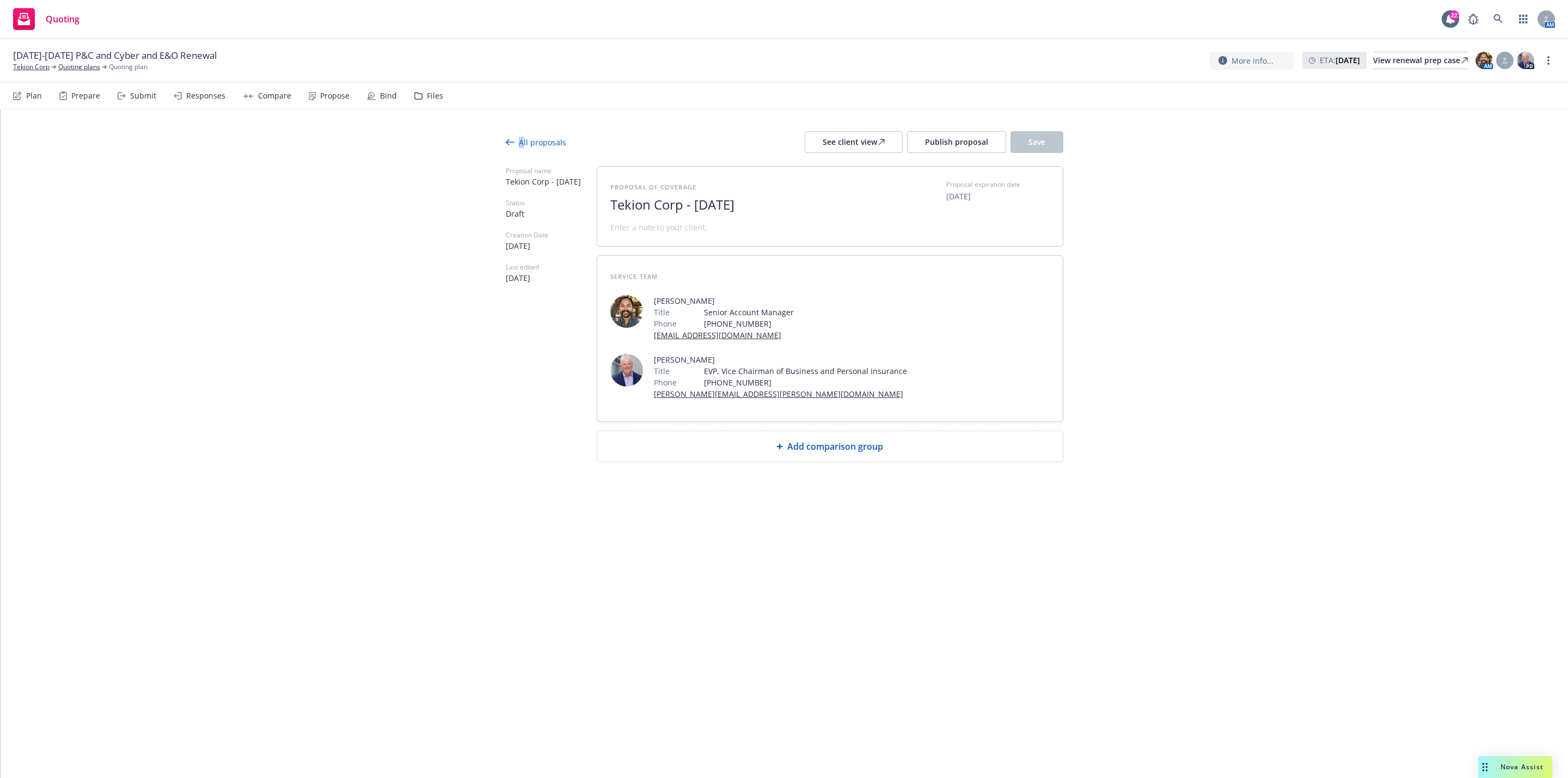
click at [522, 141] on div "All proposals" at bounding box center [536, 142] width 61 height 11
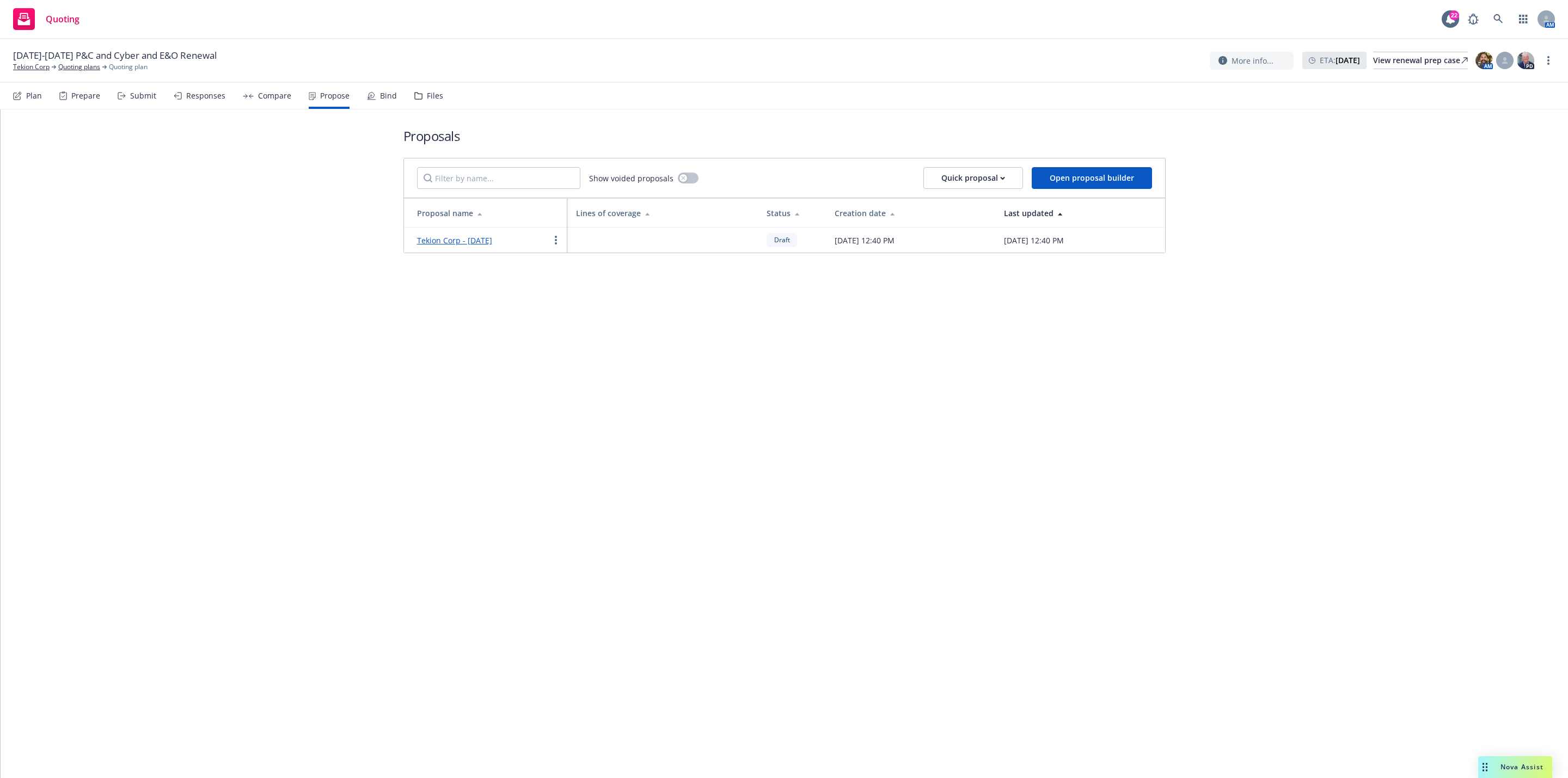
click at [504, 352] on div "Proposals Show voided proposals Quick proposal Open proposal builder Proposal n…" at bounding box center [784, 444] width 1567 height 669
click at [630, 462] on div "Proposals Show voided proposals Quick proposal Open proposal builder Proposal n…" at bounding box center [784, 444] width 1567 height 669
click at [1499, 22] on icon at bounding box center [1498, 19] width 10 height 10
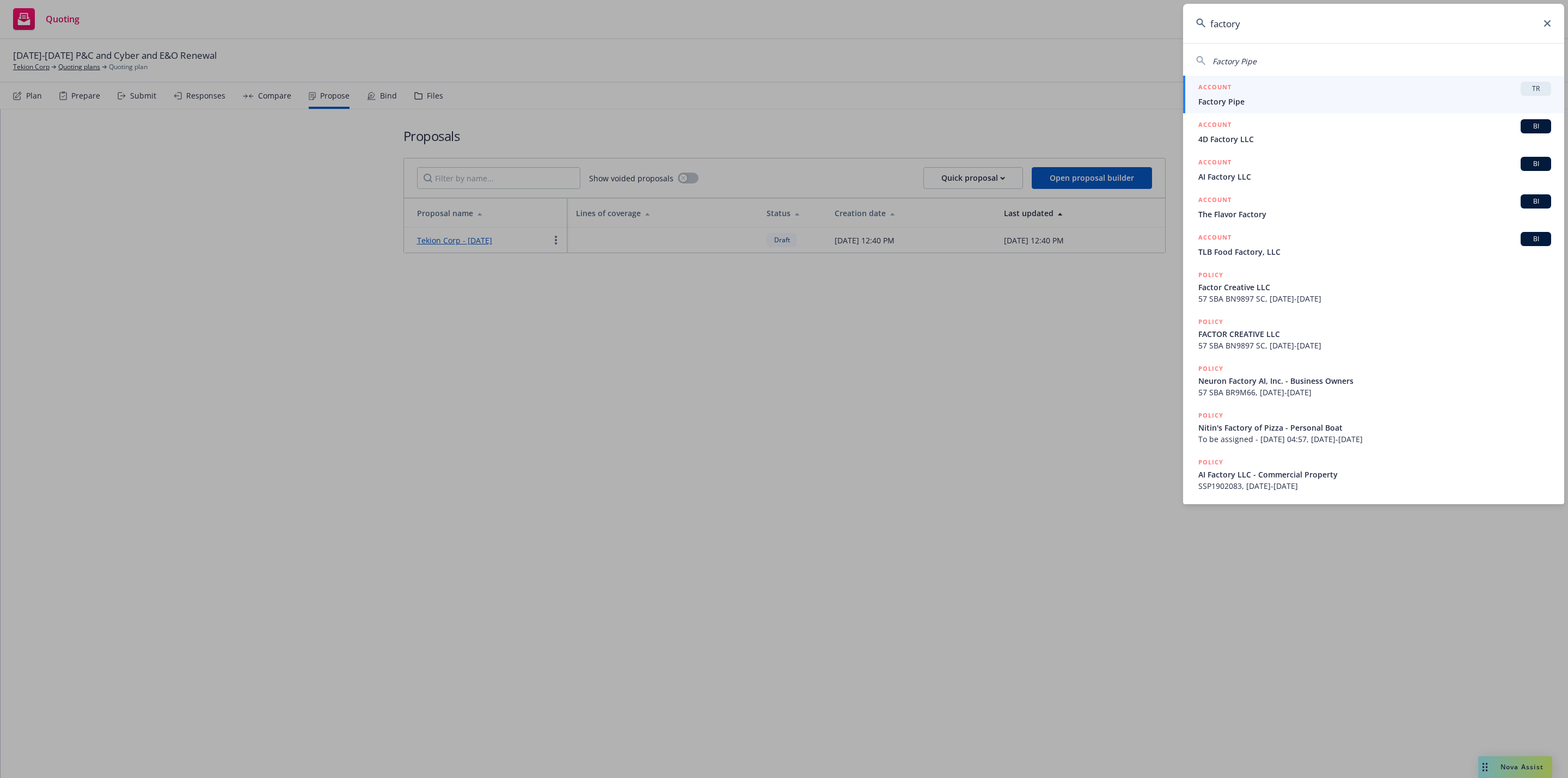
type input "factory"
click at [1545, 20] on icon at bounding box center [1547, 24] width 7 height 7
